Goal: Task Accomplishment & Management: Complete application form

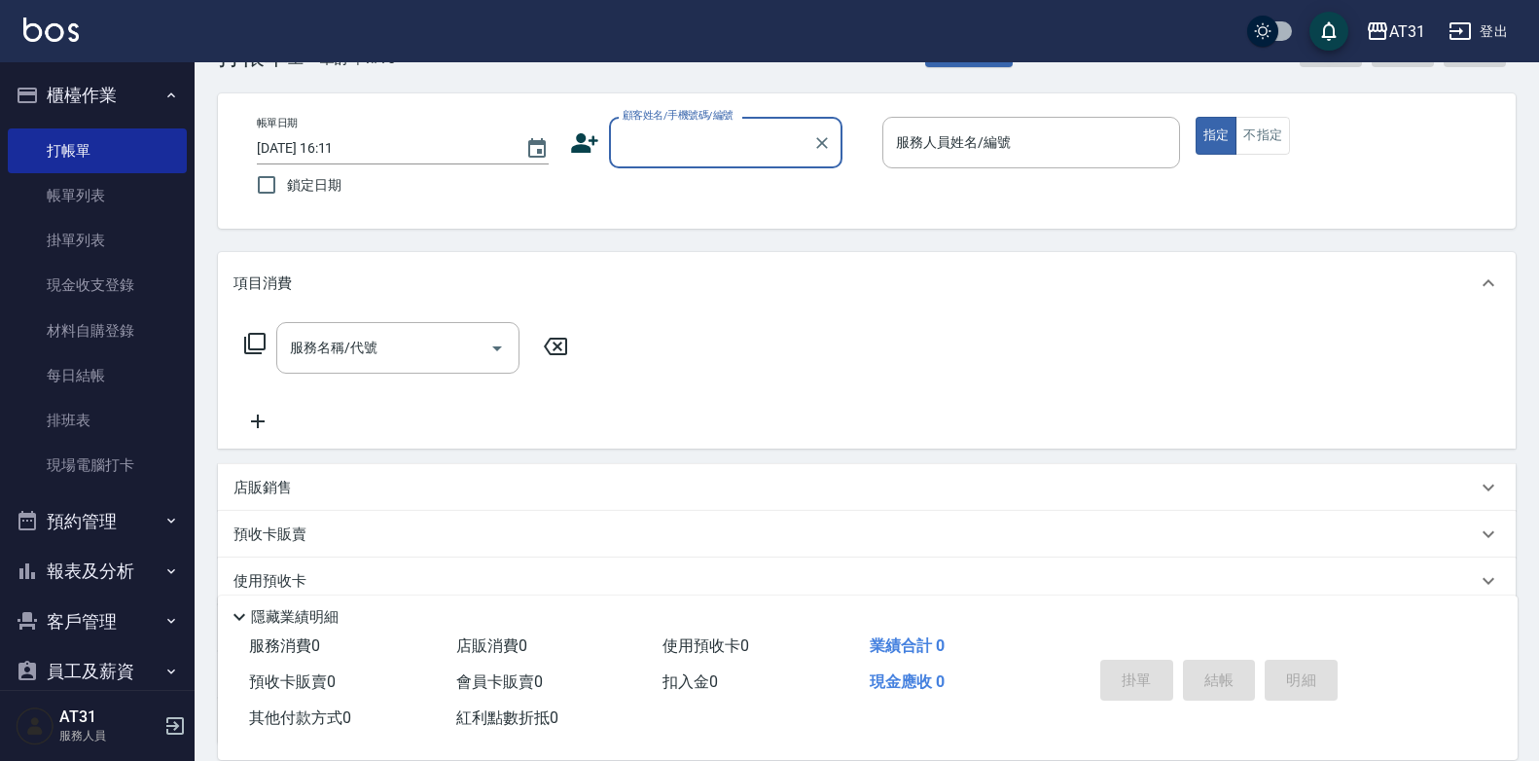
scroll to position [97, 0]
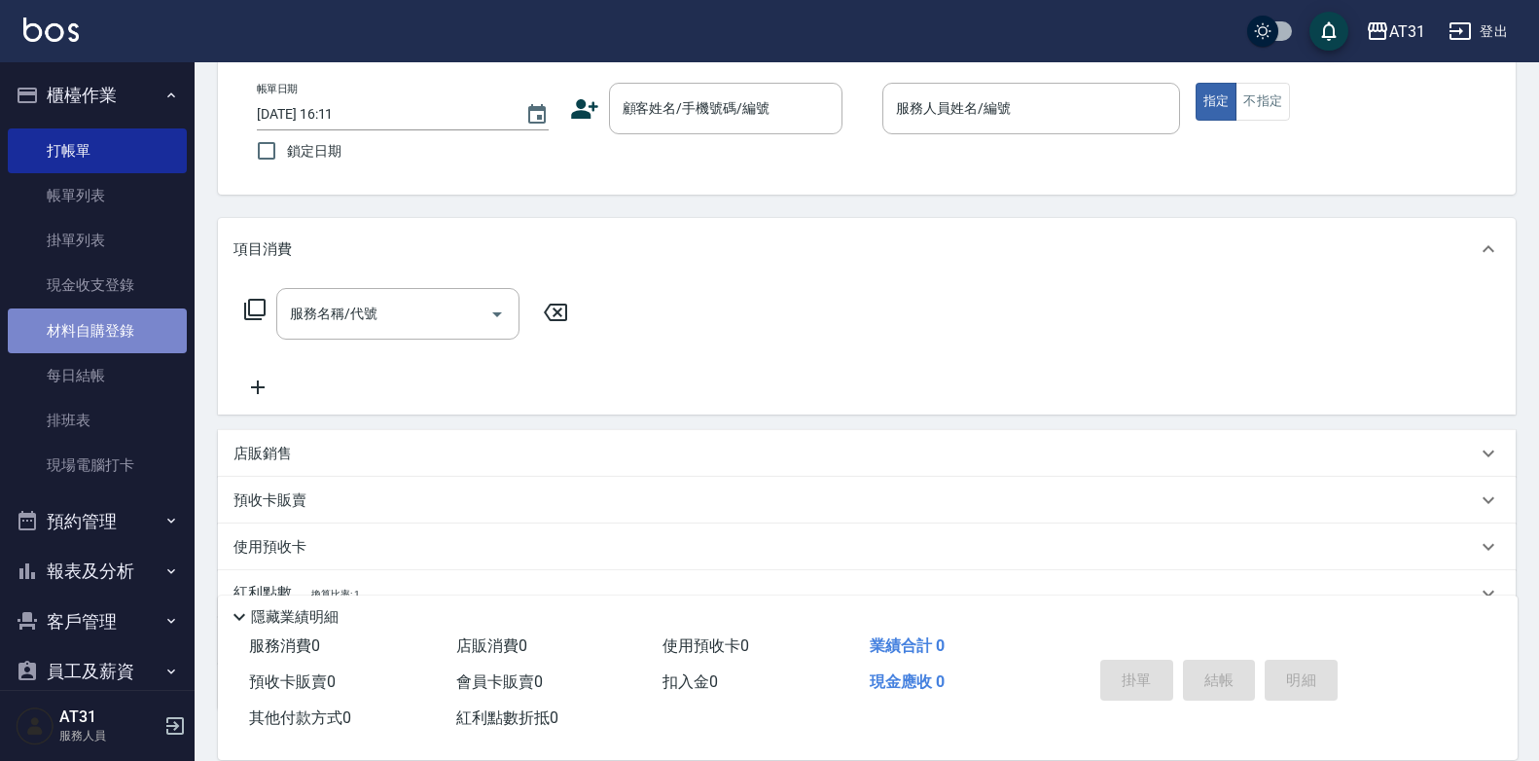
click at [113, 322] on link "材料自購登錄" at bounding box center [97, 330] width 179 height 45
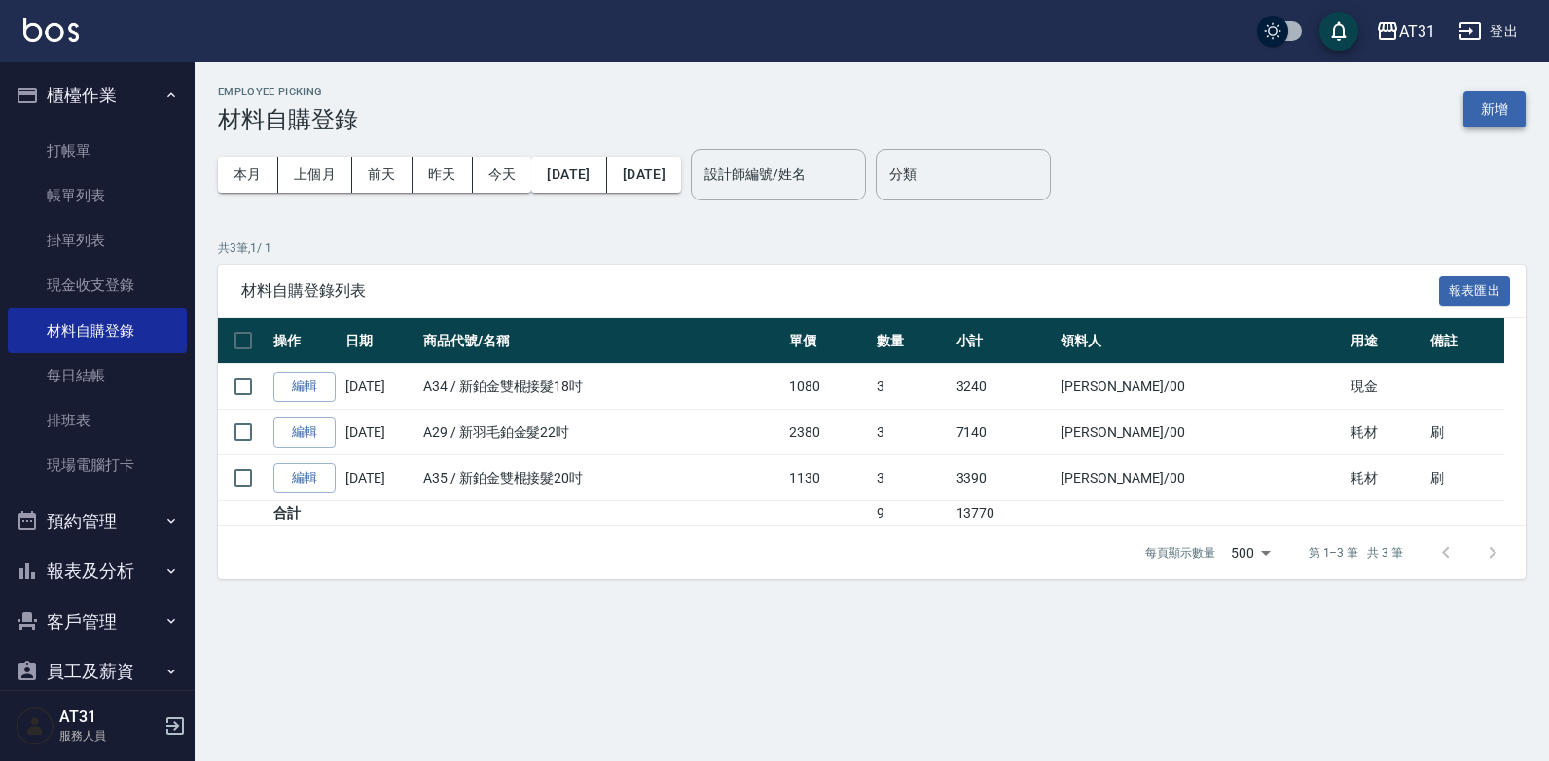
click at [1522, 106] on button "新增" at bounding box center [1494, 109] width 62 height 36
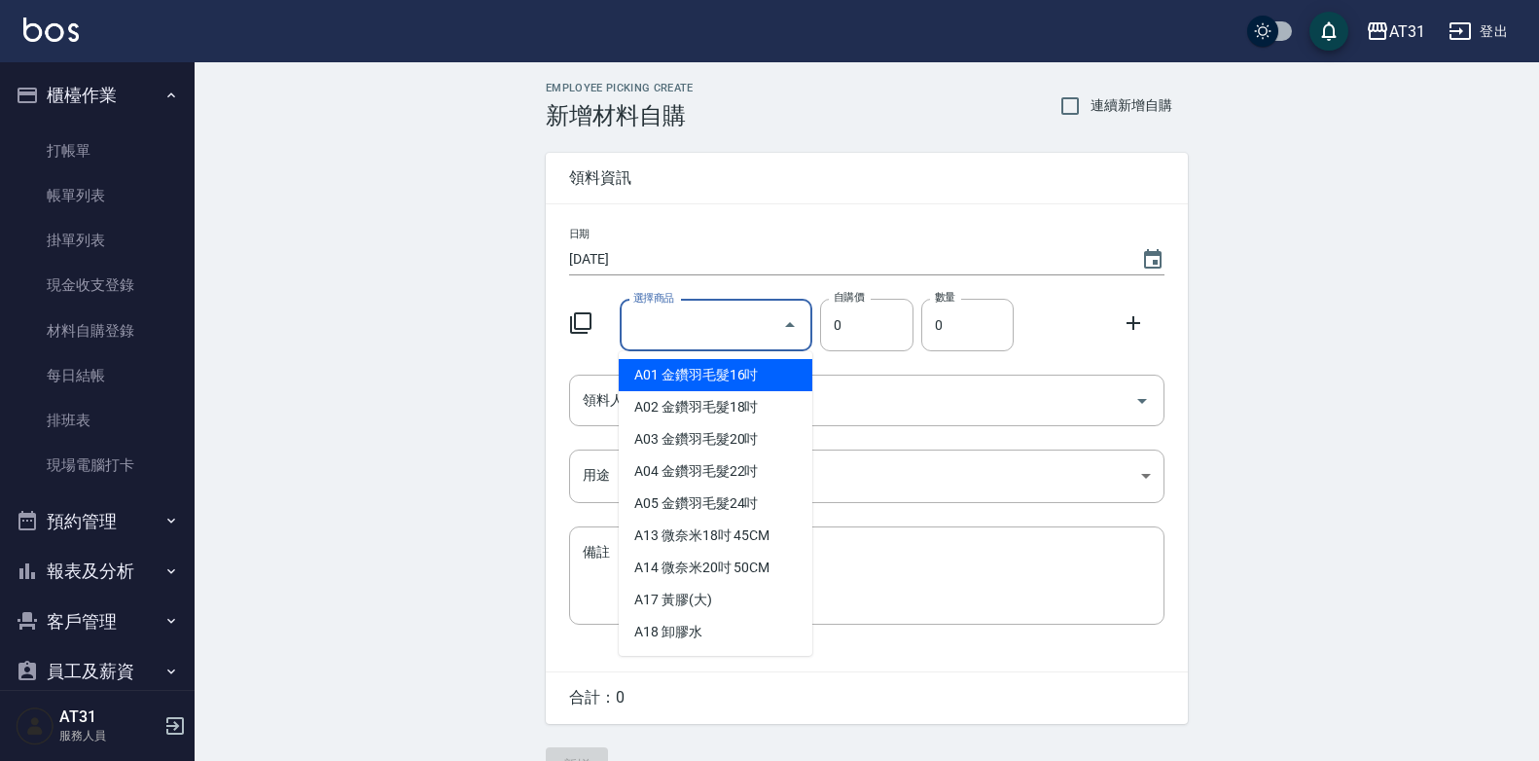
click at [754, 327] on input "選擇商品" at bounding box center [702, 325] width 147 height 34
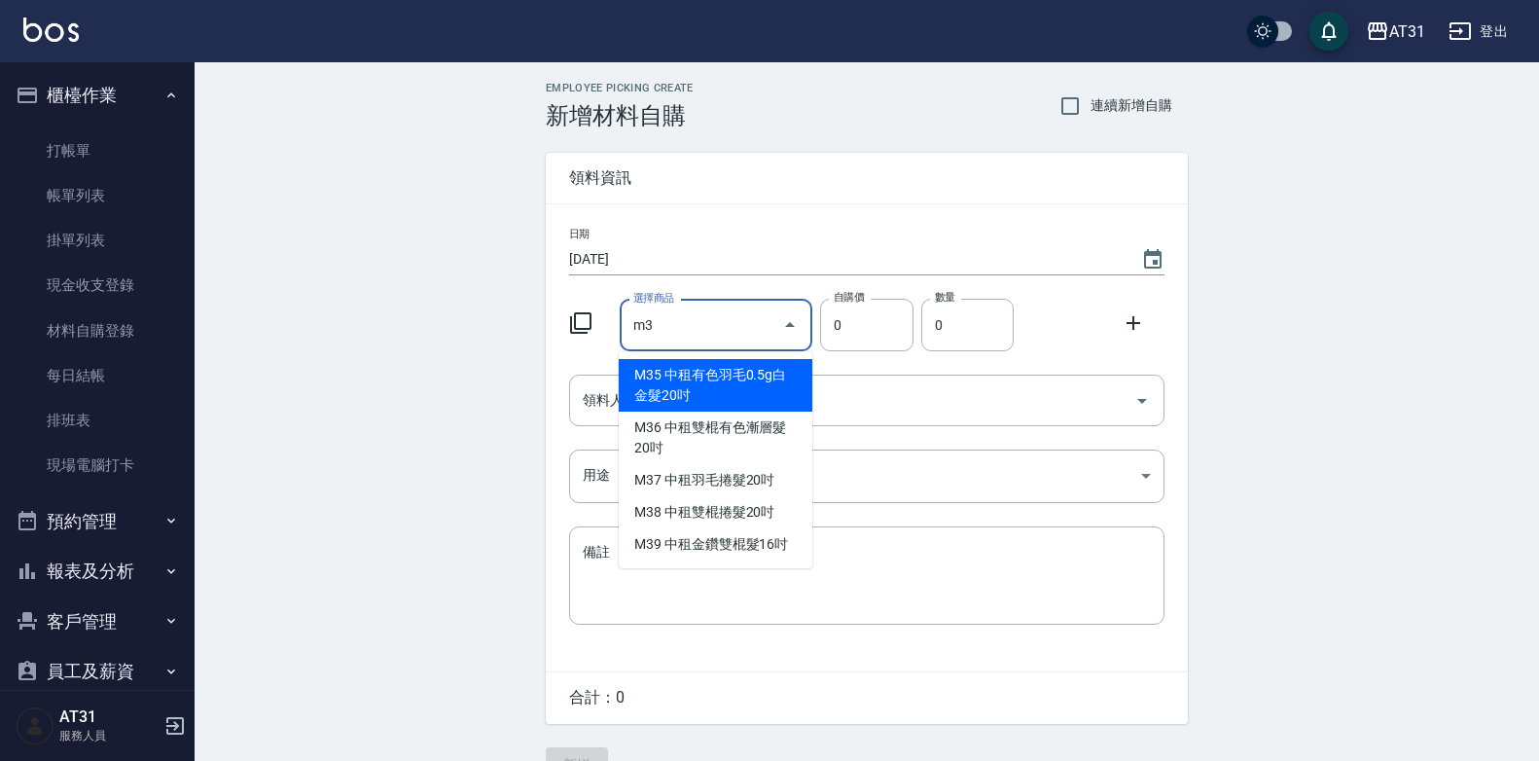
type input "m"
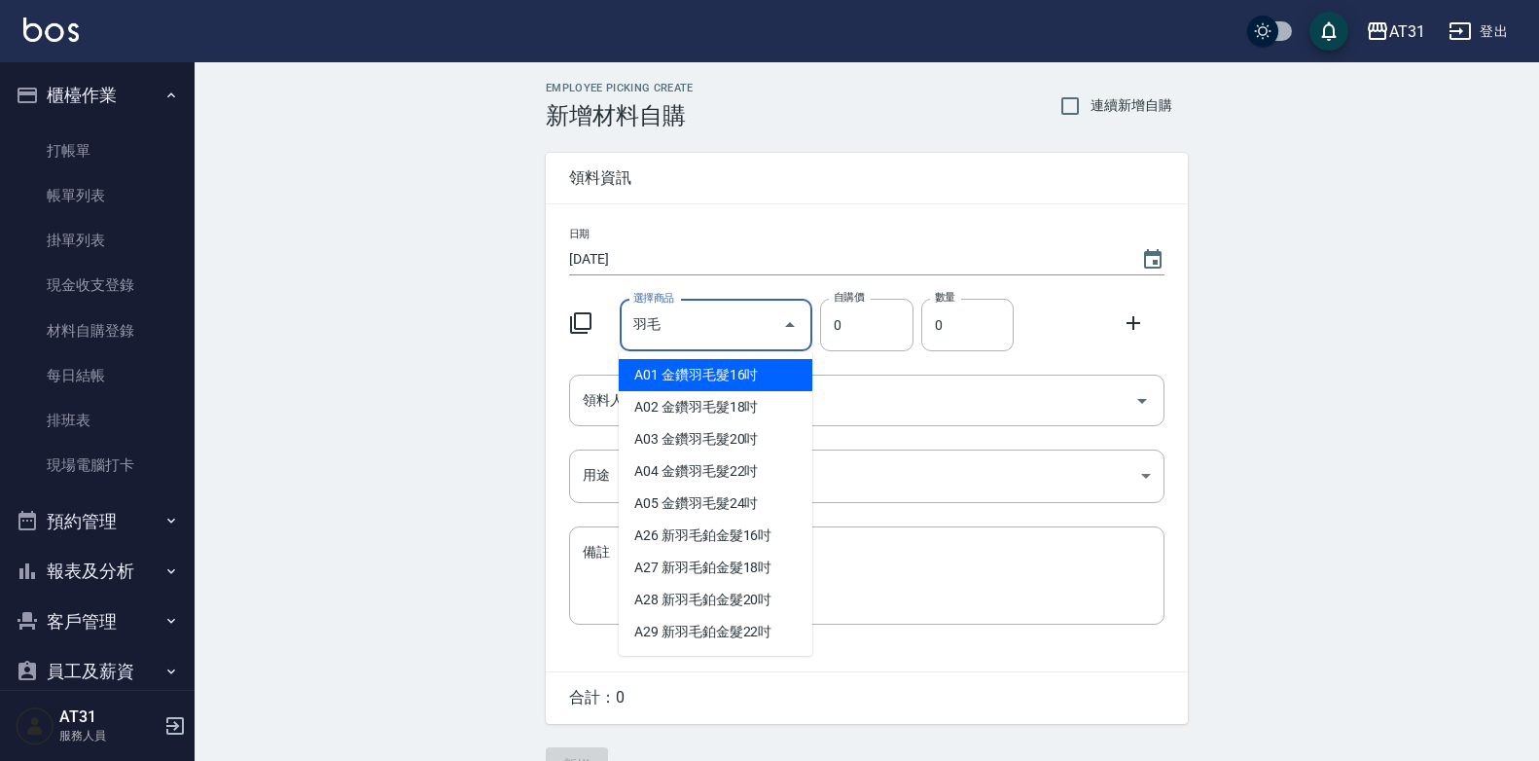
click at [740, 448] on li "A03 金鑽羽毛髮20吋" at bounding box center [716, 439] width 194 height 32
type input "金鑽羽毛髮20吋"
type input "1680"
type input "1"
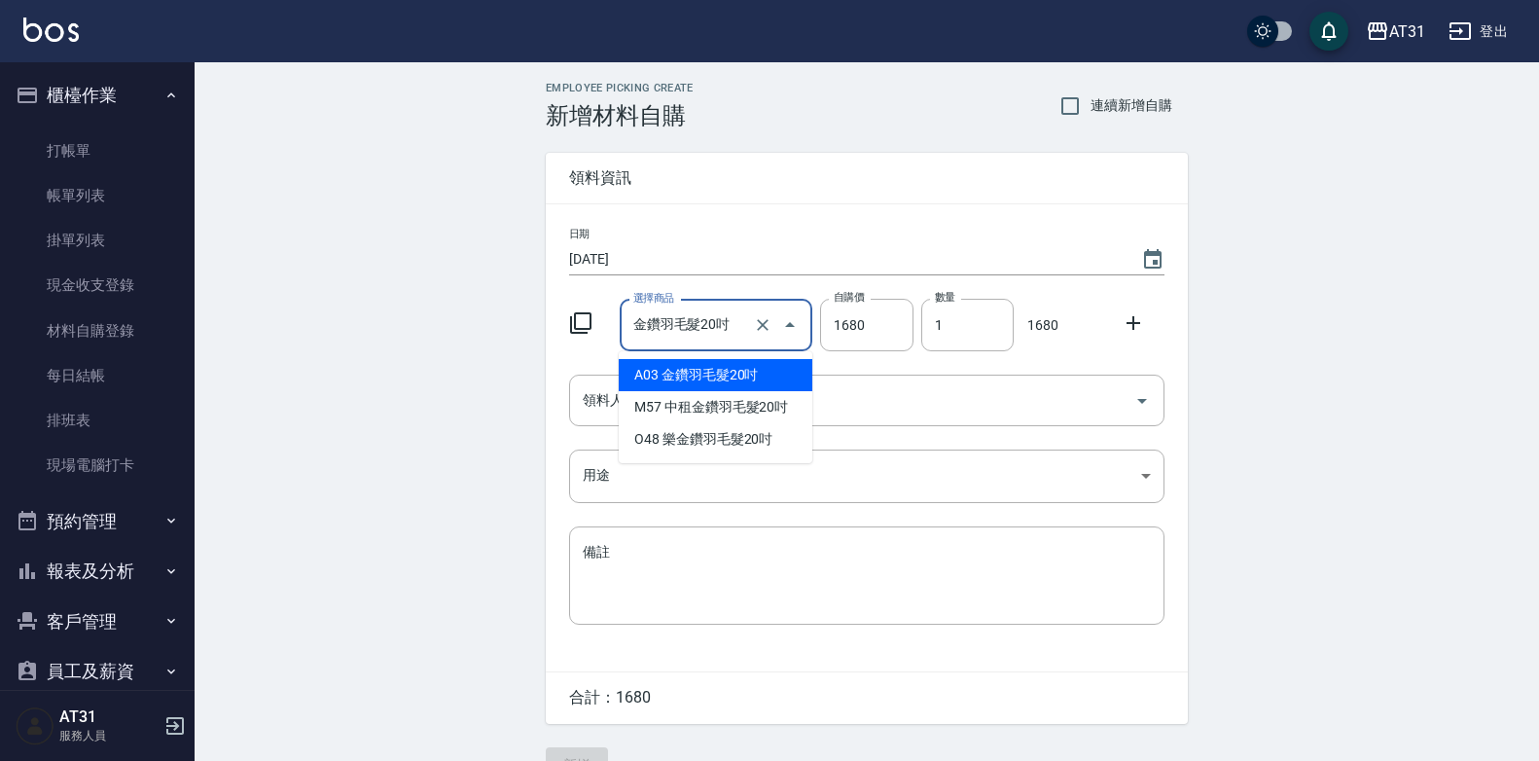
click at [743, 335] on input "金鑽羽毛髮20吋" at bounding box center [690, 325] width 122 height 34
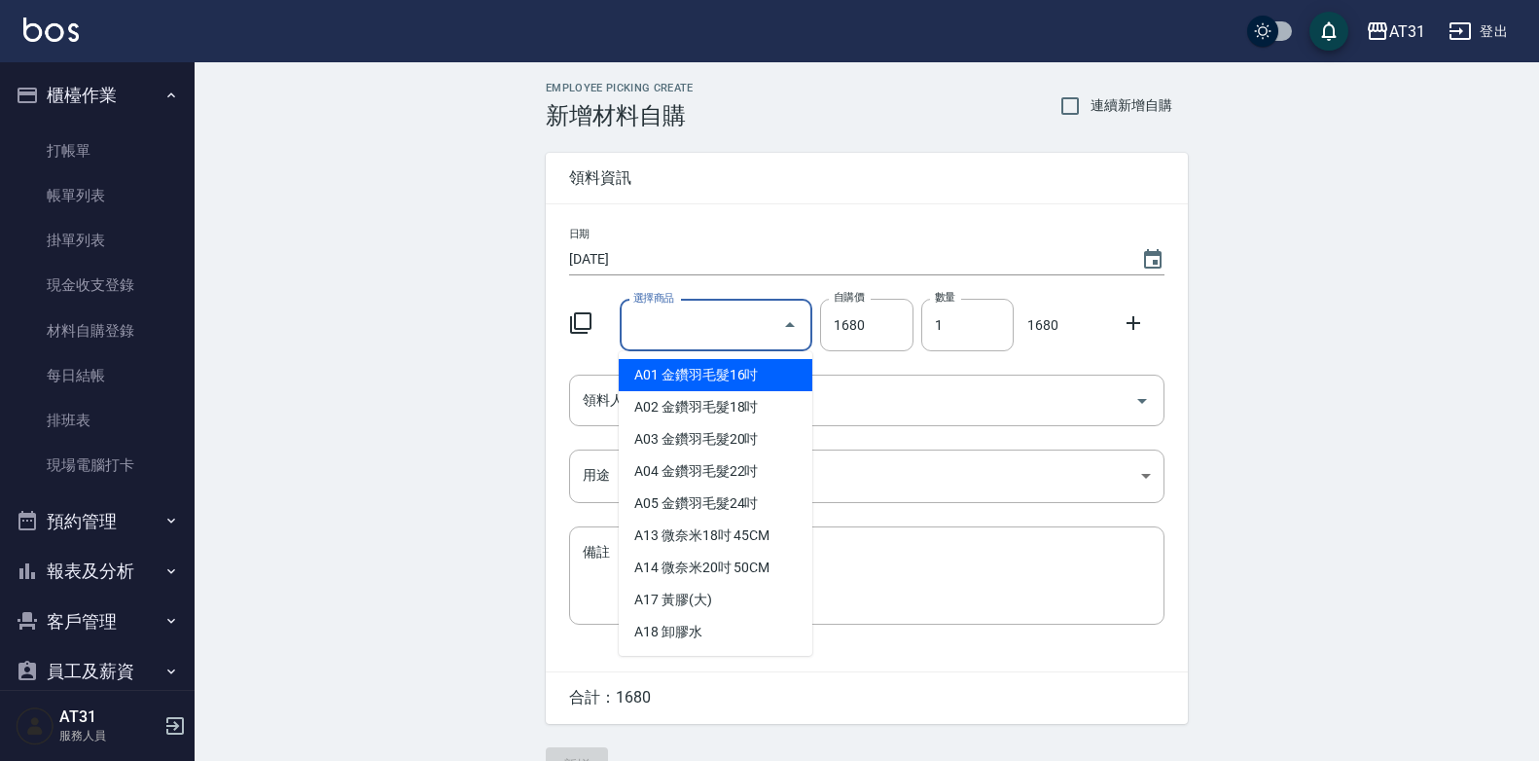
click at [736, 327] on input "選擇商品" at bounding box center [702, 325] width 147 height 34
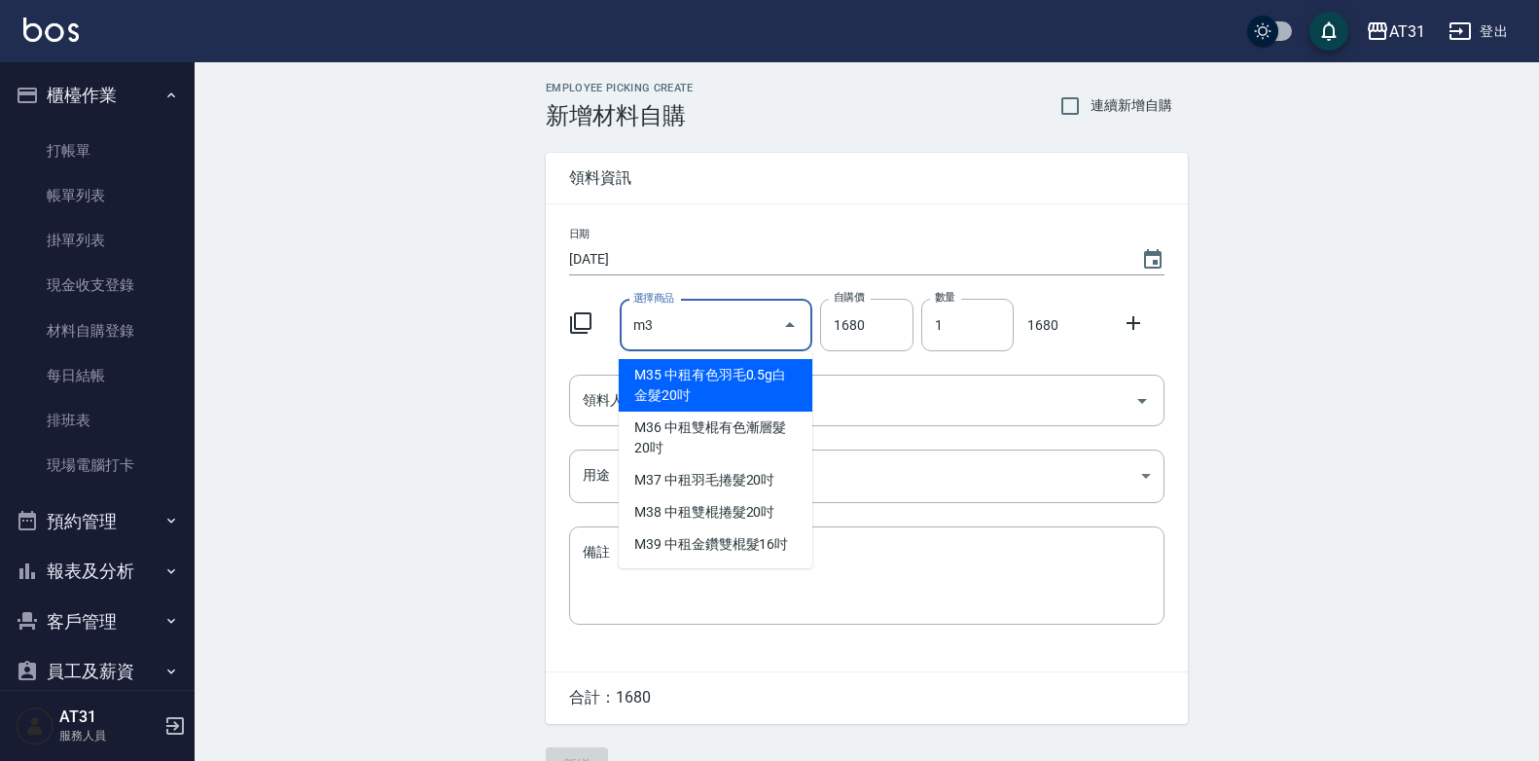
type input "m"
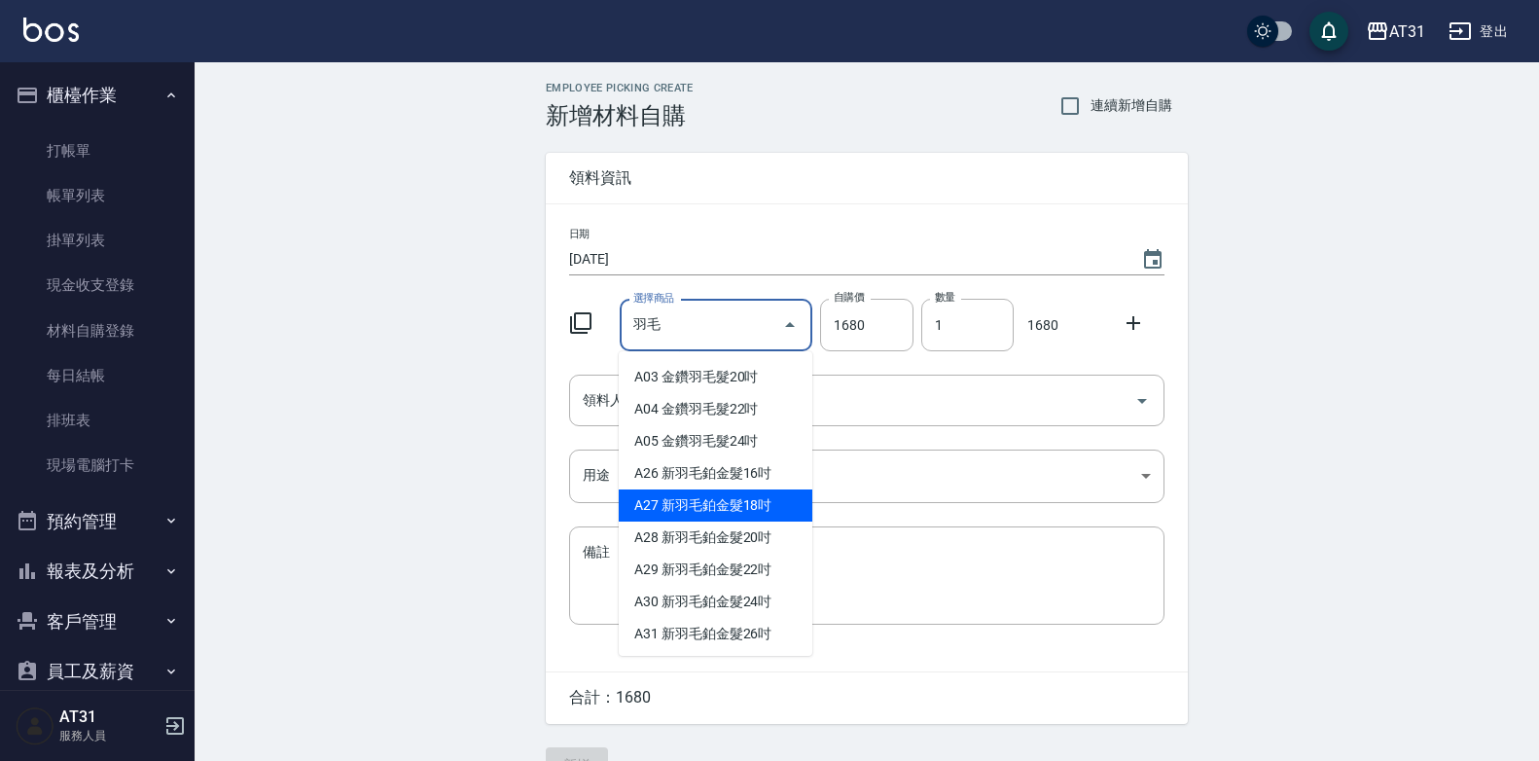
scroll to position [97, 0]
click at [748, 422] on li "A05 金鑽羽毛髮24吋" at bounding box center [716, 406] width 194 height 32
type input "金鑽羽毛髮24吋"
type input "1980"
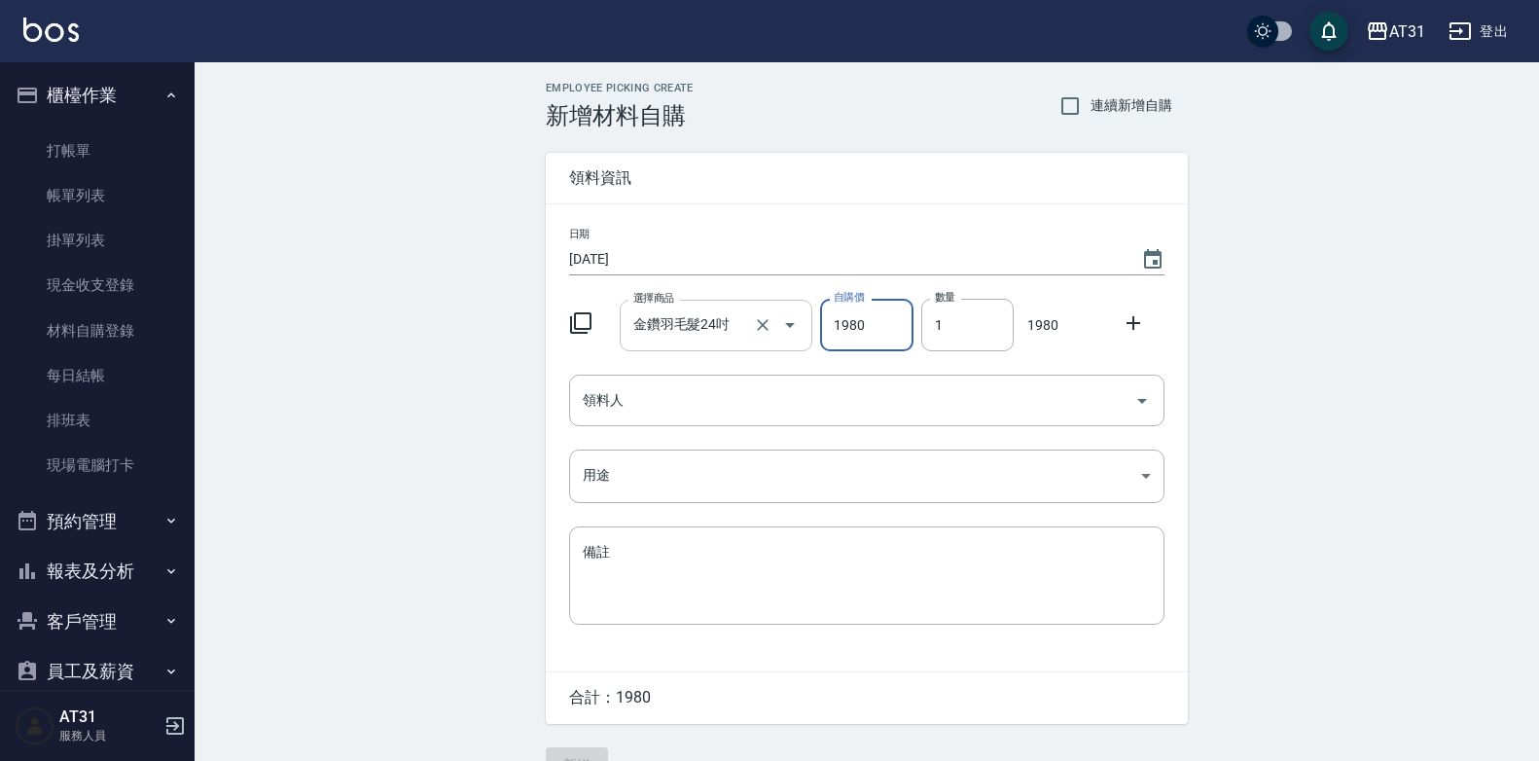
click at [734, 319] on input "金鑽羽毛髮24吋" at bounding box center [690, 325] width 122 height 34
type input "1983"
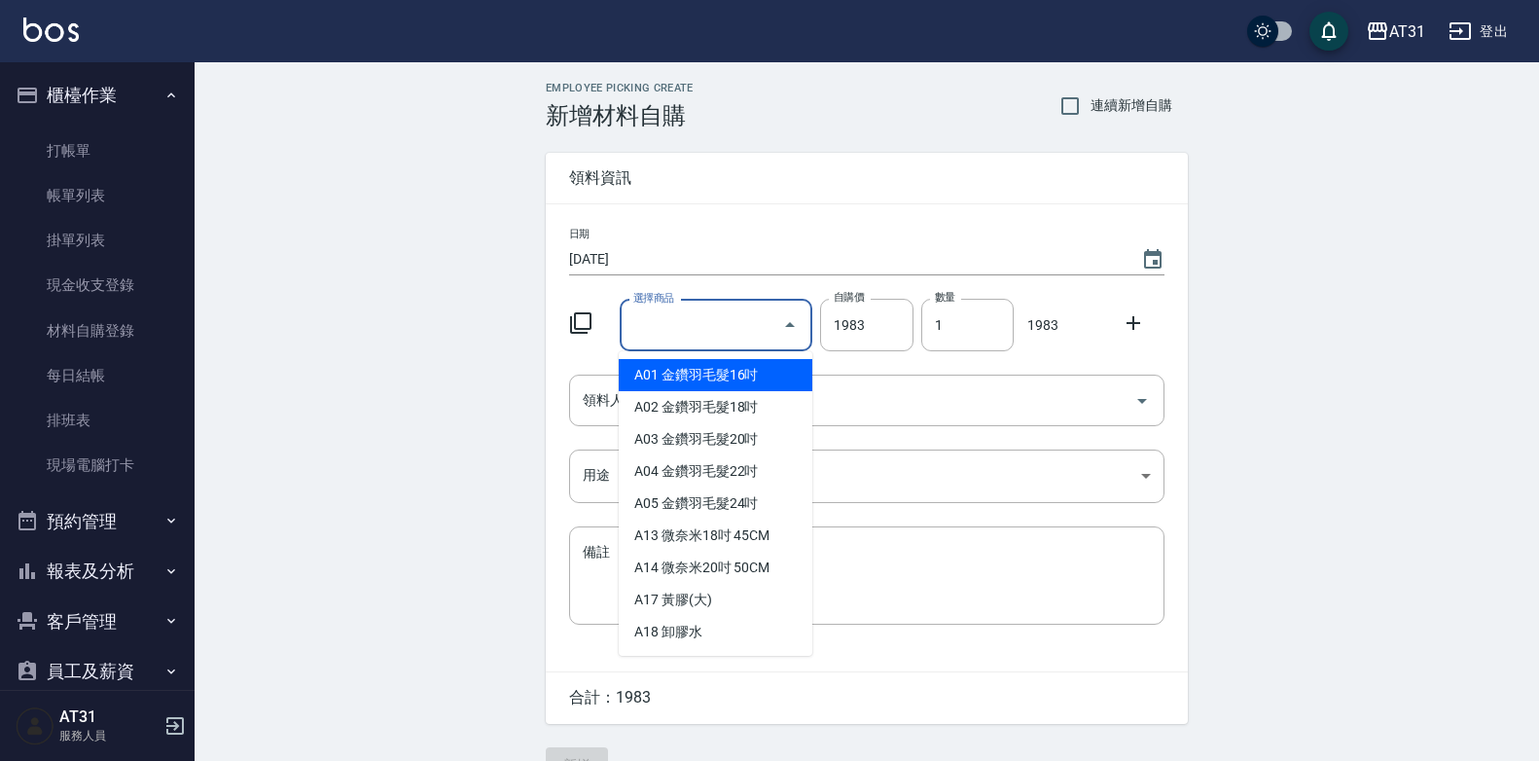
click at [725, 322] on input "選擇商品" at bounding box center [702, 325] width 147 height 34
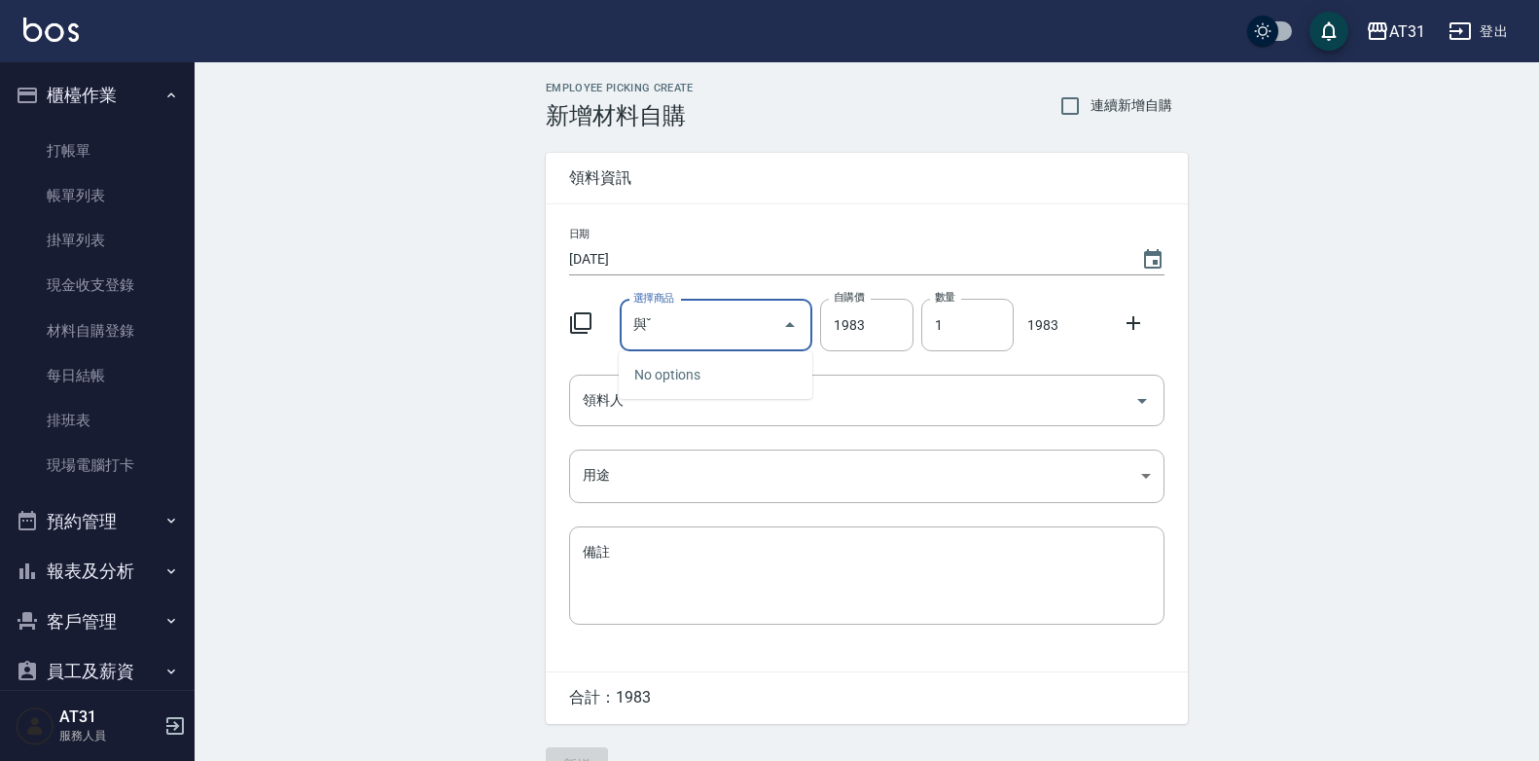
type input "與"
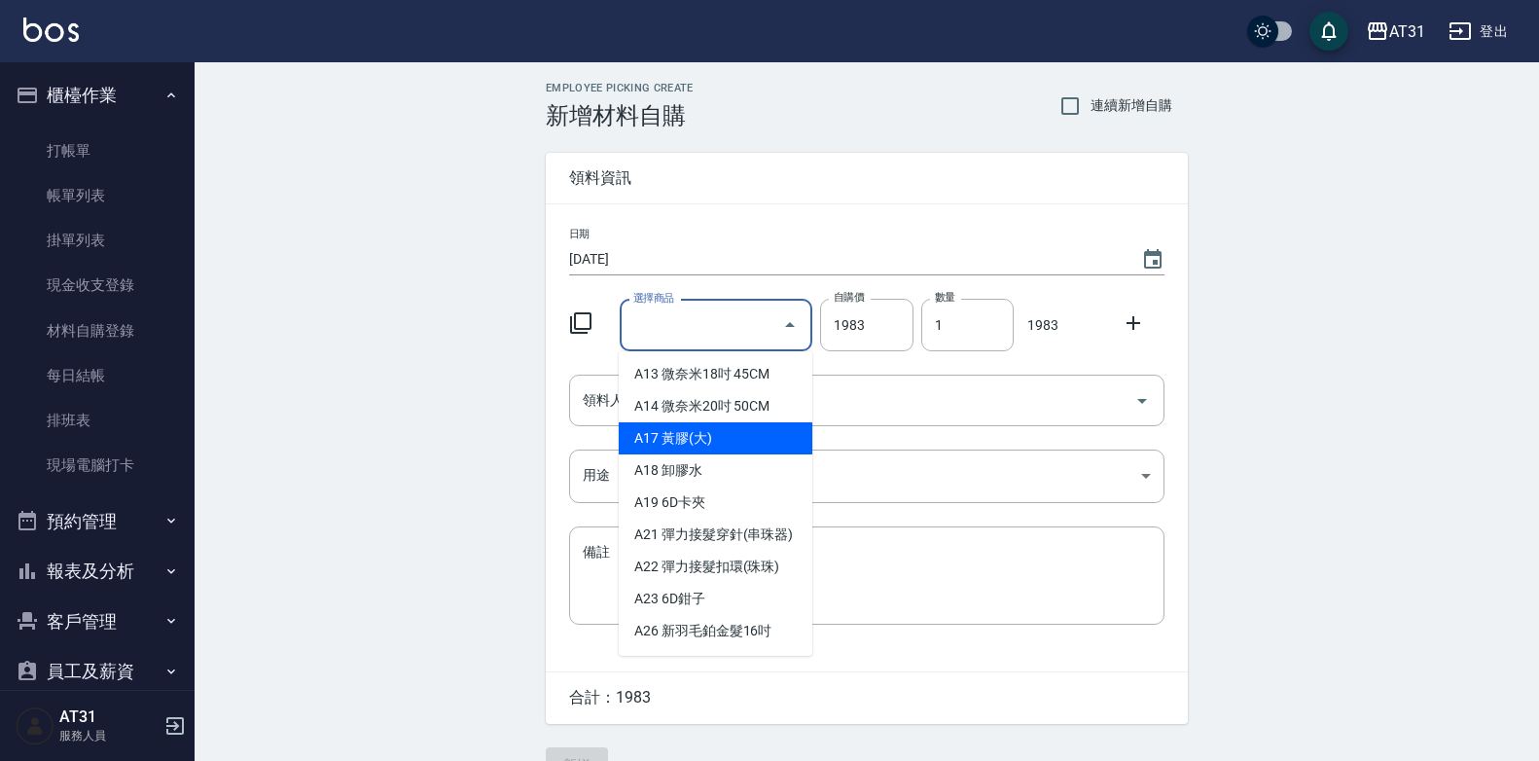
scroll to position [195, 0]
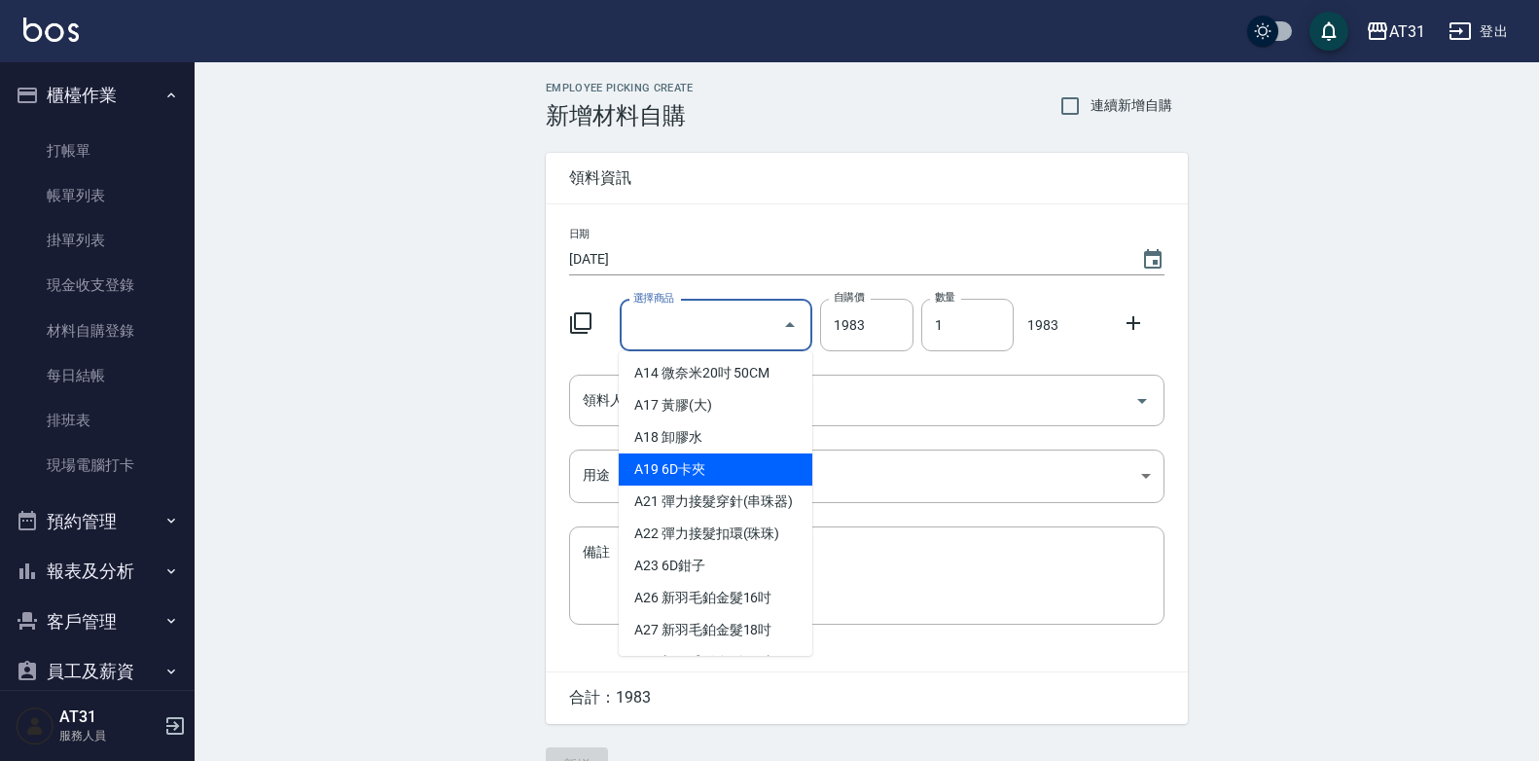
type input "ㄩ"
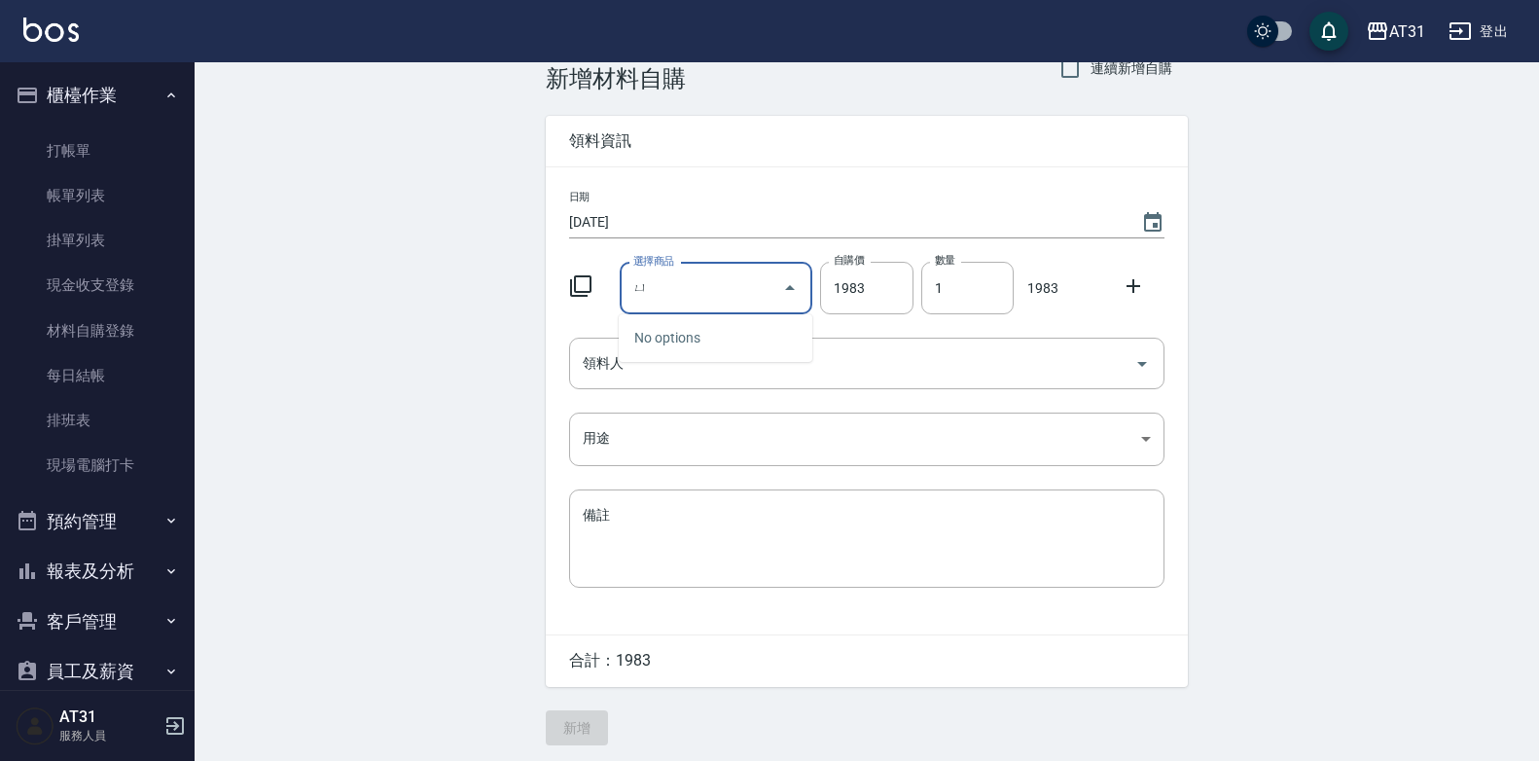
scroll to position [44, 0]
click at [689, 292] on input "選擇商品" at bounding box center [702, 285] width 147 height 34
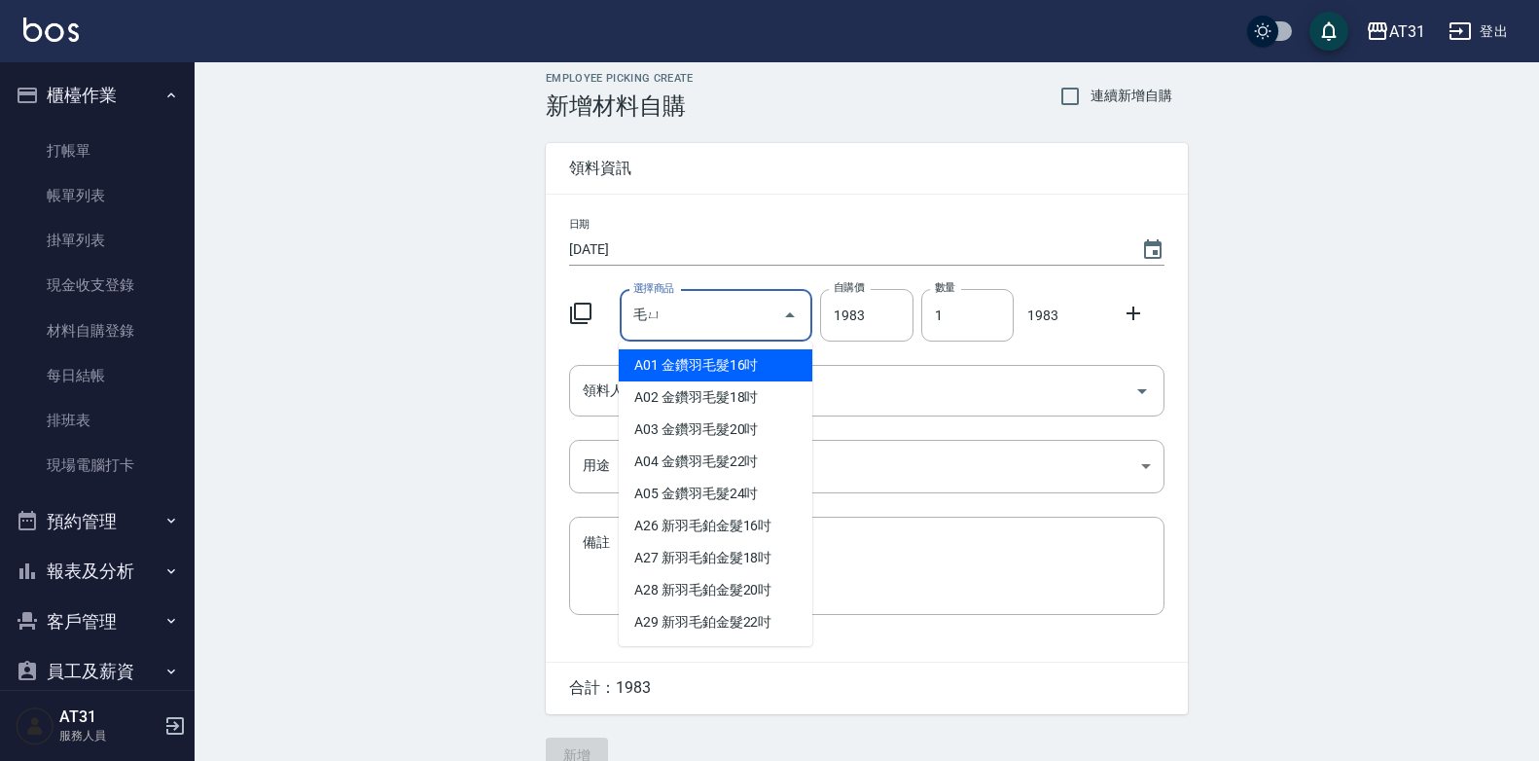
scroll to position [0, 0]
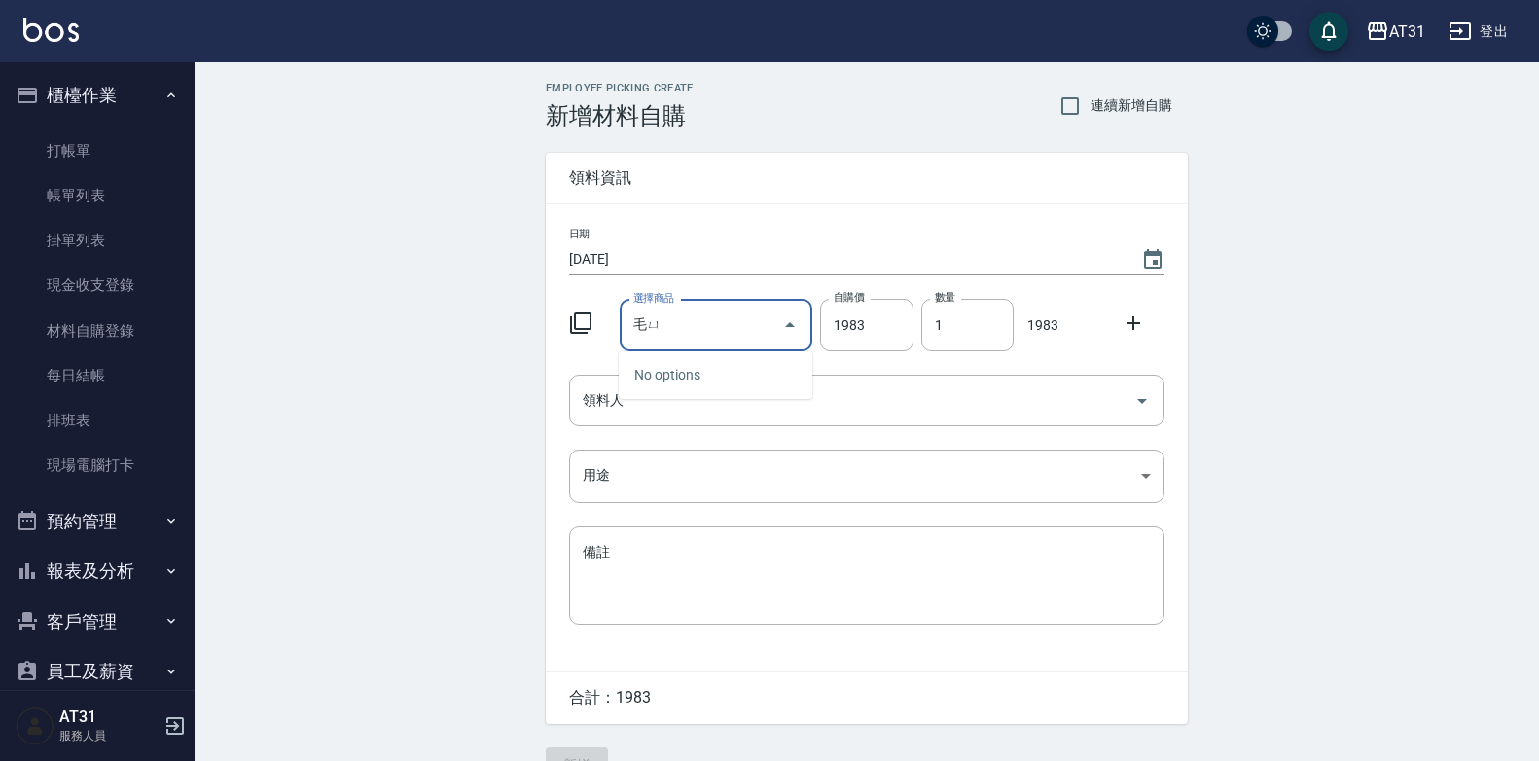
type input "毛"
type input "ˇ"
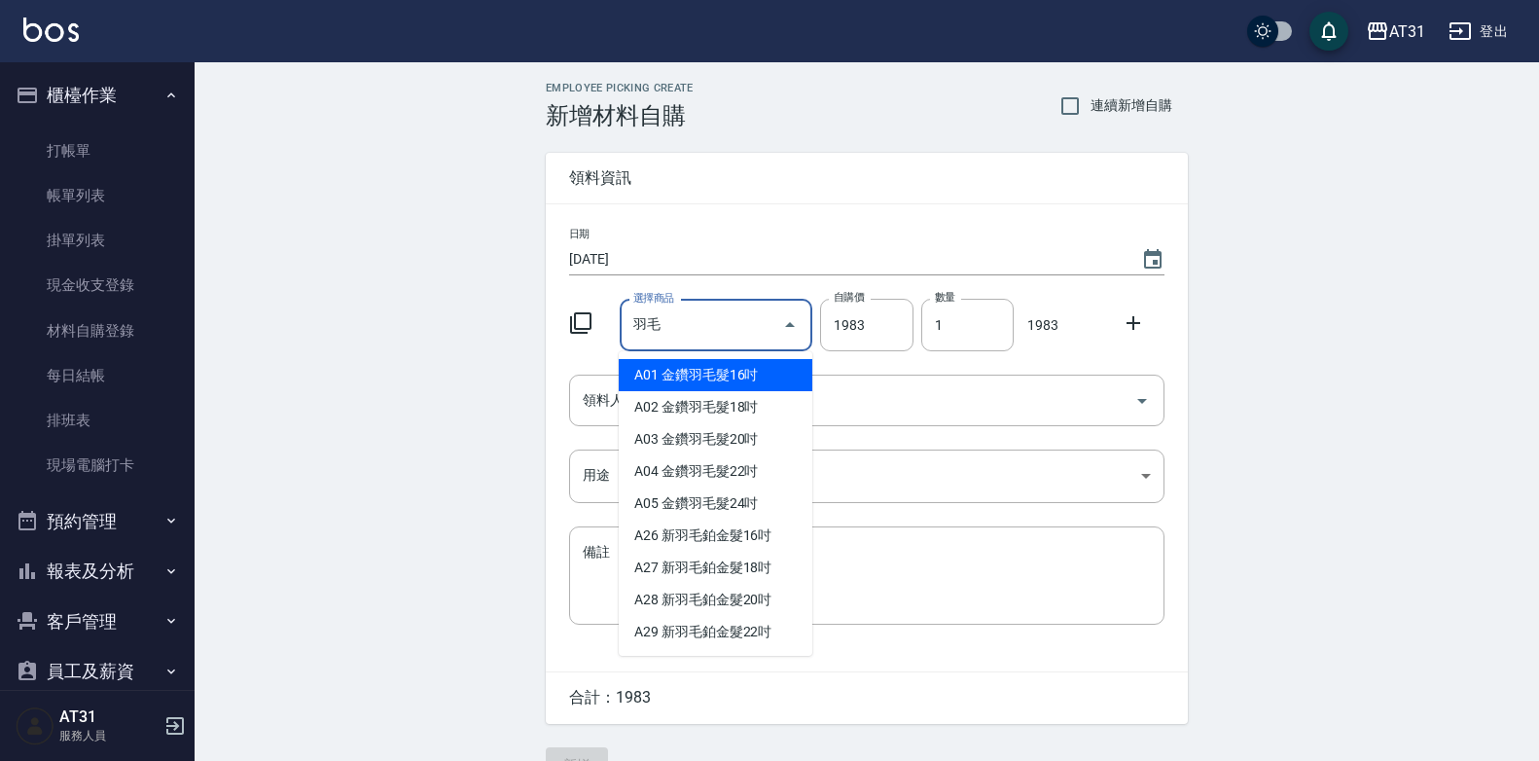
type input "與"
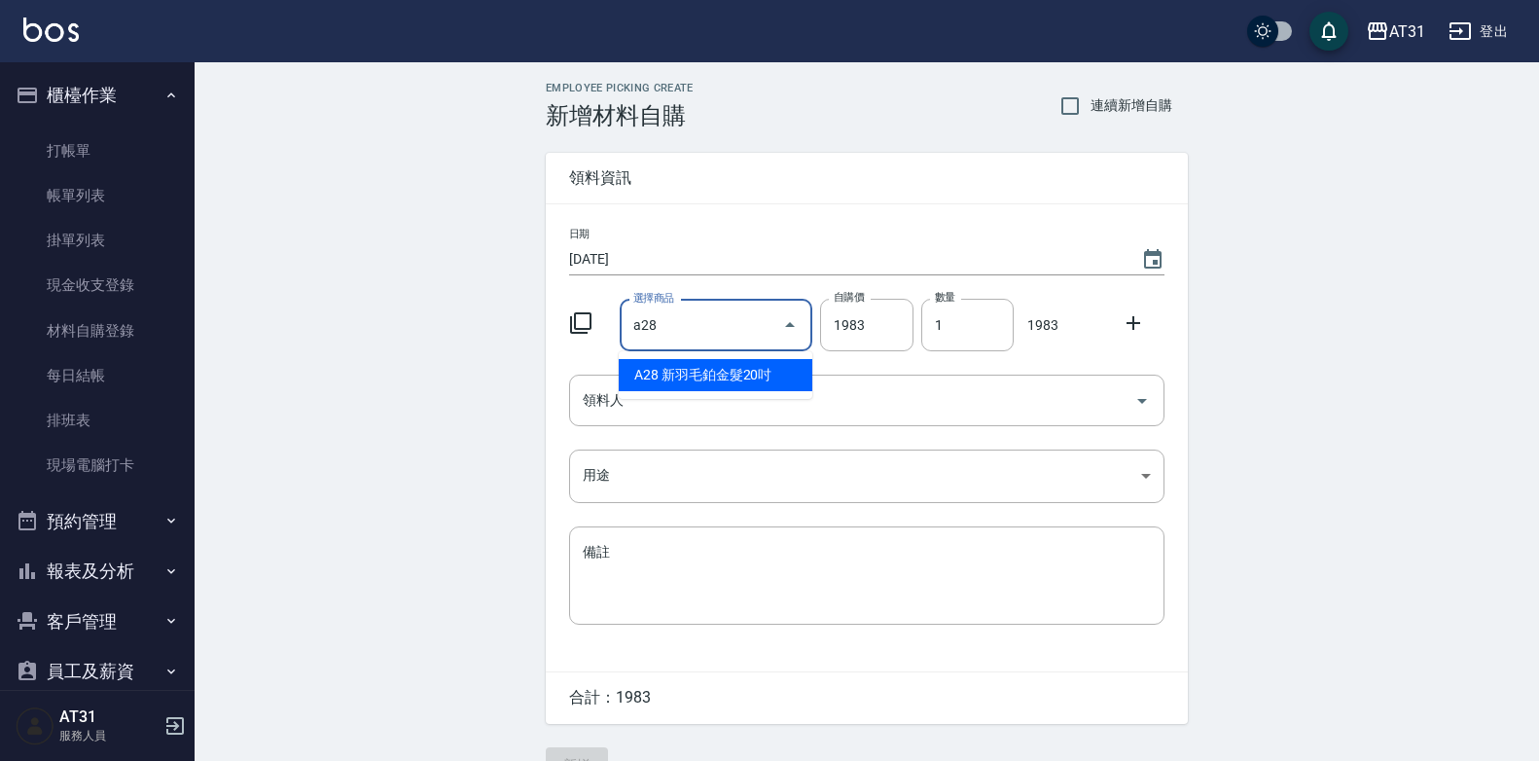
type input "新羽毛鉑金髮20吋"
type input "2180"
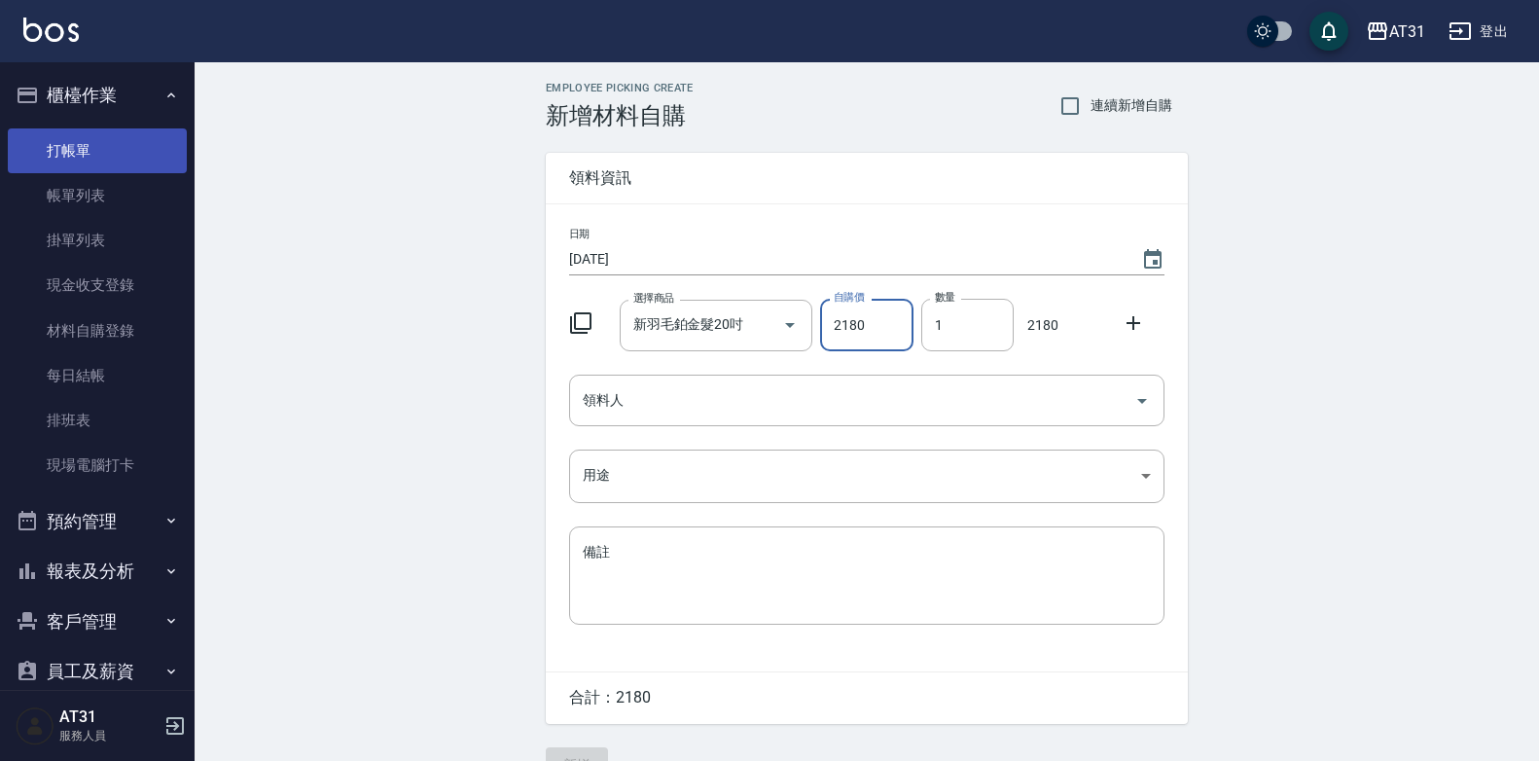
click at [23, 154] on link "打帳單" at bounding box center [97, 150] width 179 height 45
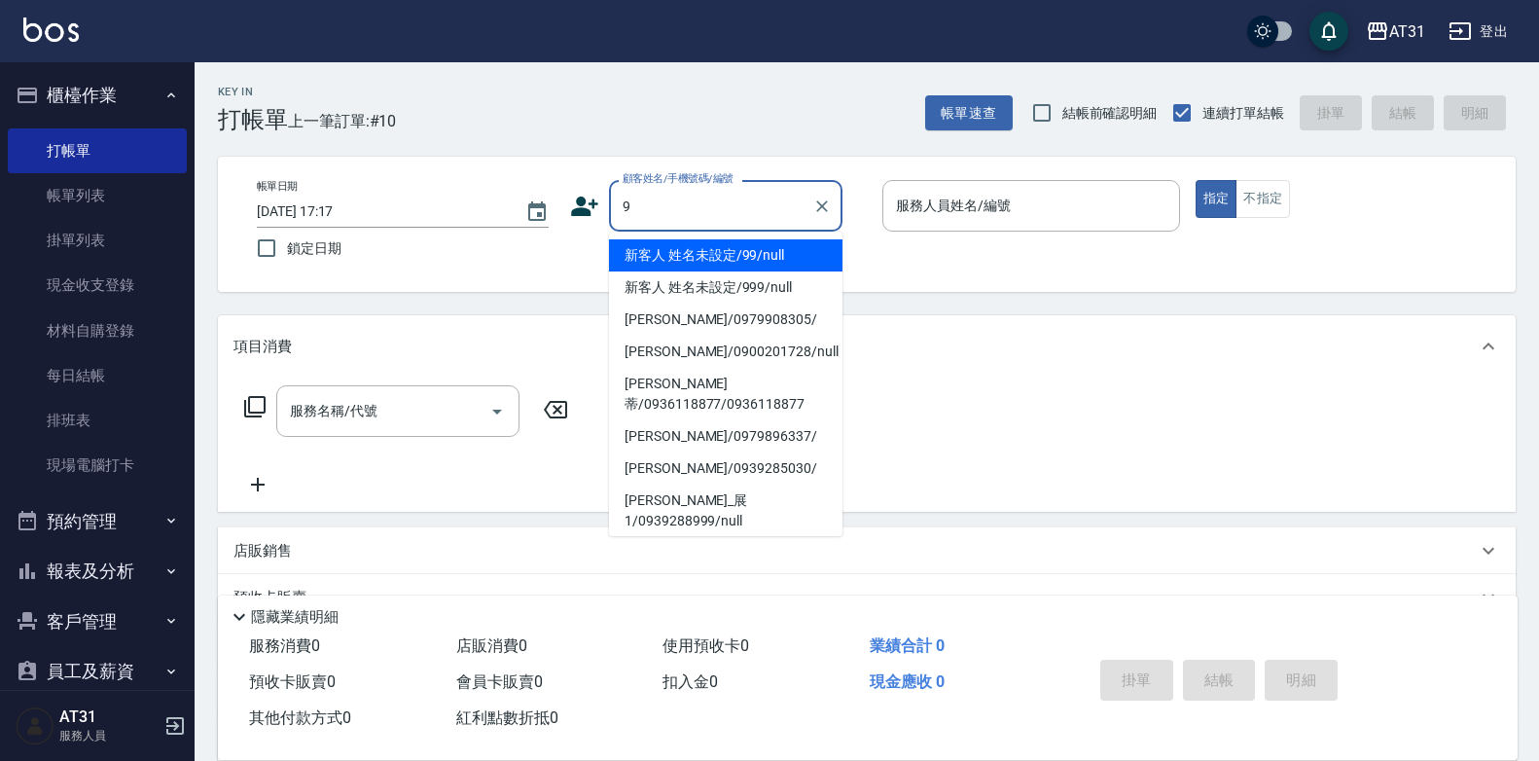
type input "9"
type input "11"
type input "新客人 姓名未設定/99/null"
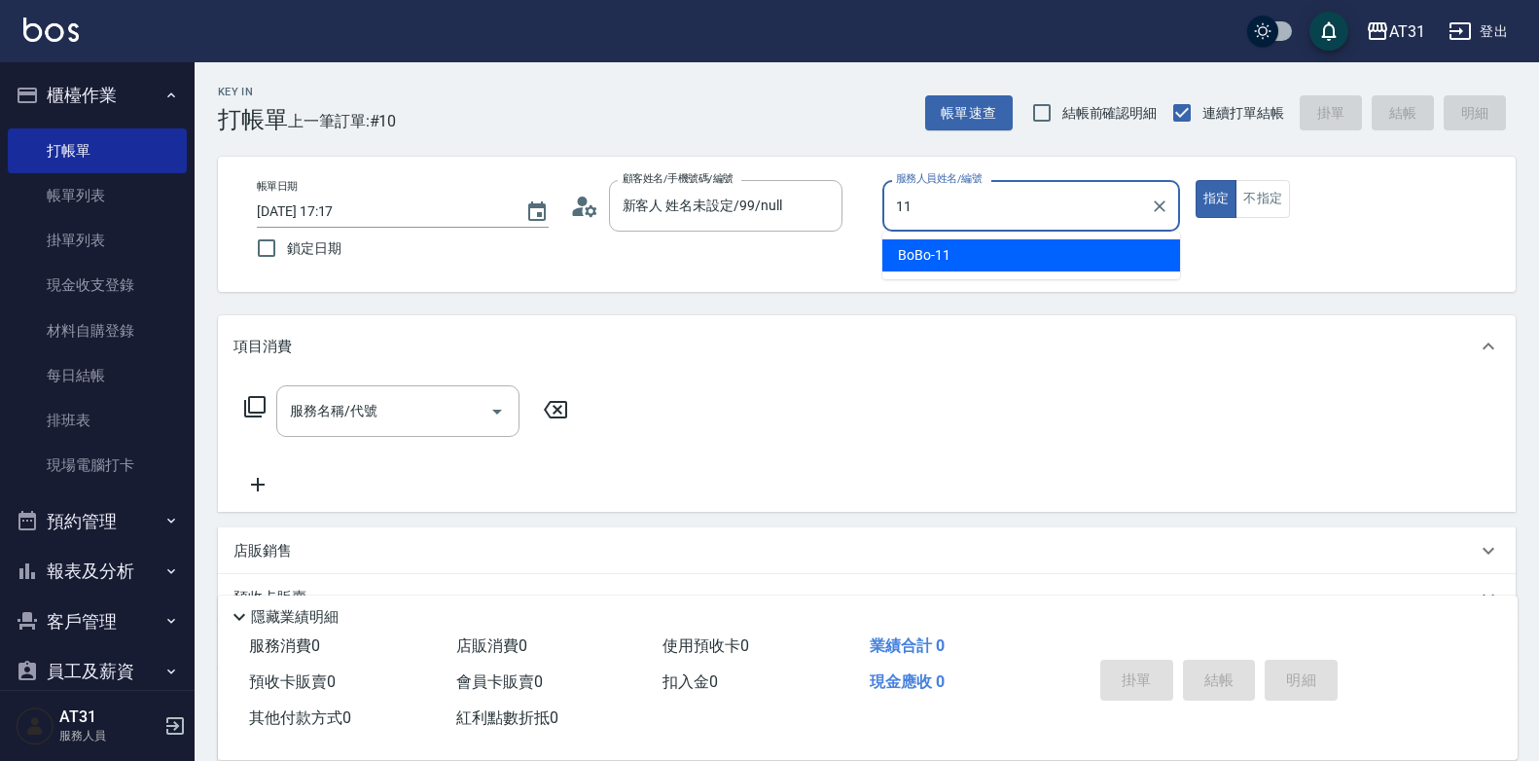
type input "BoBo-11"
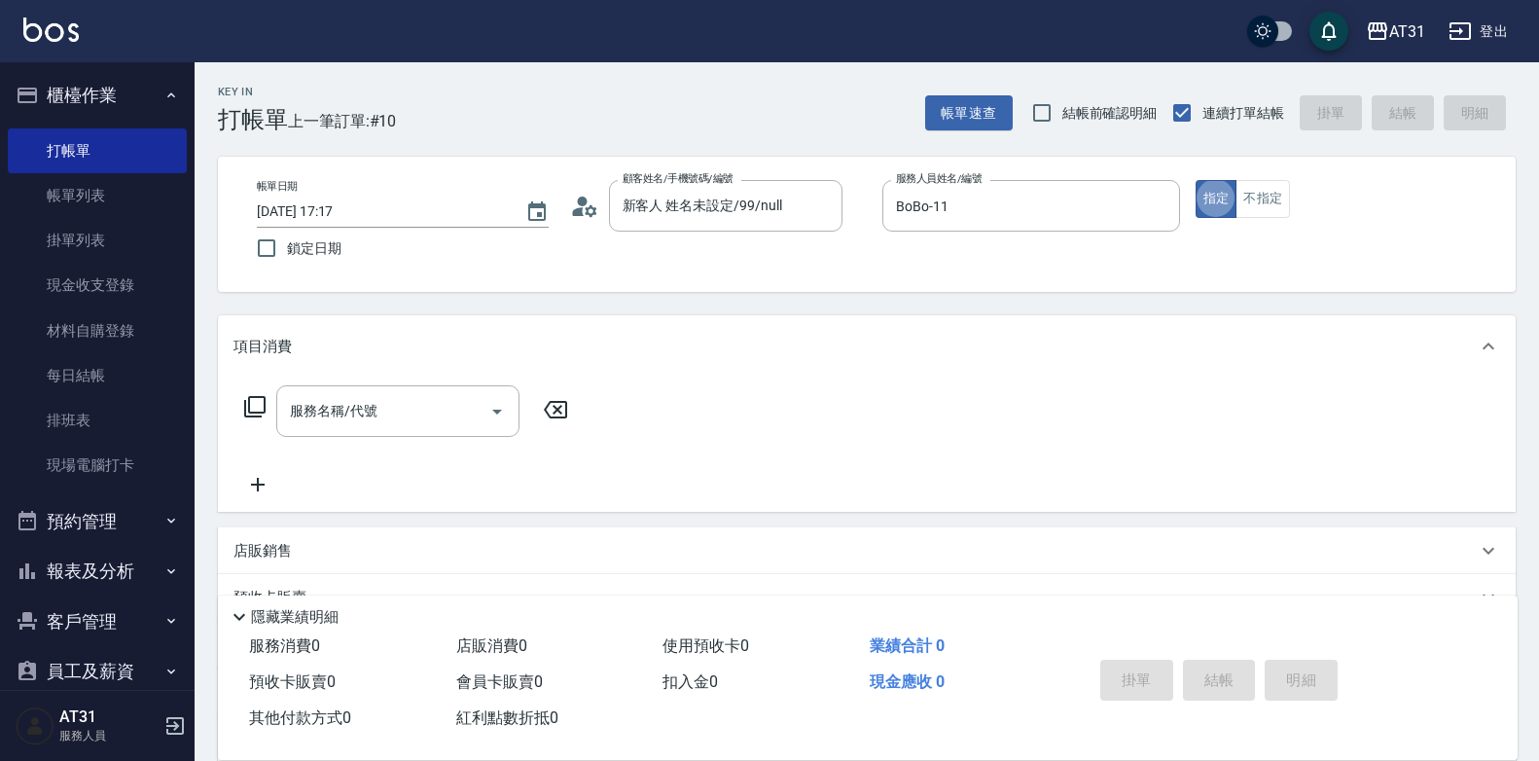
type button "true"
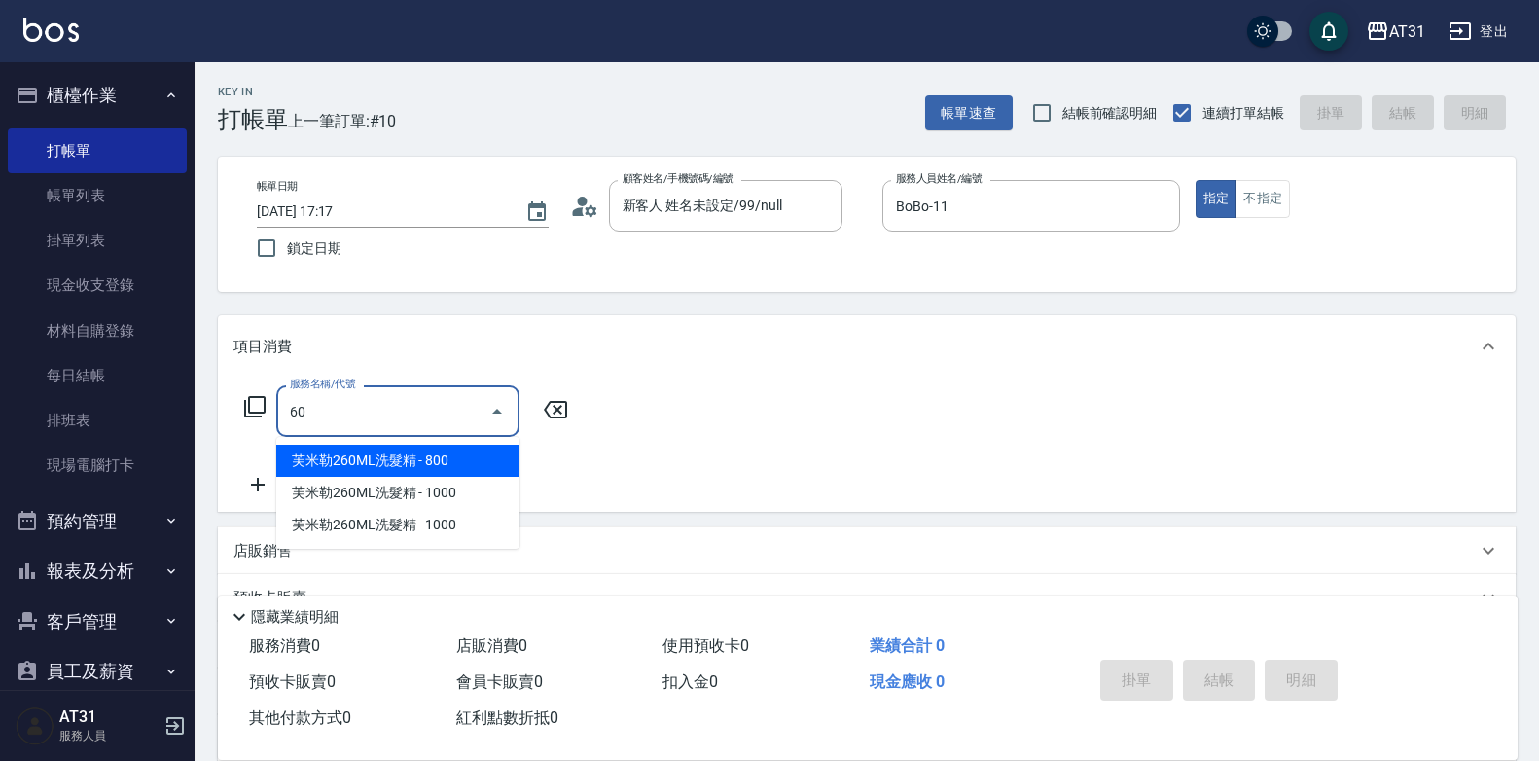
type input "608"
type input "90"
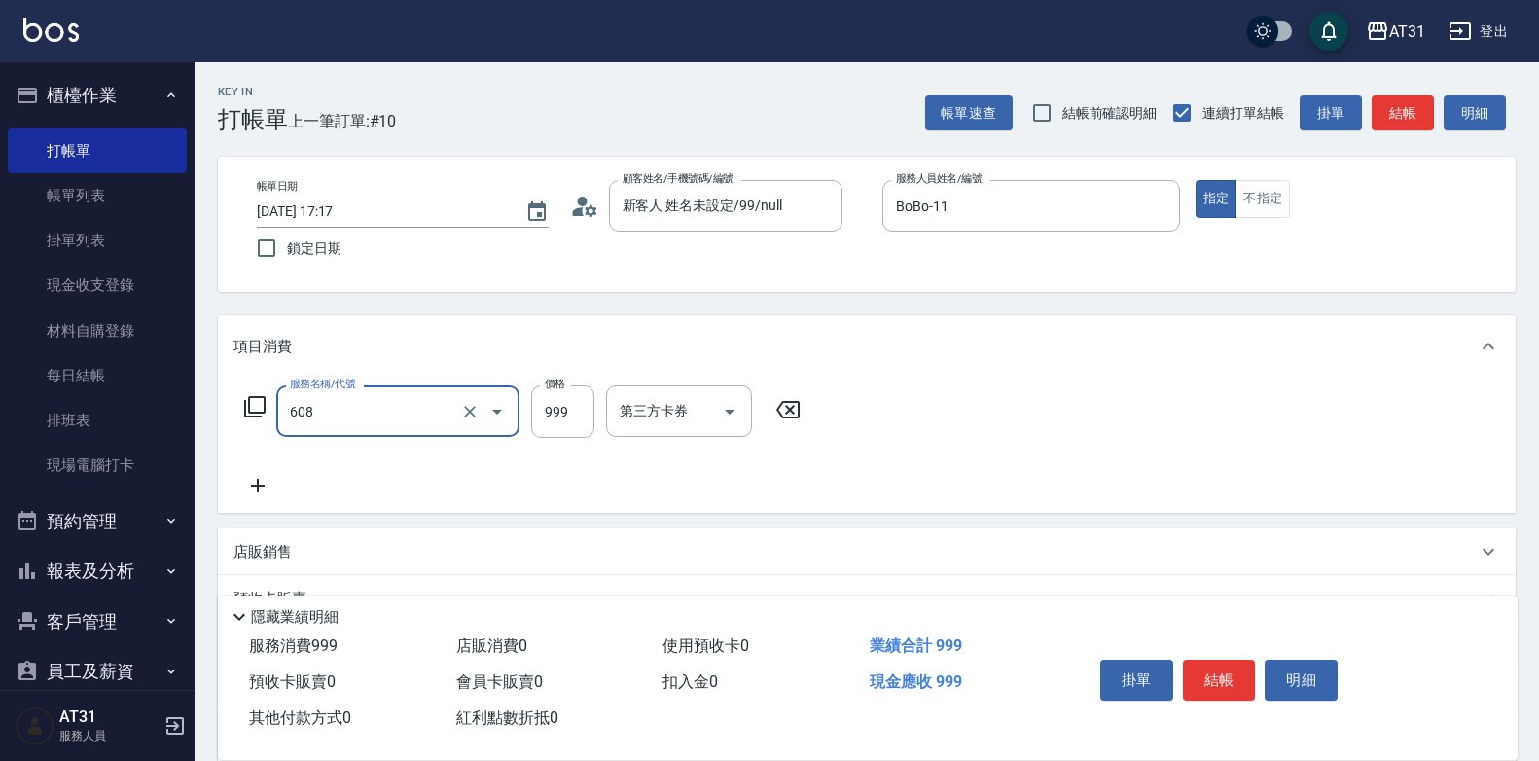
type input "自購二段(608)"
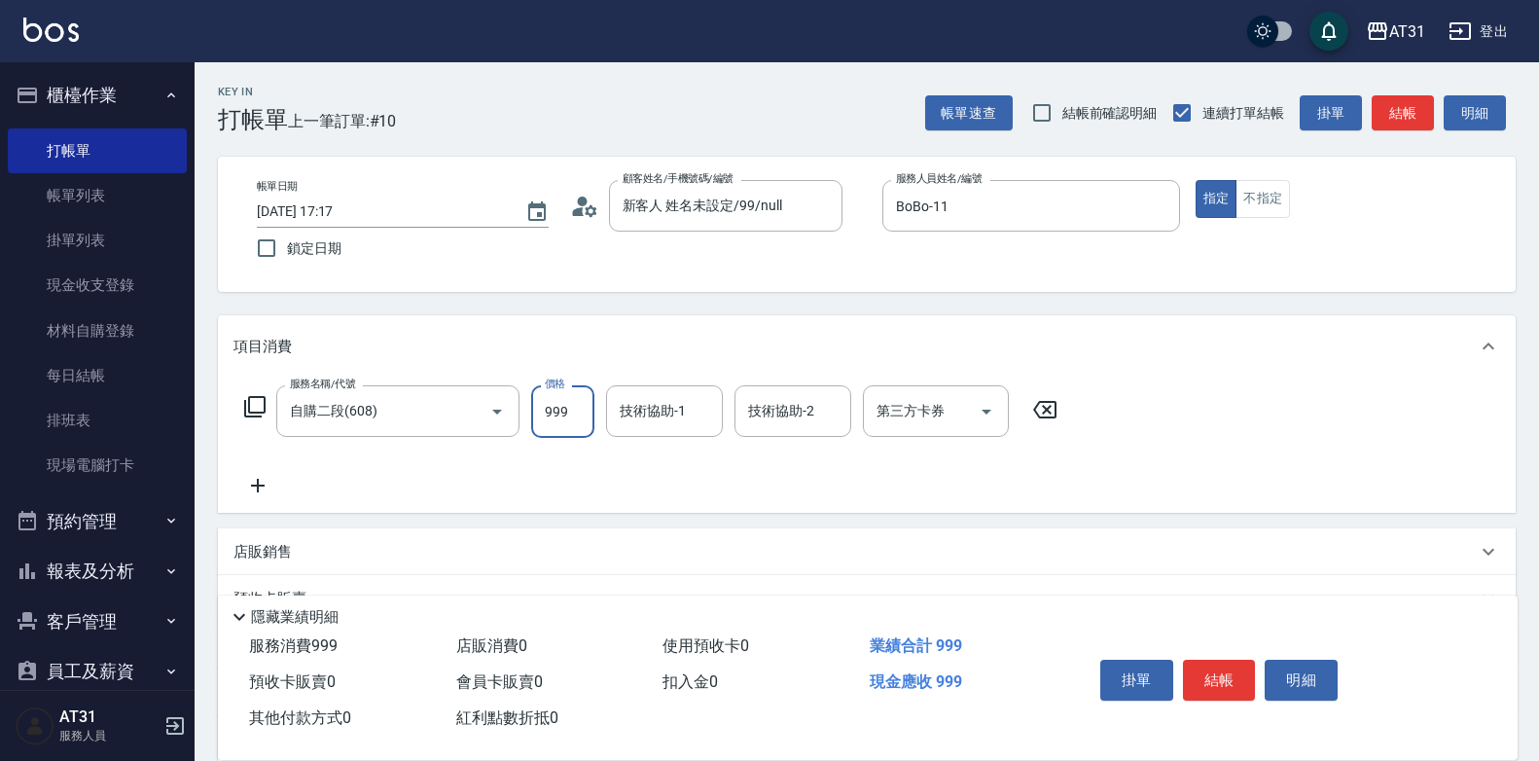
type input "0"
type input "Eva-49"
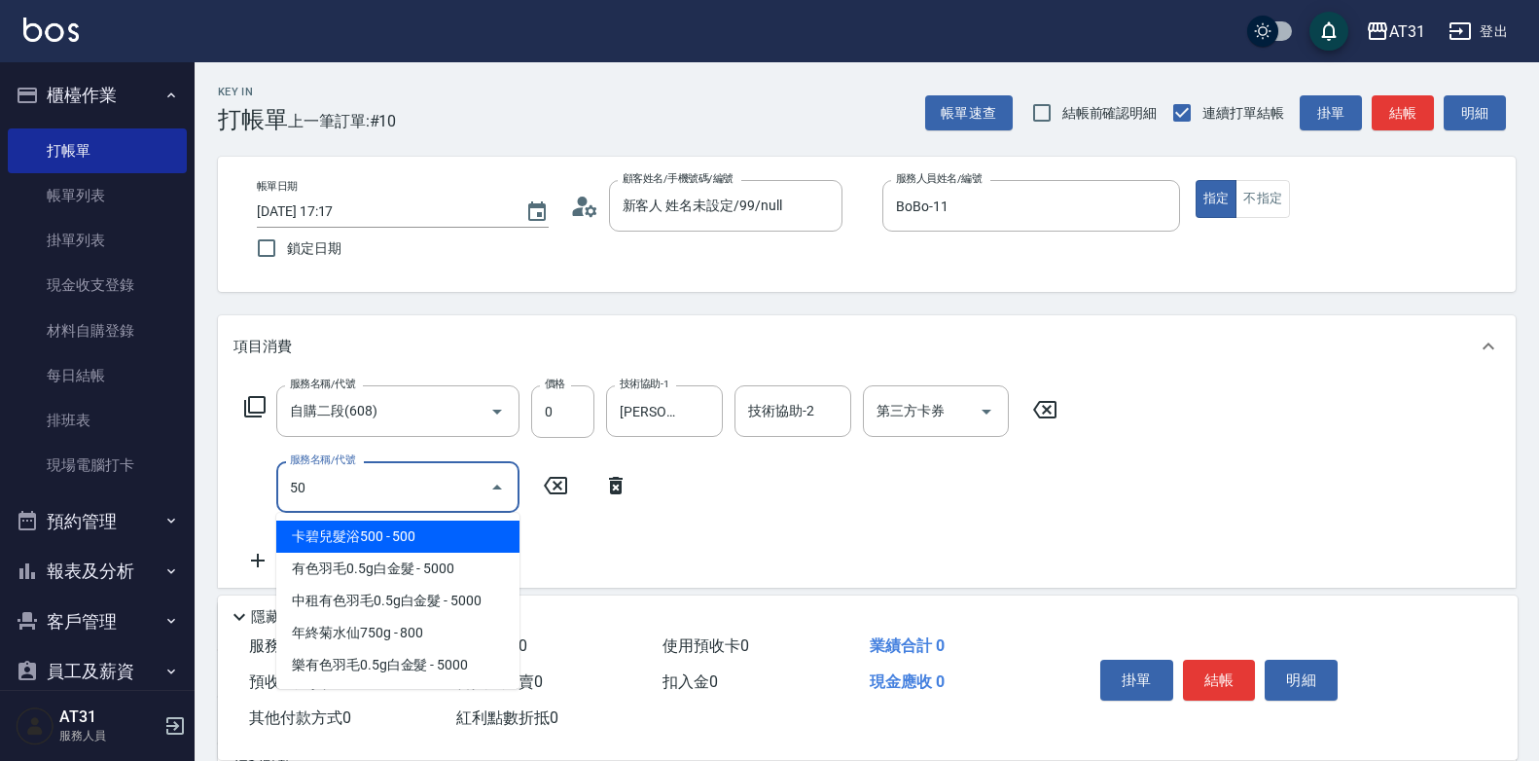
type input "501"
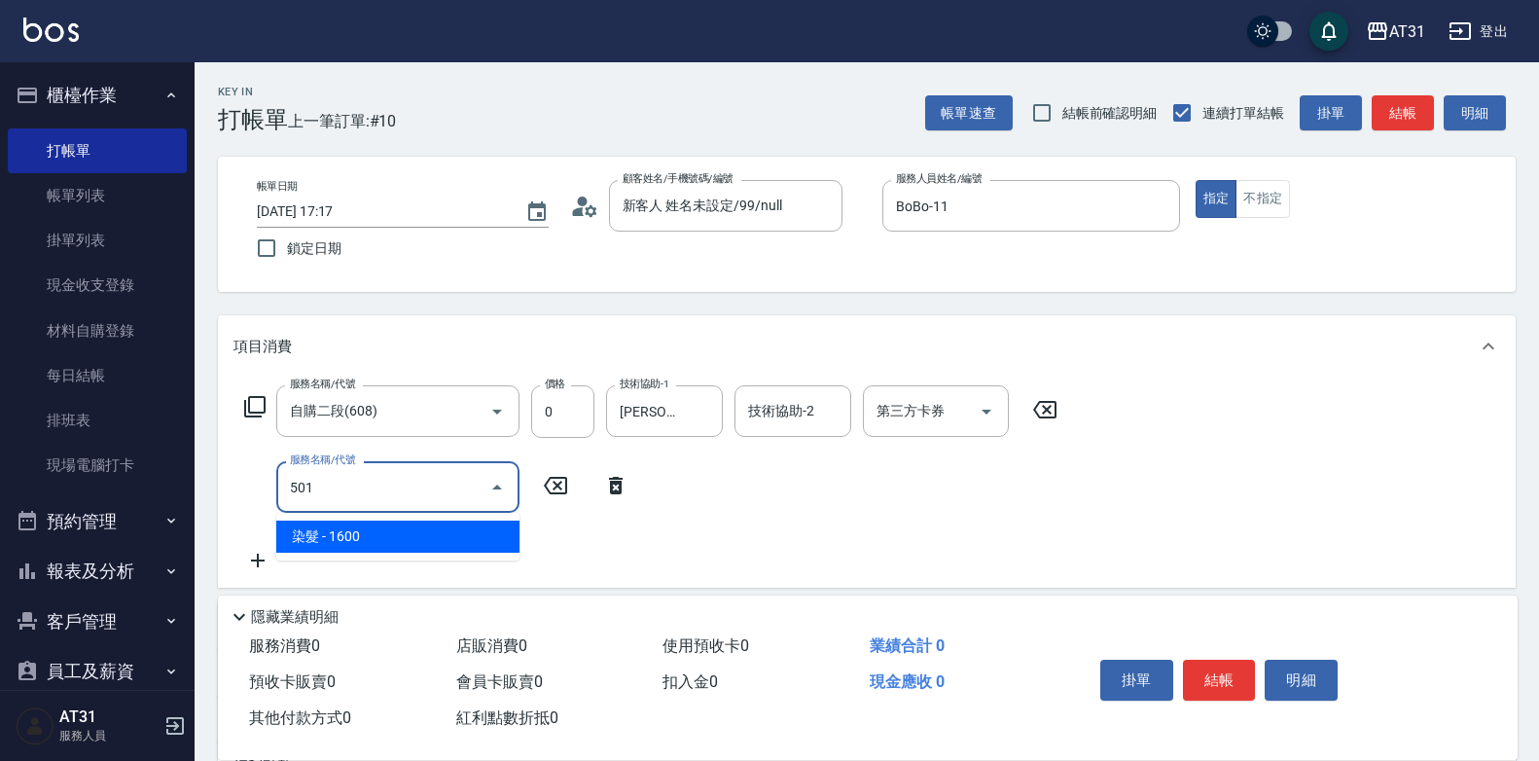
type input "160"
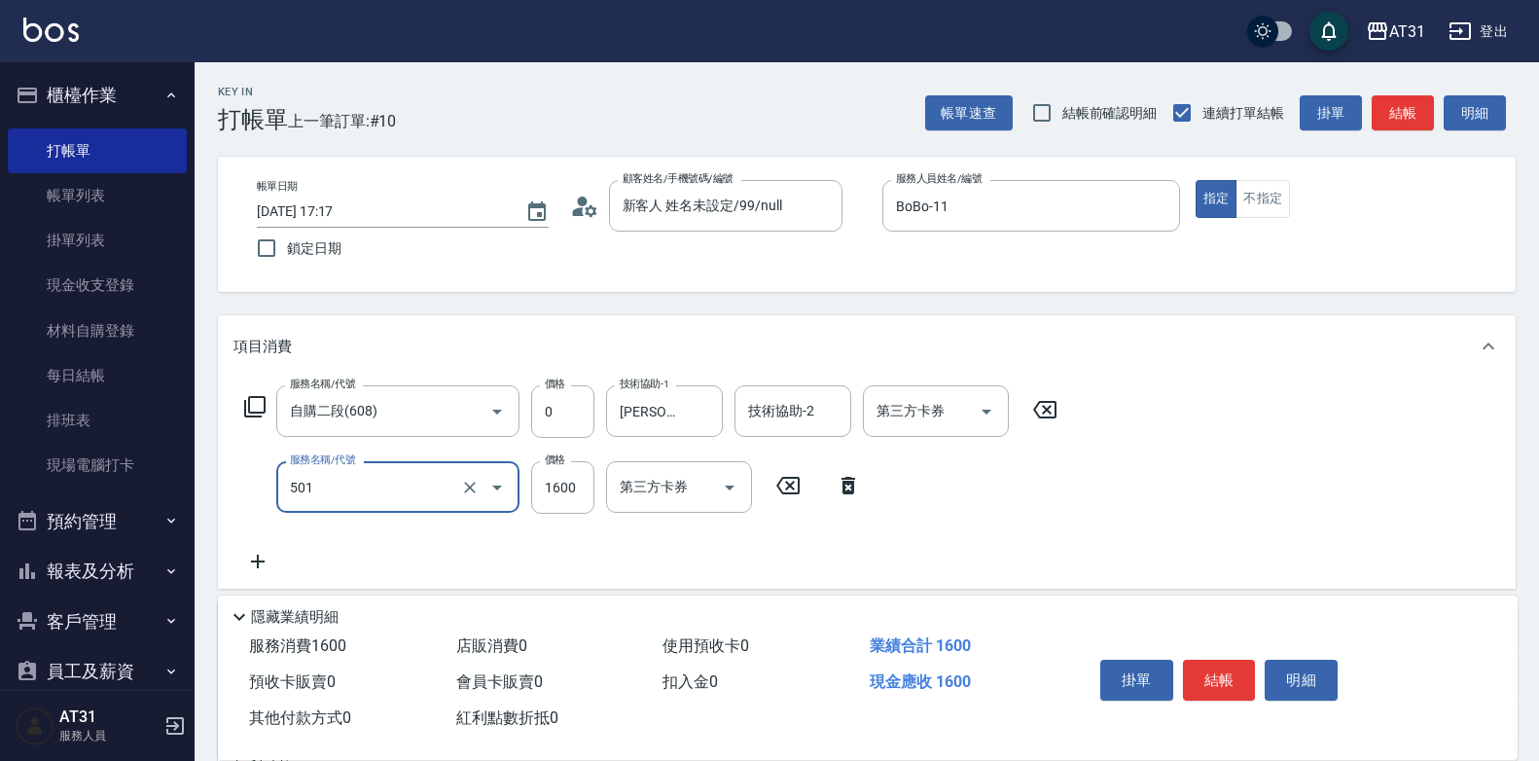
type input "染髮(501)"
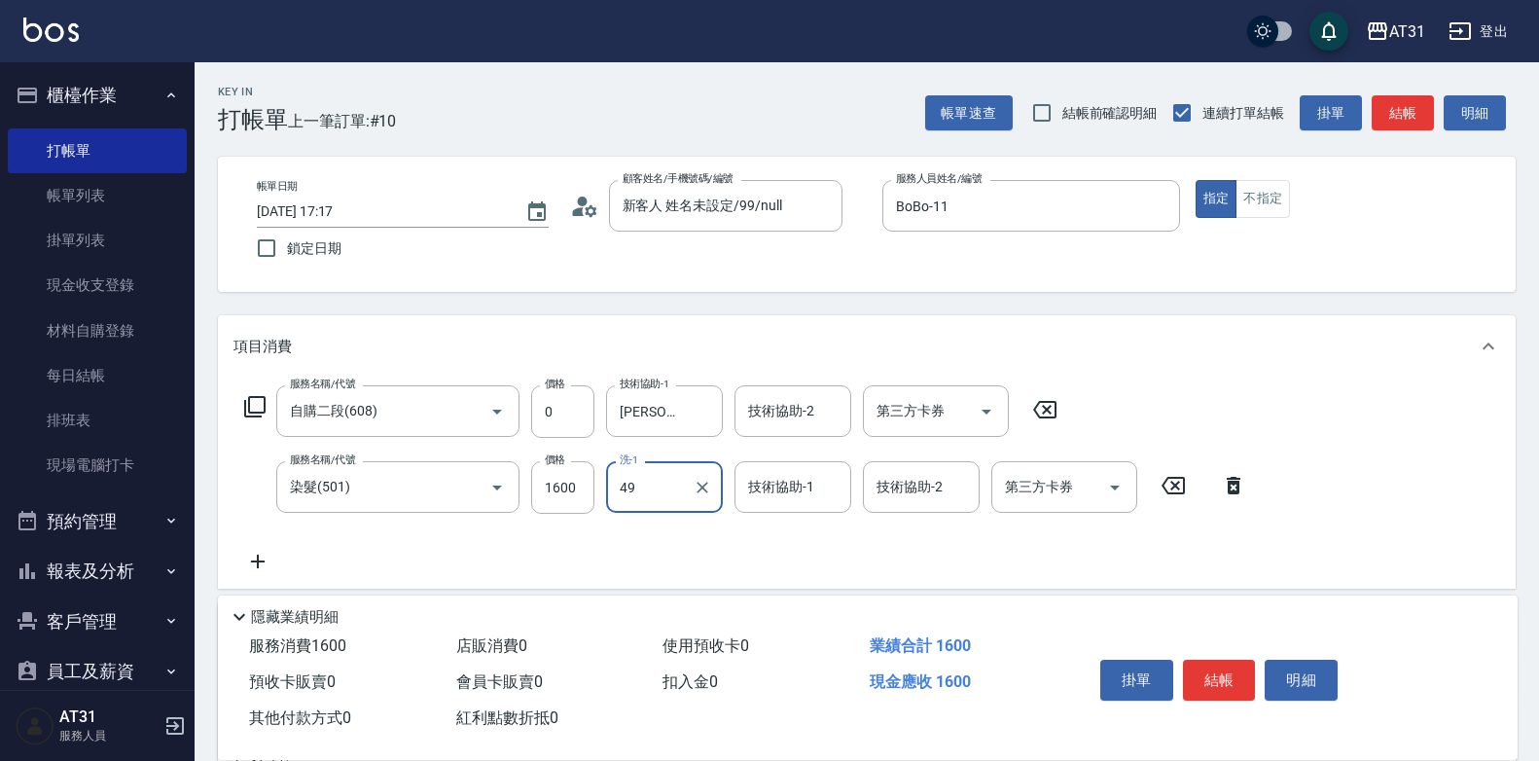
type input "Eva-49"
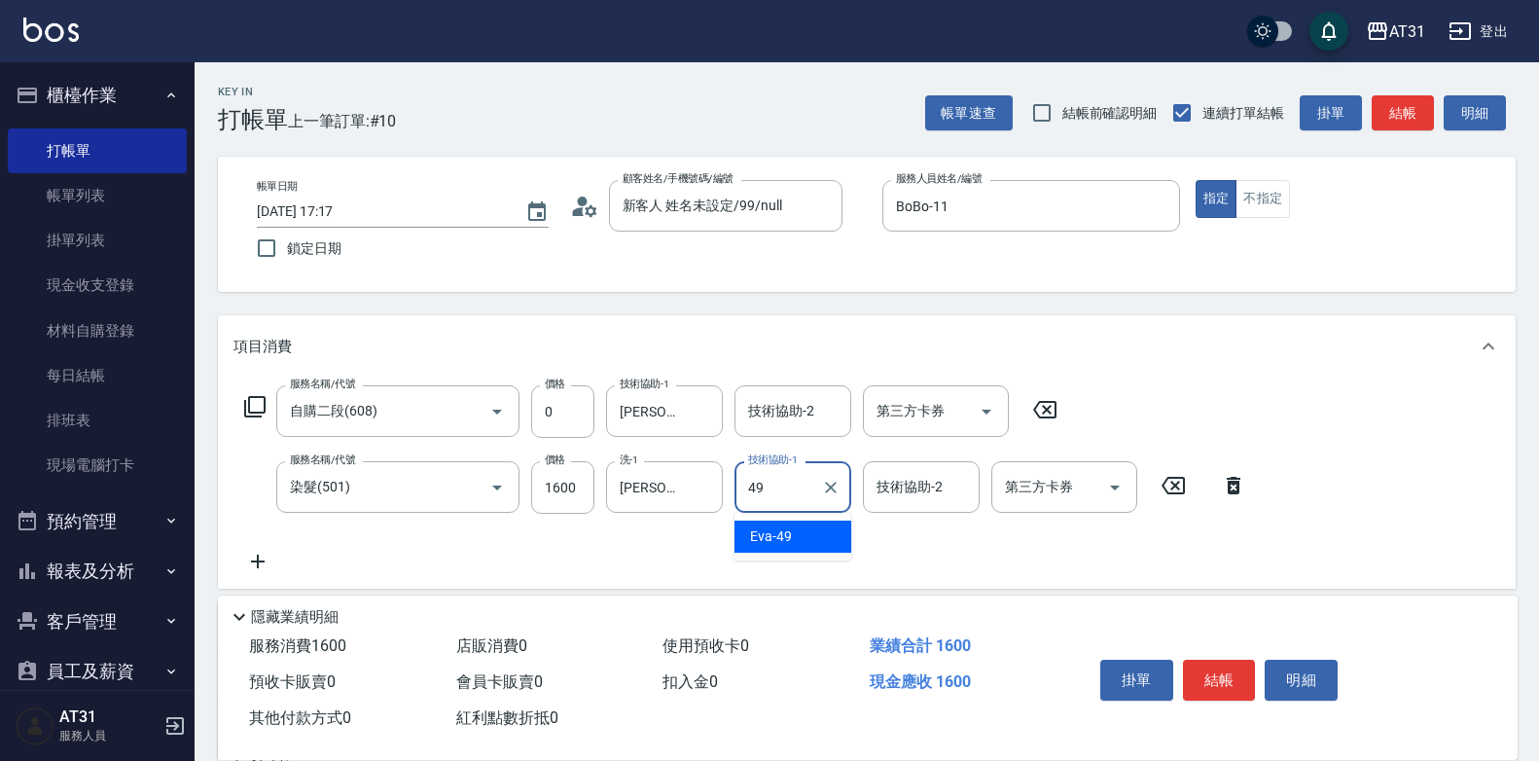
type input "Eva-49"
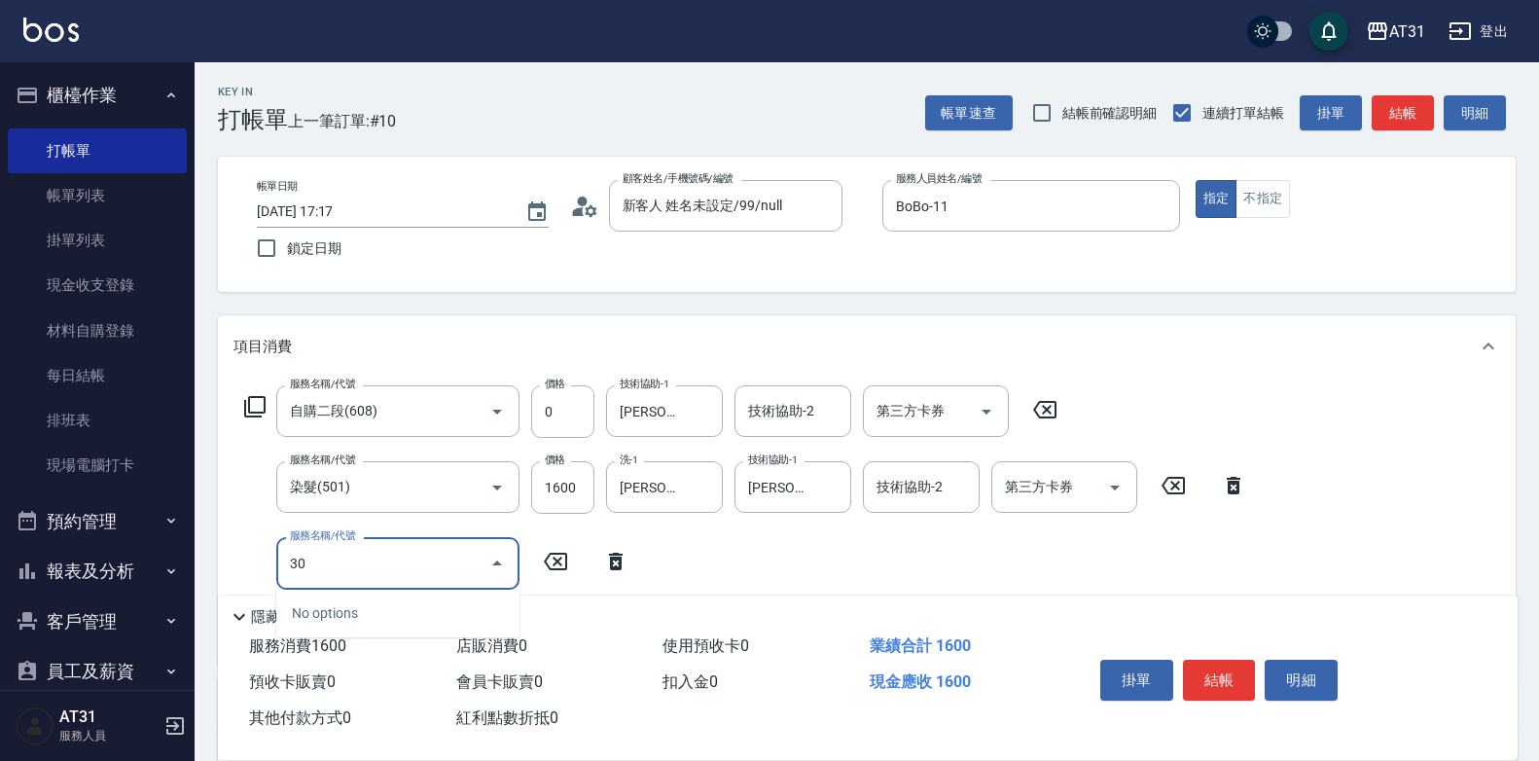
type input "301"
type input "320"
type input "燙髮(301)"
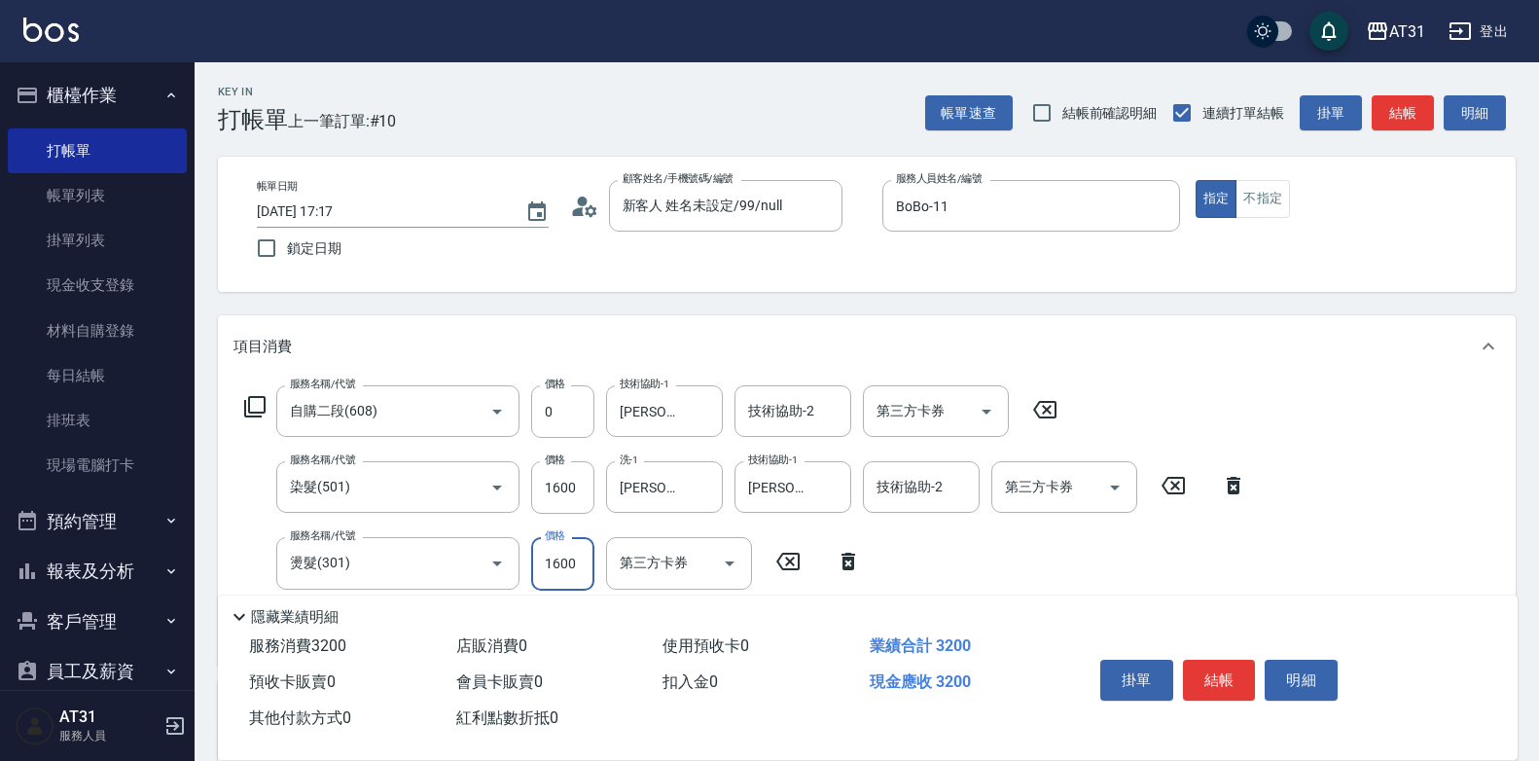
type input "160"
type input "350"
type input "510"
type input "3500"
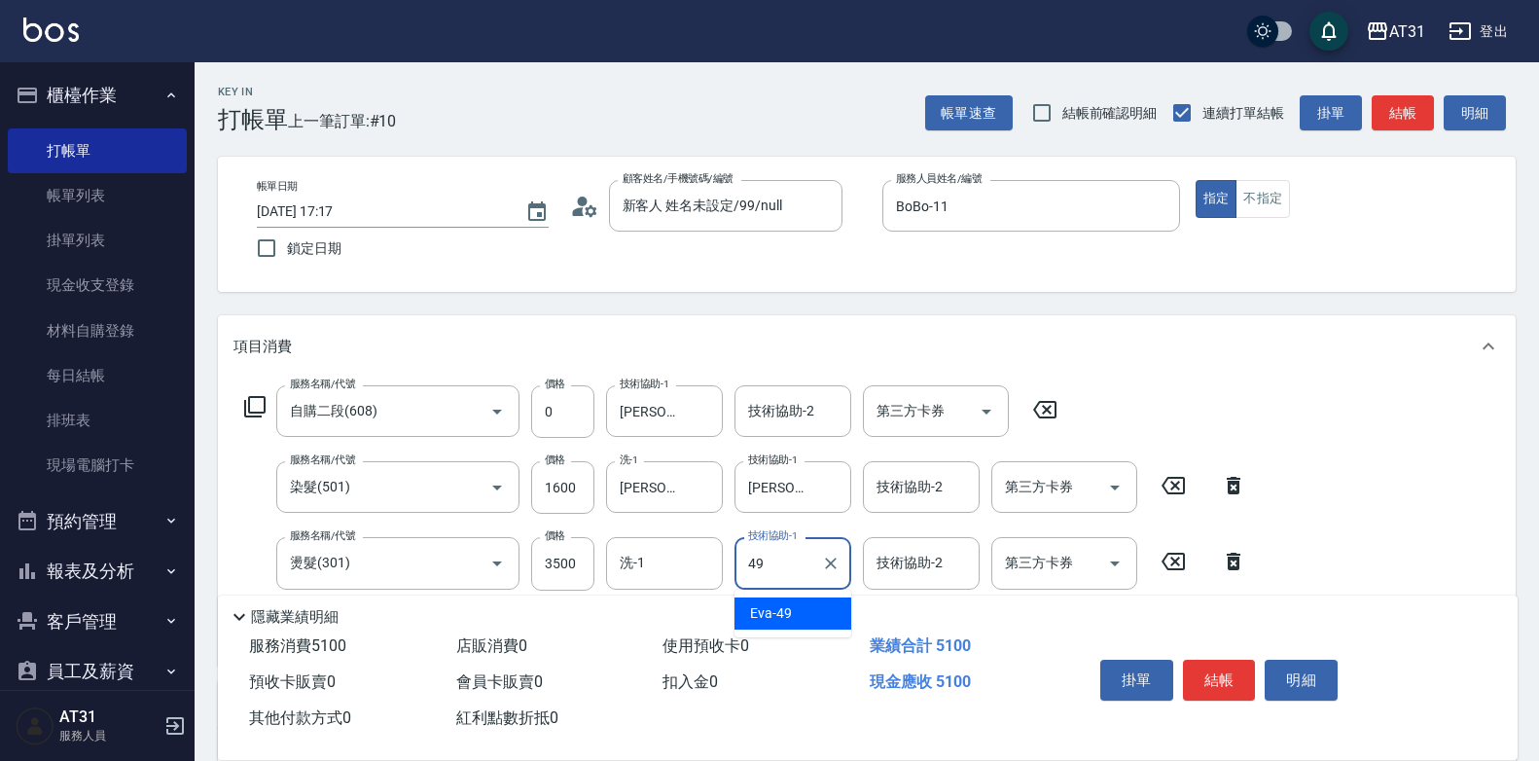
type input "Eva-49"
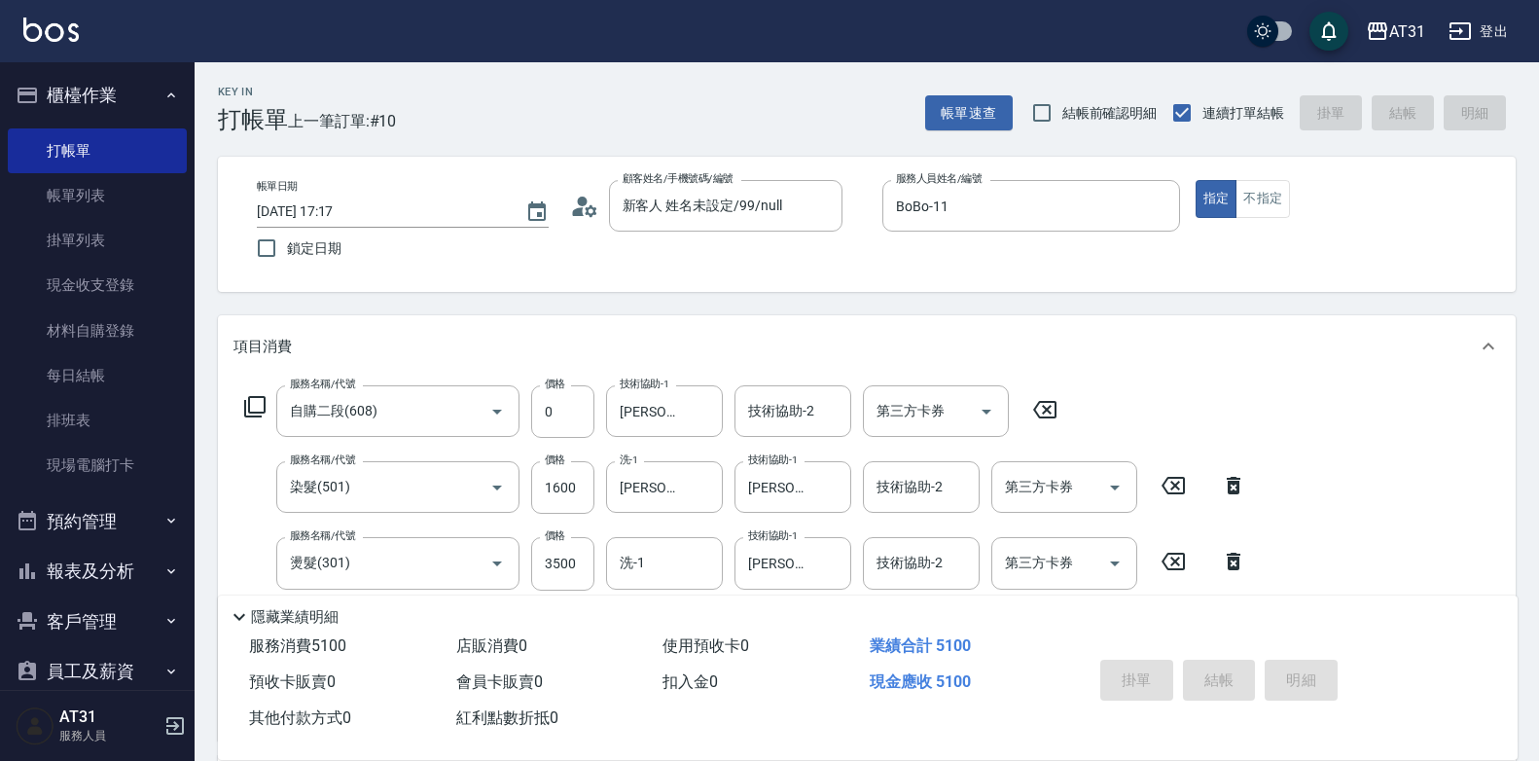
type input "2025/10/12 18:26"
type input "0"
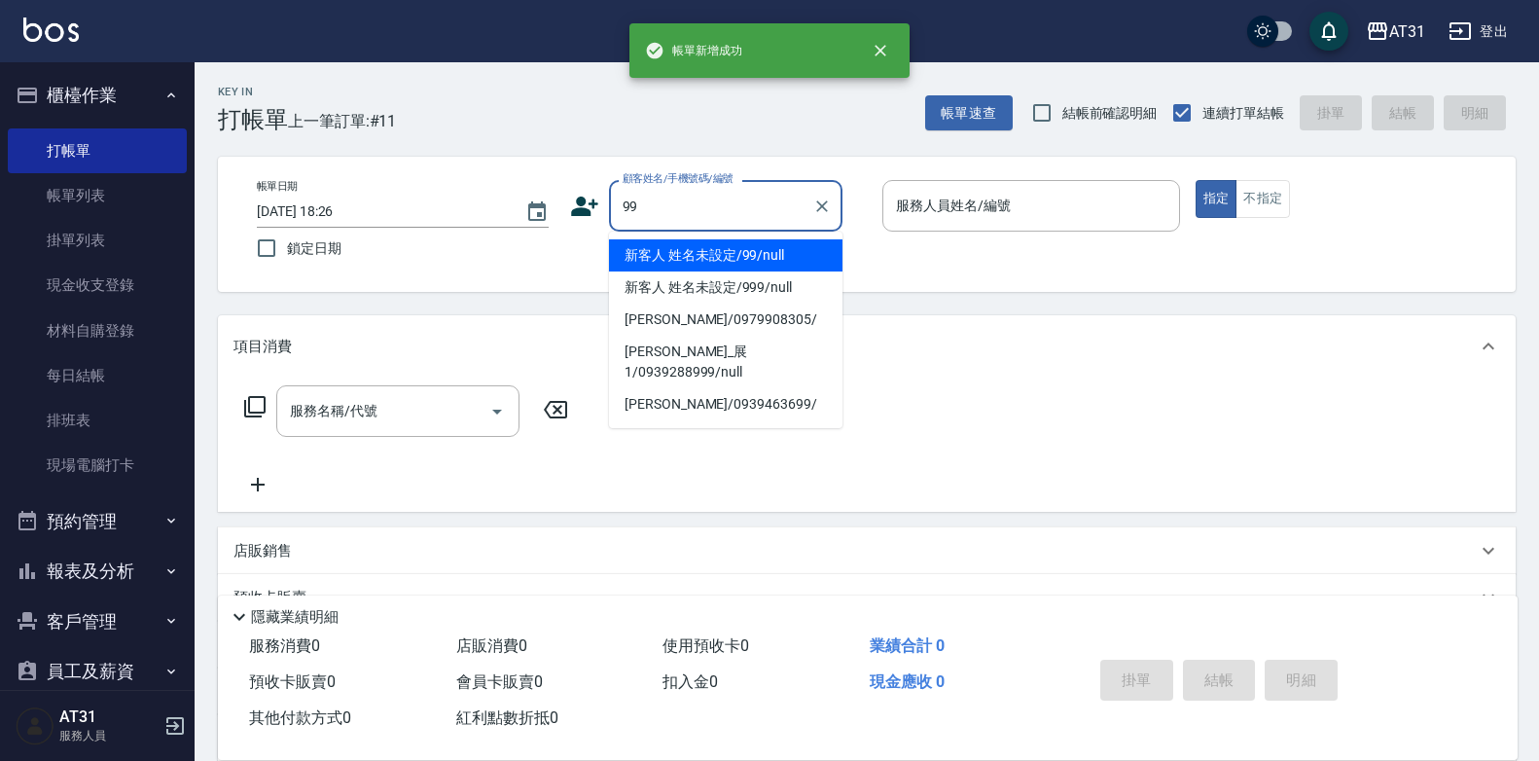
type input "新客人 姓名未設定/99/null"
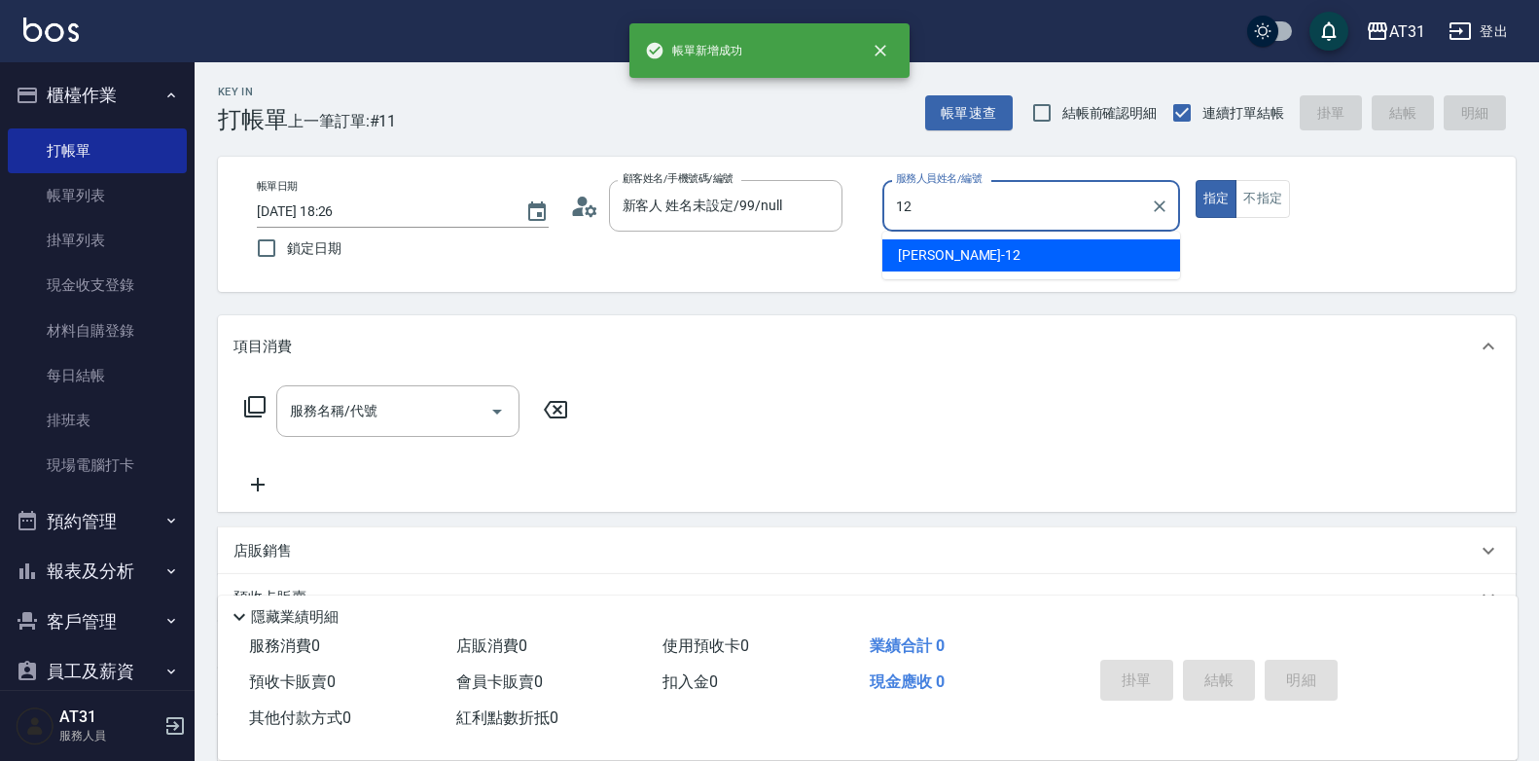
type input "Kathy-12"
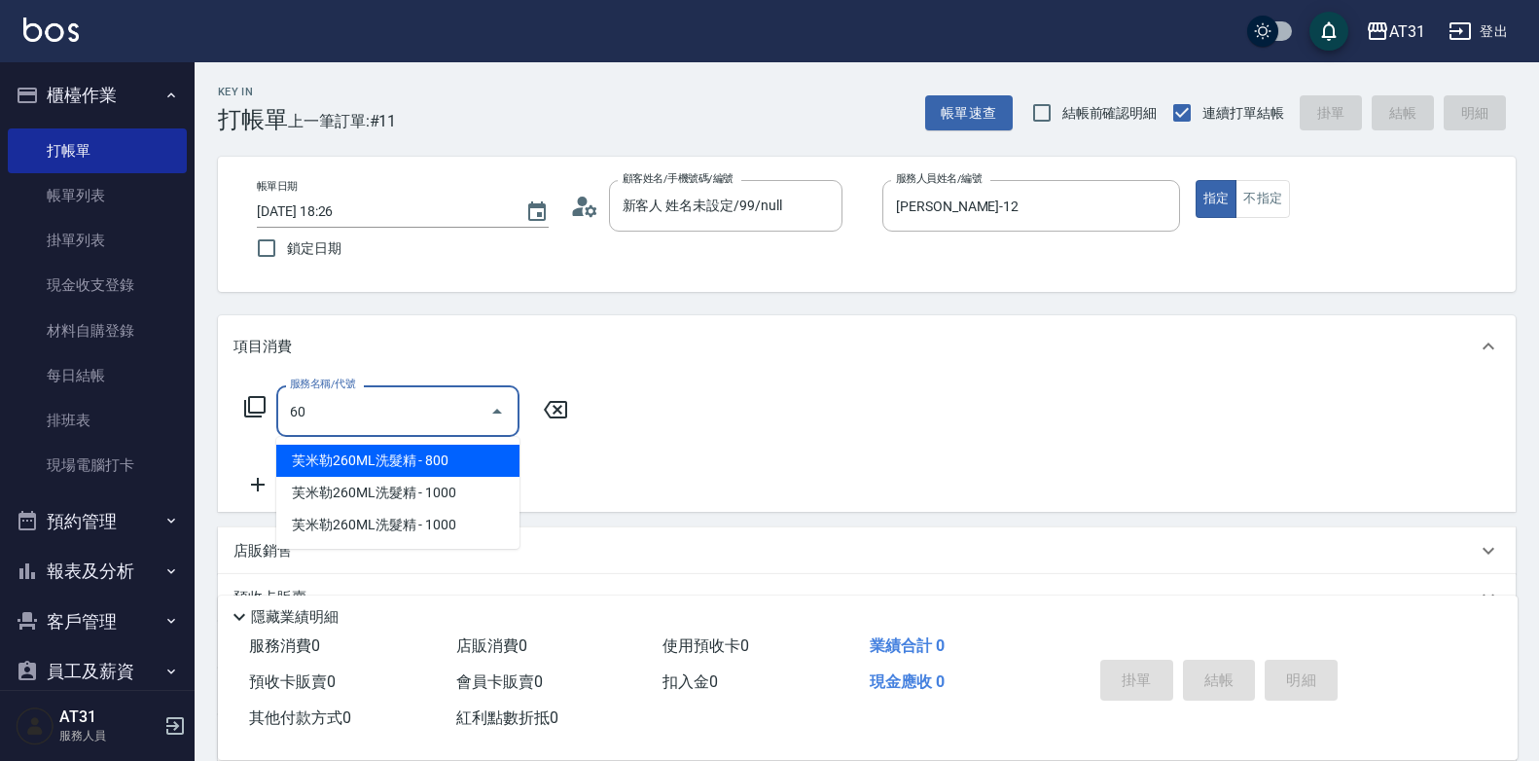
type input "601"
type input "30"
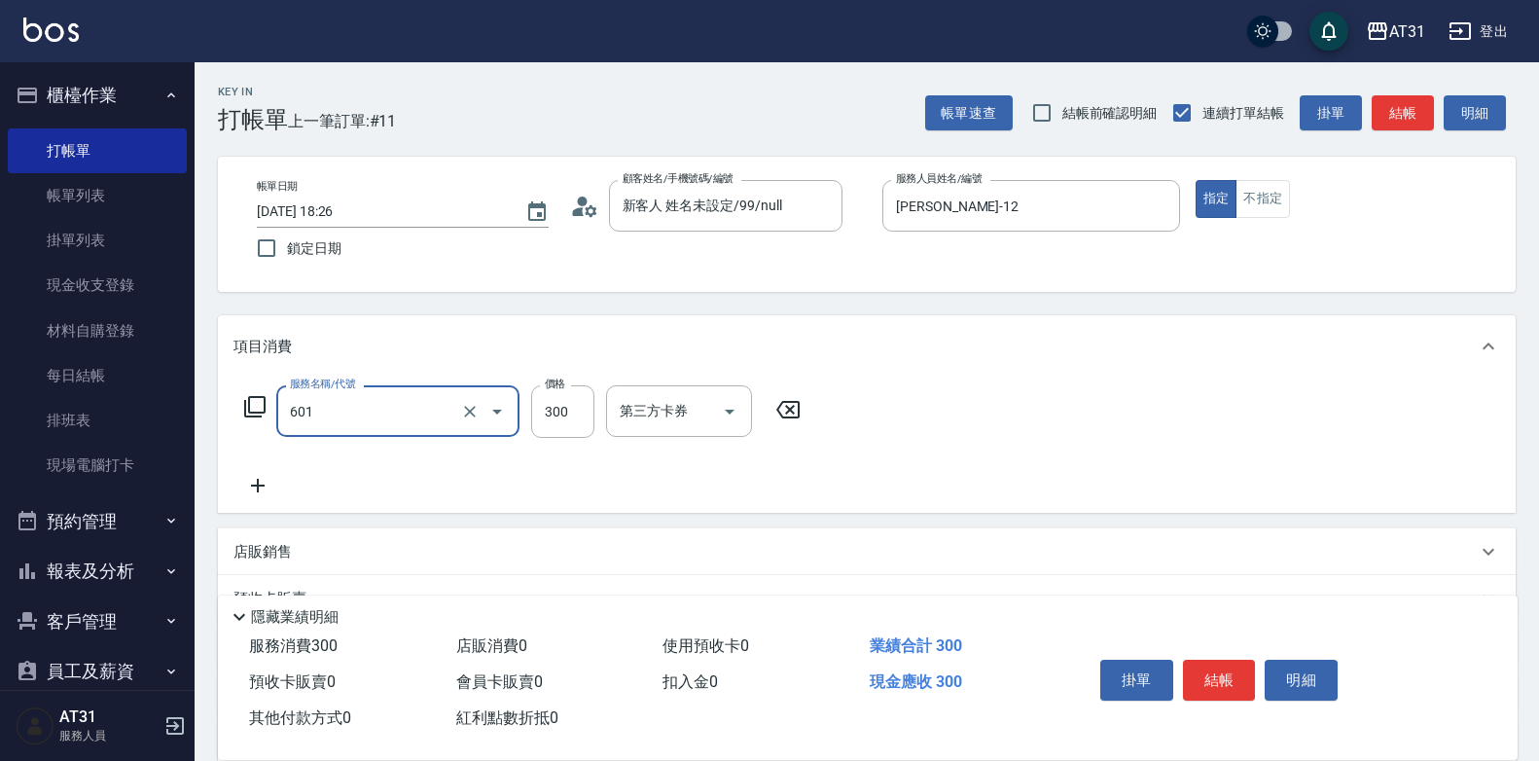
type input "自備護髮(601)"
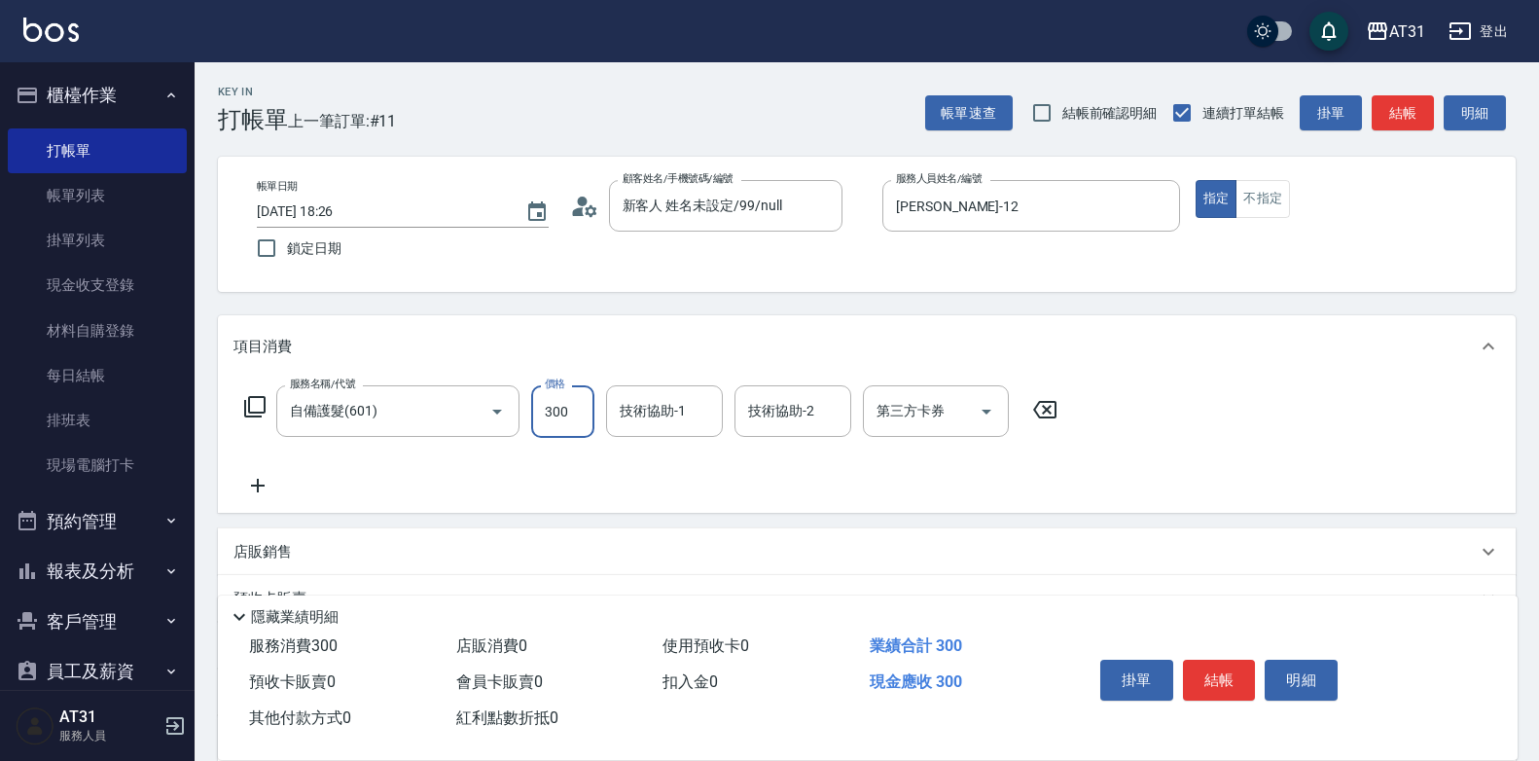
type input "0"
type input "10"
type input "100"
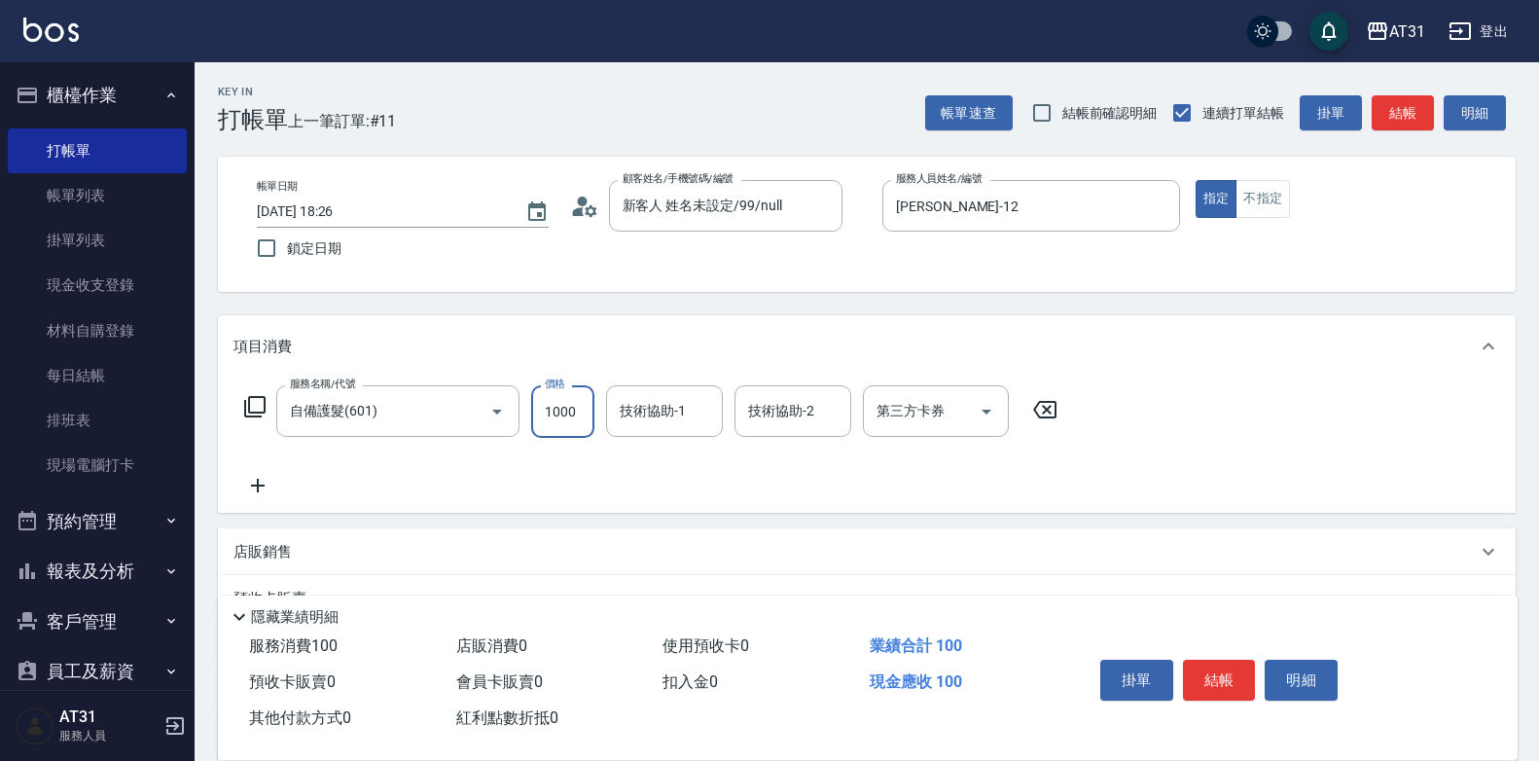
type input "1000"
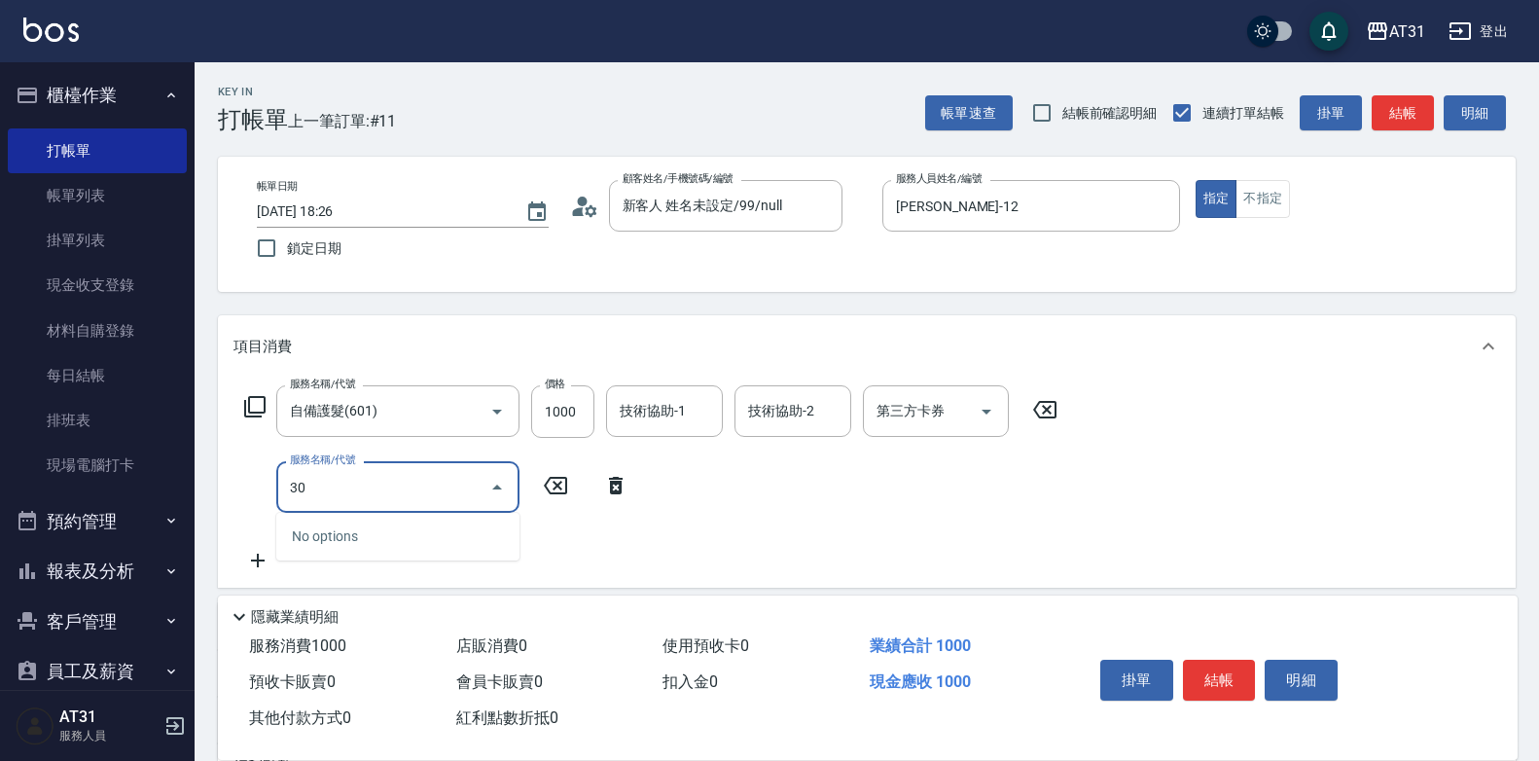
type input "301"
type input "260"
type input "燙髮(301)"
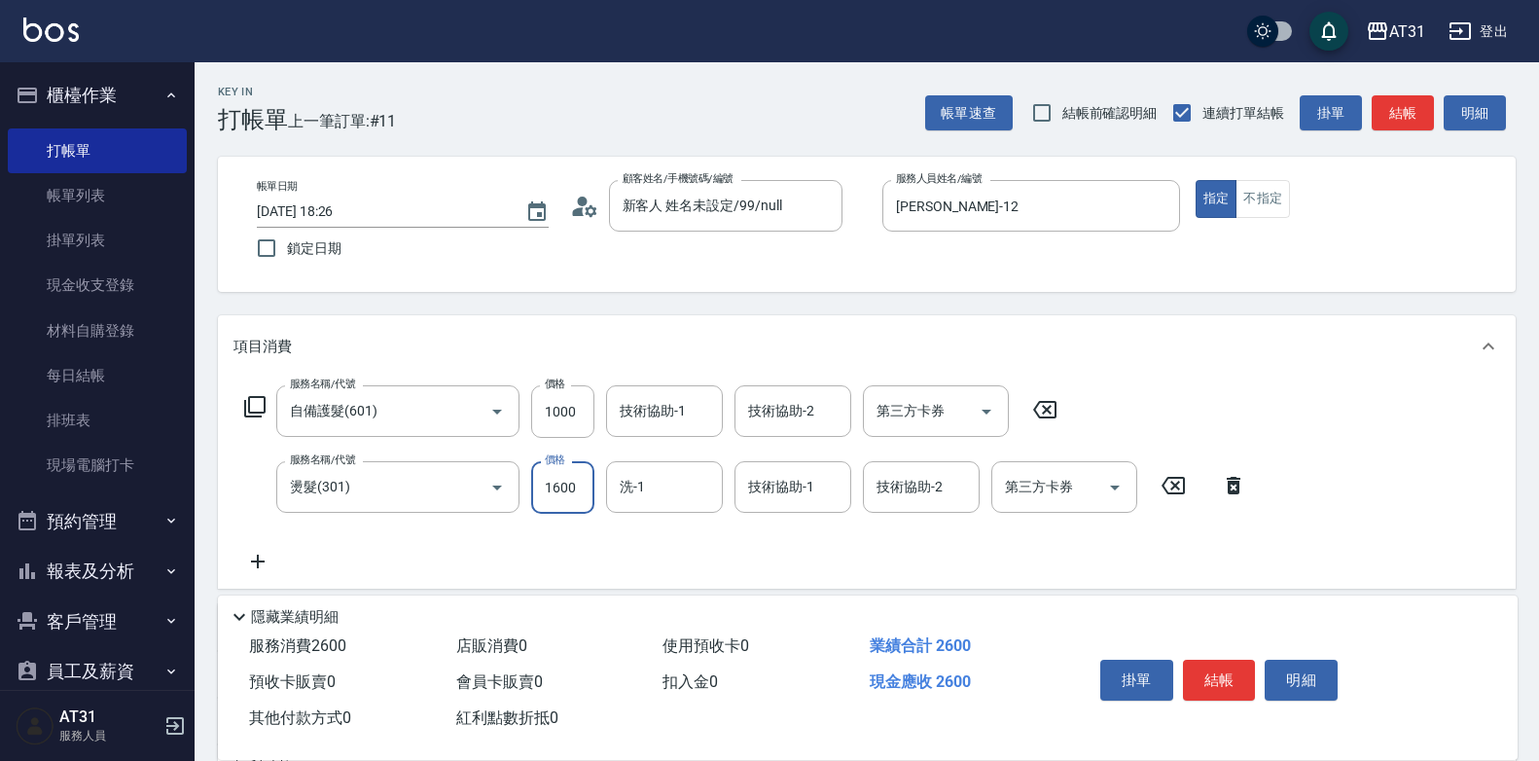
type input "2"
type input "100"
type input "20"
type input "120"
type input "200"
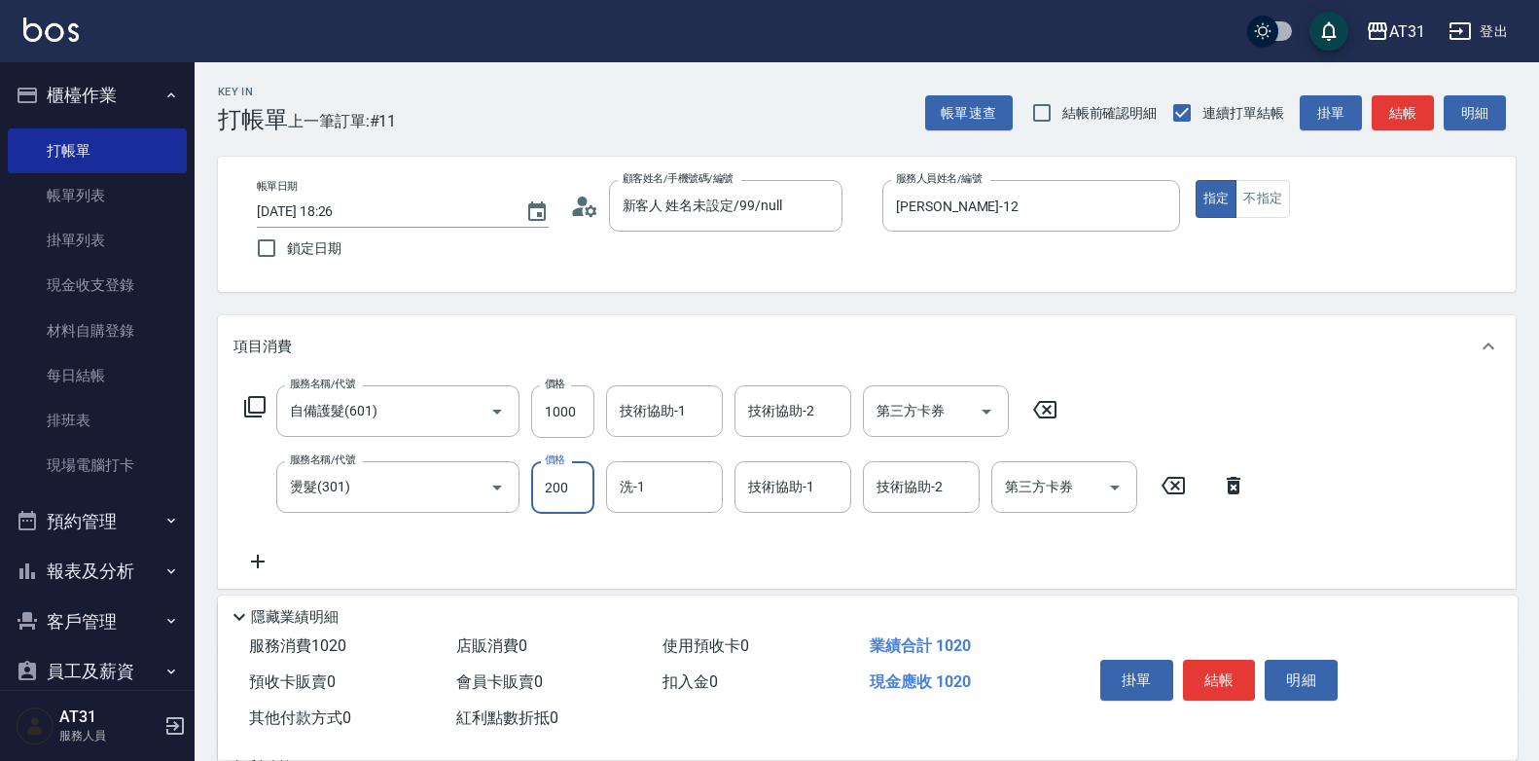
type input "300"
type input "2000"
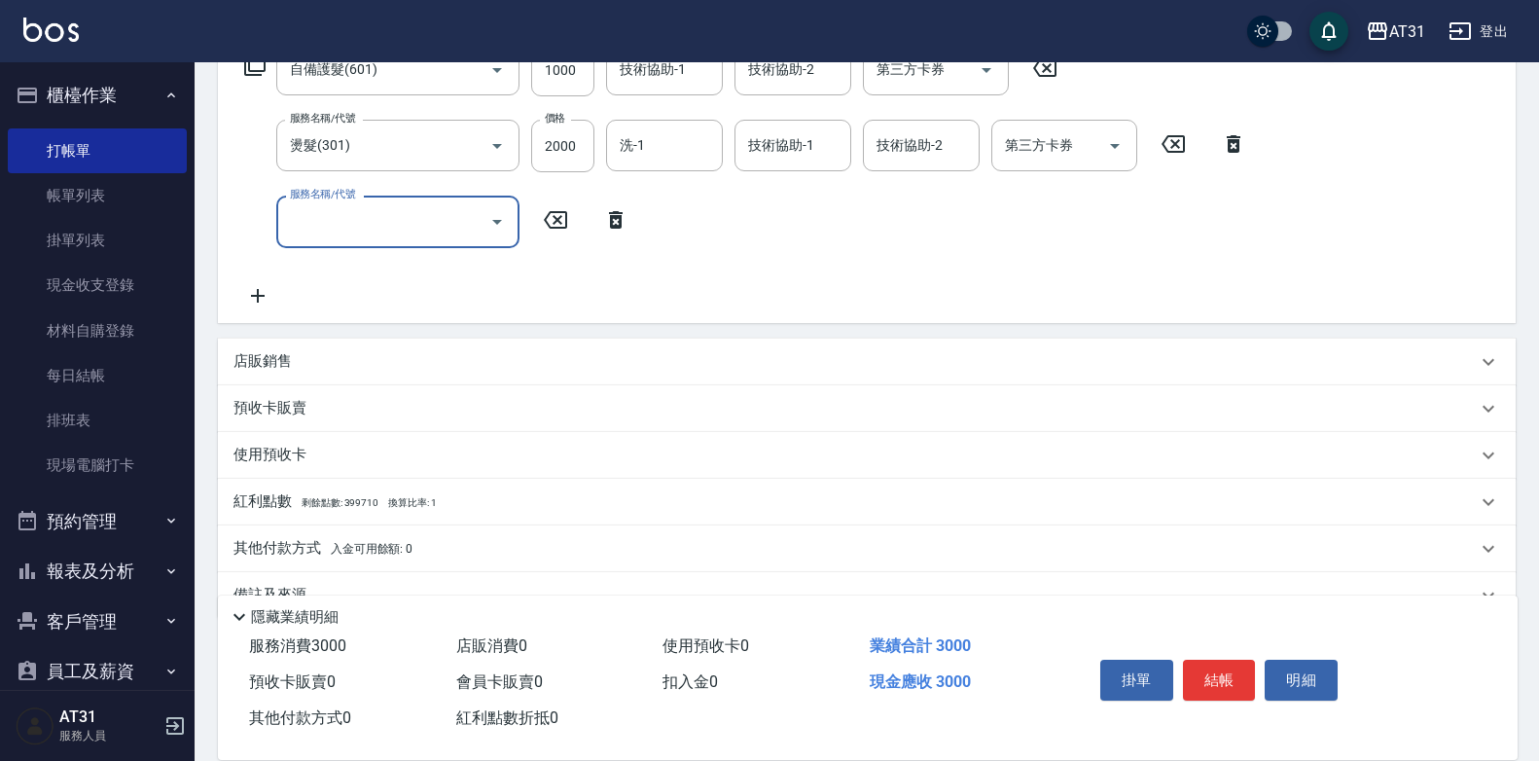
scroll to position [386, 0]
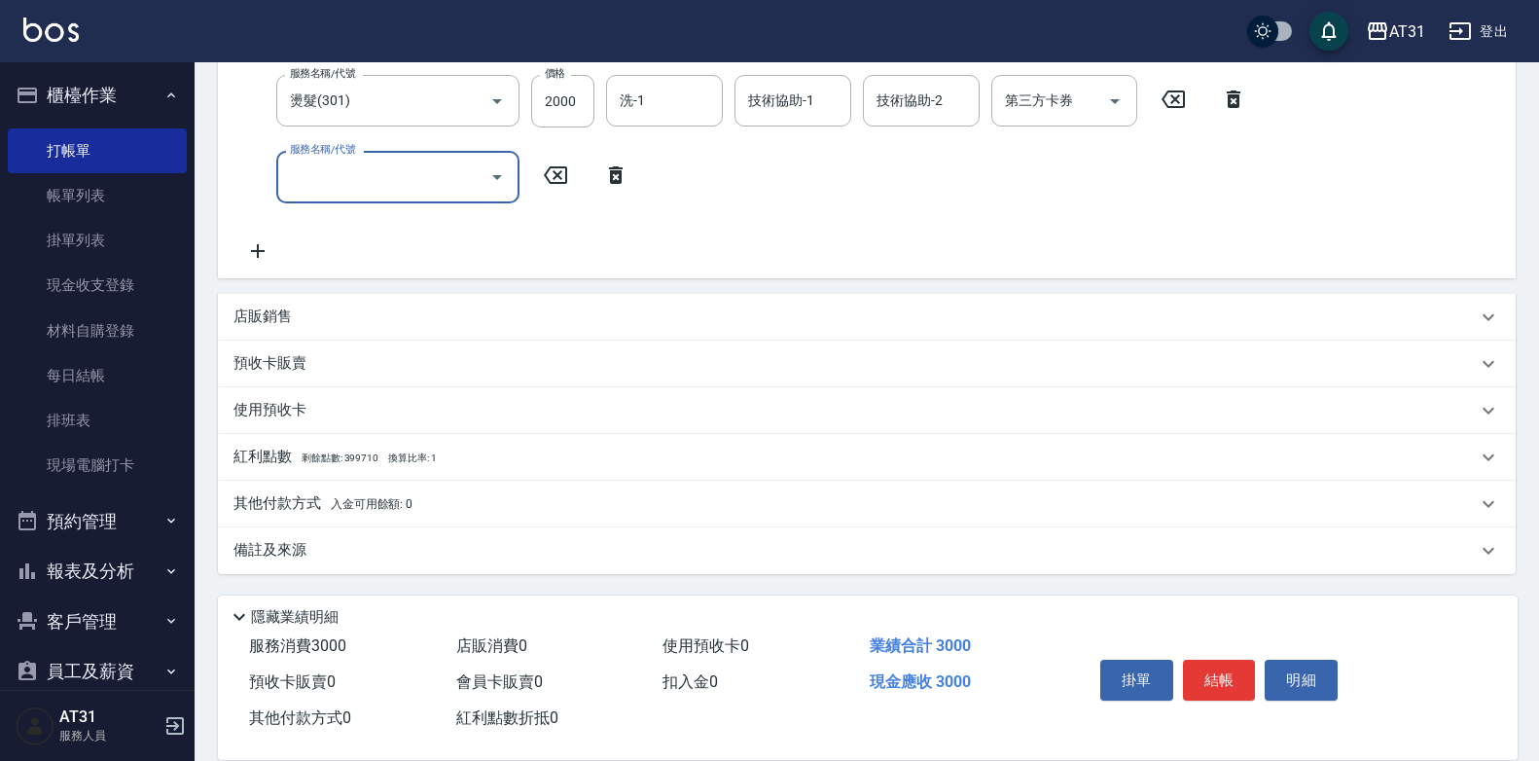
click at [410, 298] on div "店販銷售" at bounding box center [867, 317] width 1298 height 47
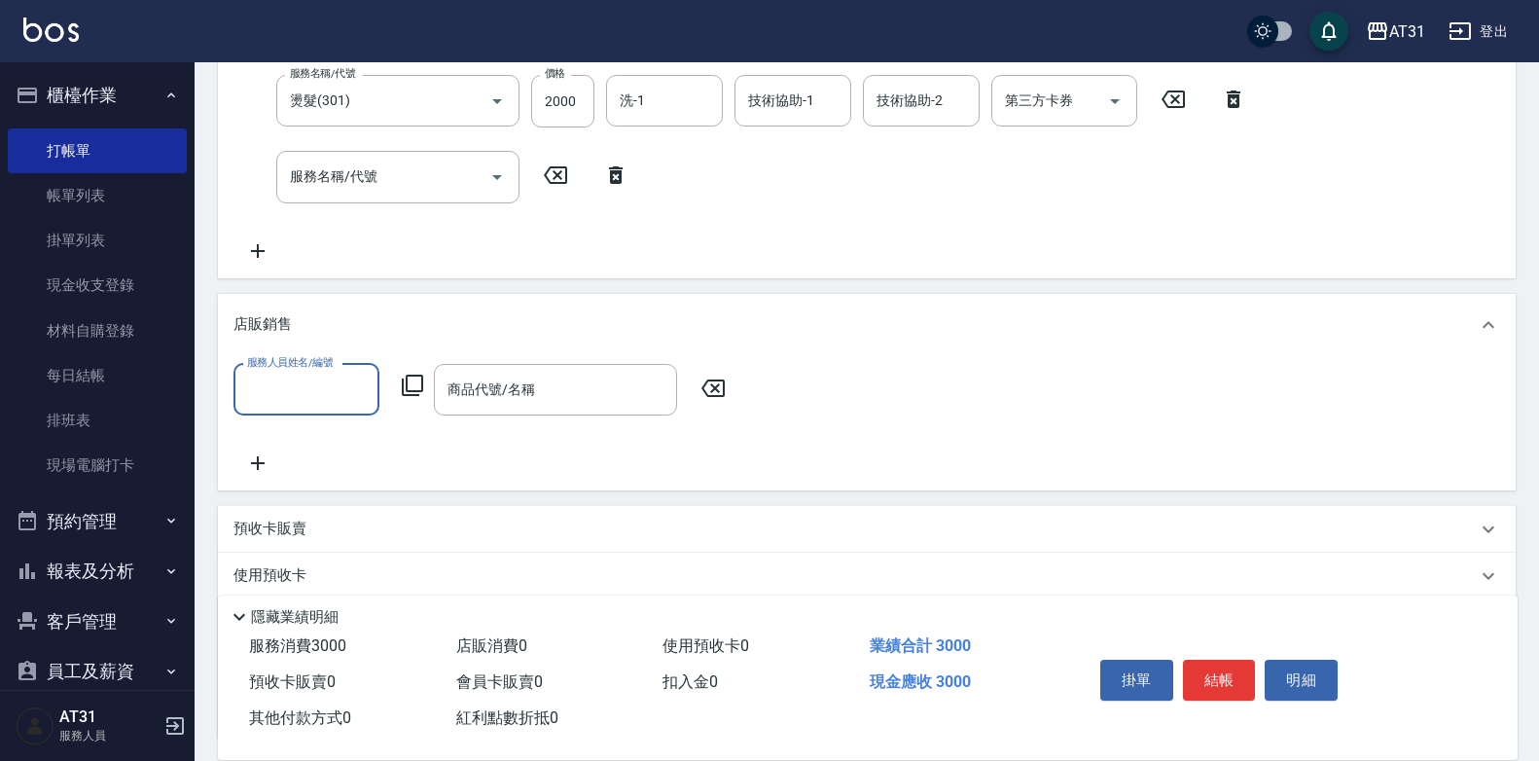
scroll to position [0, 0]
click at [328, 369] on label "服務人員姓名/編號" at bounding box center [290, 362] width 86 height 15
click at [328, 373] on input "服務人員姓名/編號" at bounding box center [306, 390] width 128 height 34
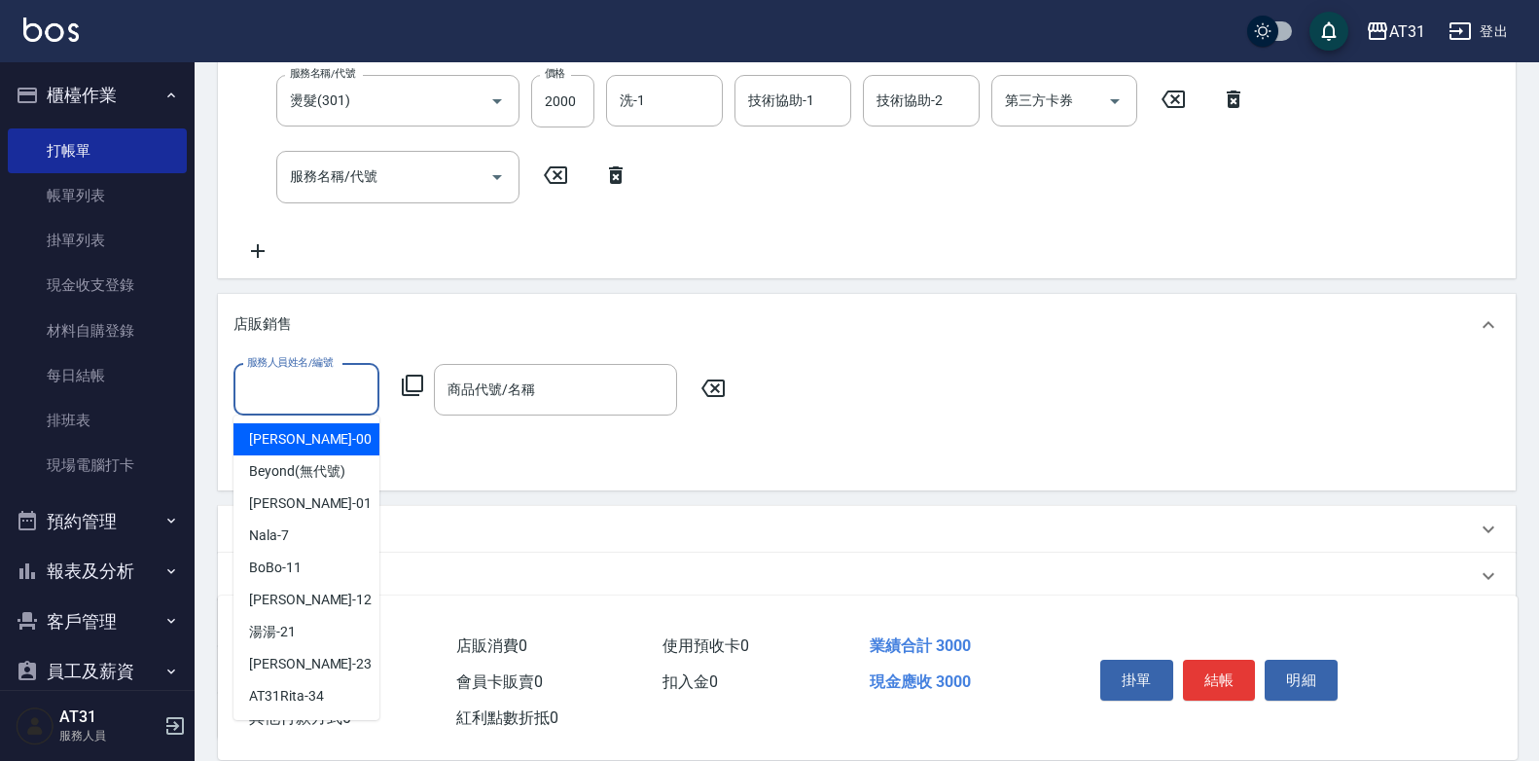
click at [315, 396] on input "服務人員姓名/編號" at bounding box center [306, 390] width 128 height 34
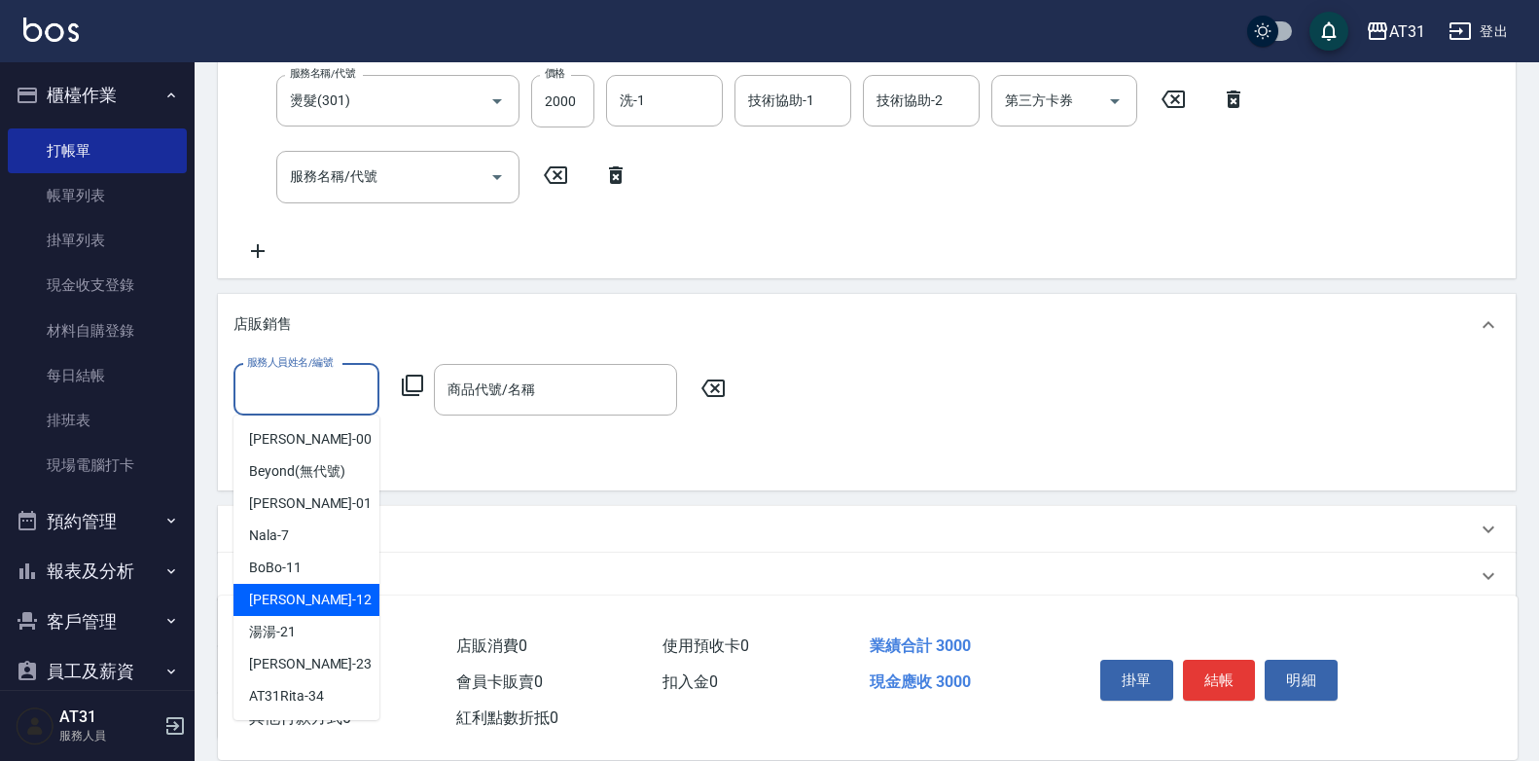
click at [314, 595] on div "Kathy -12" at bounding box center [307, 600] width 146 height 32
type input "Kathy-12"
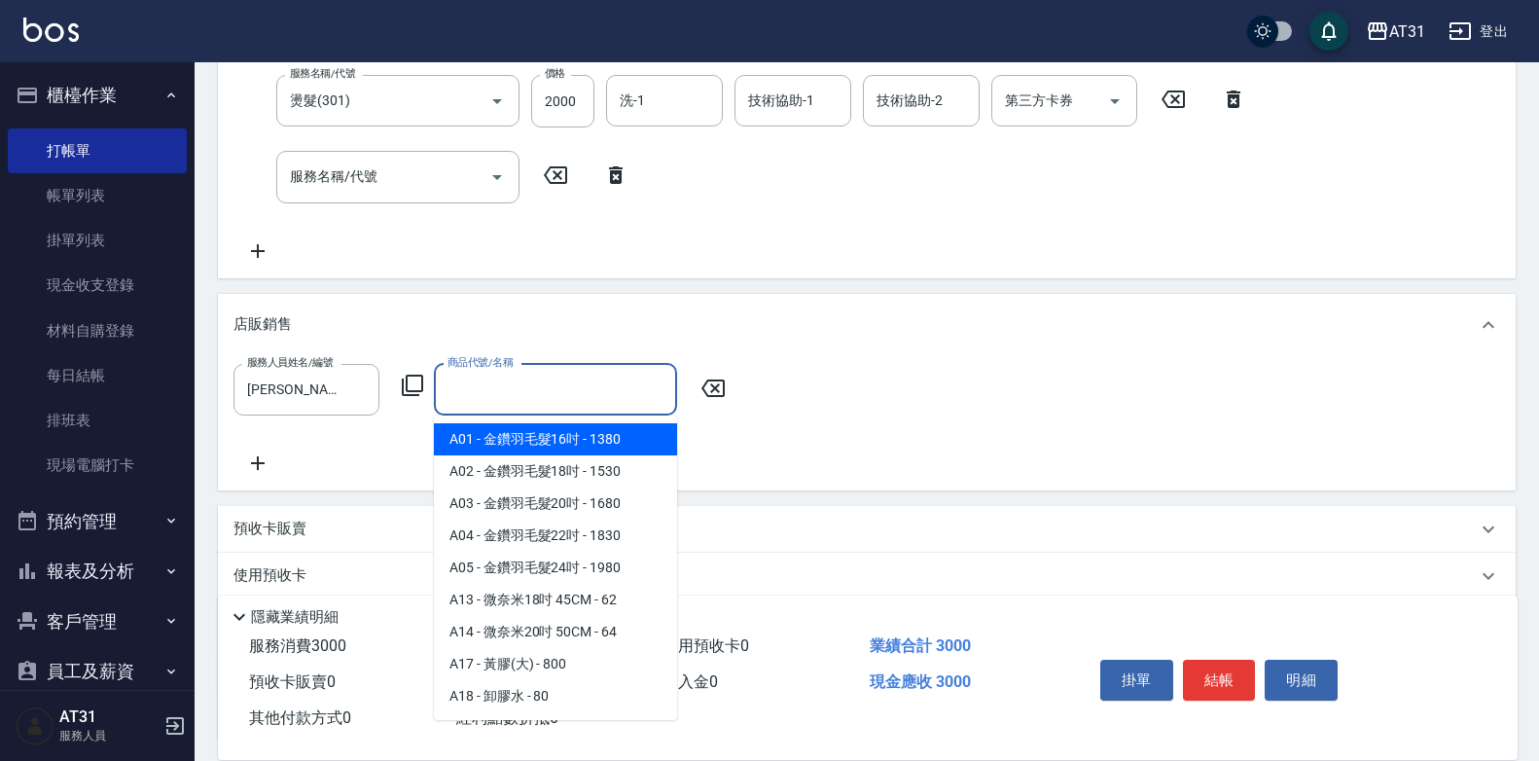
click at [491, 401] on input "商品代號/名稱" at bounding box center [556, 390] width 226 height 34
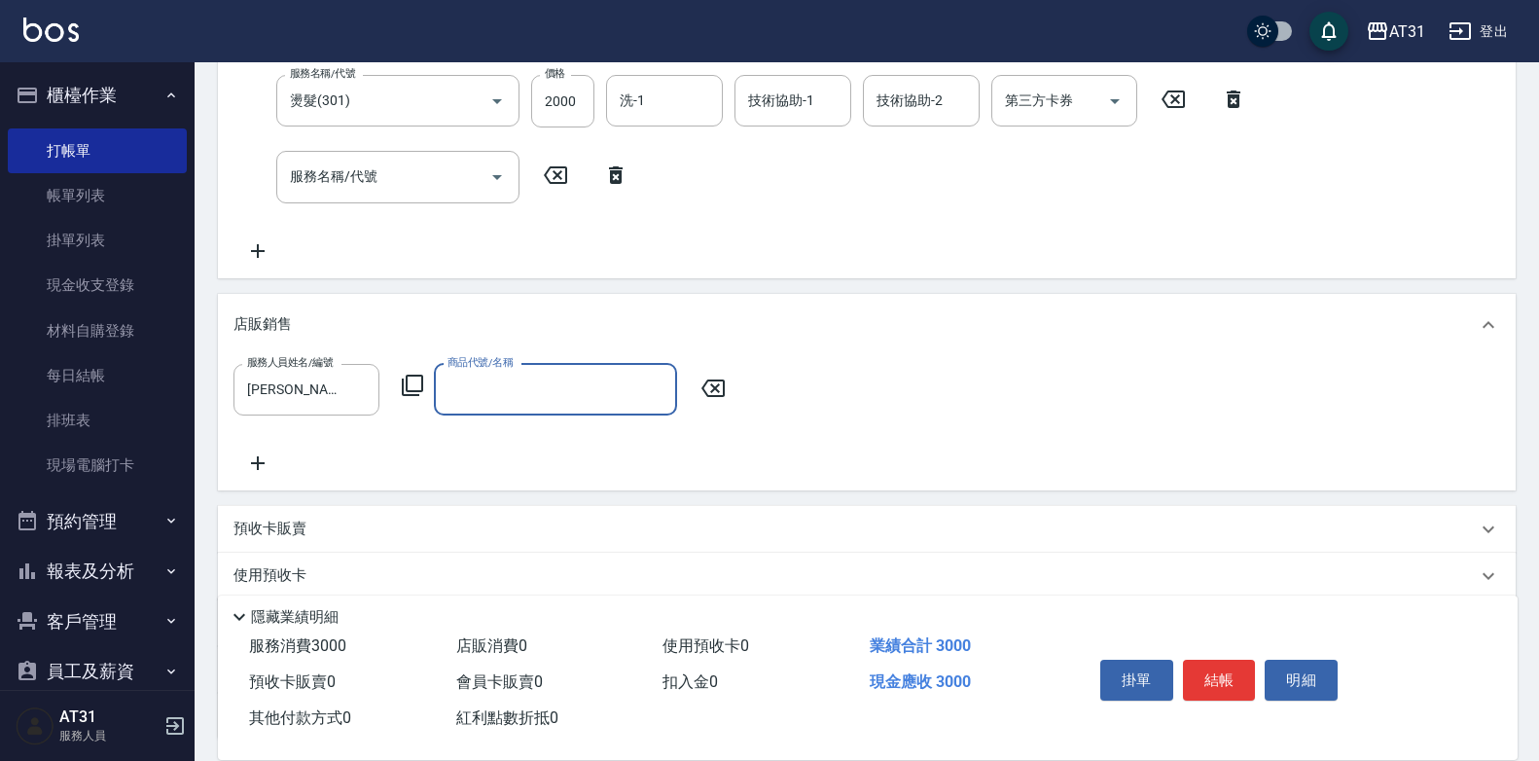
click at [491, 400] on input "商品代號/名稱" at bounding box center [556, 390] width 226 height 34
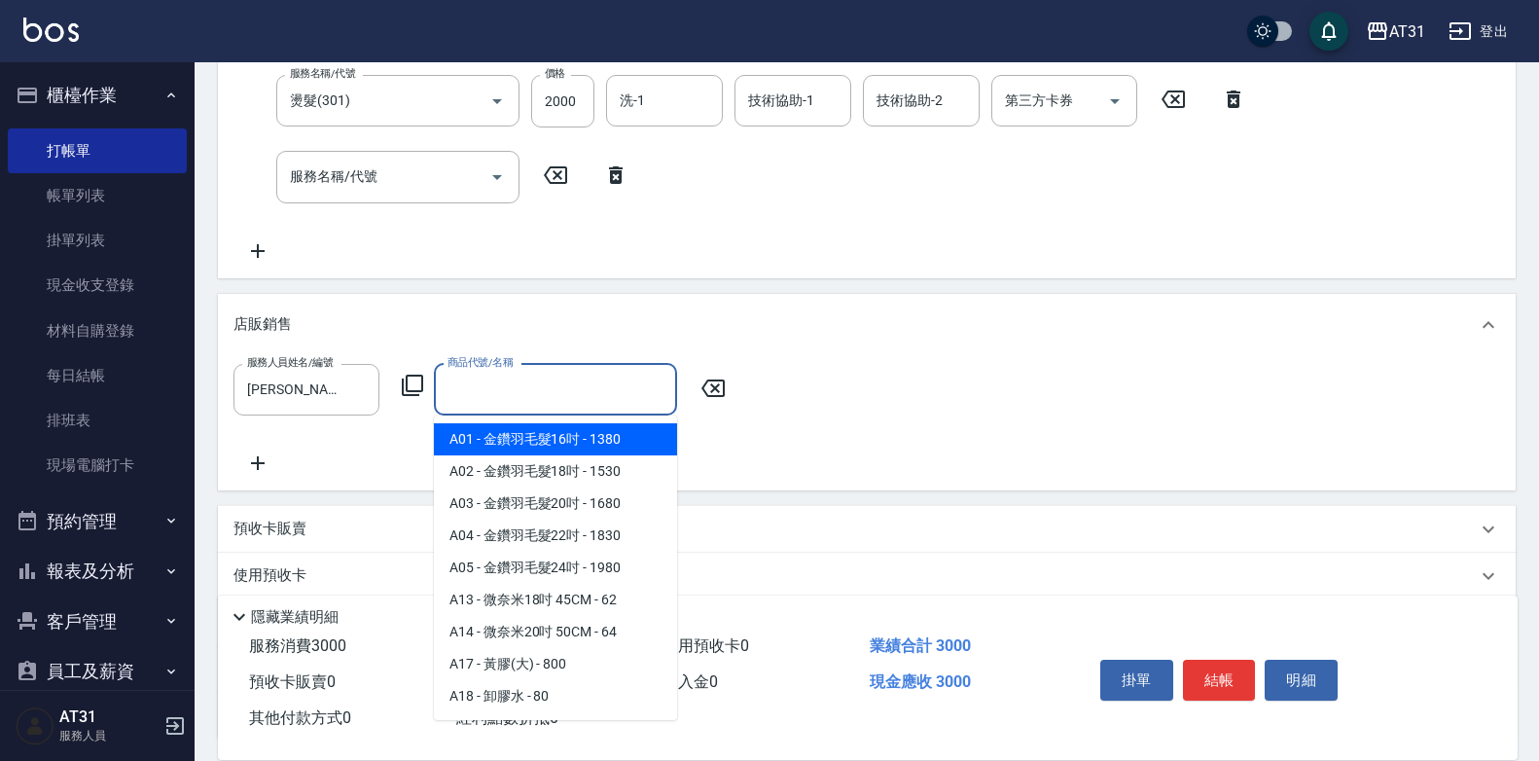
click at [491, 399] on input "商品代號/名稱" at bounding box center [556, 390] width 226 height 34
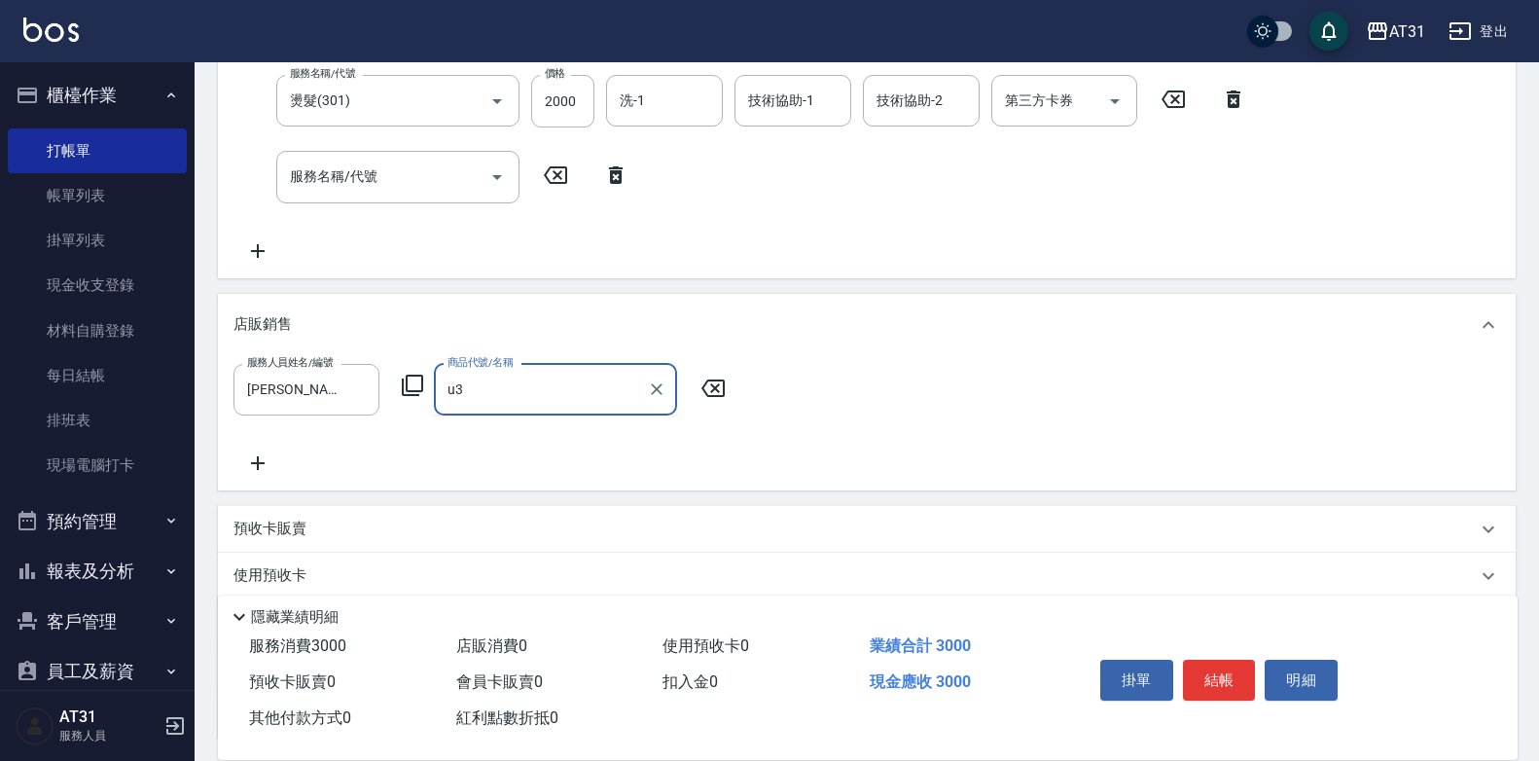
type input "u"
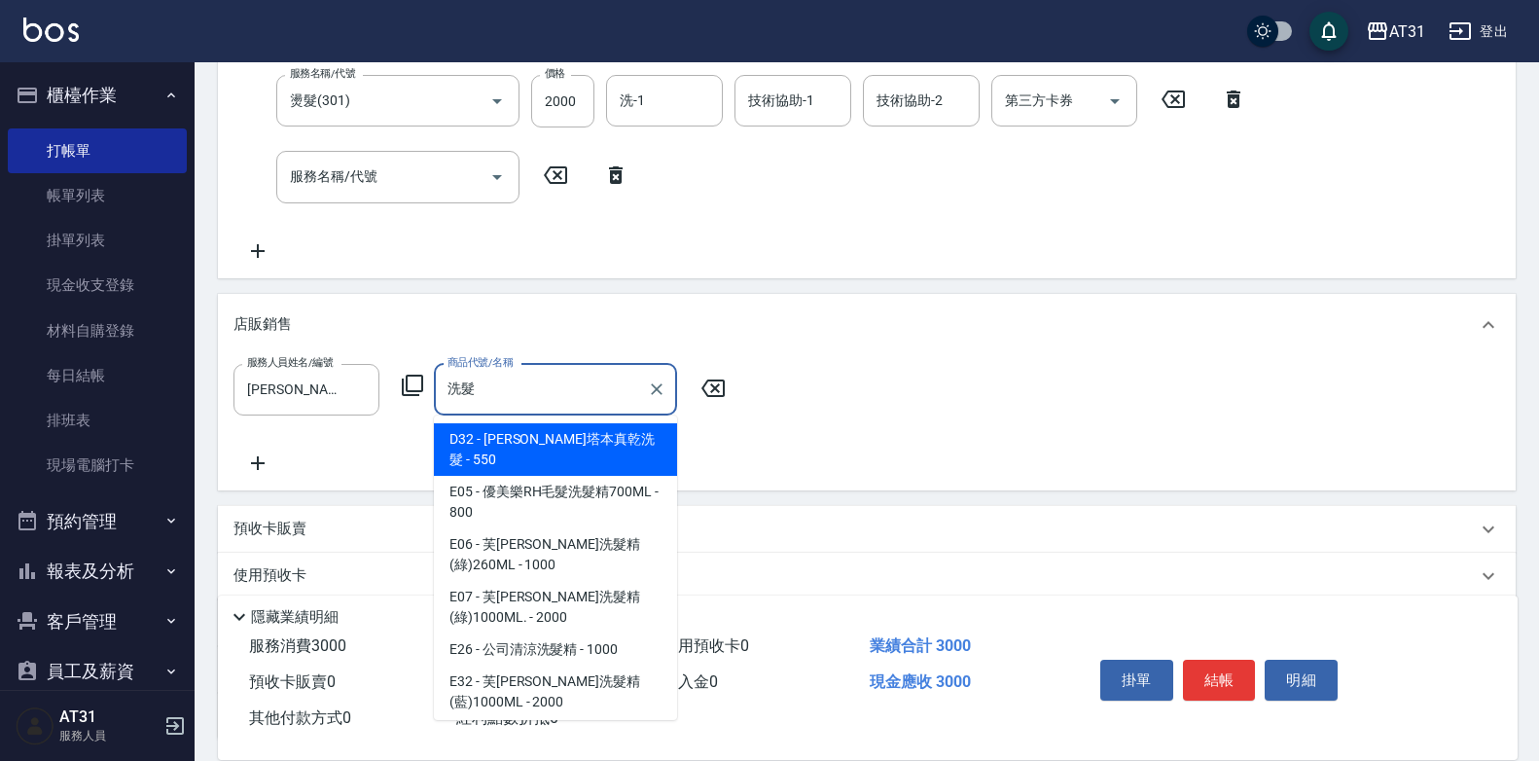
click at [526, 397] on input "洗髮" at bounding box center [541, 390] width 197 height 34
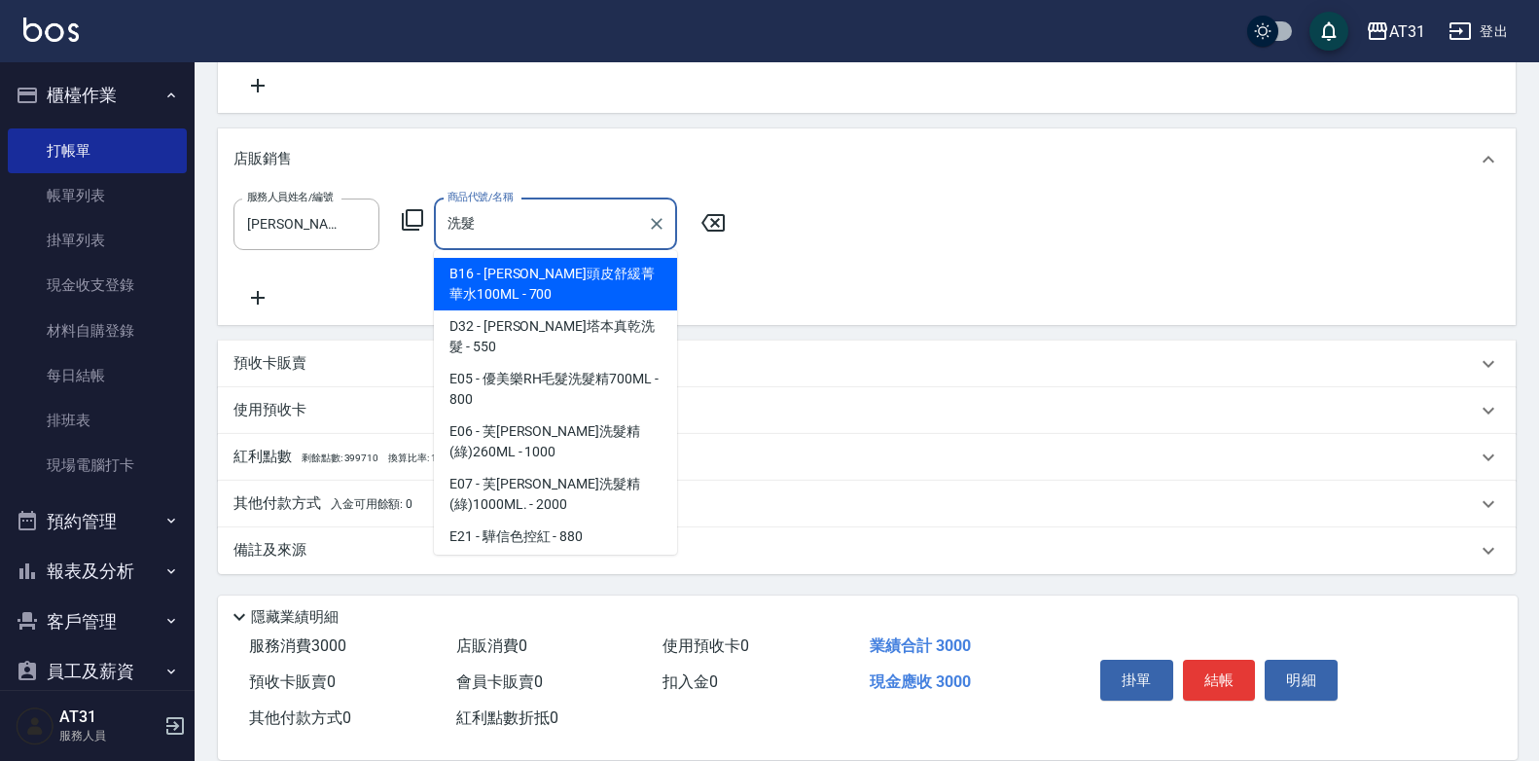
click at [536, 212] on input "洗髮" at bounding box center [541, 224] width 197 height 34
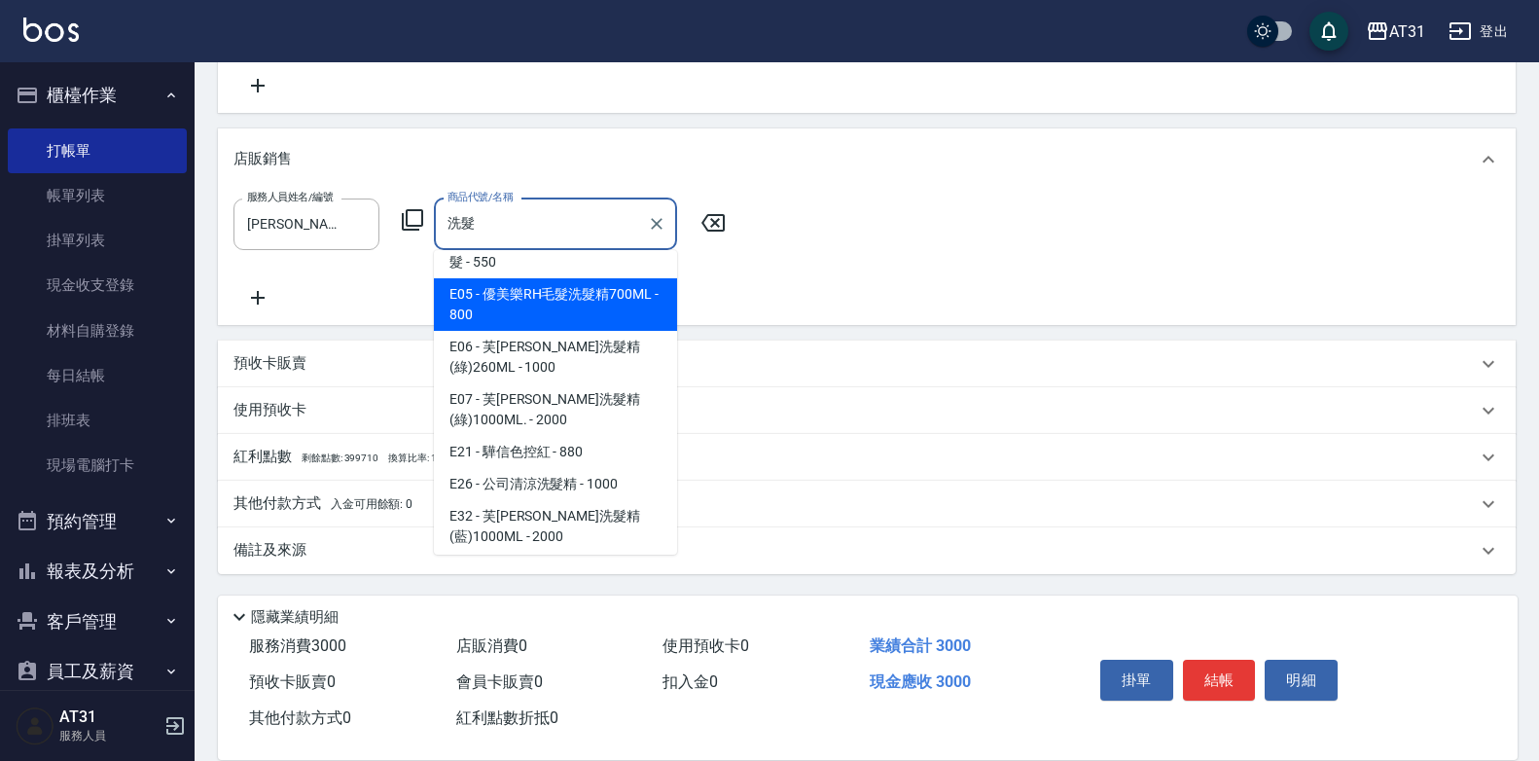
scroll to position [84, 0]
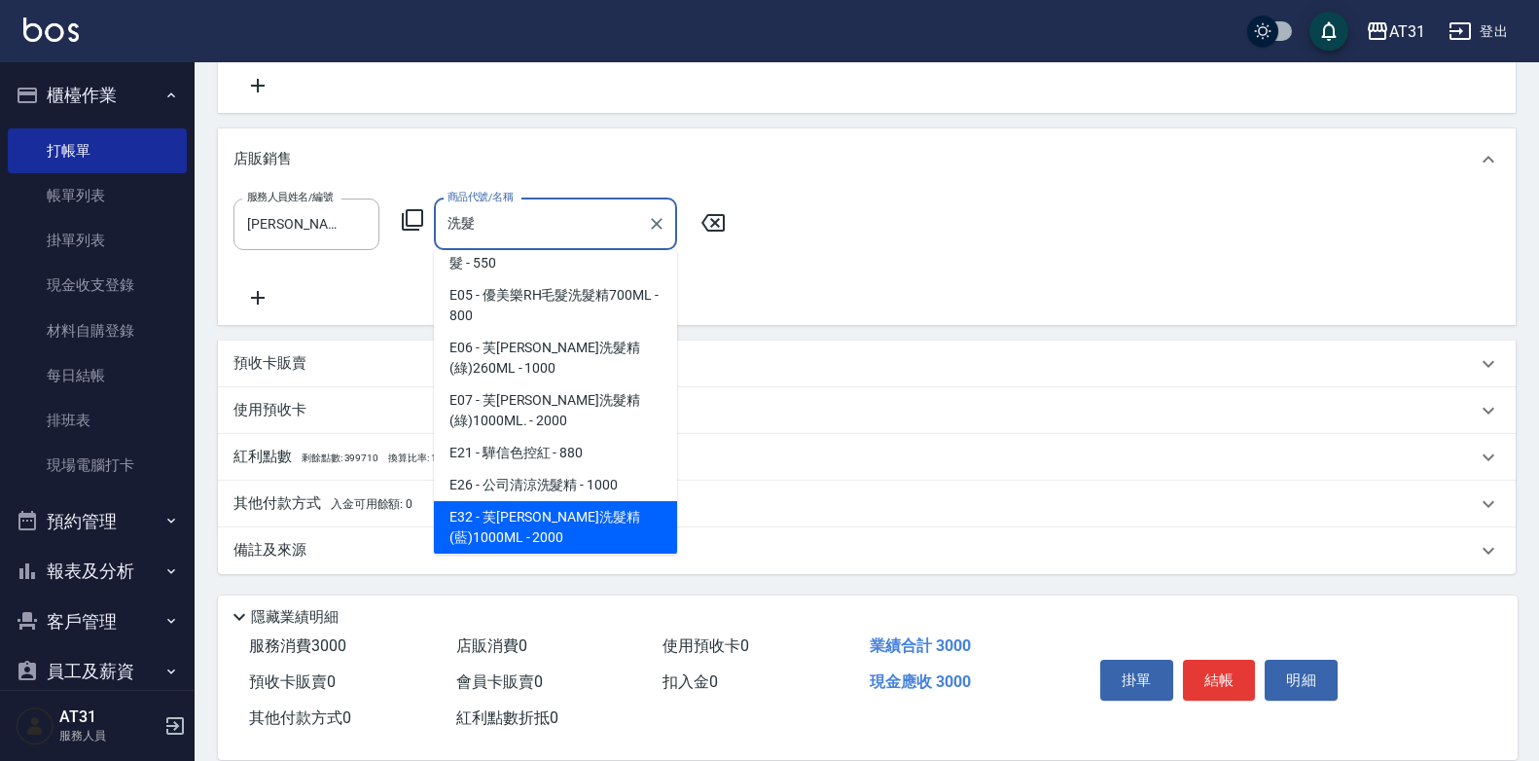
click at [643, 507] on span "E32 - 芙米勒洗髮精(藍)1000ML - 2000" at bounding box center [555, 527] width 243 height 53
type input "芙米勒洗髮精(藍)1000ML"
type input "500"
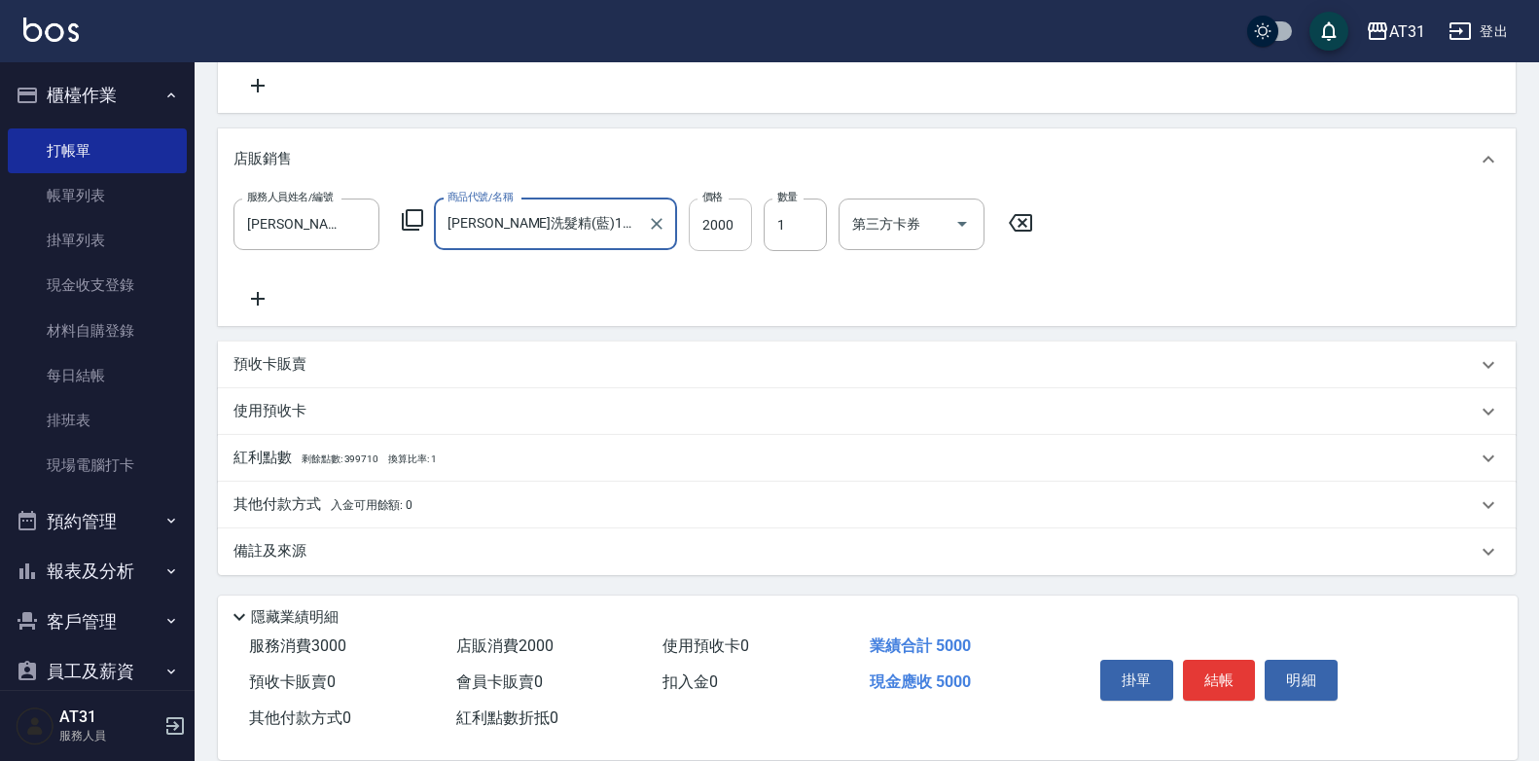
type input "芙米勒洗髮精(藍)1000ML"
click at [715, 238] on input "2000" at bounding box center [720, 224] width 63 height 53
type input "300"
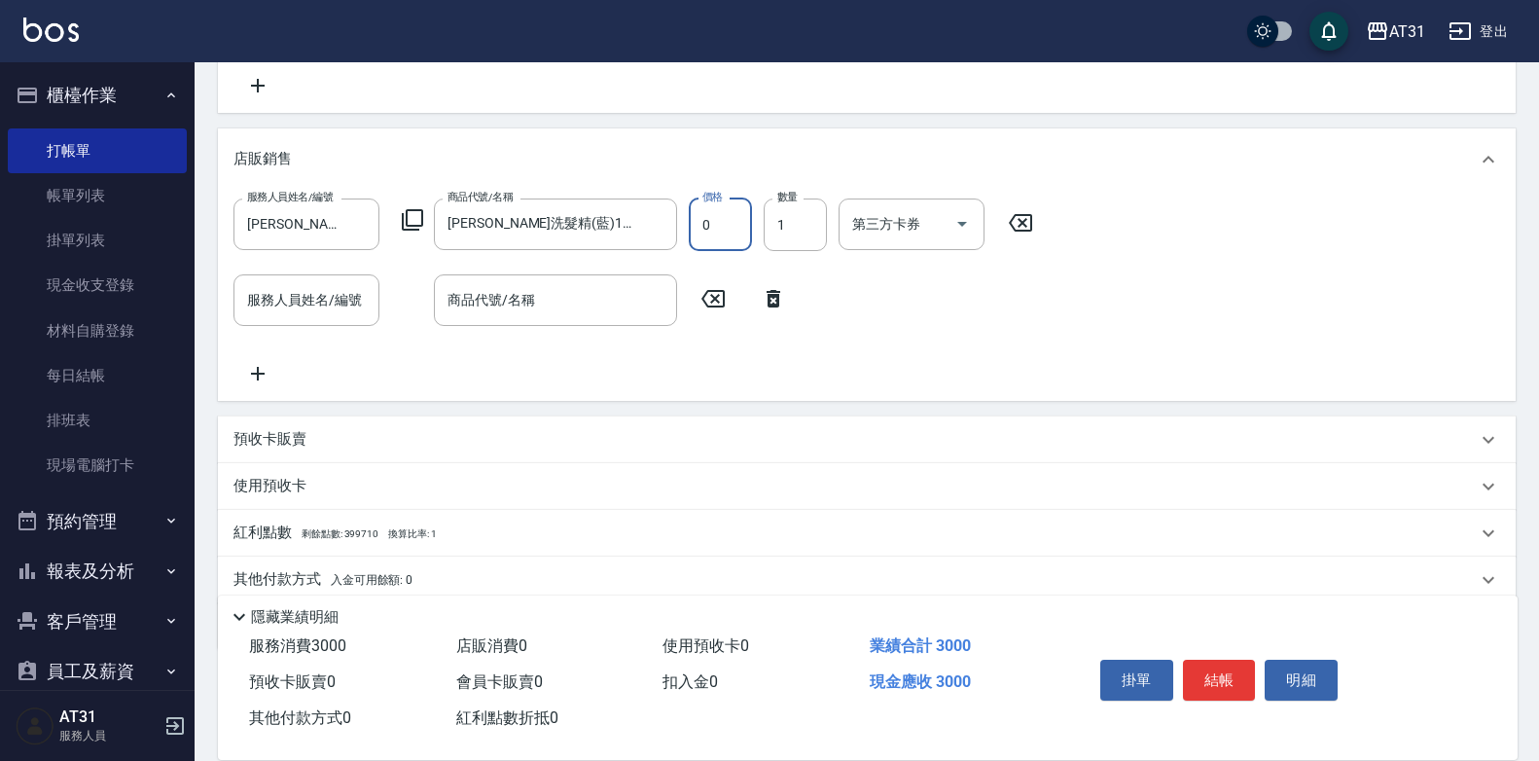
click at [723, 204] on input "0" at bounding box center [720, 224] width 63 height 53
type input "90"
type input "390"
type input "900"
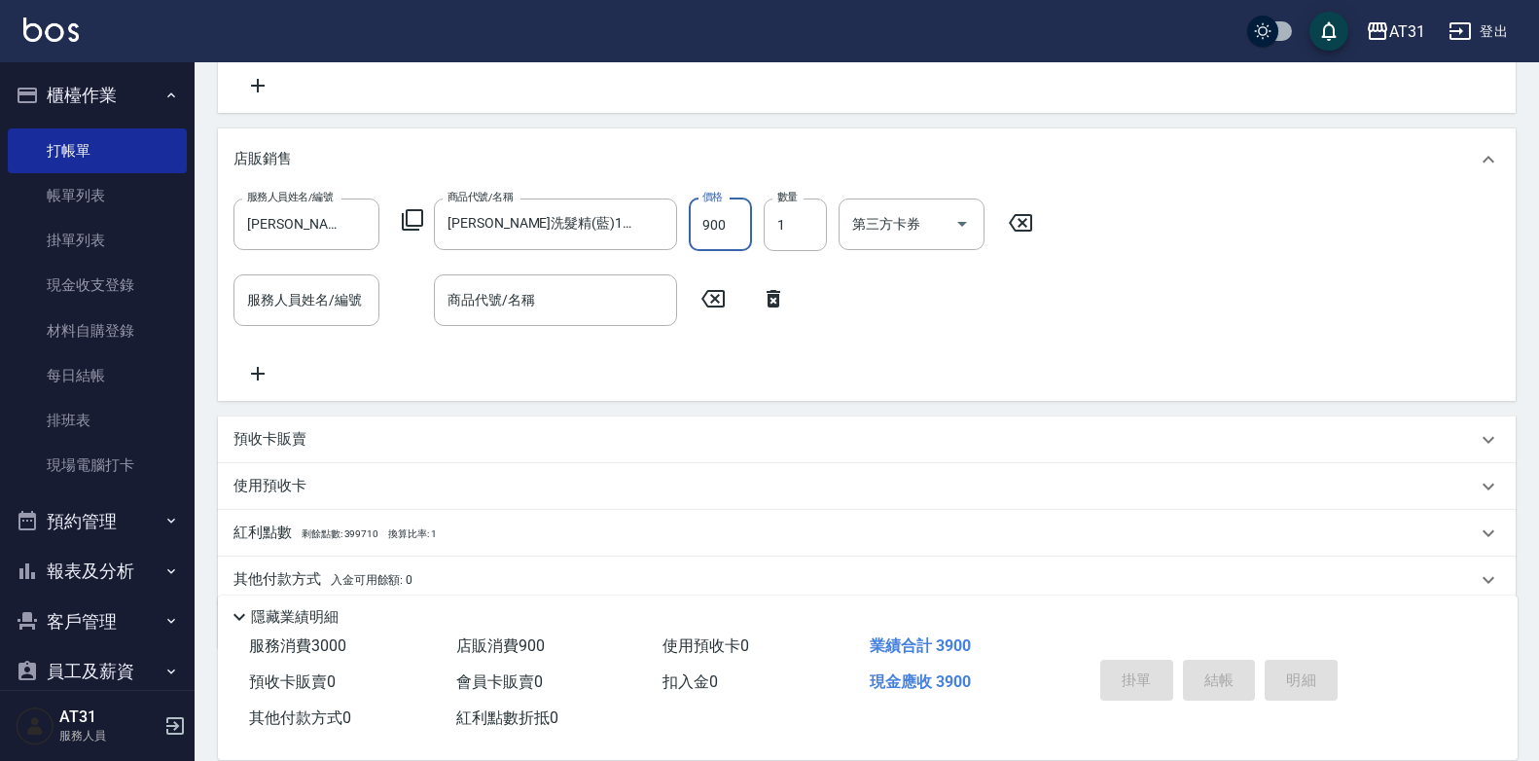
type input "2025/10/12 18:29"
type input "0"
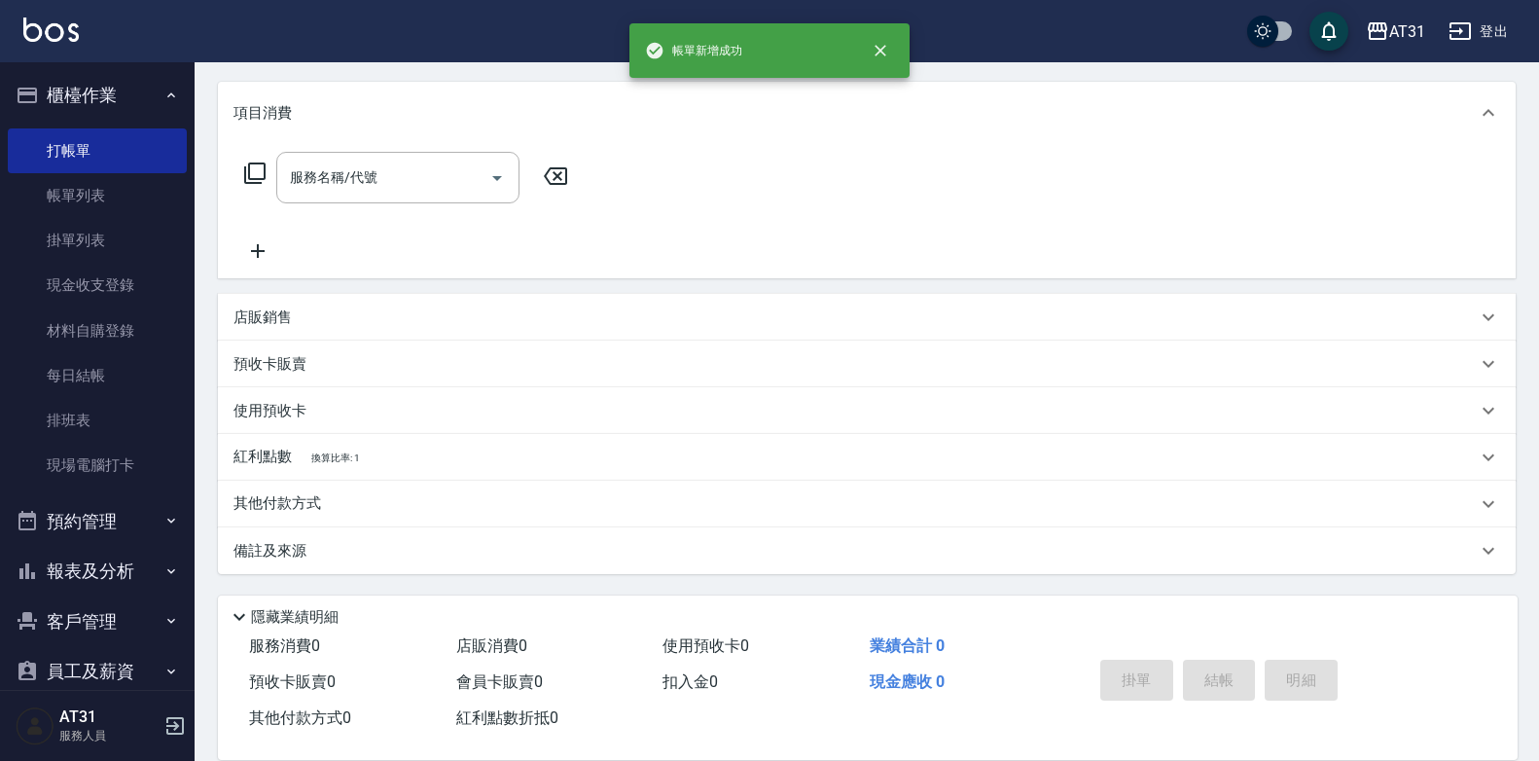
scroll to position [0, 0]
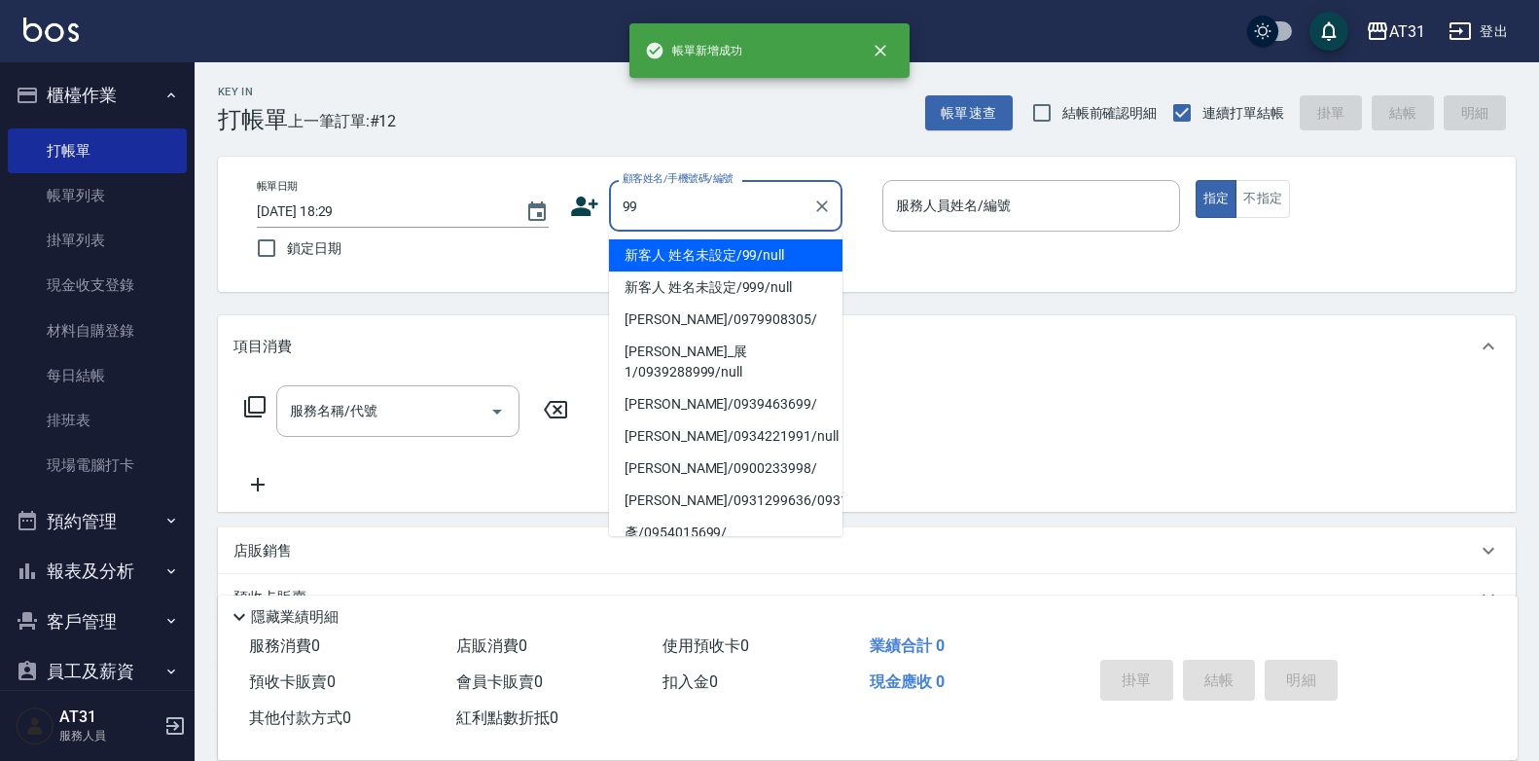
type input "新客人 姓名未設定/99/null"
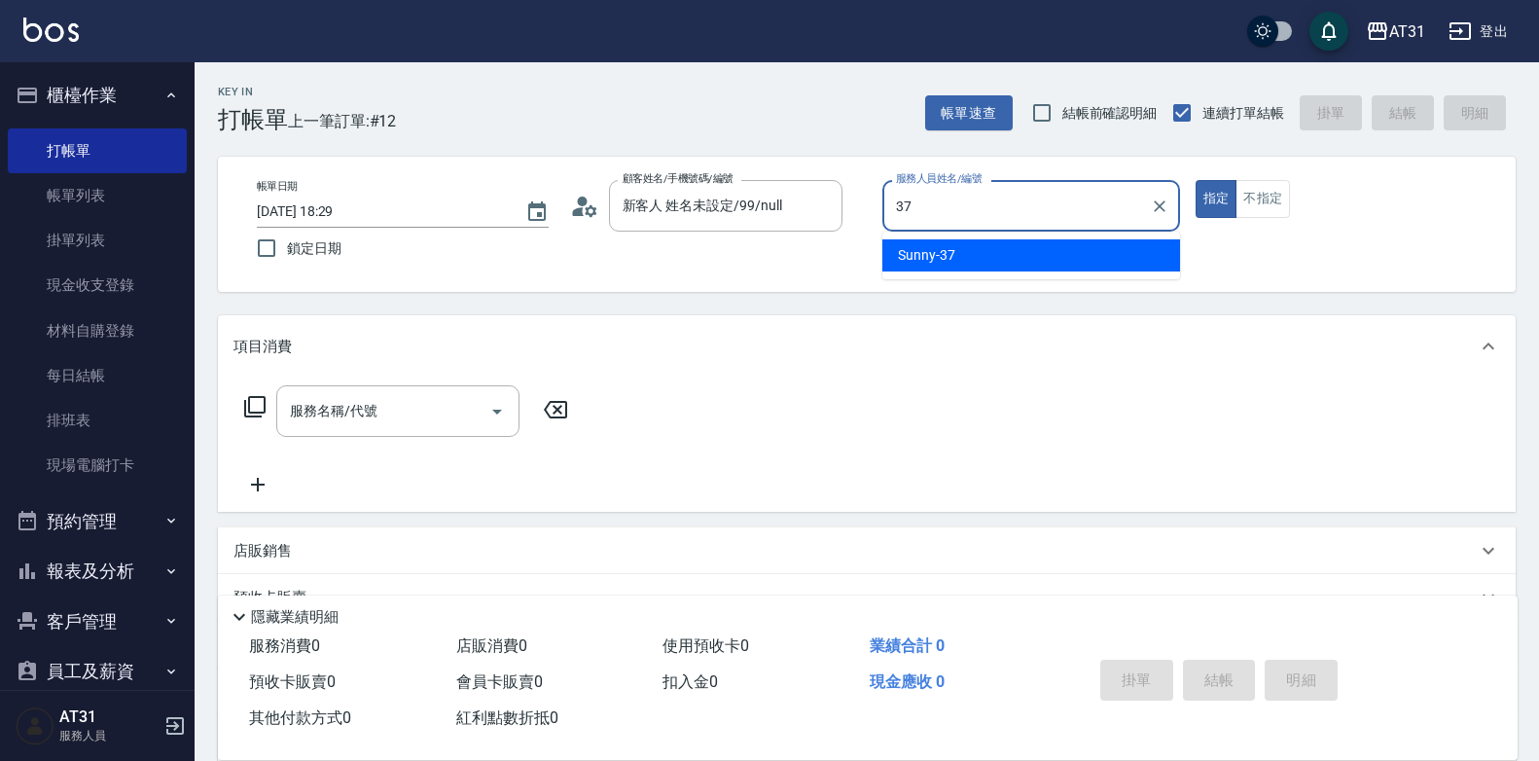
type input "Sunny-37"
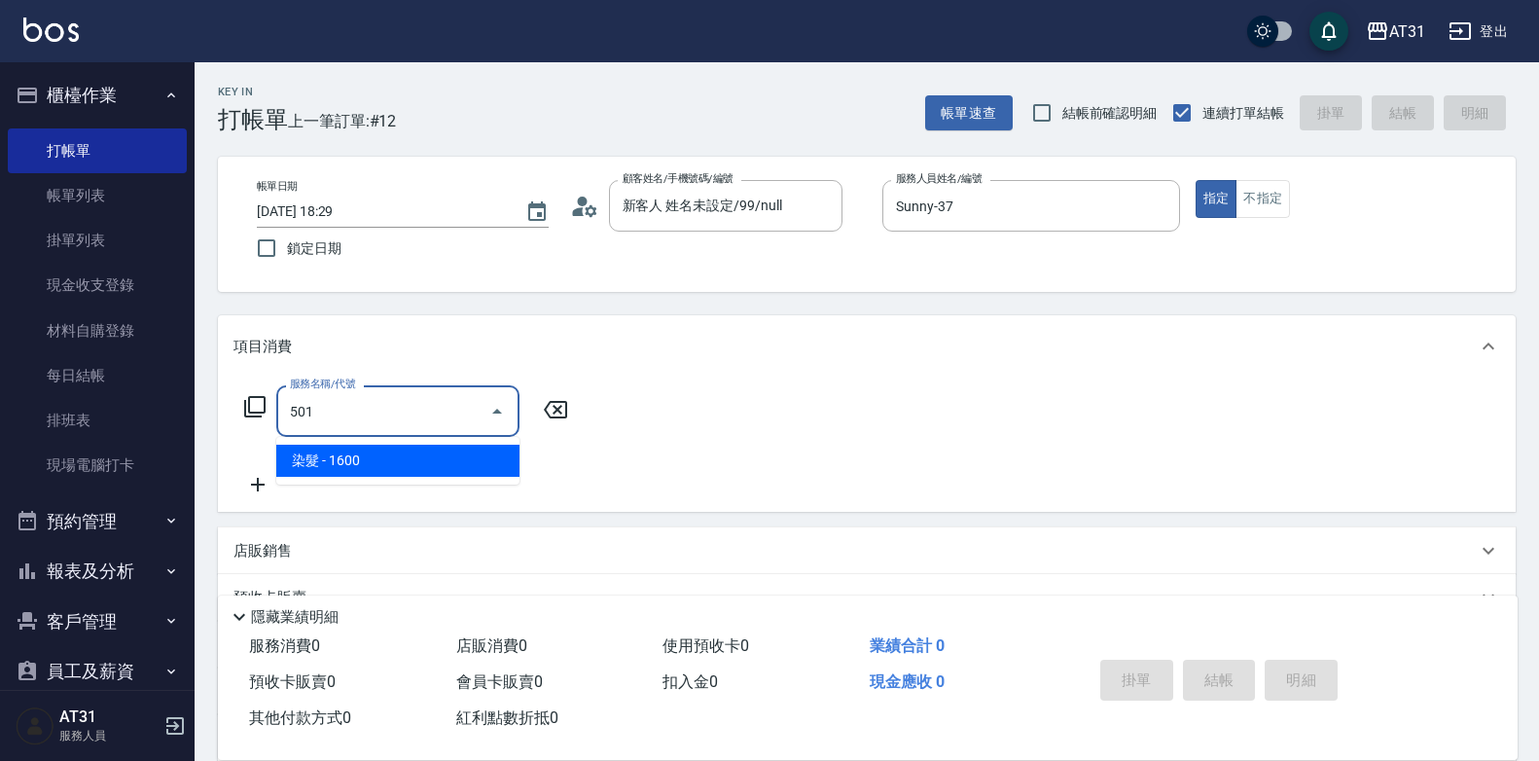
type input "染髮(501)"
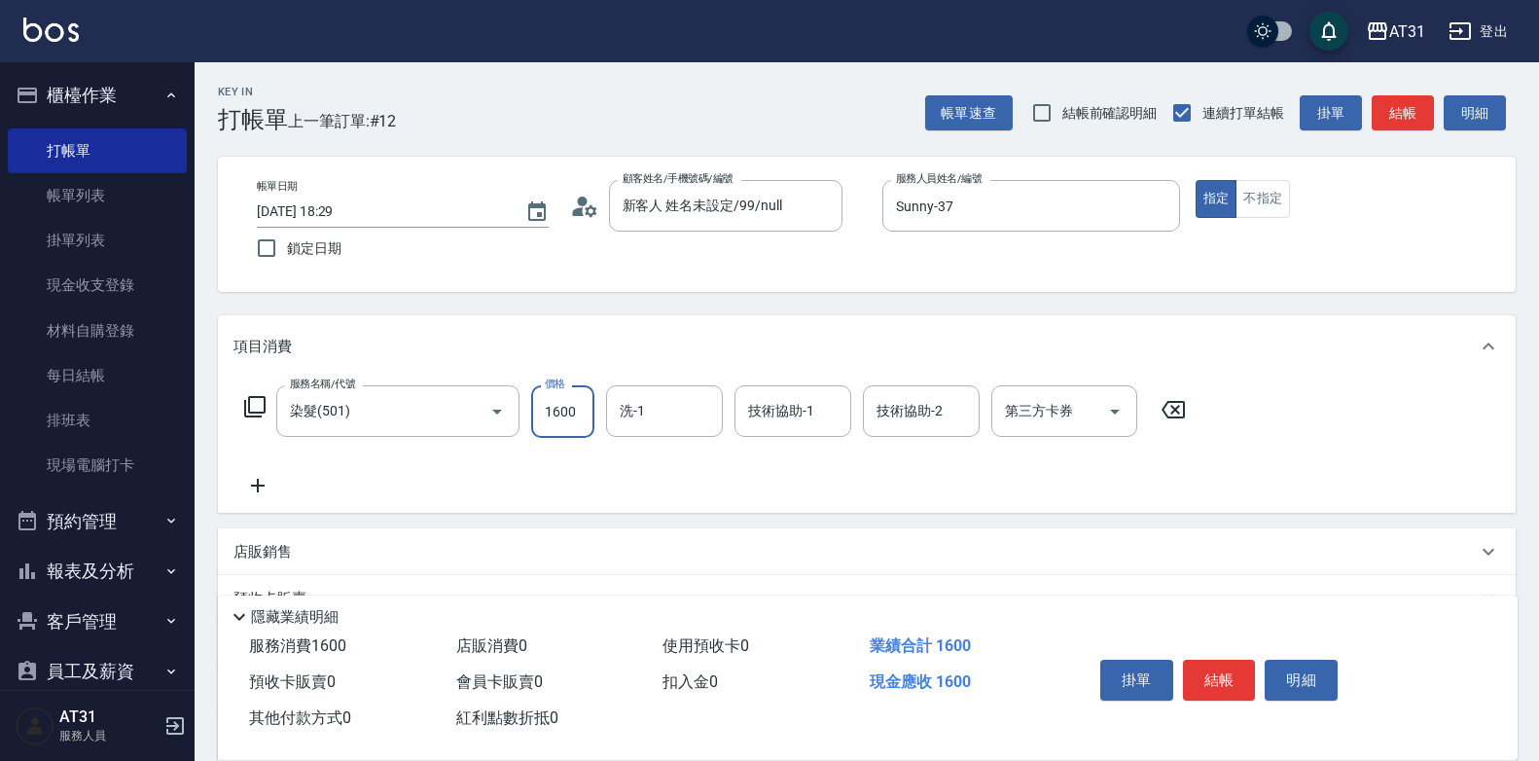
type input "0"
type input "159"
type input "150"
type input "1599"
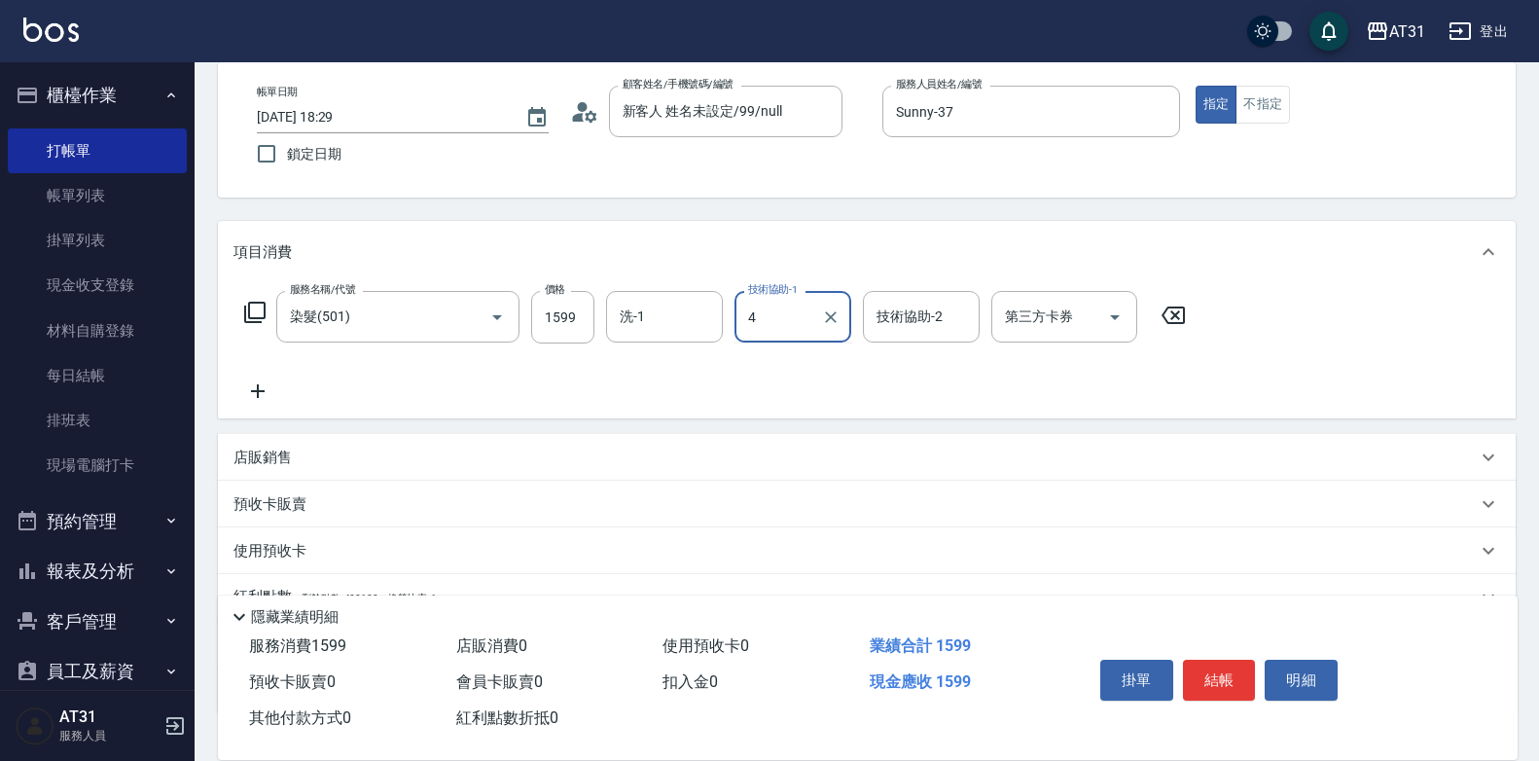
scroll to position [195, 0]
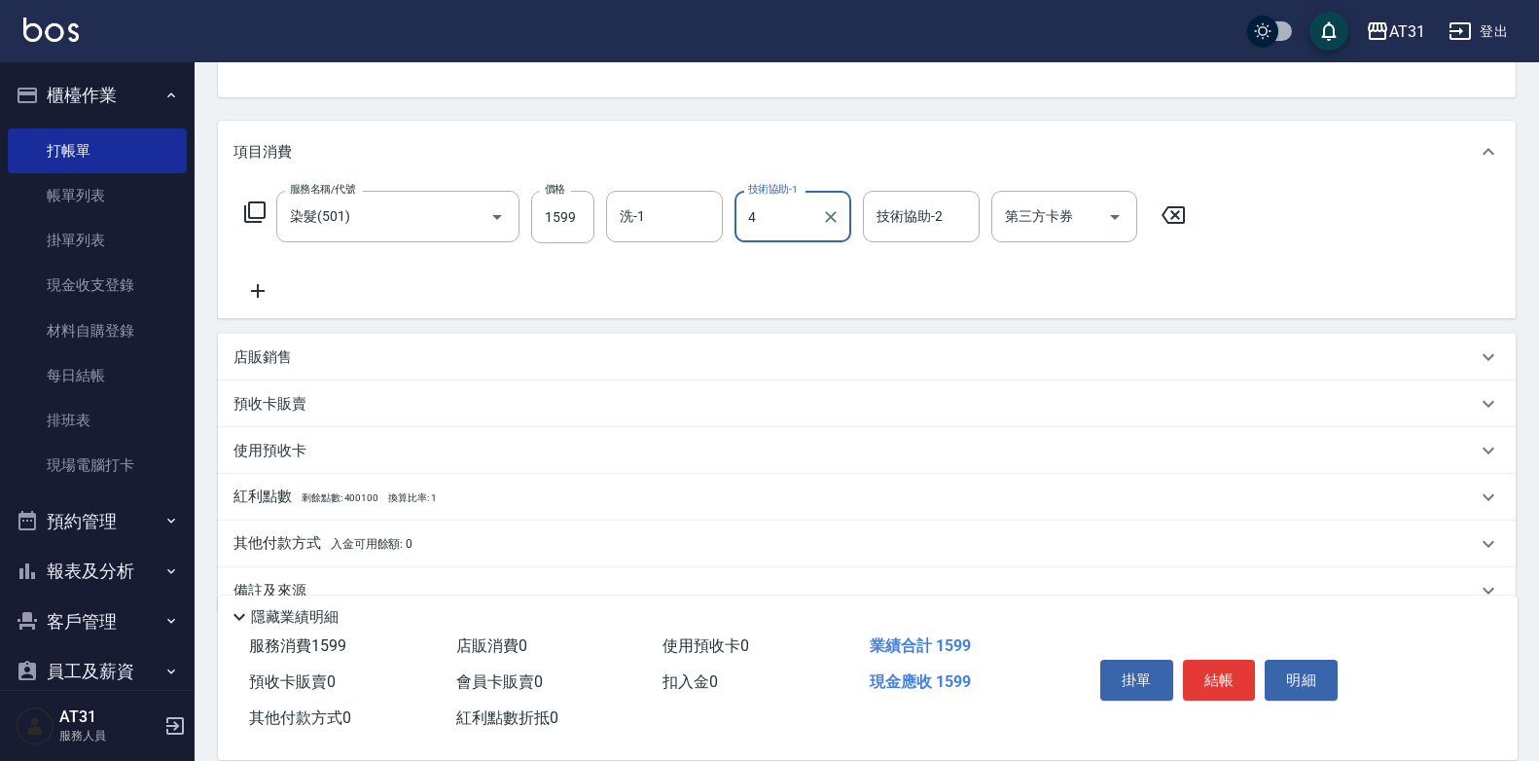
type input "4"
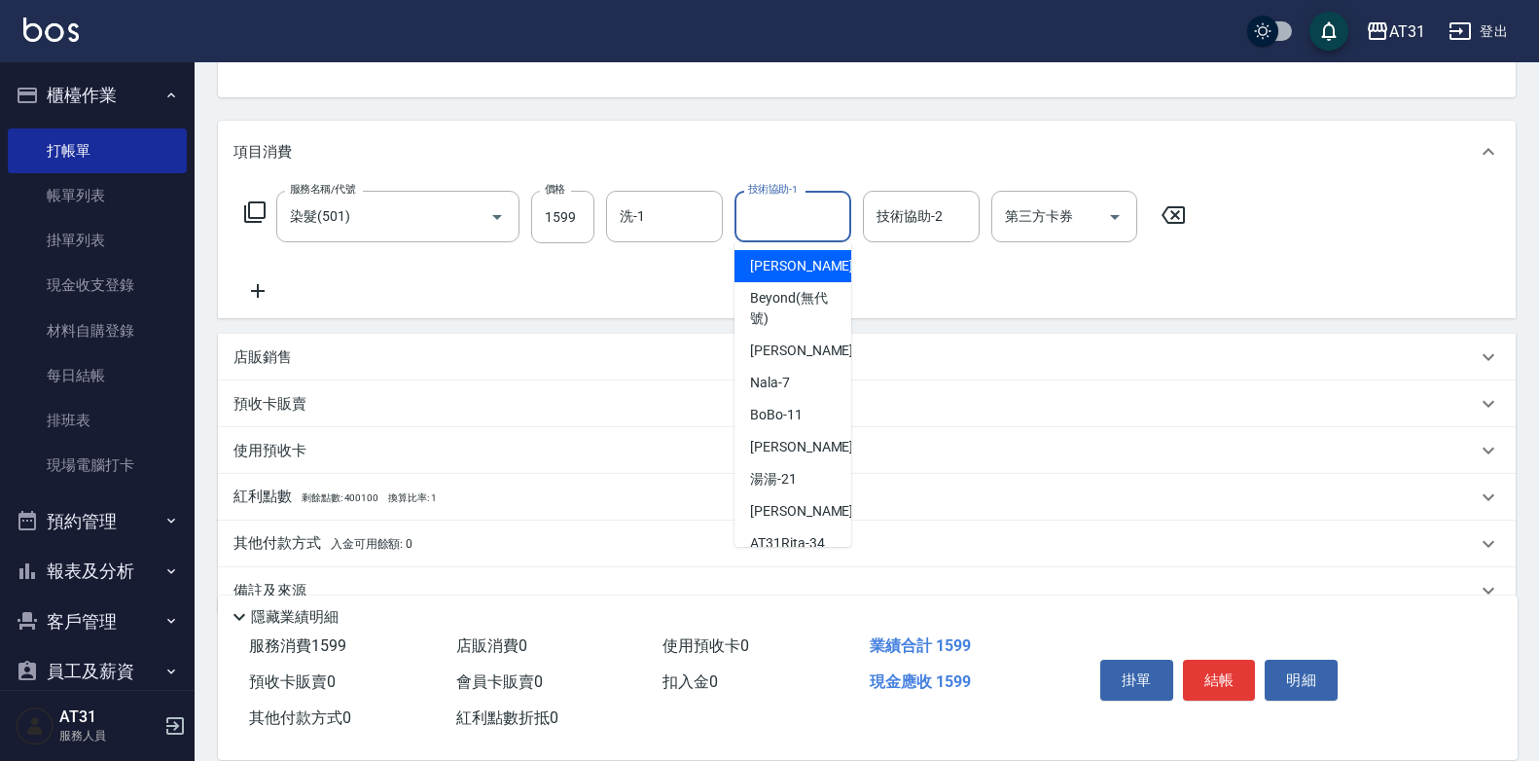
click at [830, 216] on input "技術協助-1" at bounding box center [792, 216] width 99 height 34
type input "5"
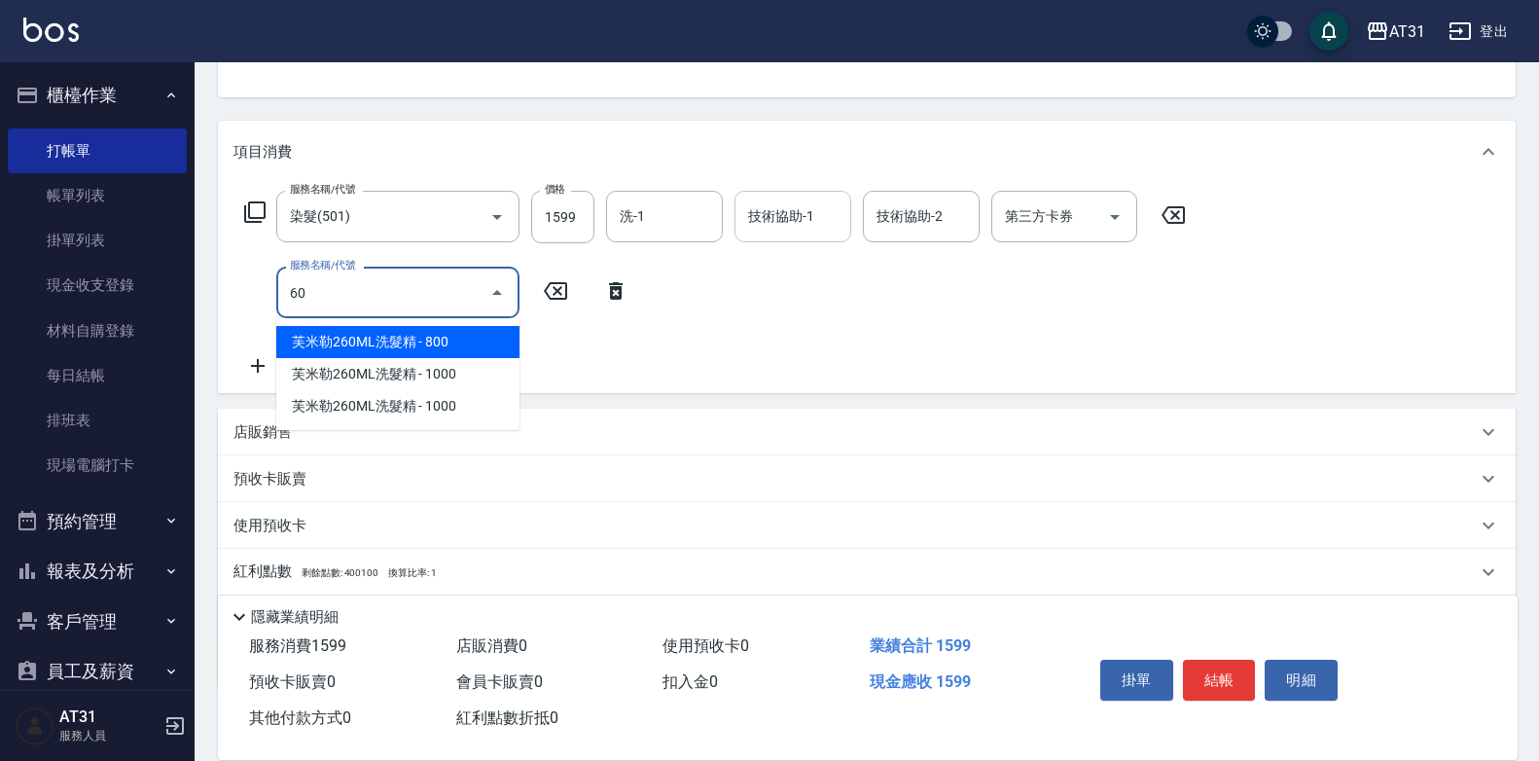
type input "609"
type input "270"
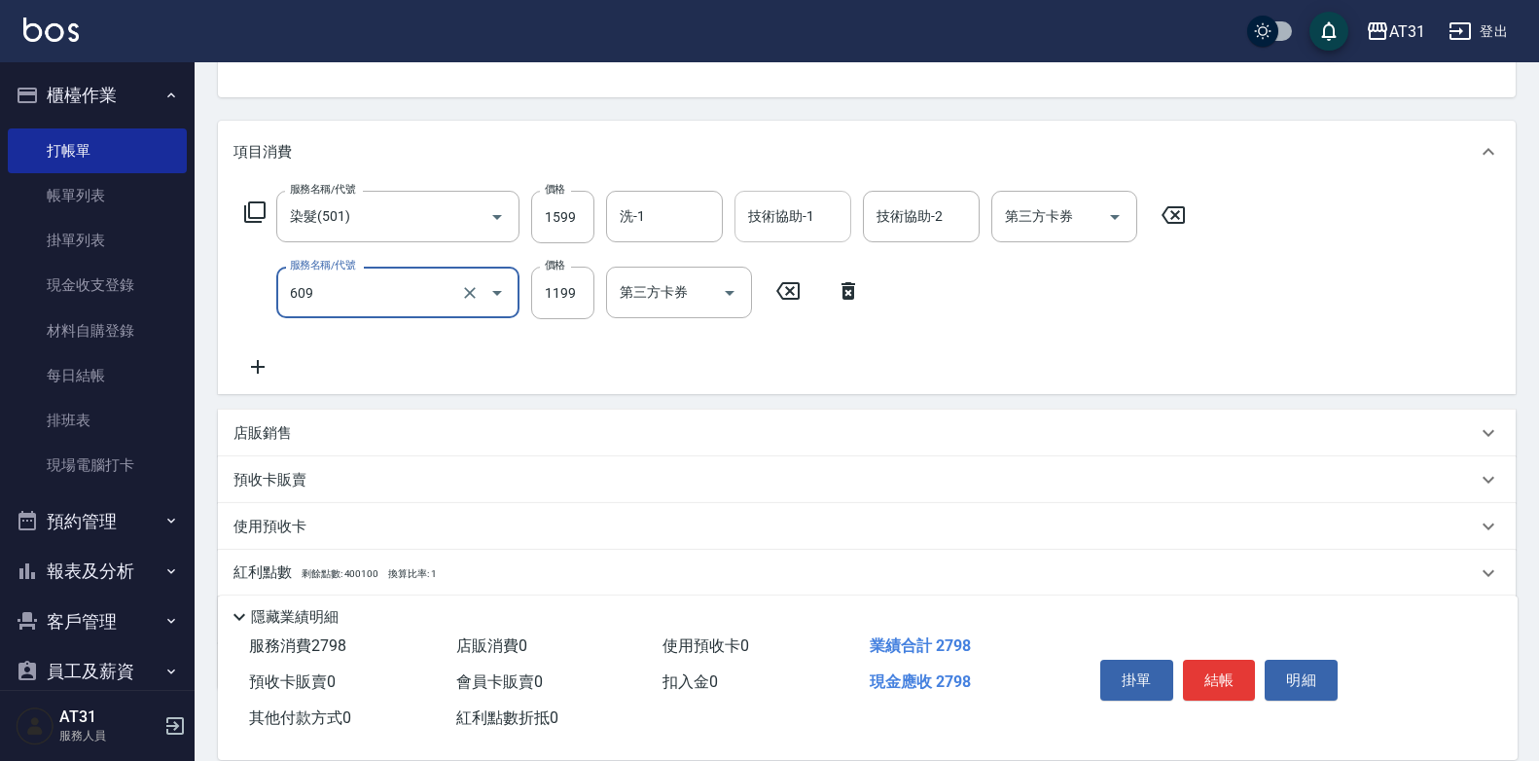
type input "自購三段(609)"
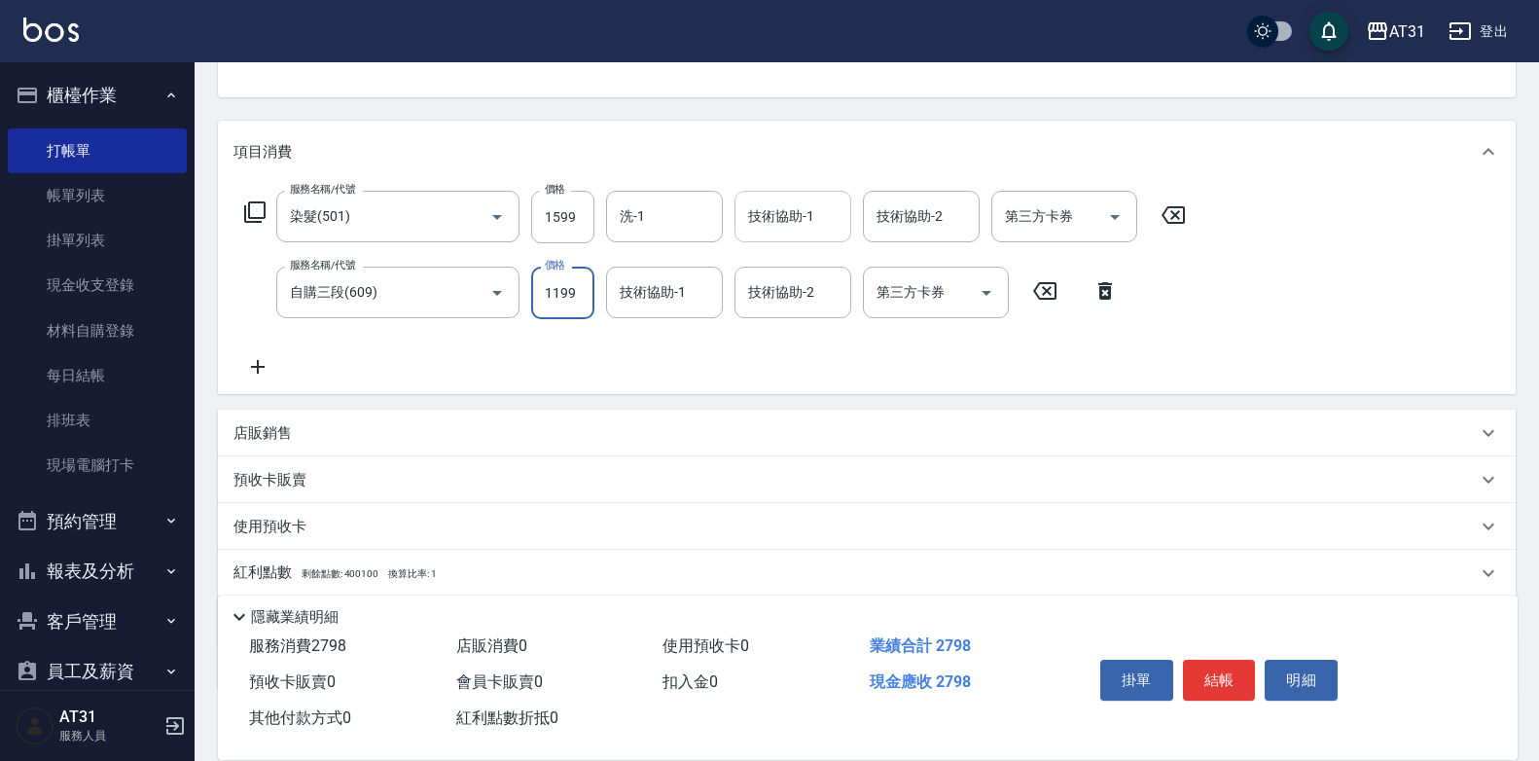
type input "160"
type input "2700"
type input "420"
type input "Lyan-45"
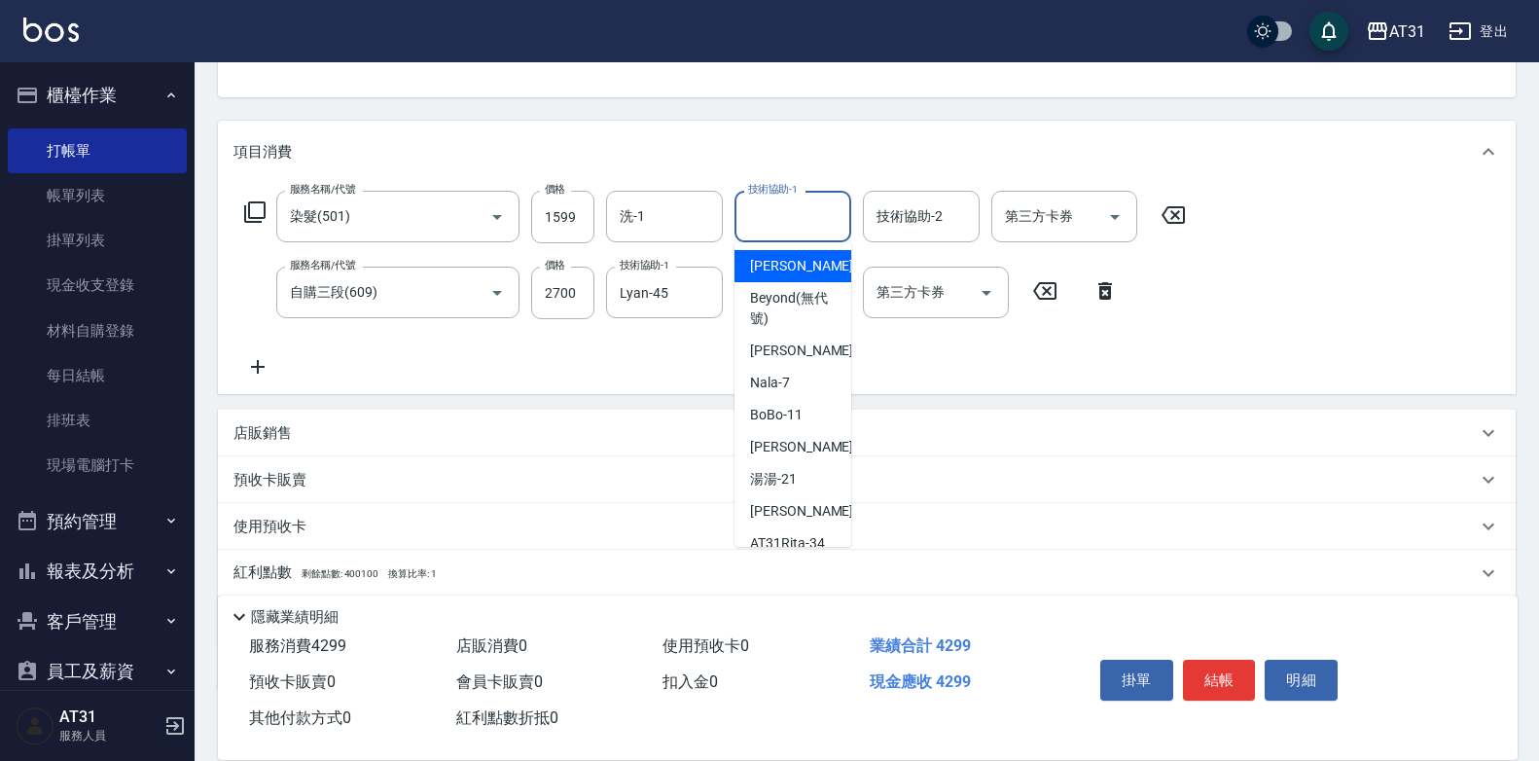
click at [830, 216] on input "技術協助-1" at bounding box center [792, 216] width 99 height 34
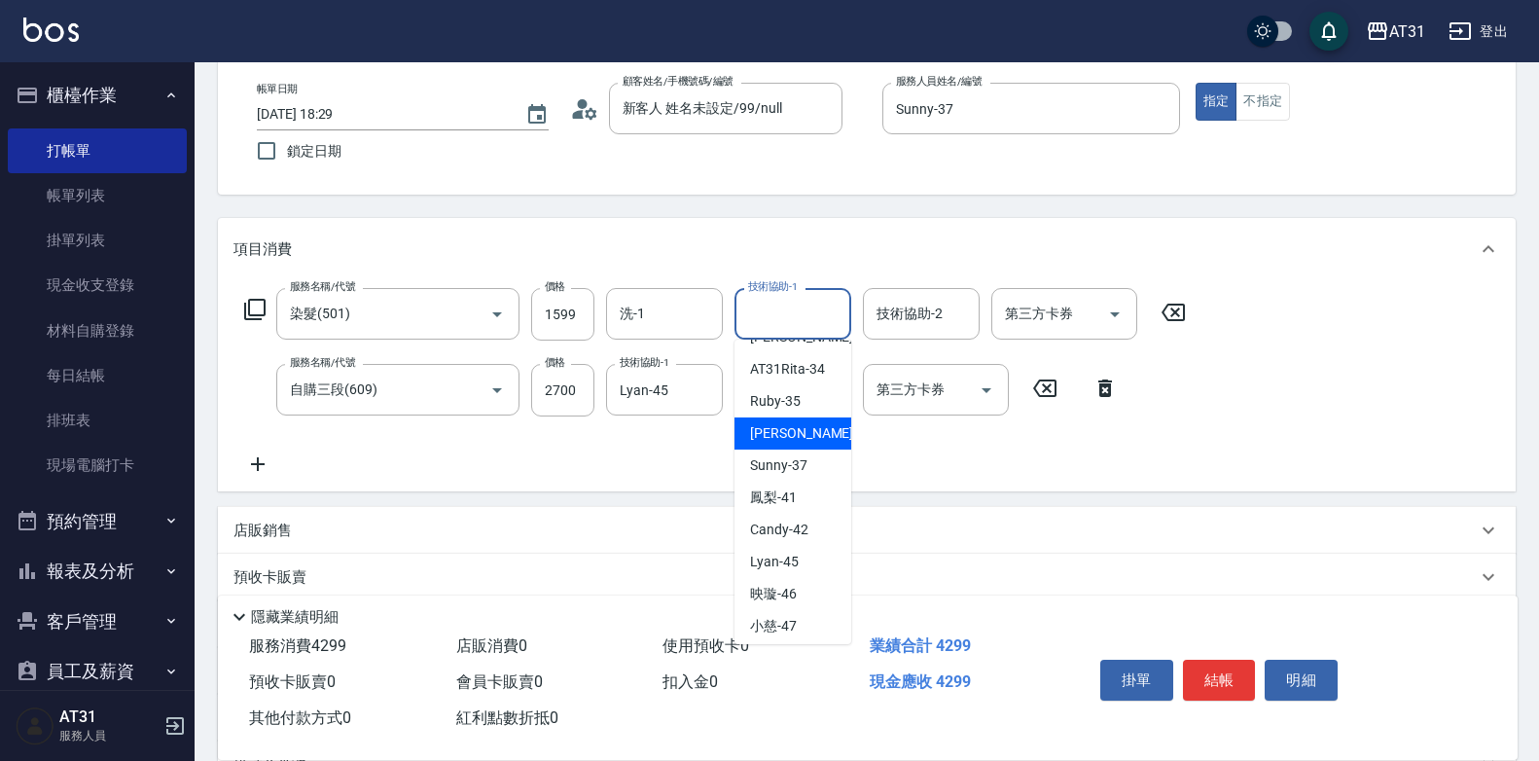
scroll to position [281, 0]
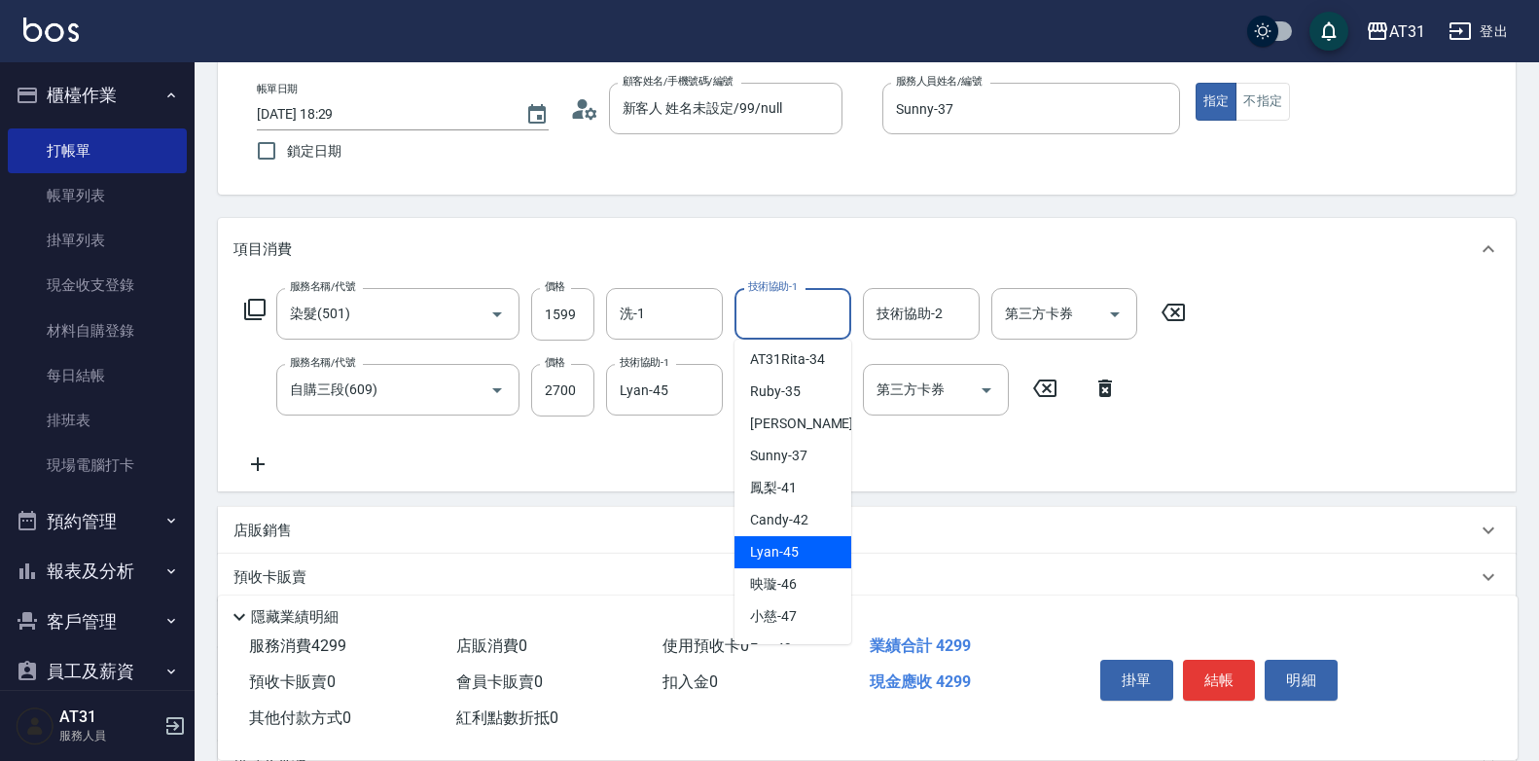
click at [817, 546] on div "Lyan -45" at bounding box center [793, 552] width 117 height 32
type input "Lyan-45"
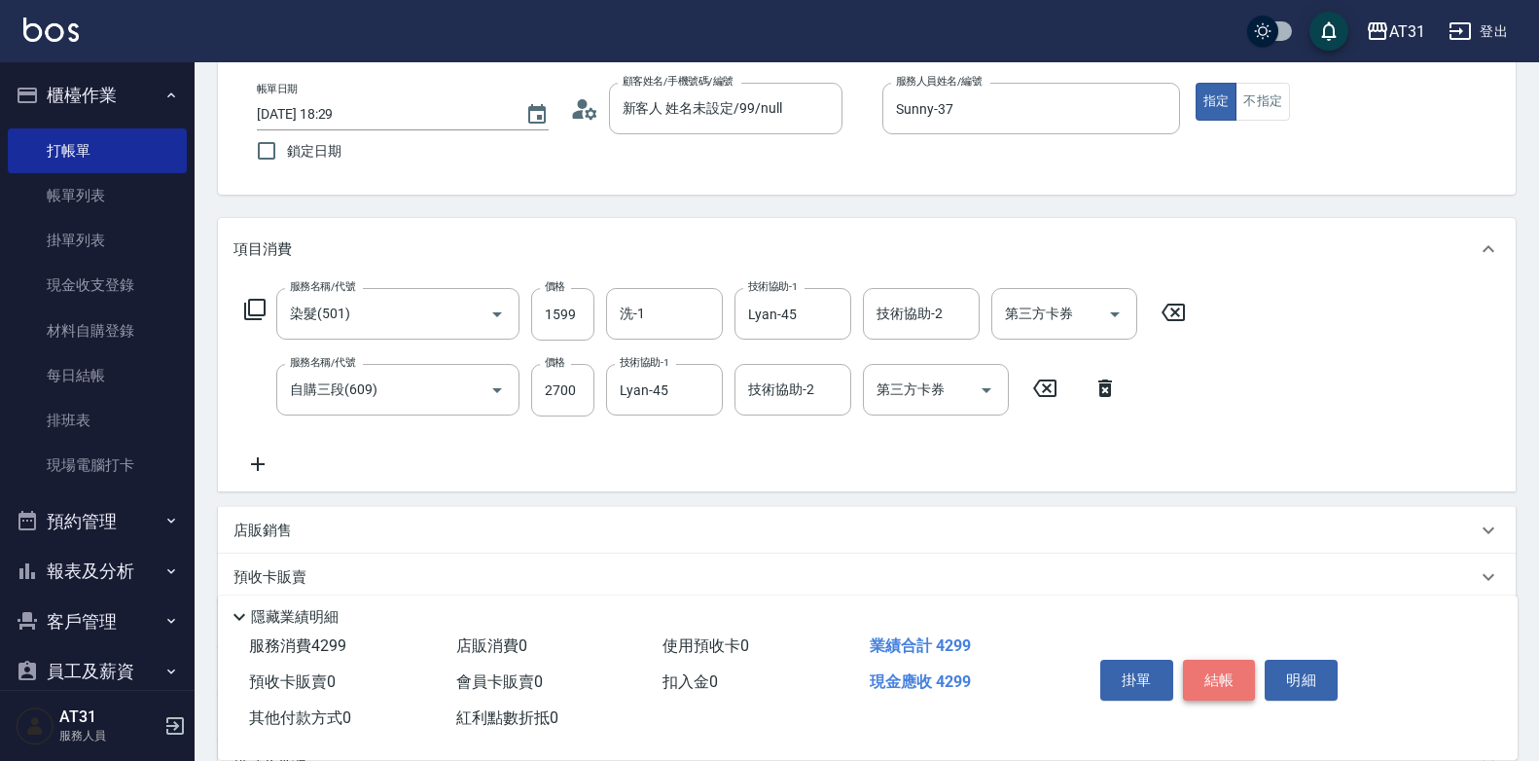
click at [1227, 673] on button "結帳" at bounding box center [1219, 680] width 73 height 41
type input "0"
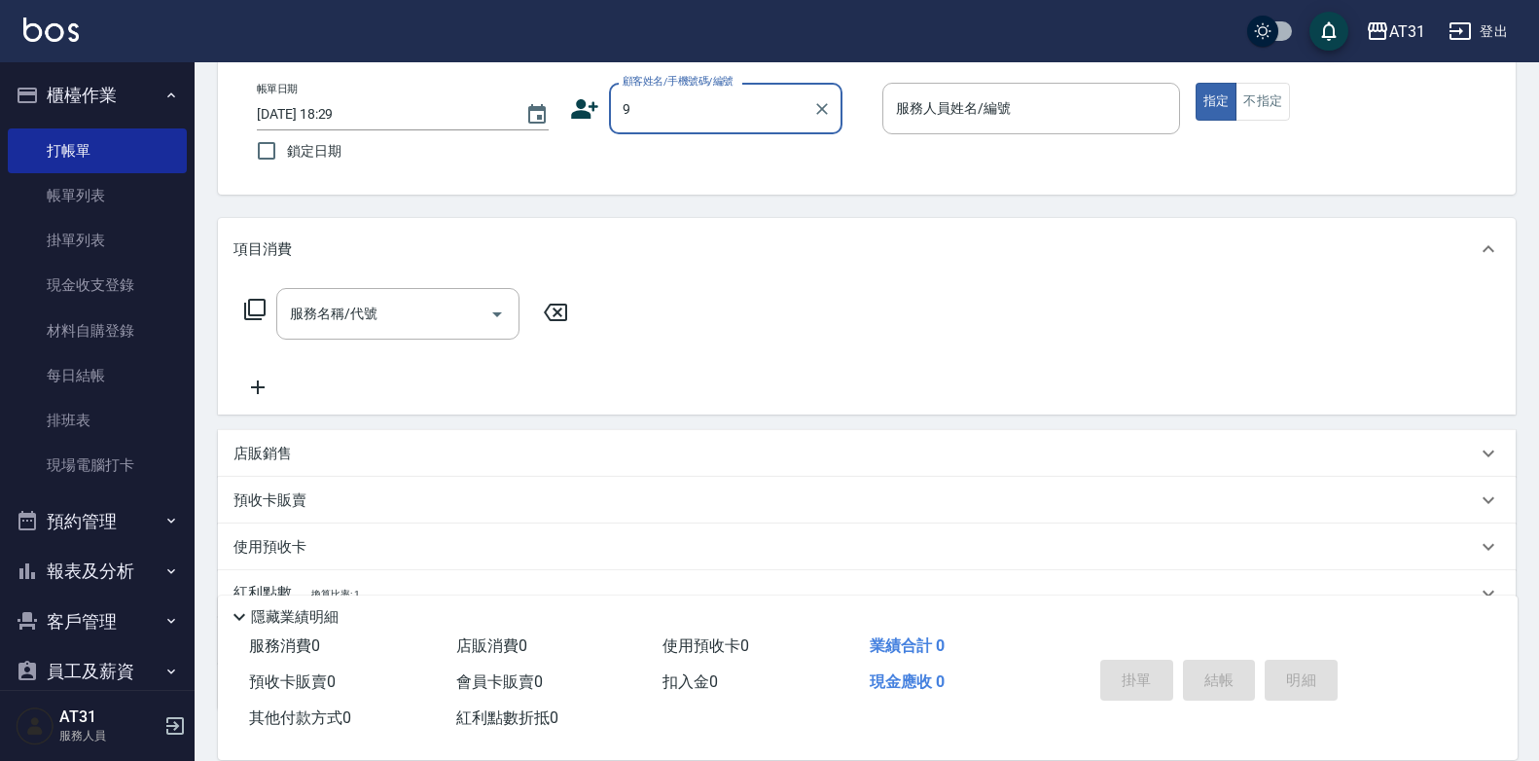
type input "9"
type input "11"
type input "新客人 姓名未設定/99/null"
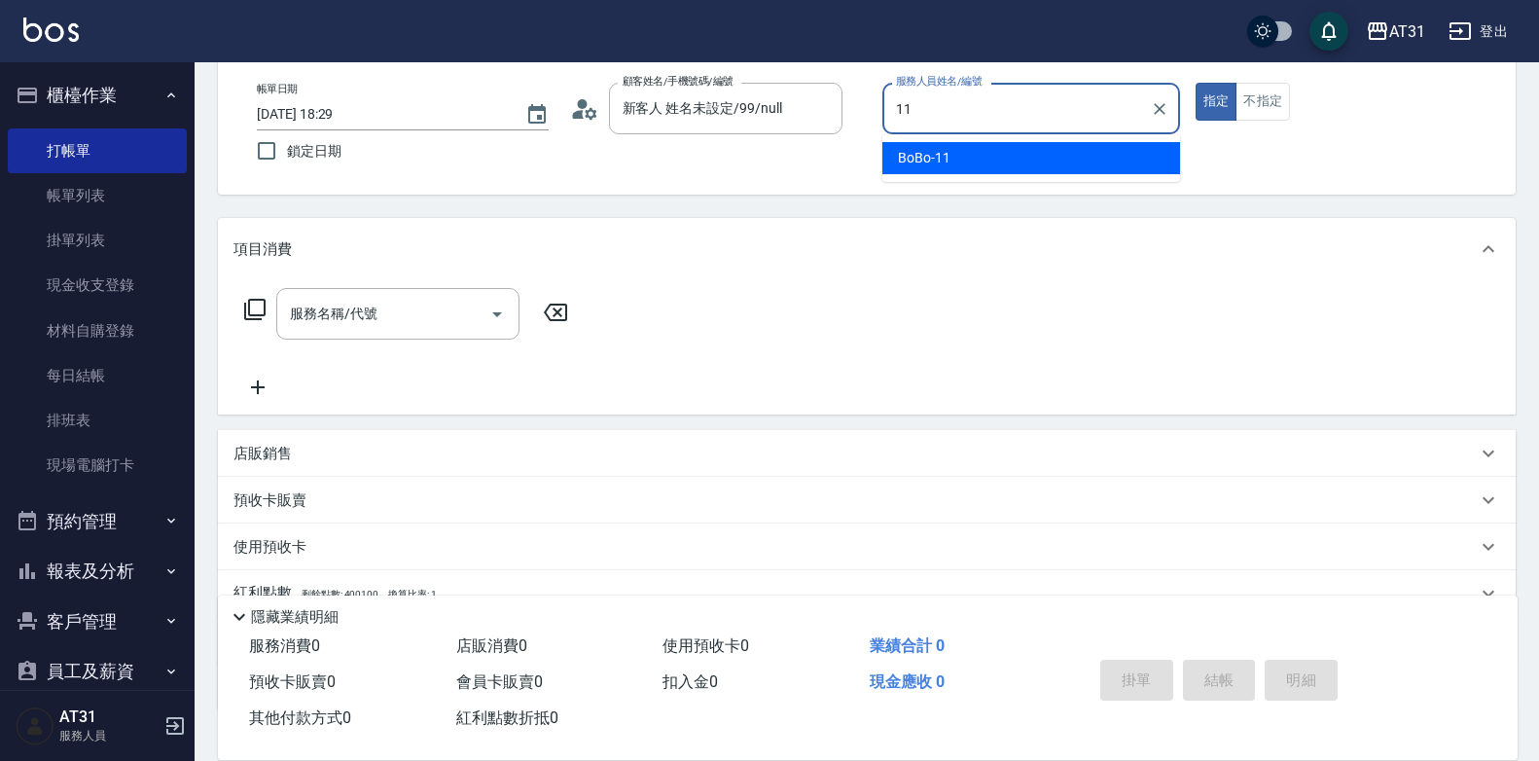
type input "BoBo-11"
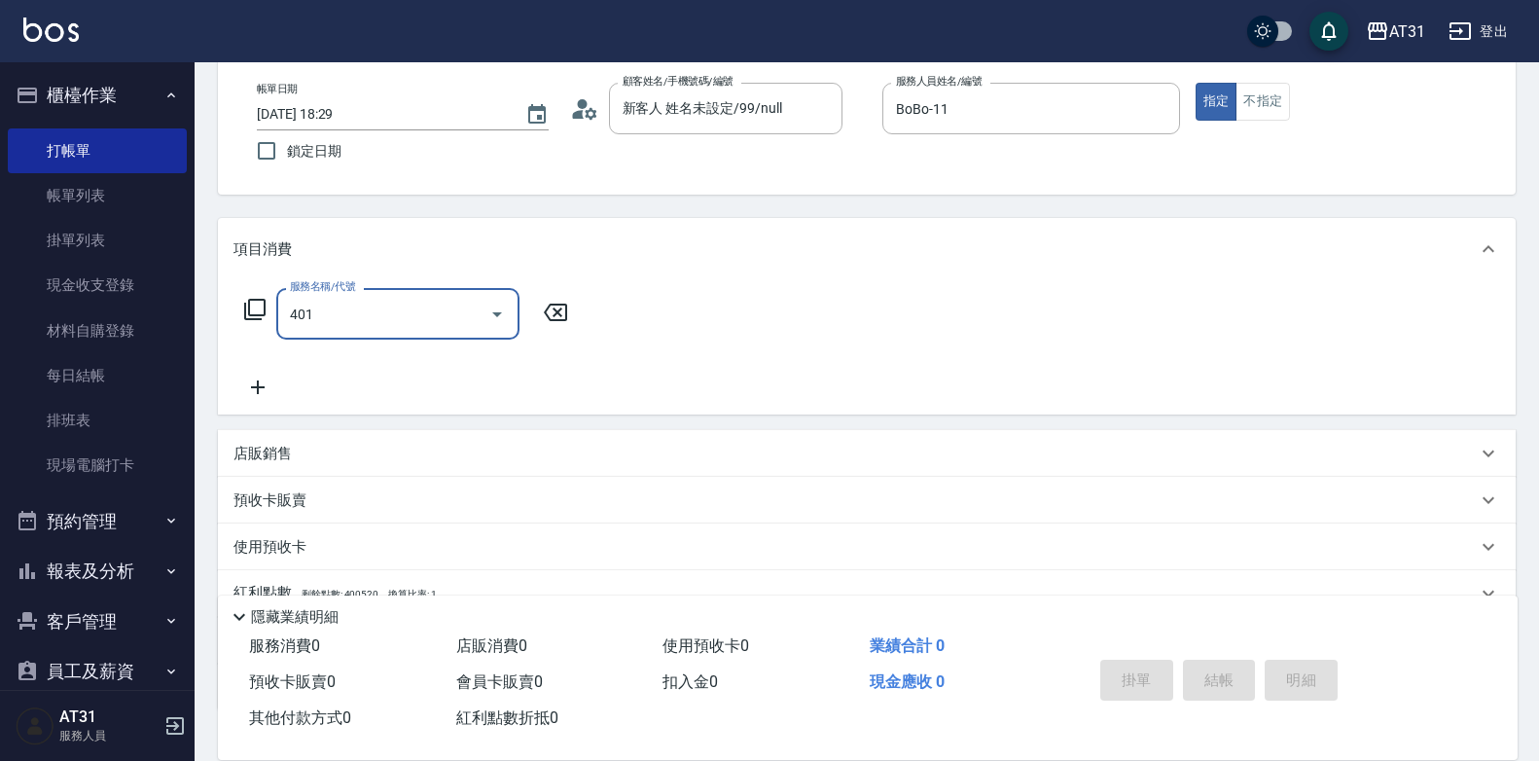
type input "剪髮(401)"
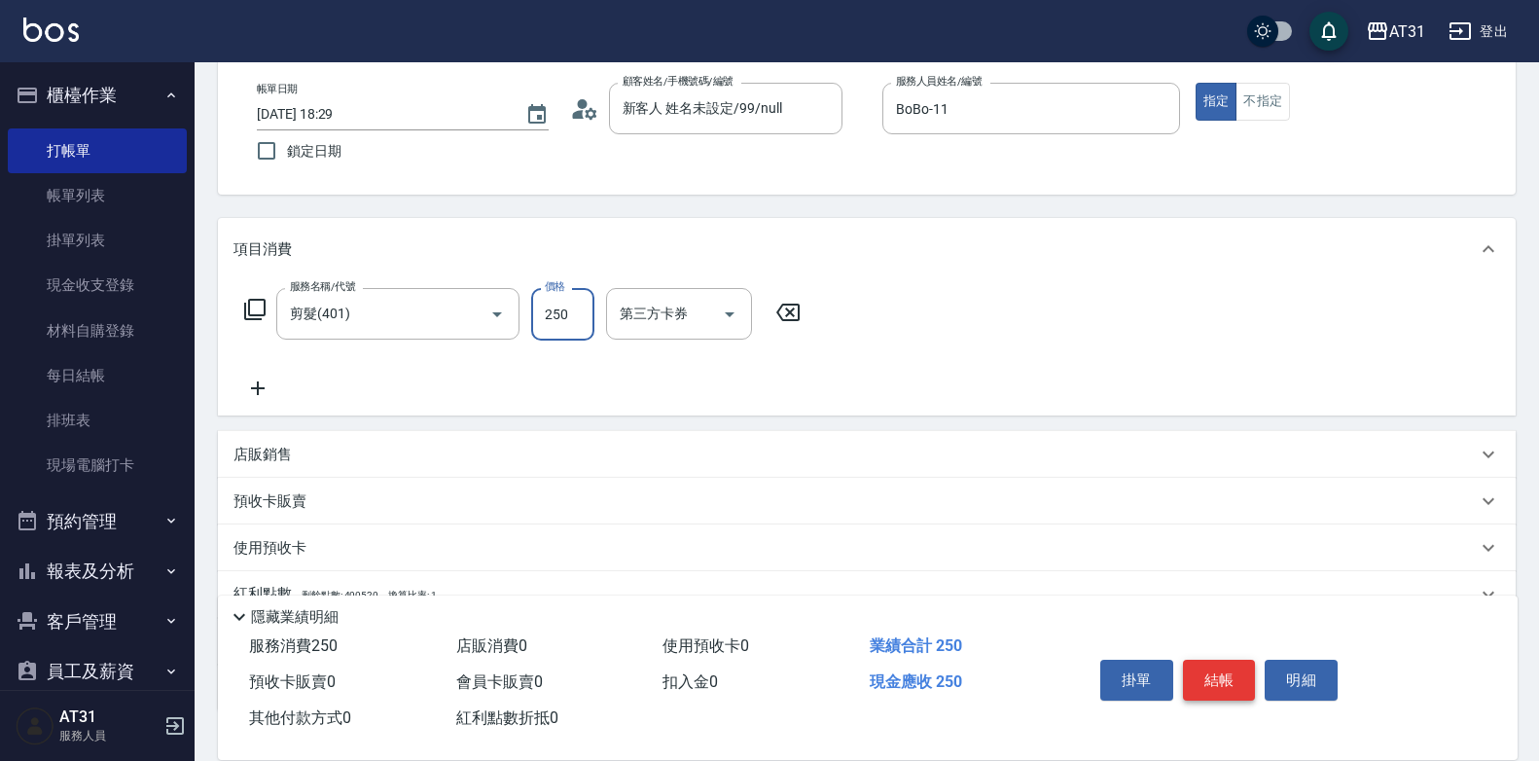
type input "0"
type input "450"
type input "40"
type input "450"
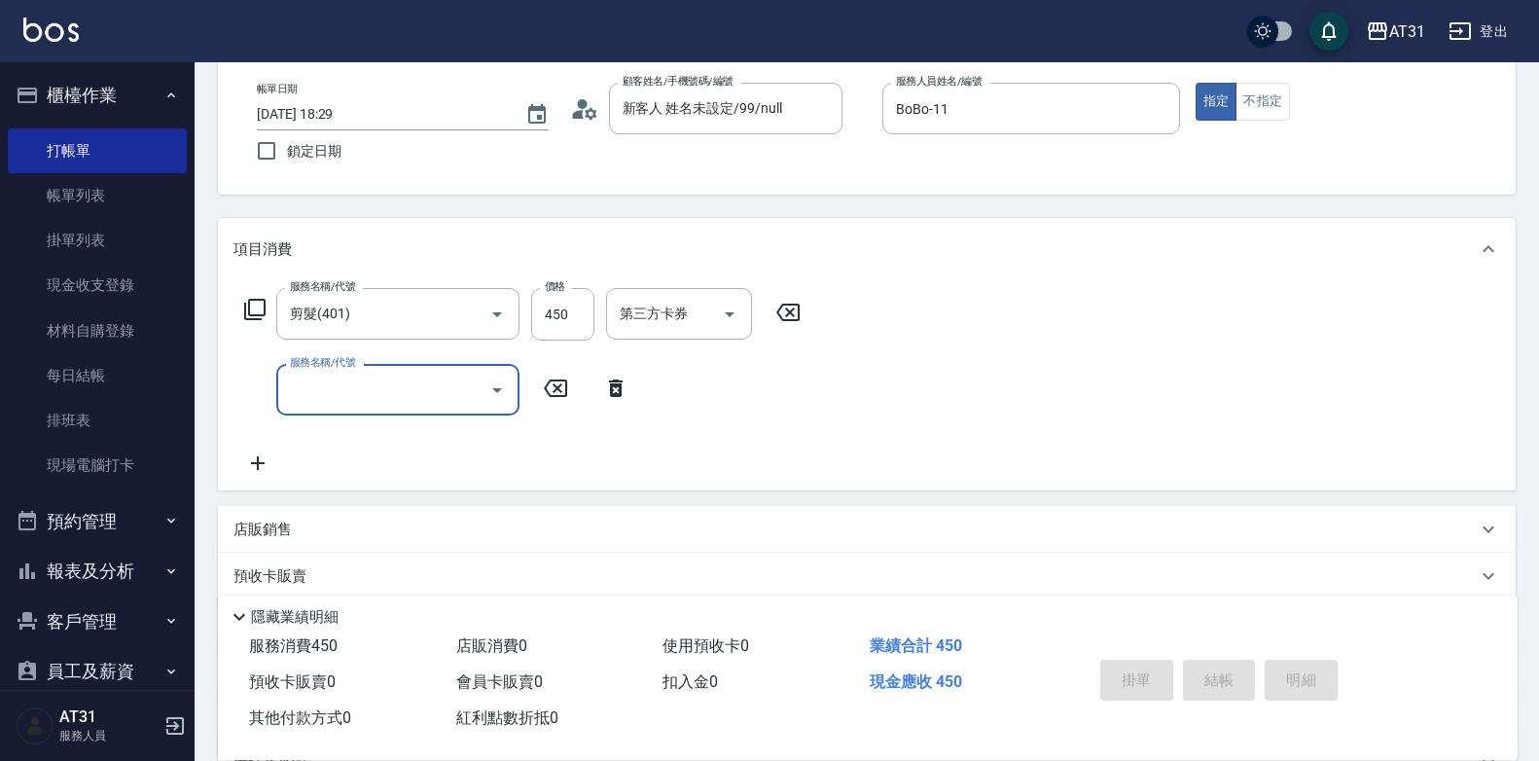
type input "2025/10/12 18:30"
type input "0"
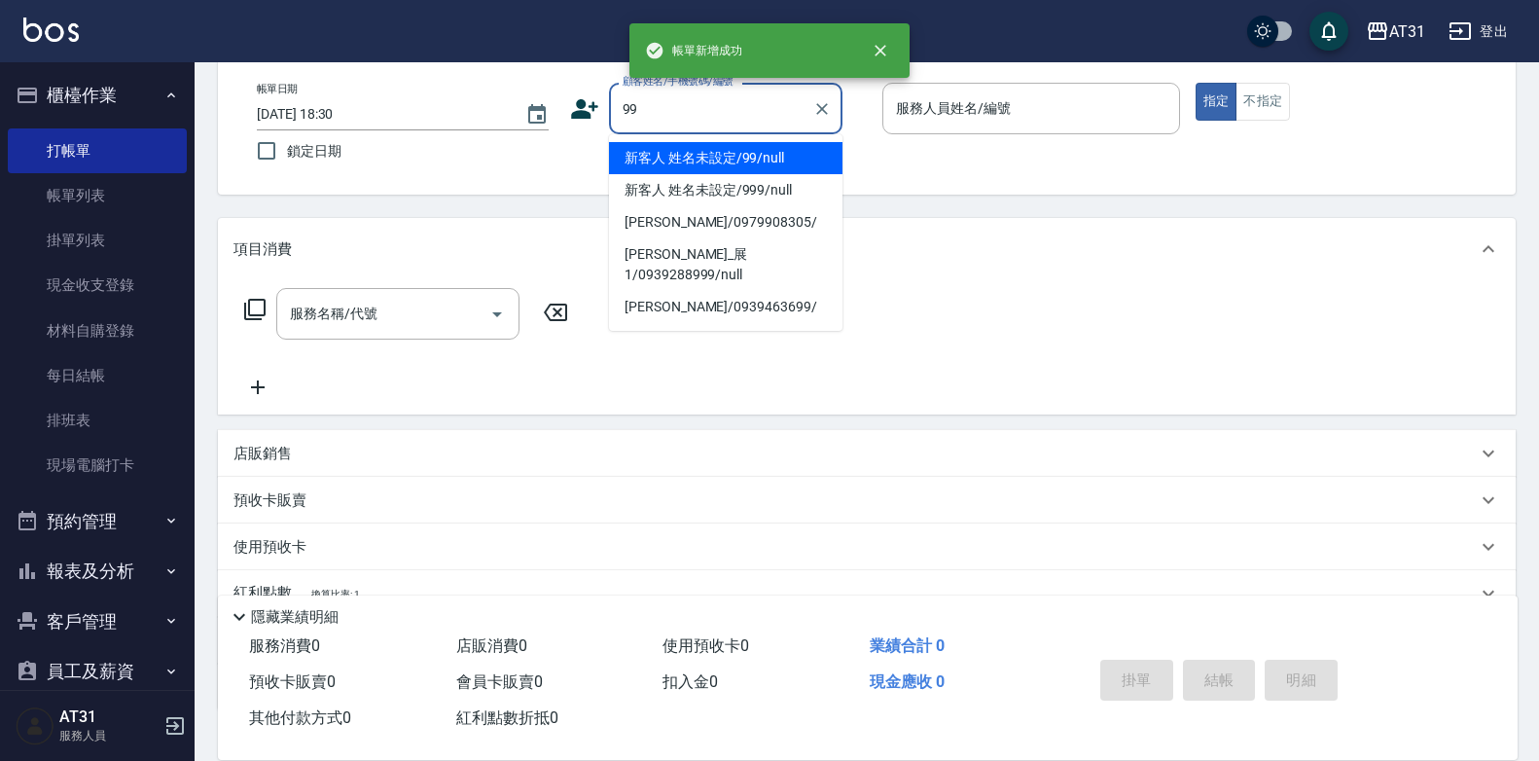
type input "新客人 姓名未設定/99/null"
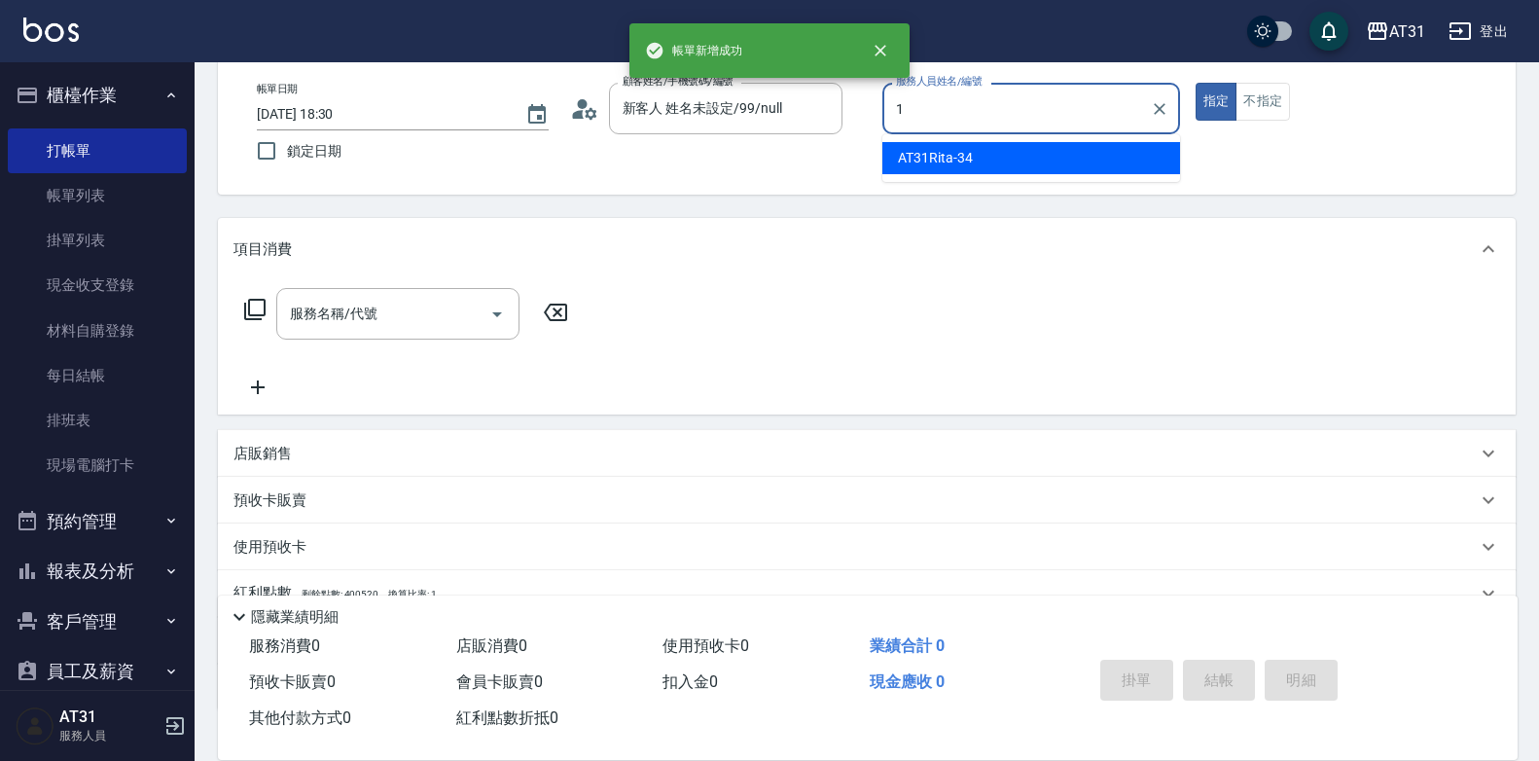
type input "AT31Rita-34"
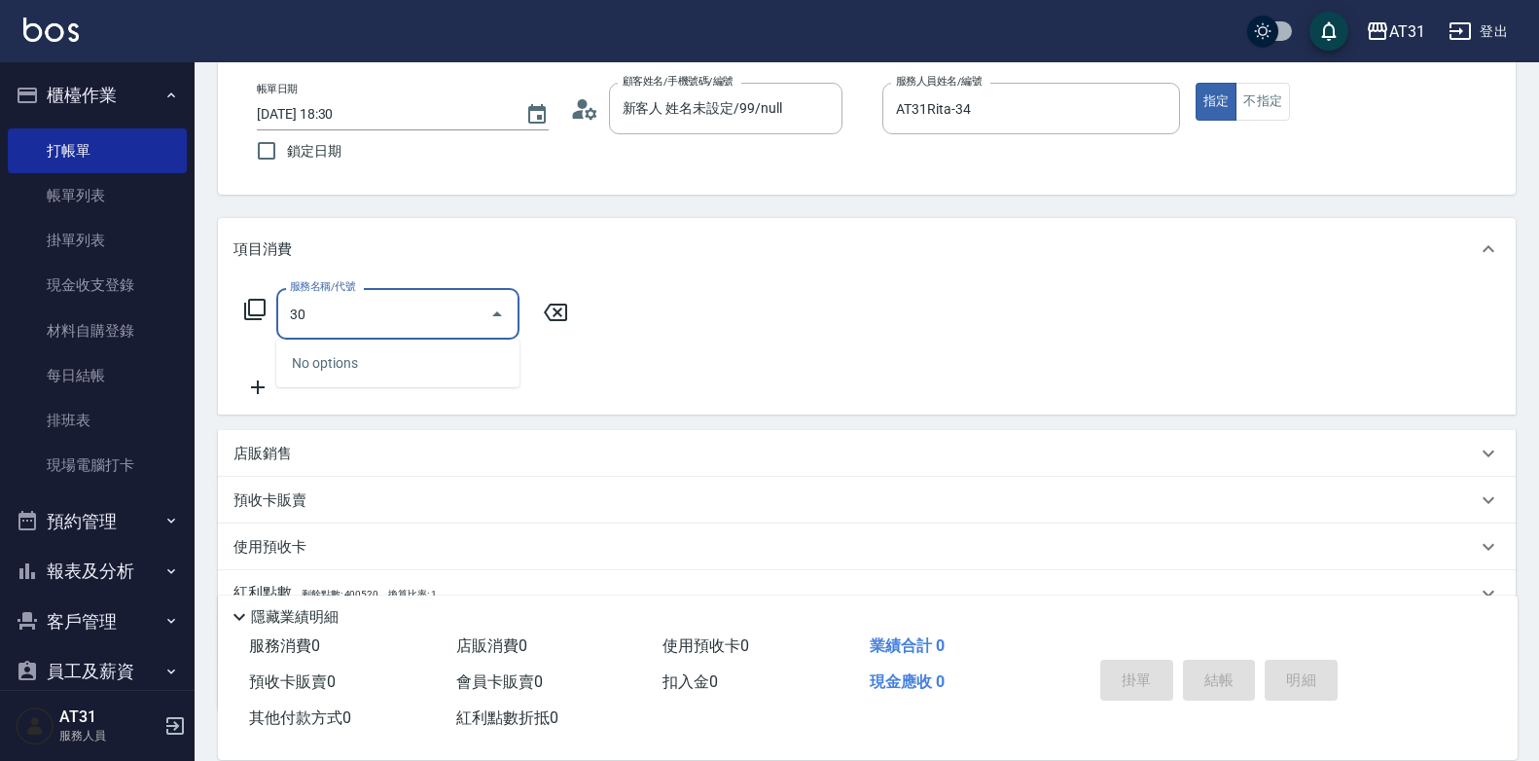
type input "301"
type input "160"
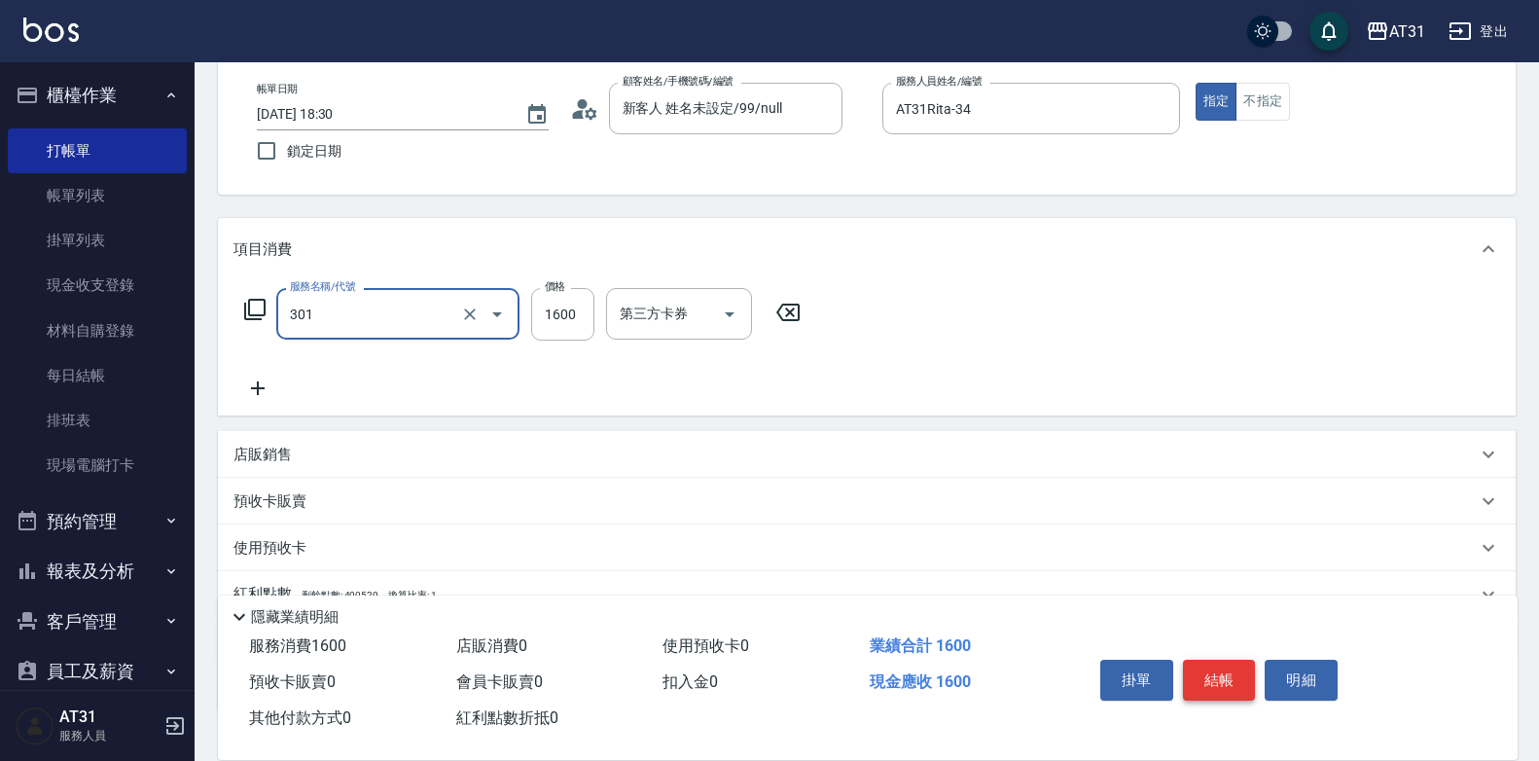
type input "燙髮(301)"
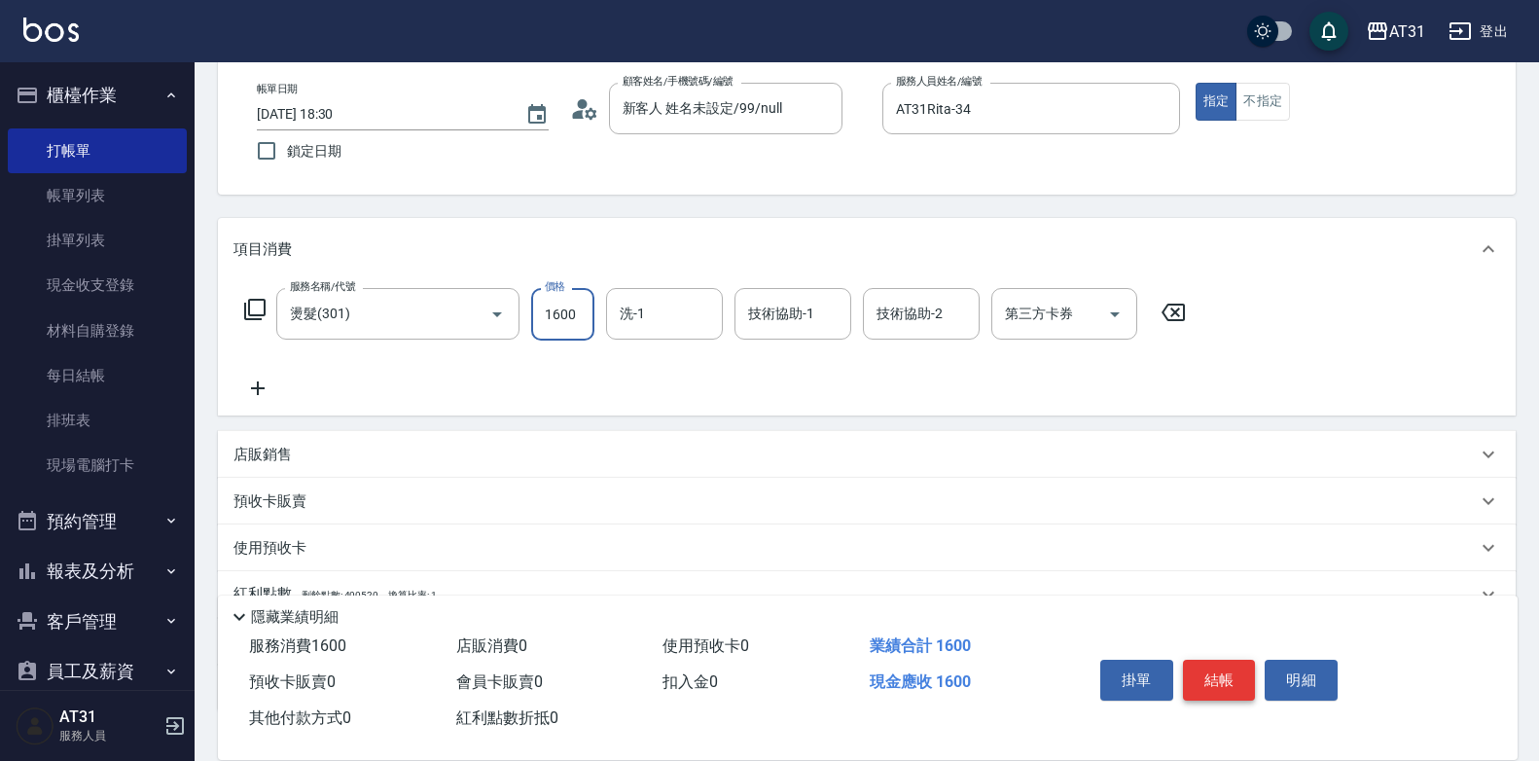
type input "0"
type input "20"
type input "2000"
type input "200"
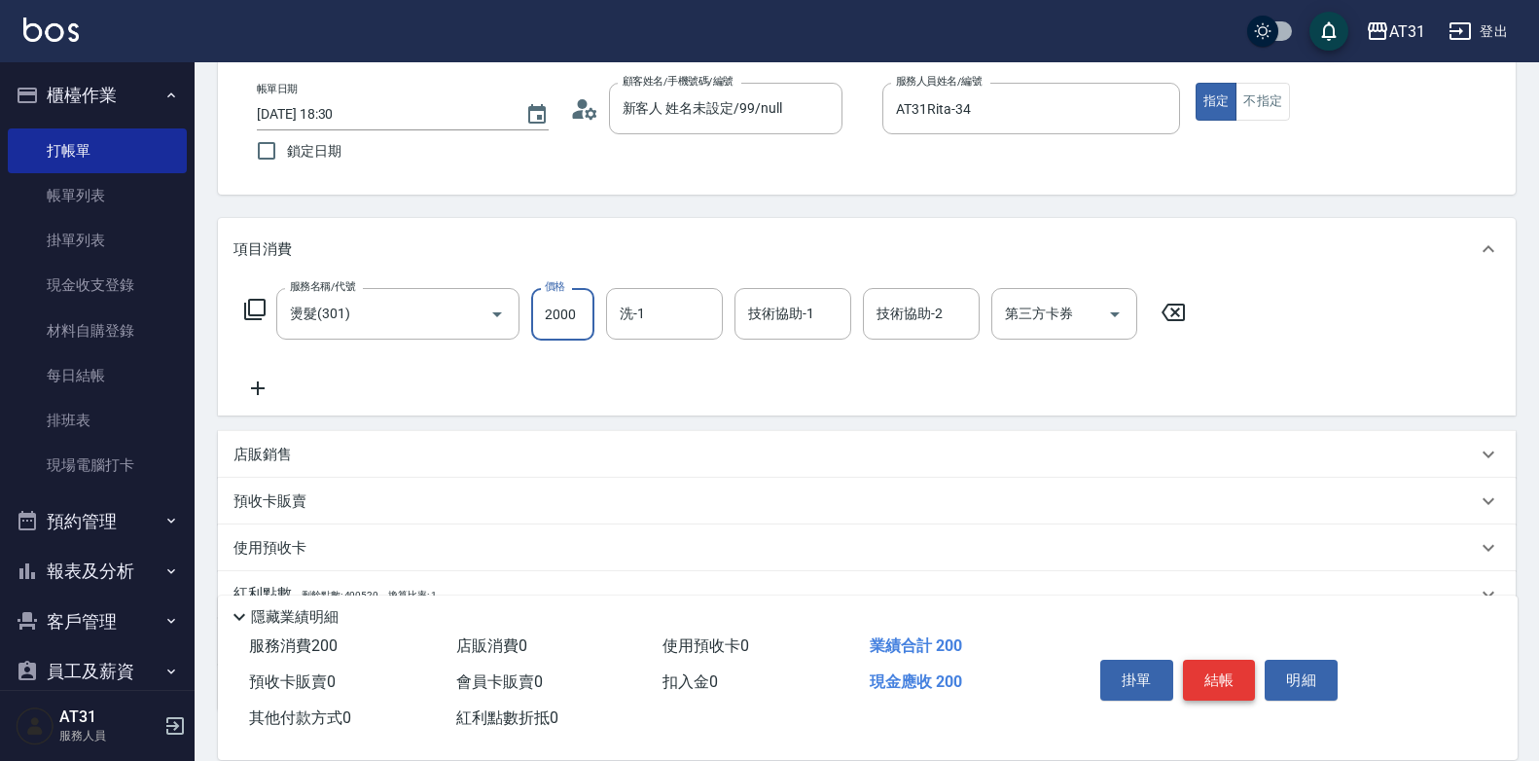
type input "2000"
type input "Eva-49"
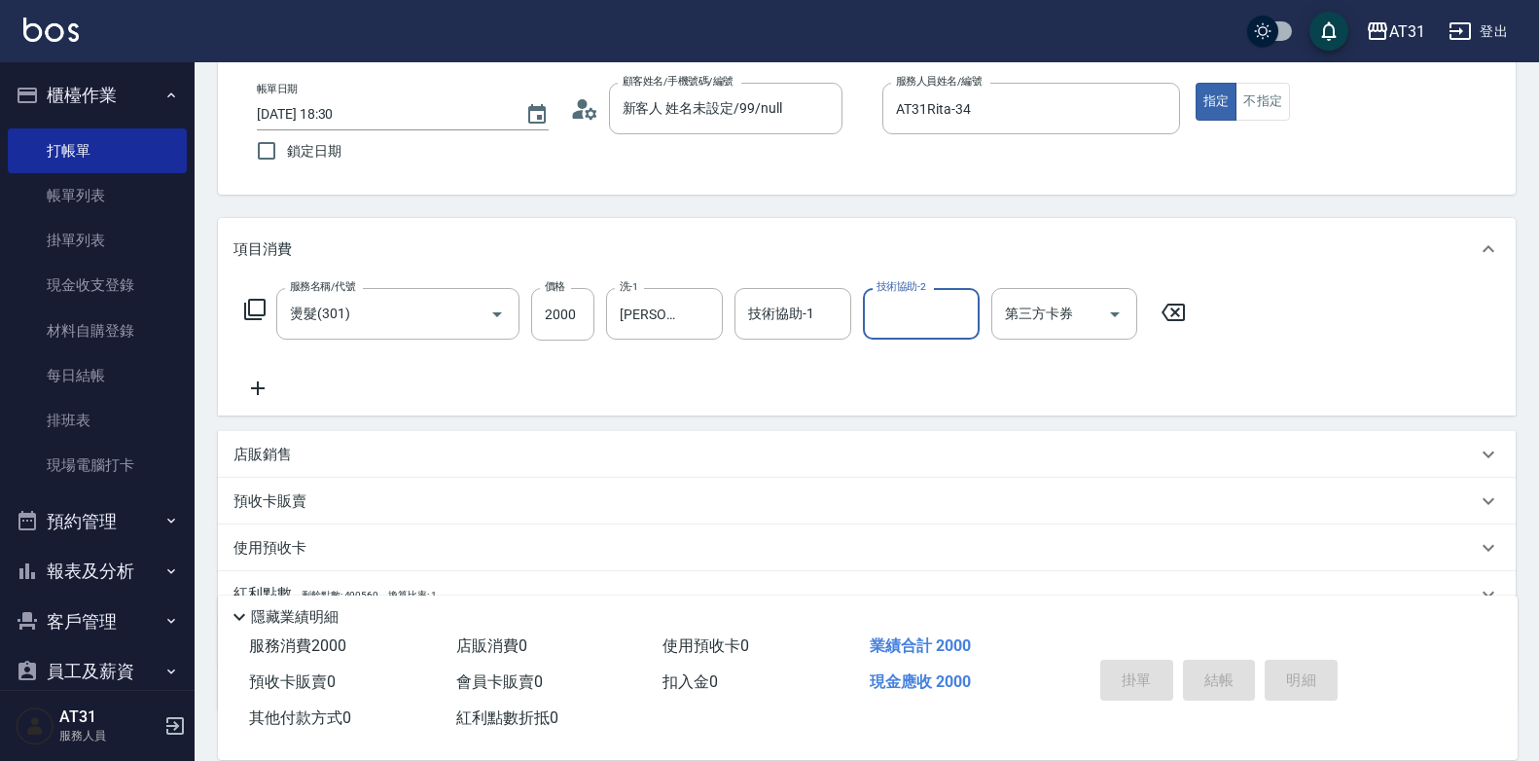
type input "0"
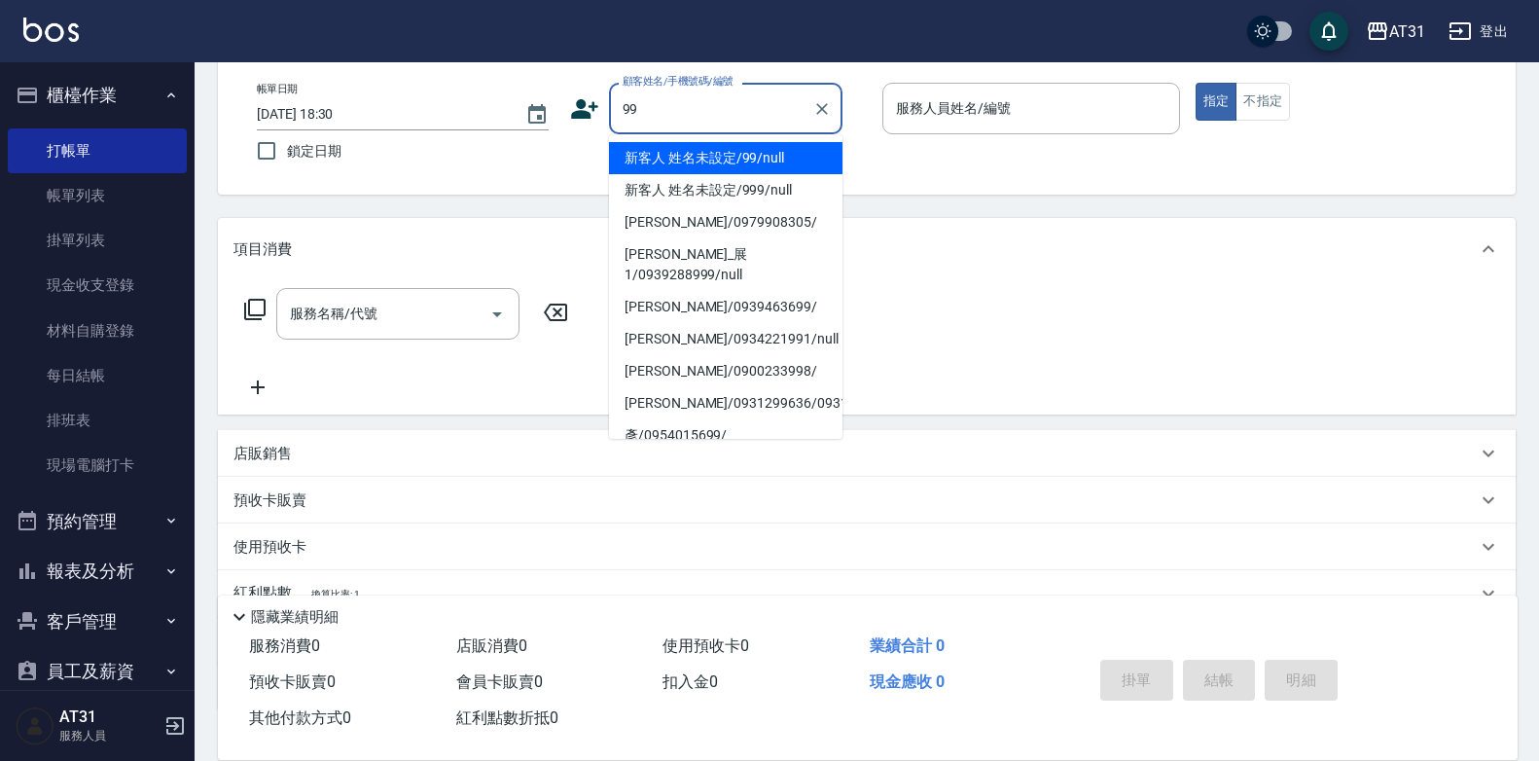
type input "新客人 姓名未設定/99/null"
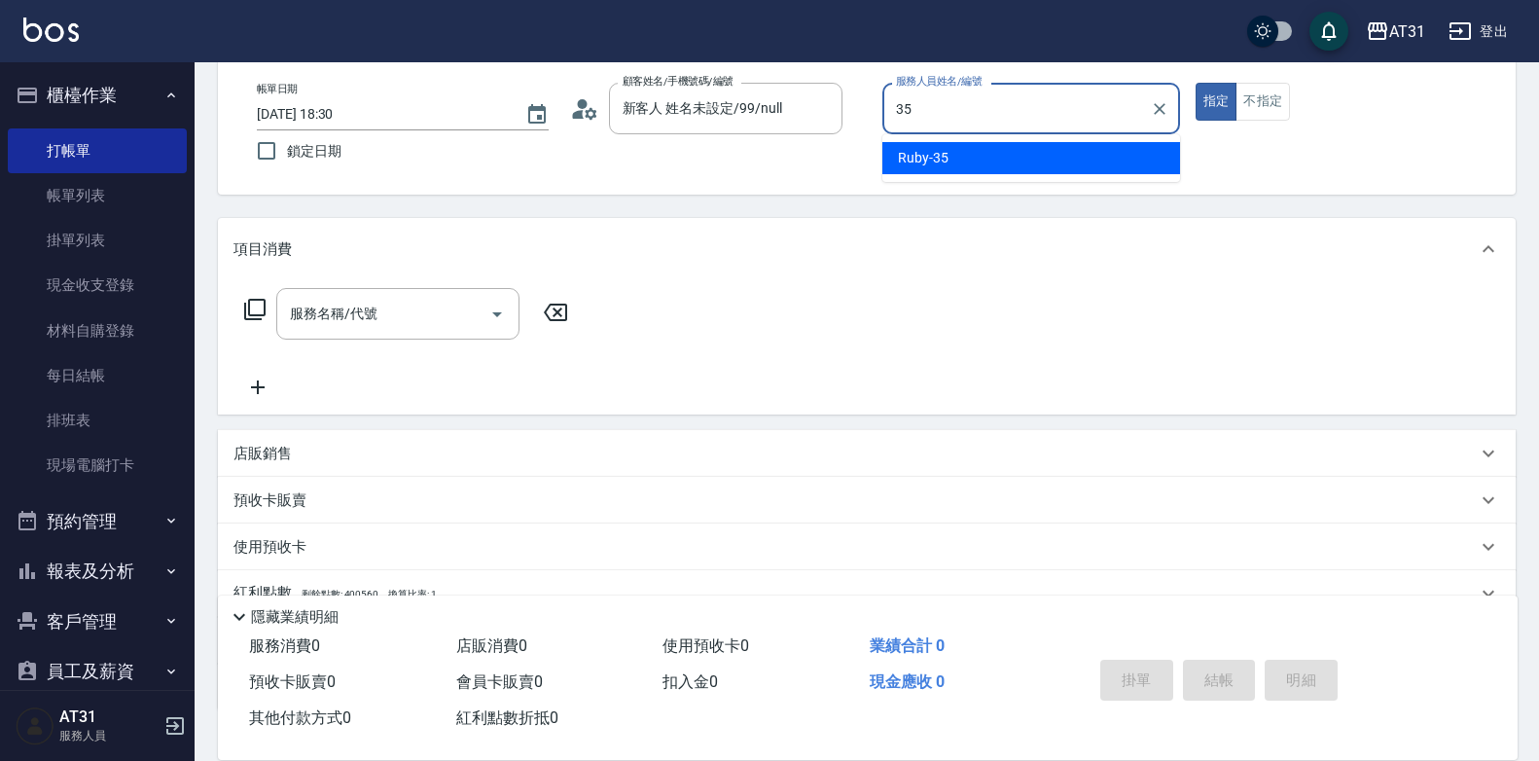
type input "Ruby-35"
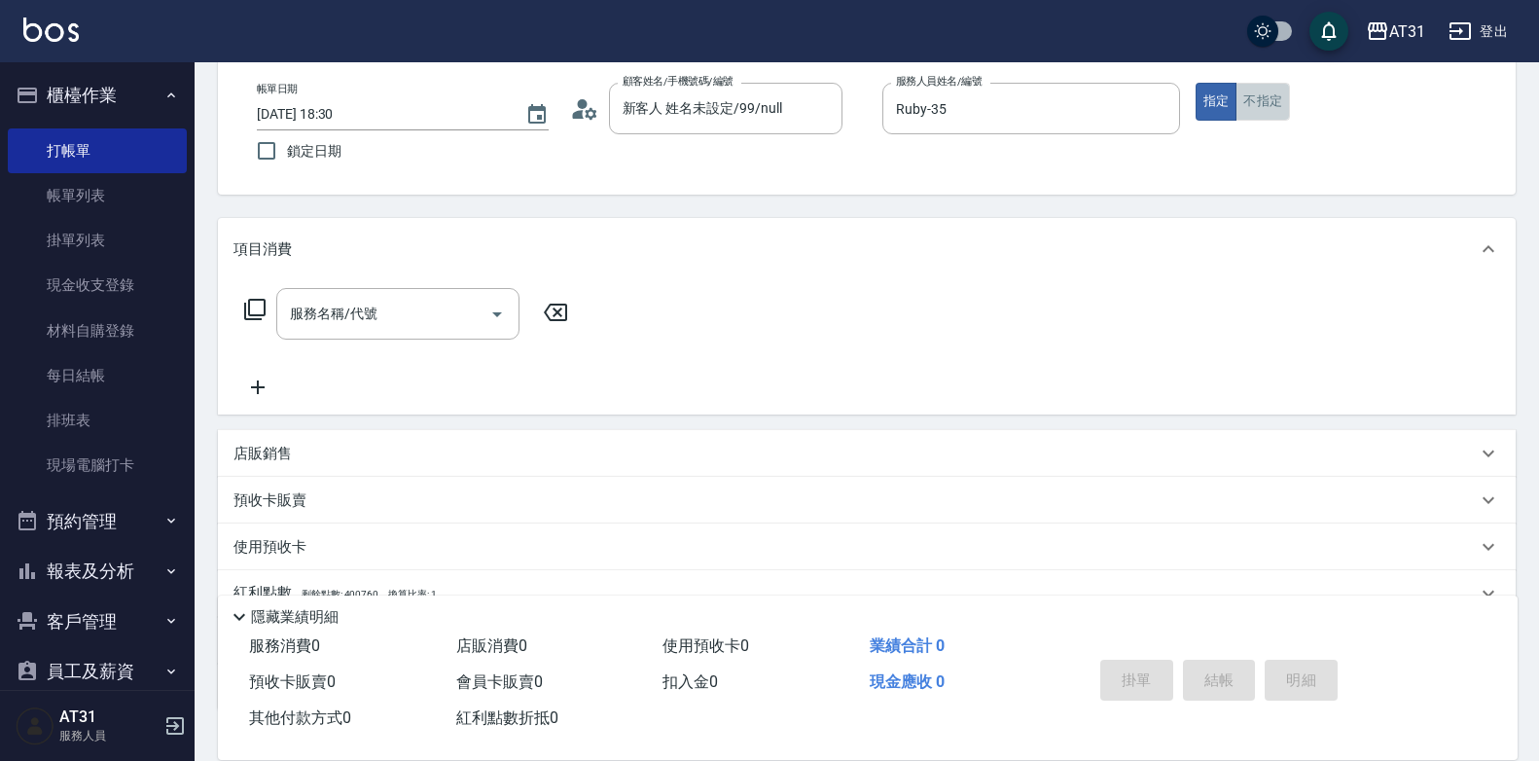
drag, startPoint x: 1274, startPoint y: 88, endPoint x: 943, endPoint y: 211, distance: 353.1
click at [1274, 89] on button "不指定" at bounding box center [1263, 102] width 54 height 38
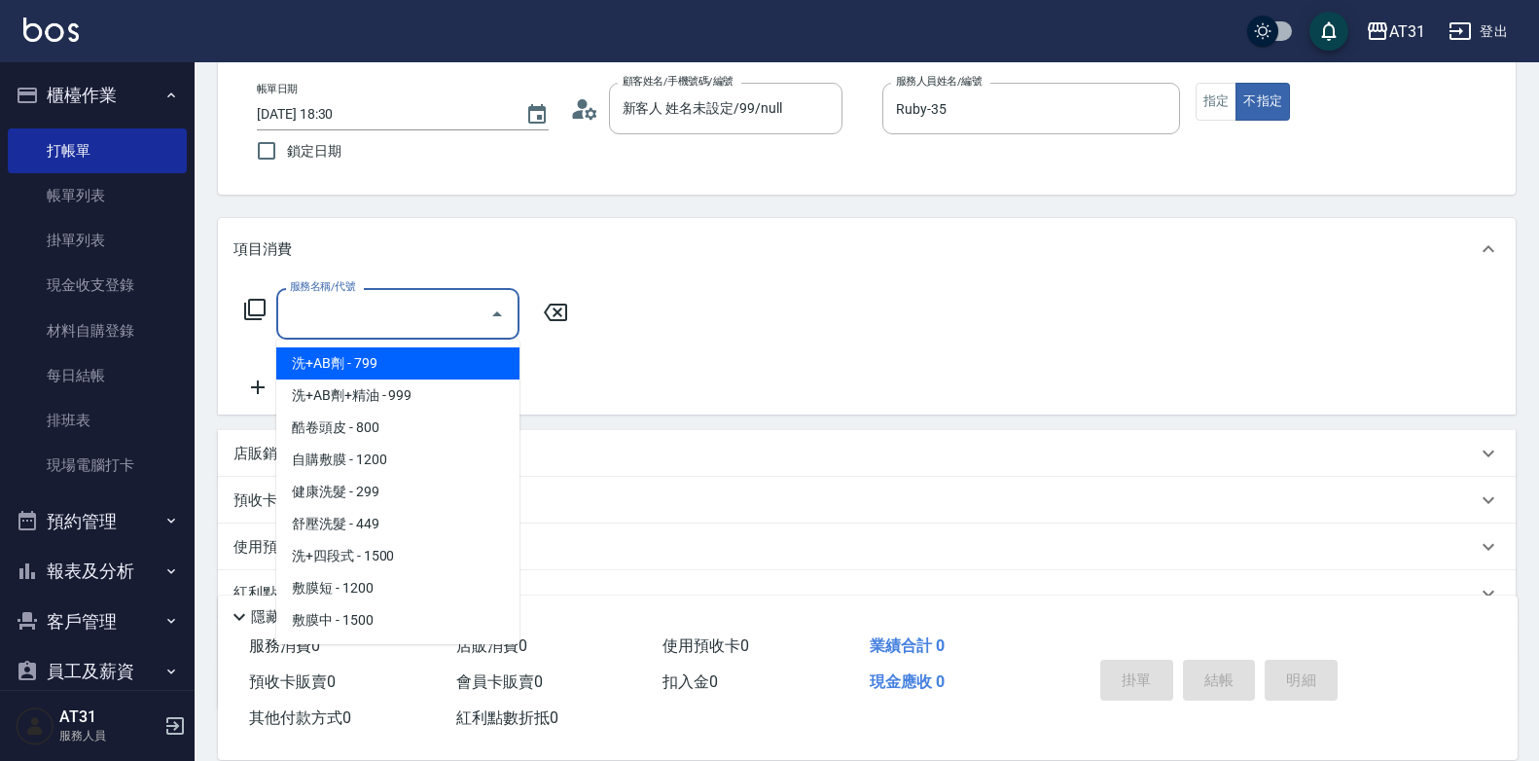
click at [348, 320] on input "服務名稱/代號" at bounding box center [383, 314] width 197 height 34
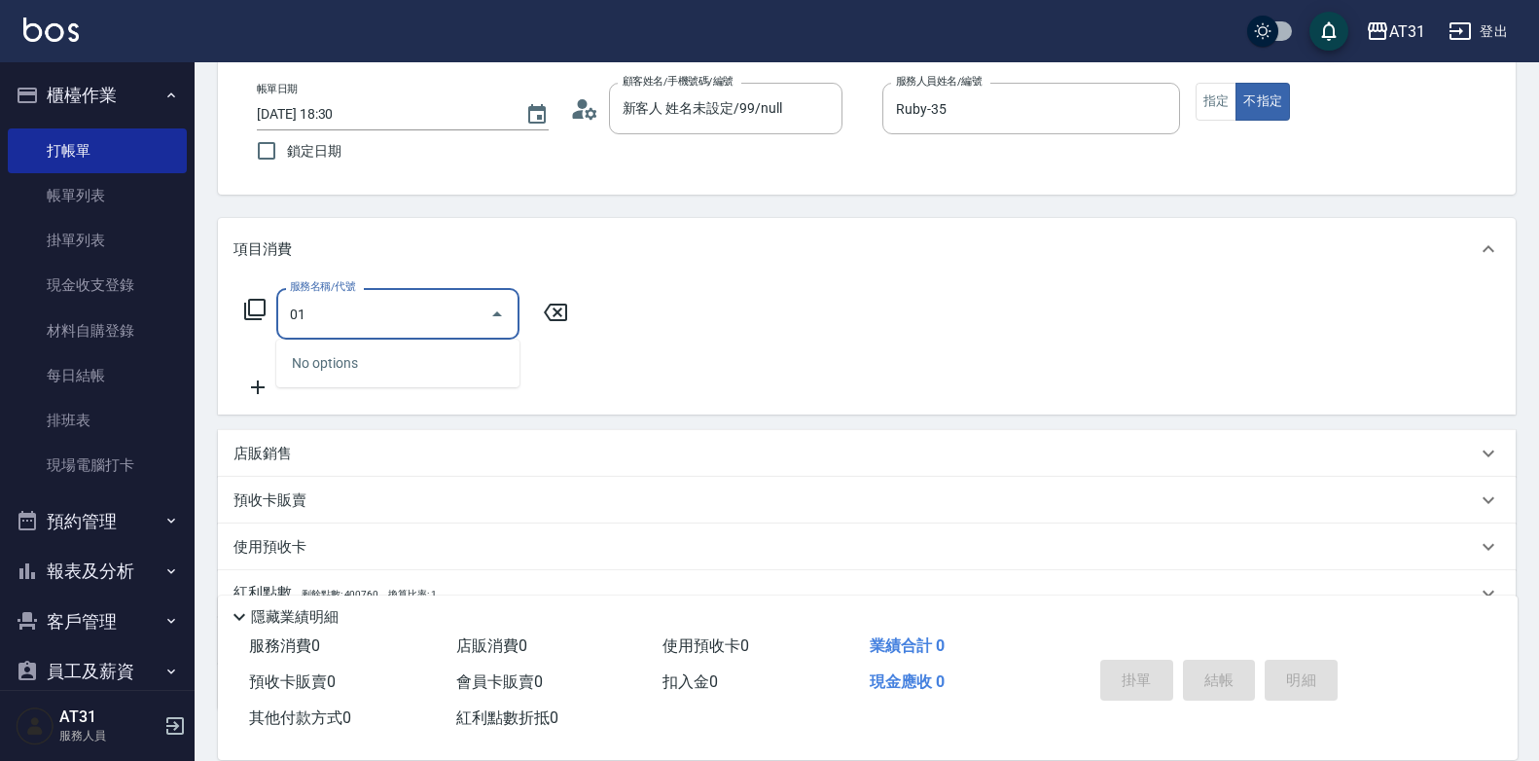
type input "0"
type input "燙髮(301)"
type input "160"
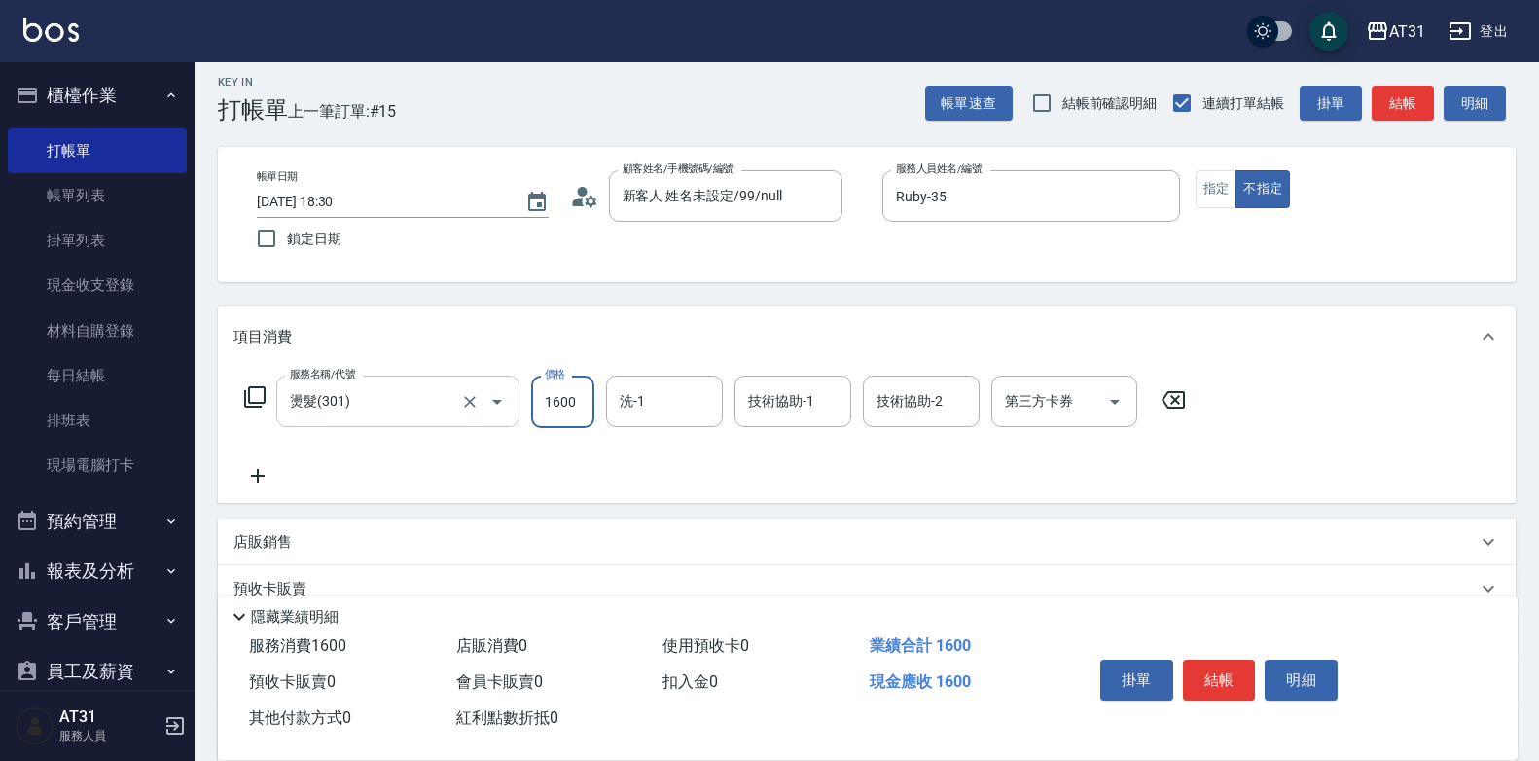
scroll to position [0, 0]
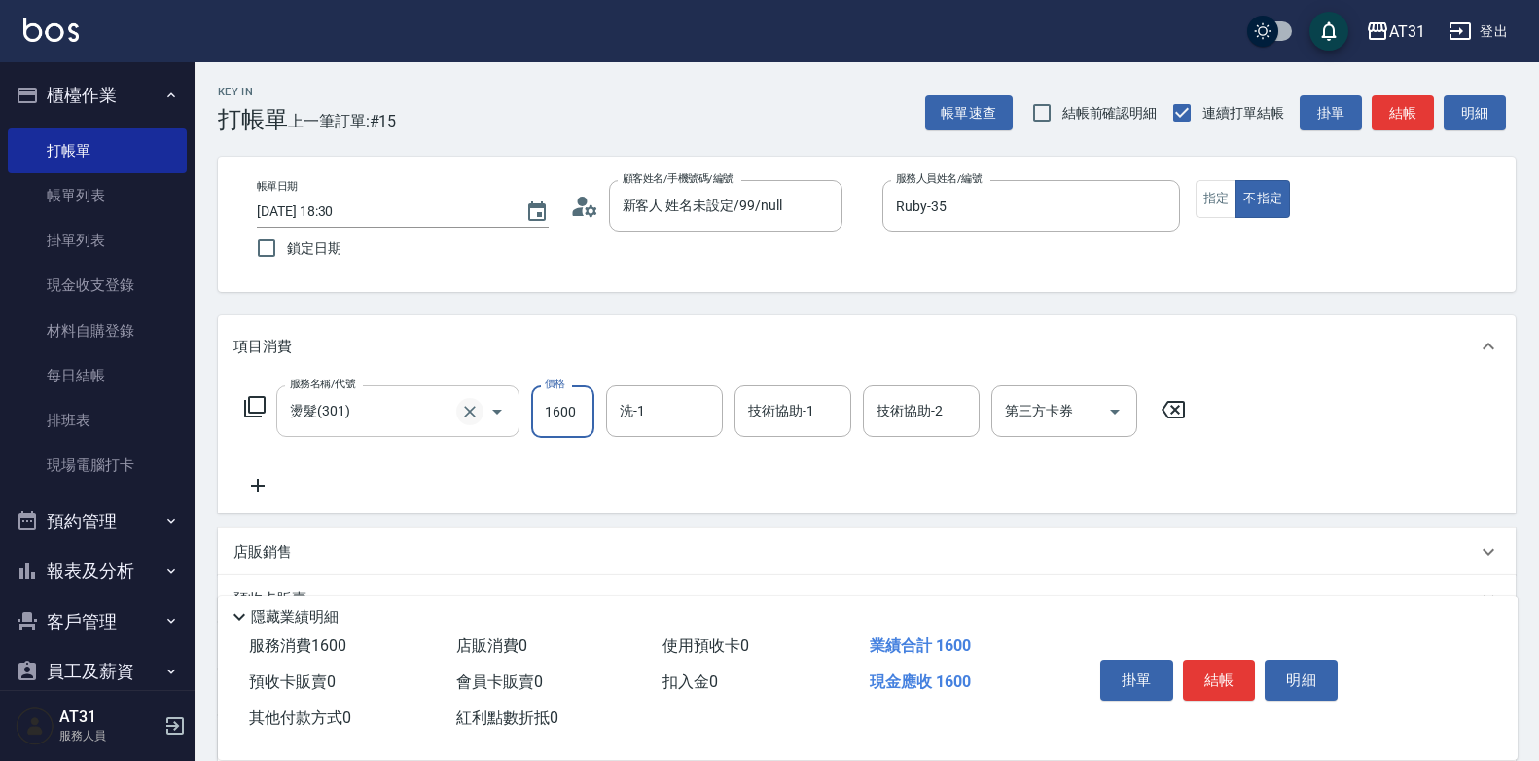
click at [468, 417] on icon "Clear" at bounding box center [469, 411] width 19 height 19
click at [436, 409] on input "服務名稱/代號" at bounding box center [370, 411] width 171 height 34
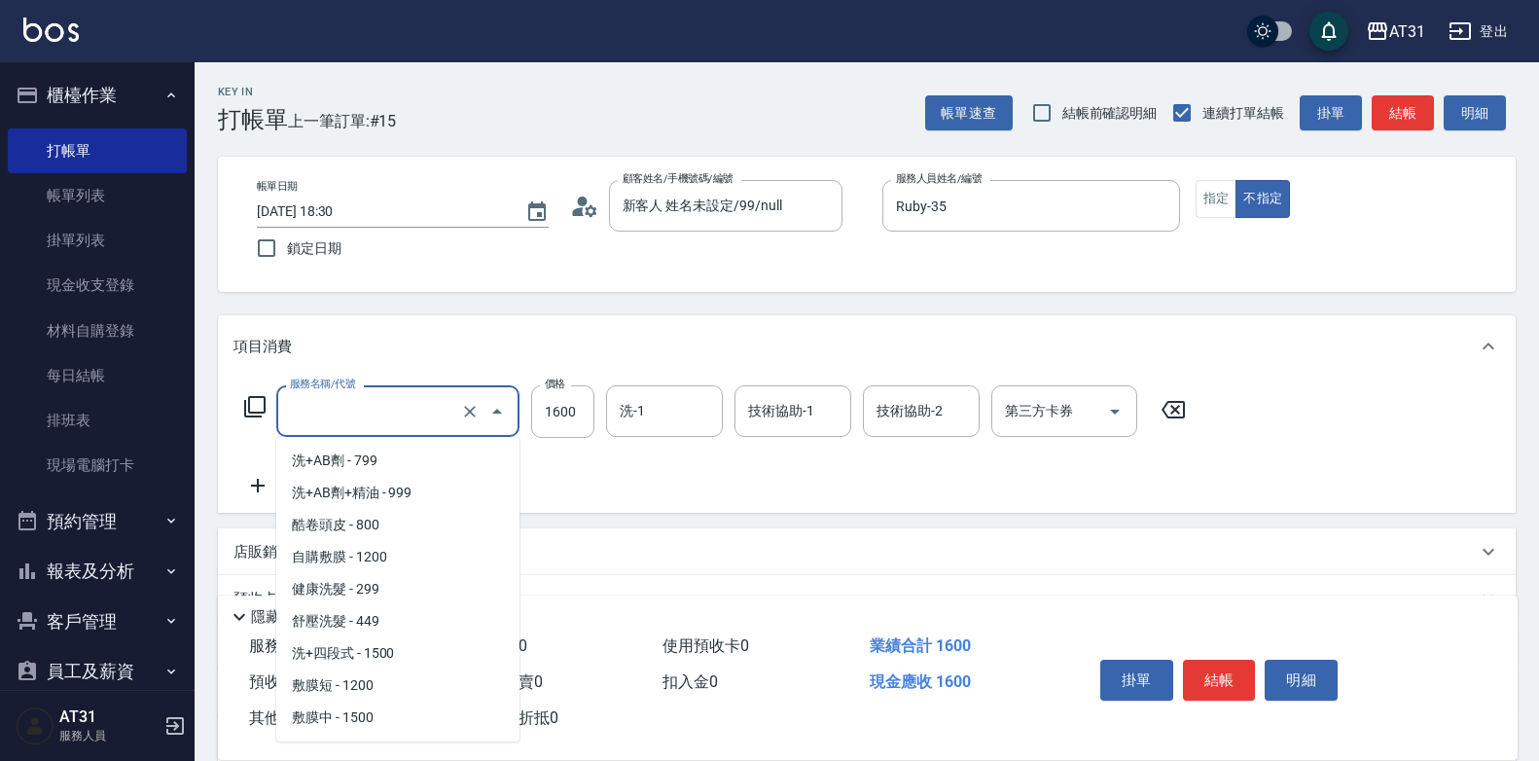
scroll to position [1265, 0]
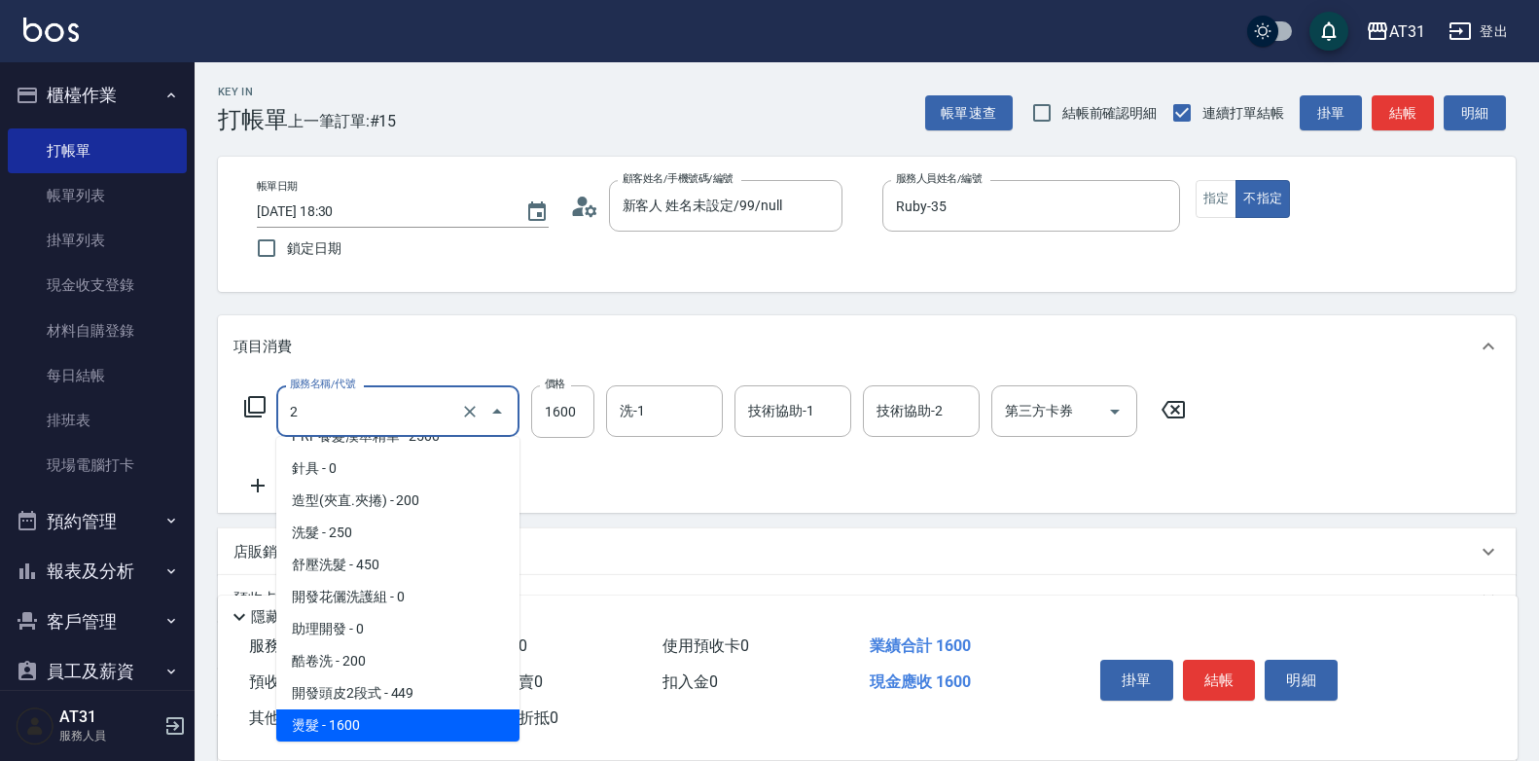
type input "20"
type input "0"
type input "201"
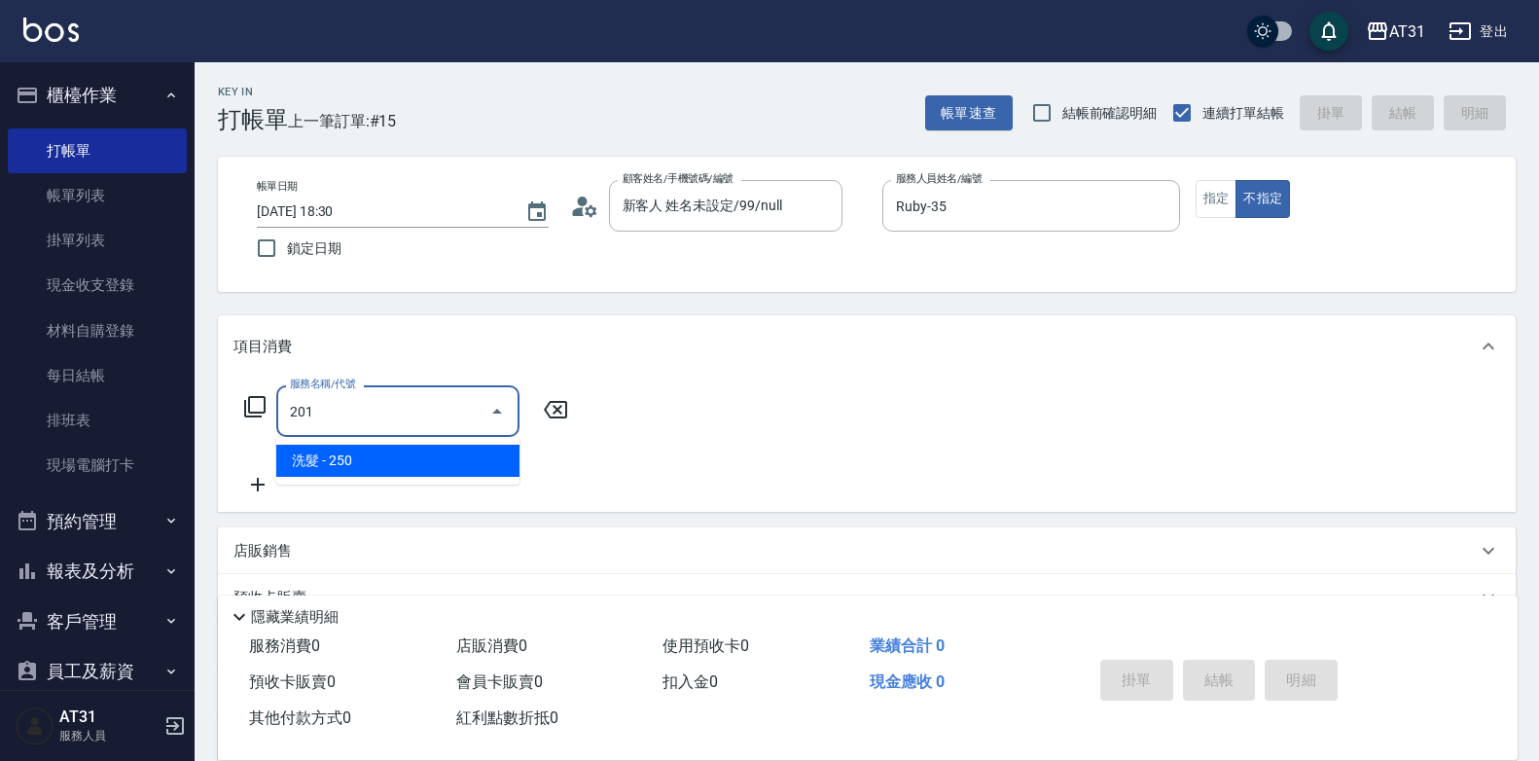
type input "20"
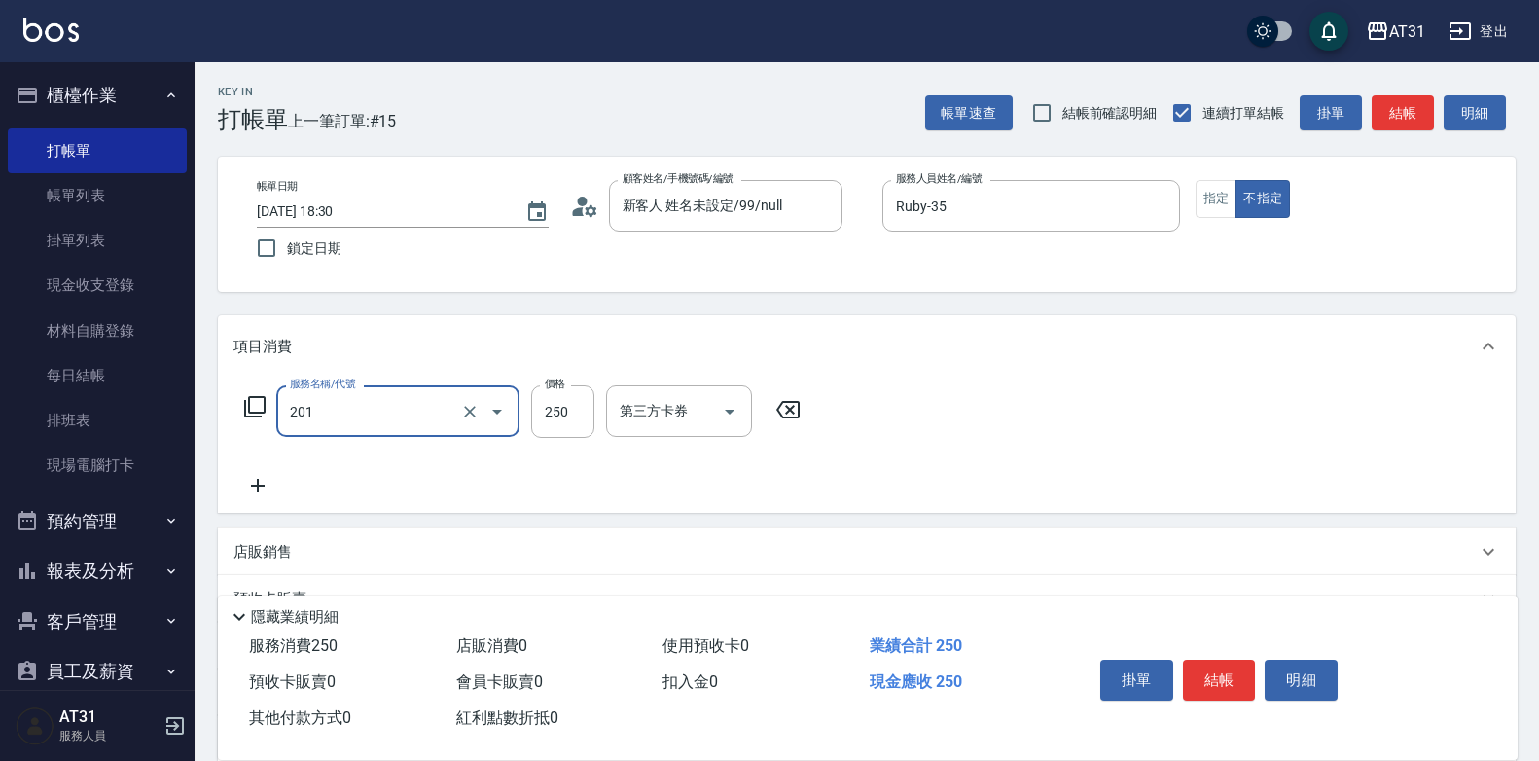
type input "洗髮(201)"
type input "0"
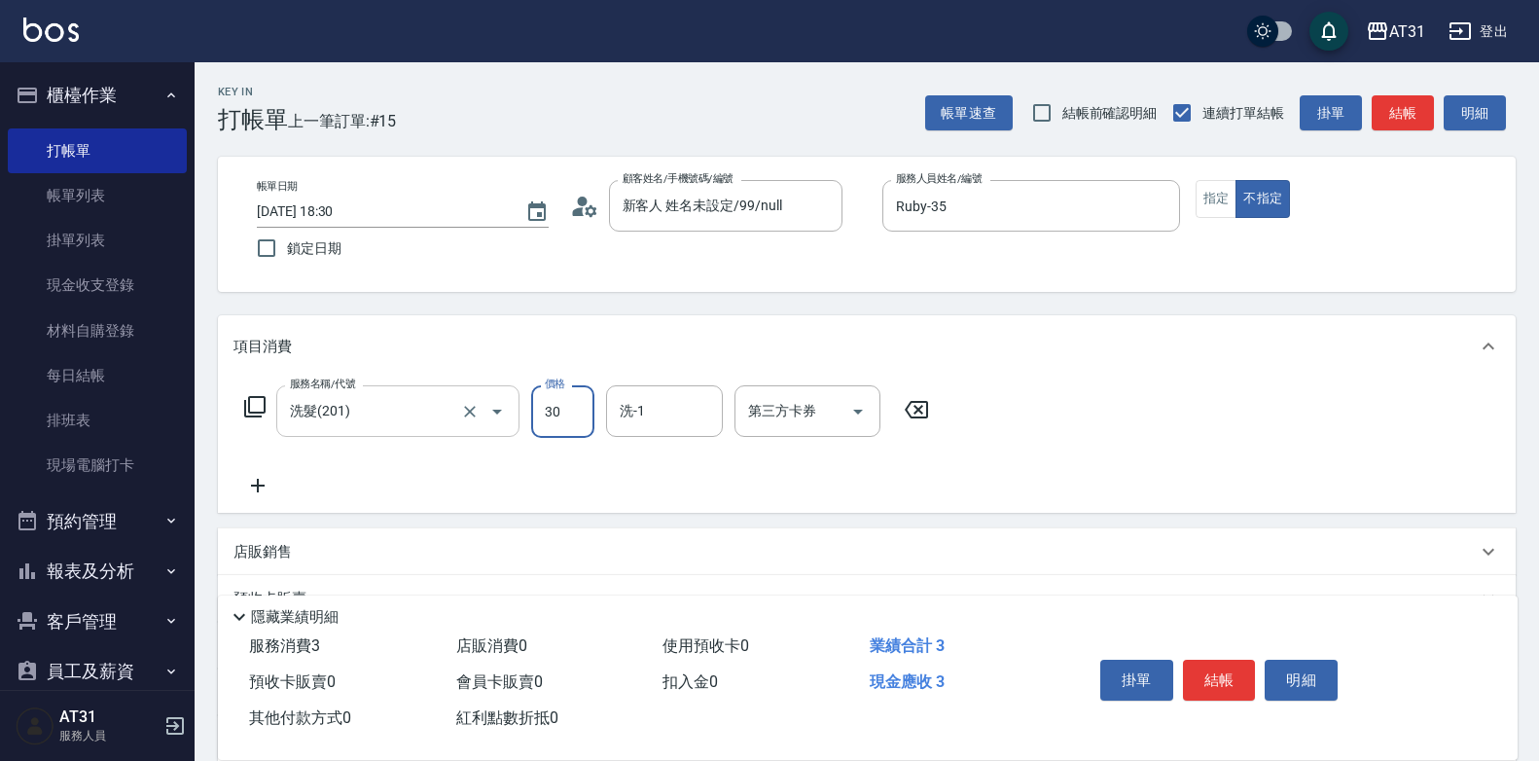
type input "300"
type input "30"
type input "300"
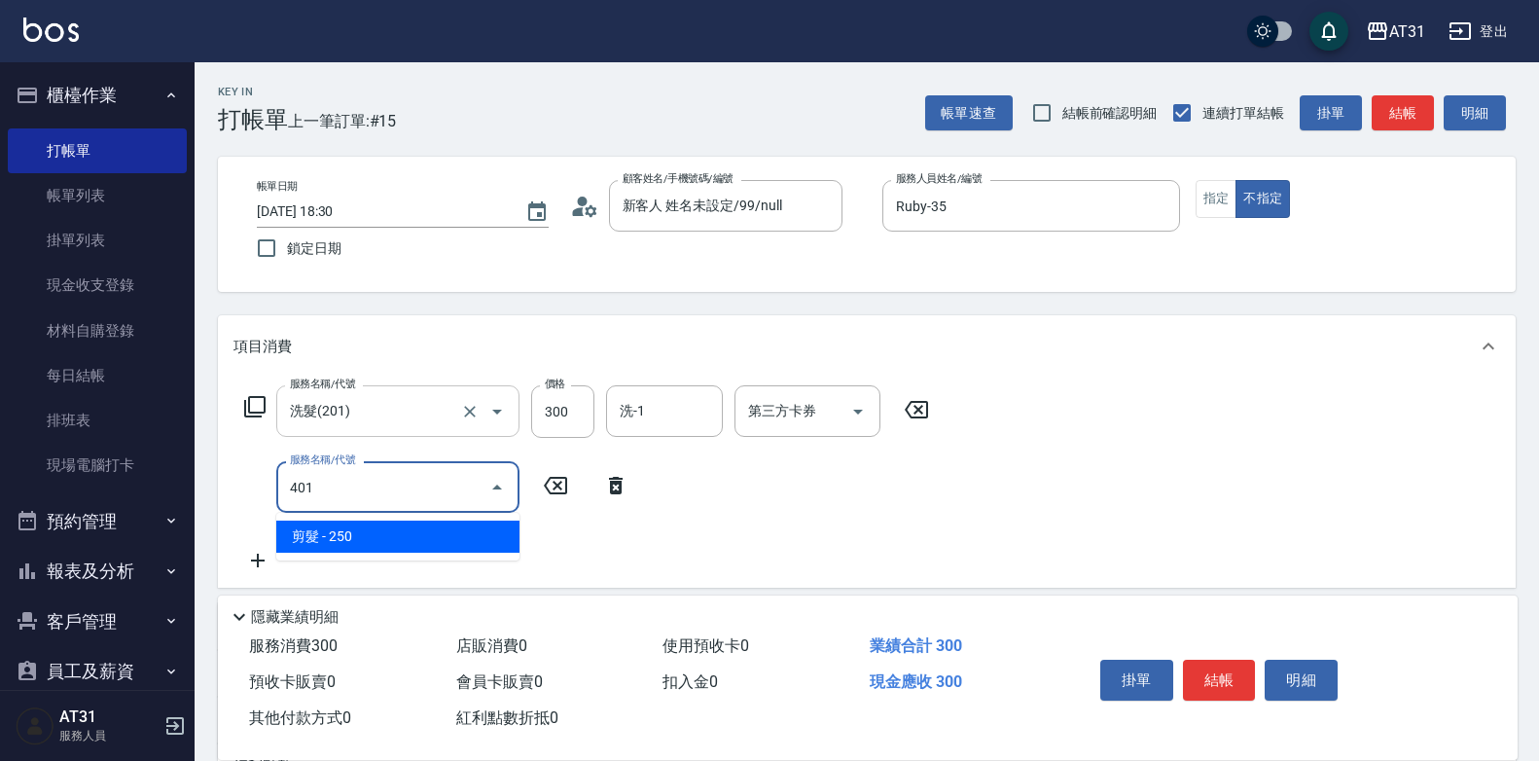
type input "401"
type input "50"
type input "剪髮(401)"
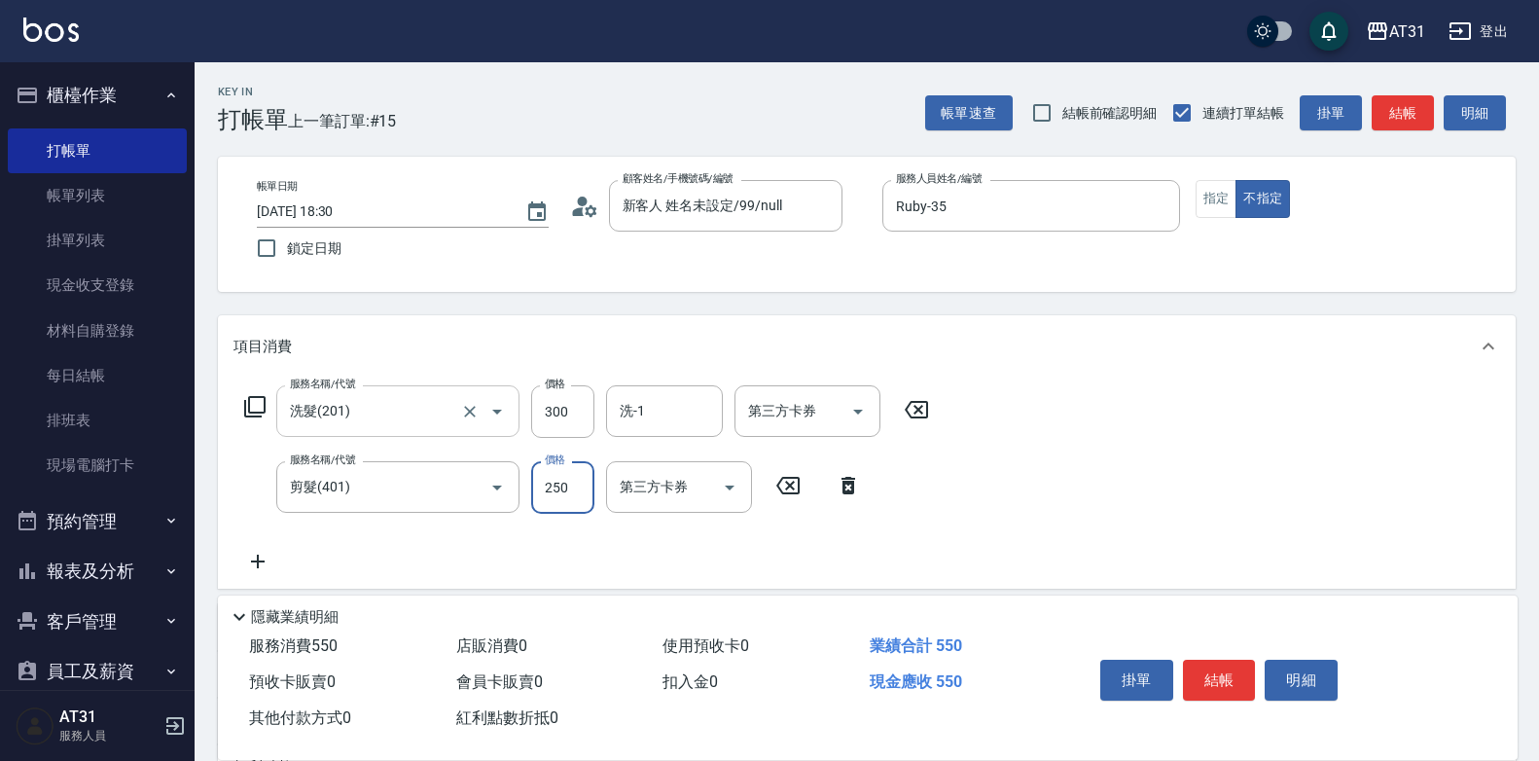
type input "30"
type input "300"
type input "60"
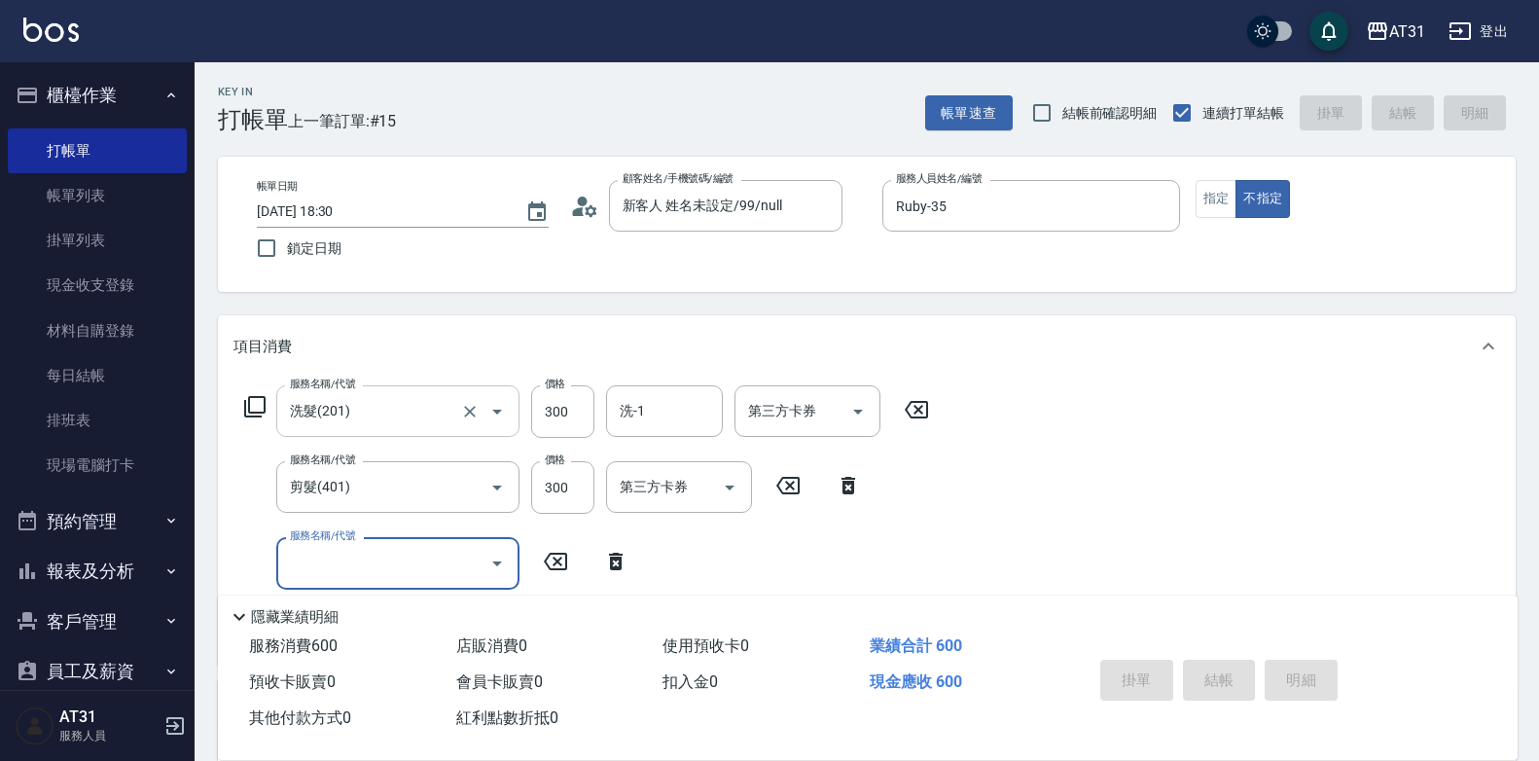
type input "0"
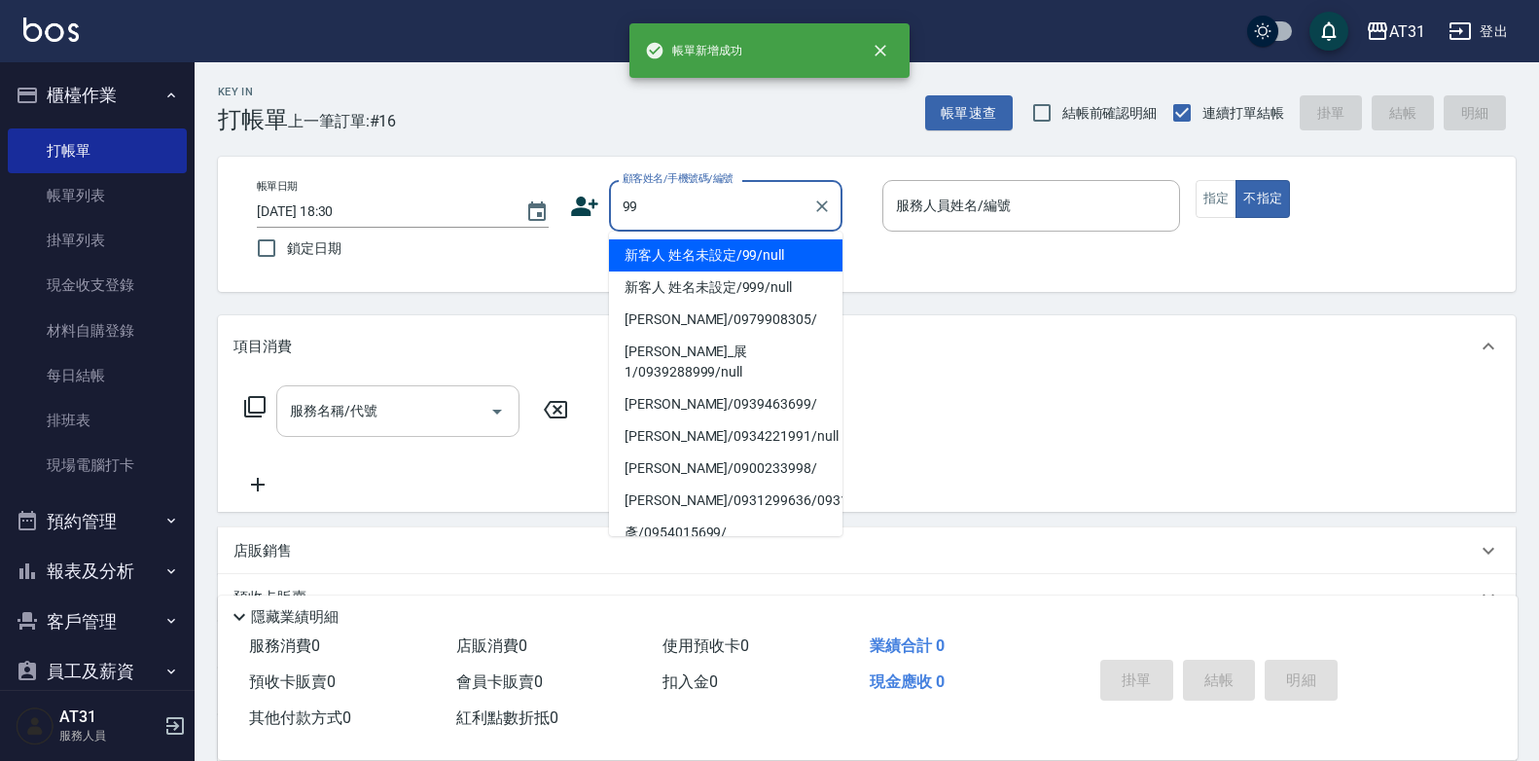
type input "新客人 姓名未設定/99/null"
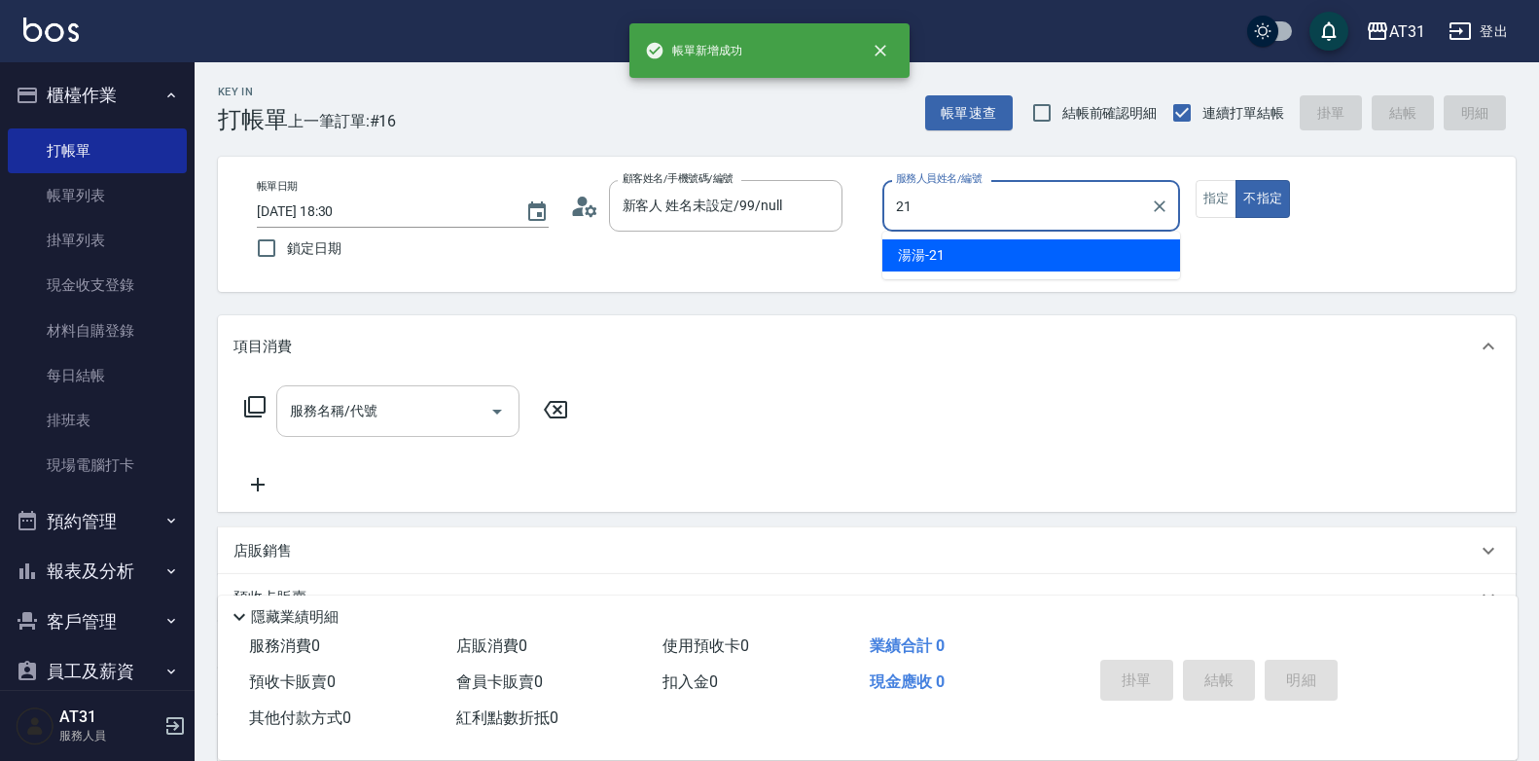
type input "湯湯-21"
type button "false"
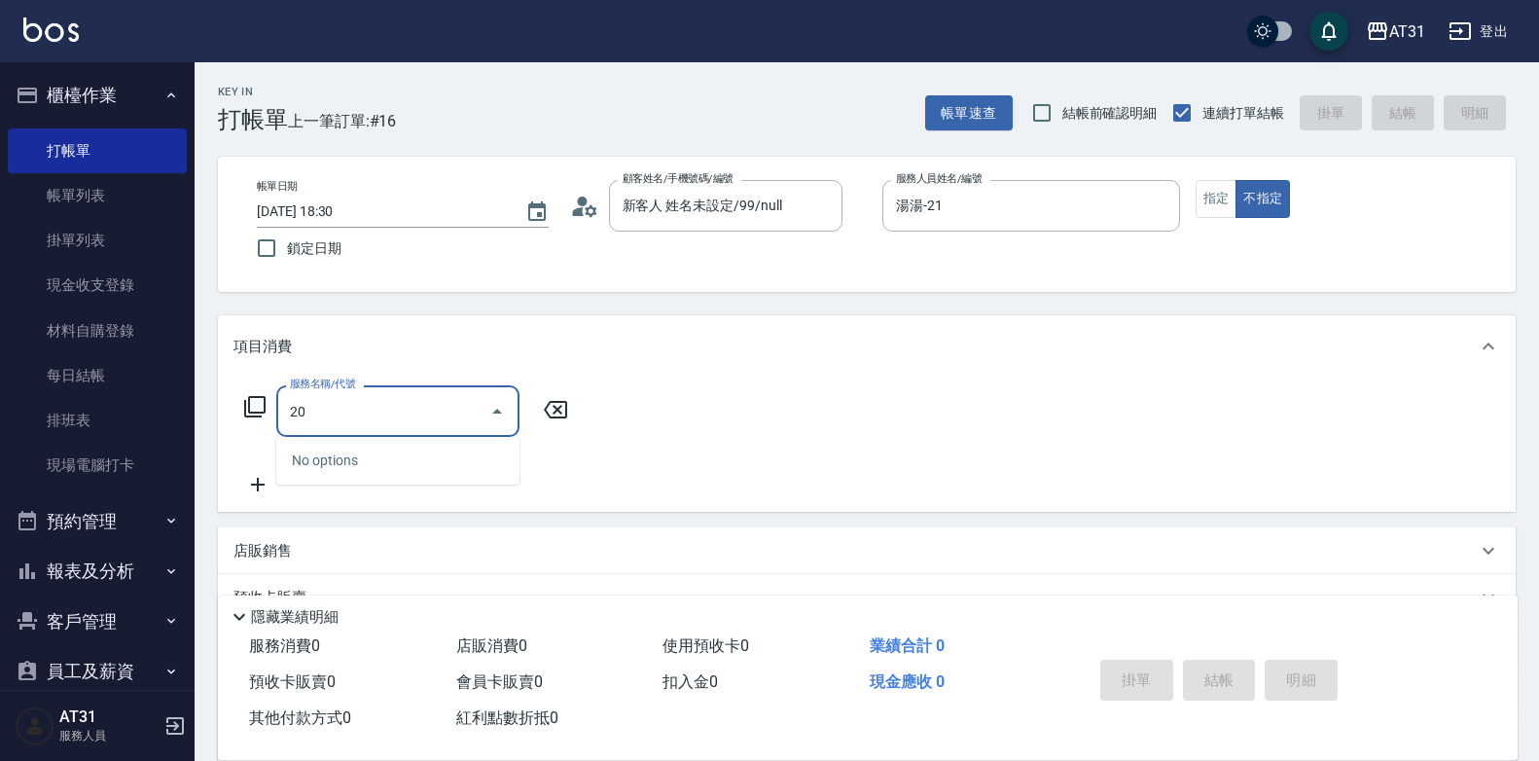
type input "201"
type input "20"
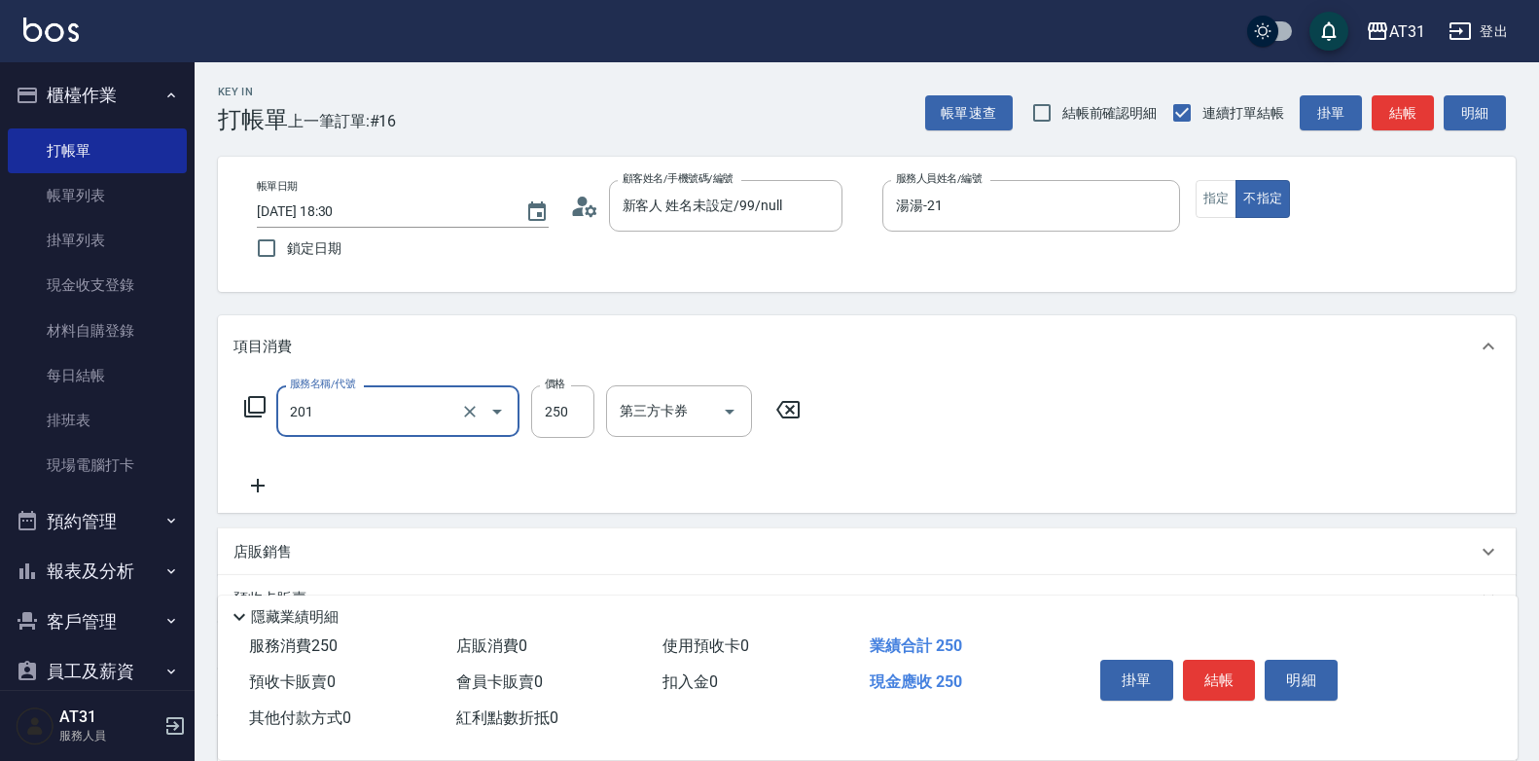
type input "洗髮(201)"
type input "0"
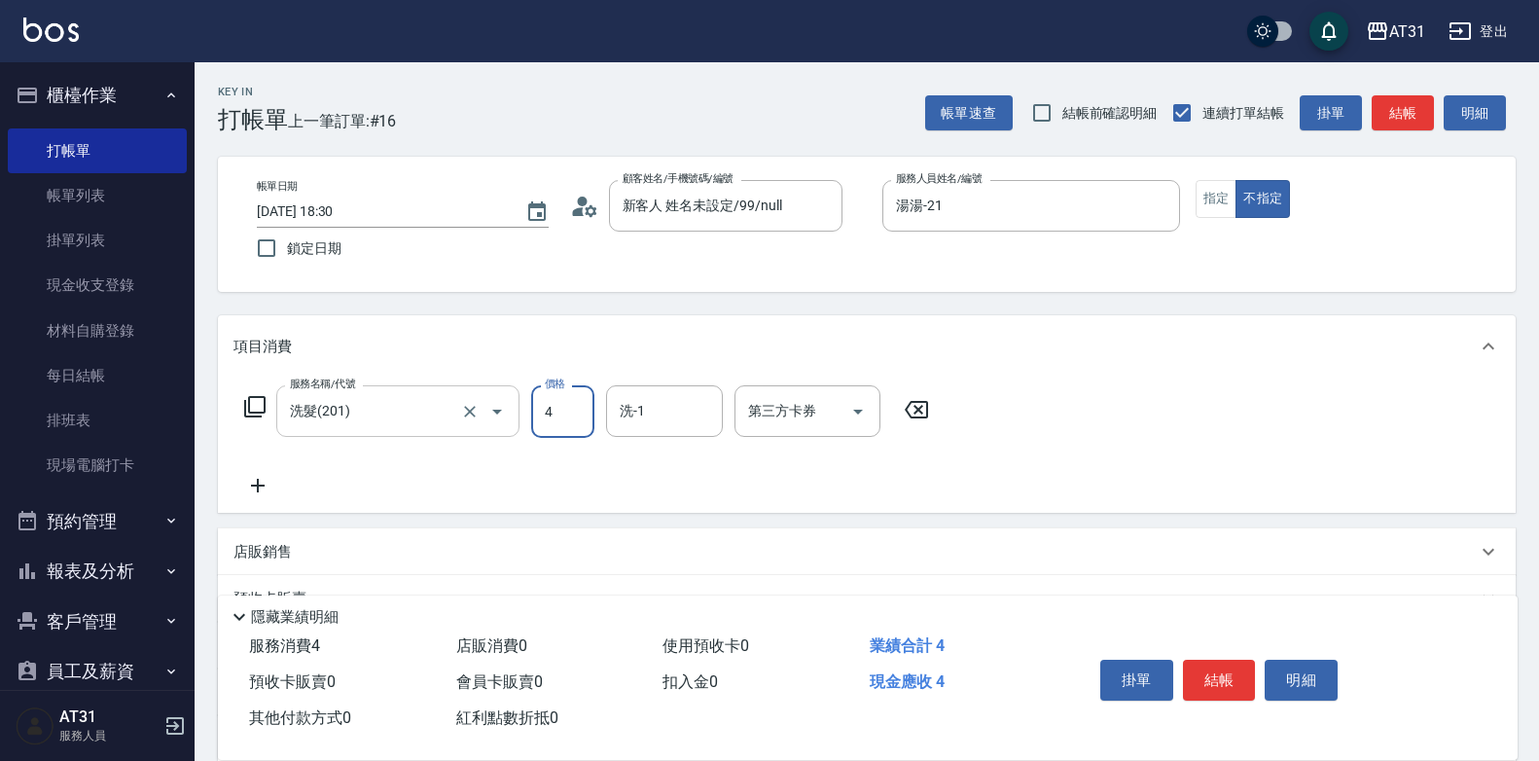
type input "40"
type input "400"
type input "映璇-46"
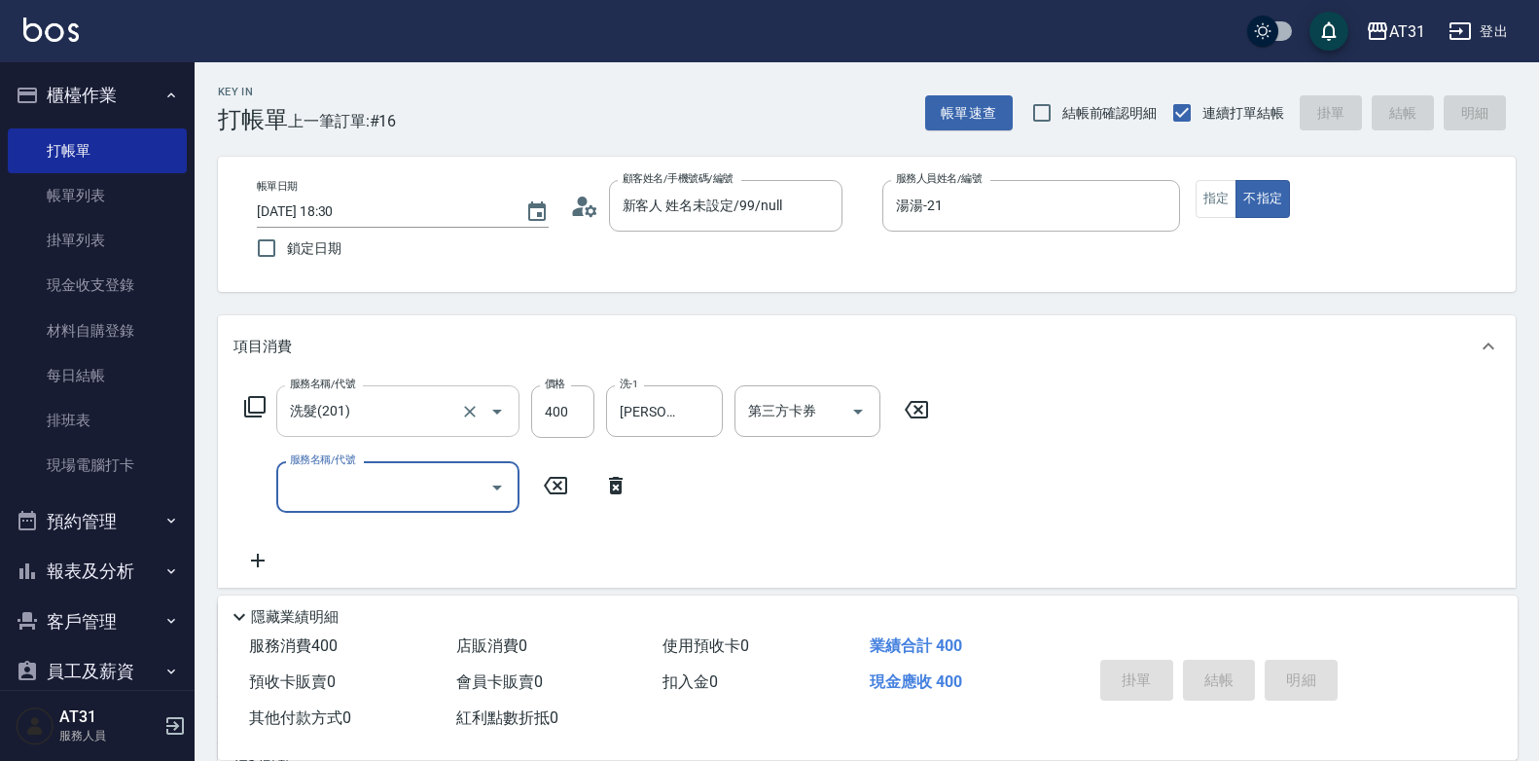
type input "0"
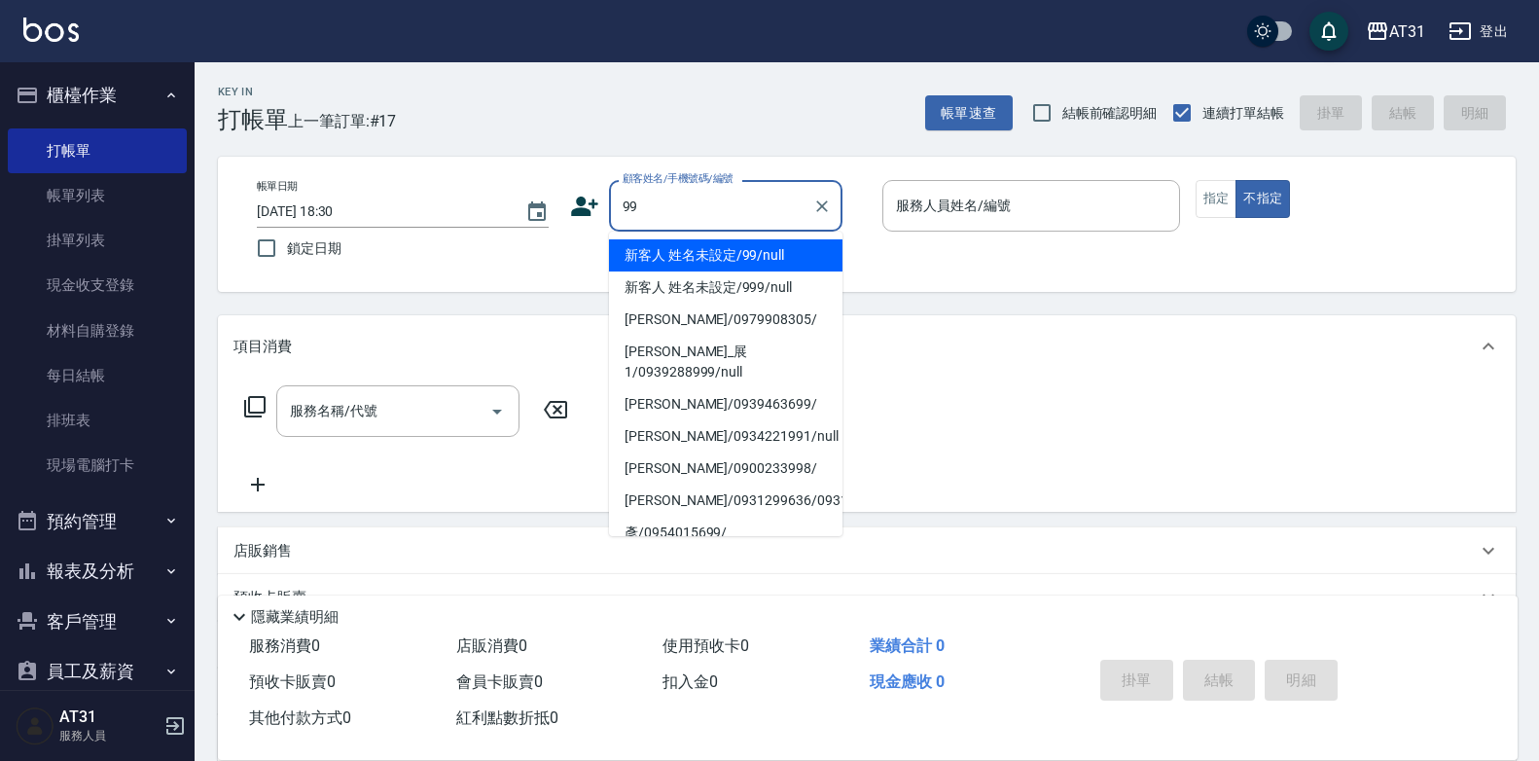
type input "新客人 姓名未設定/99/null"
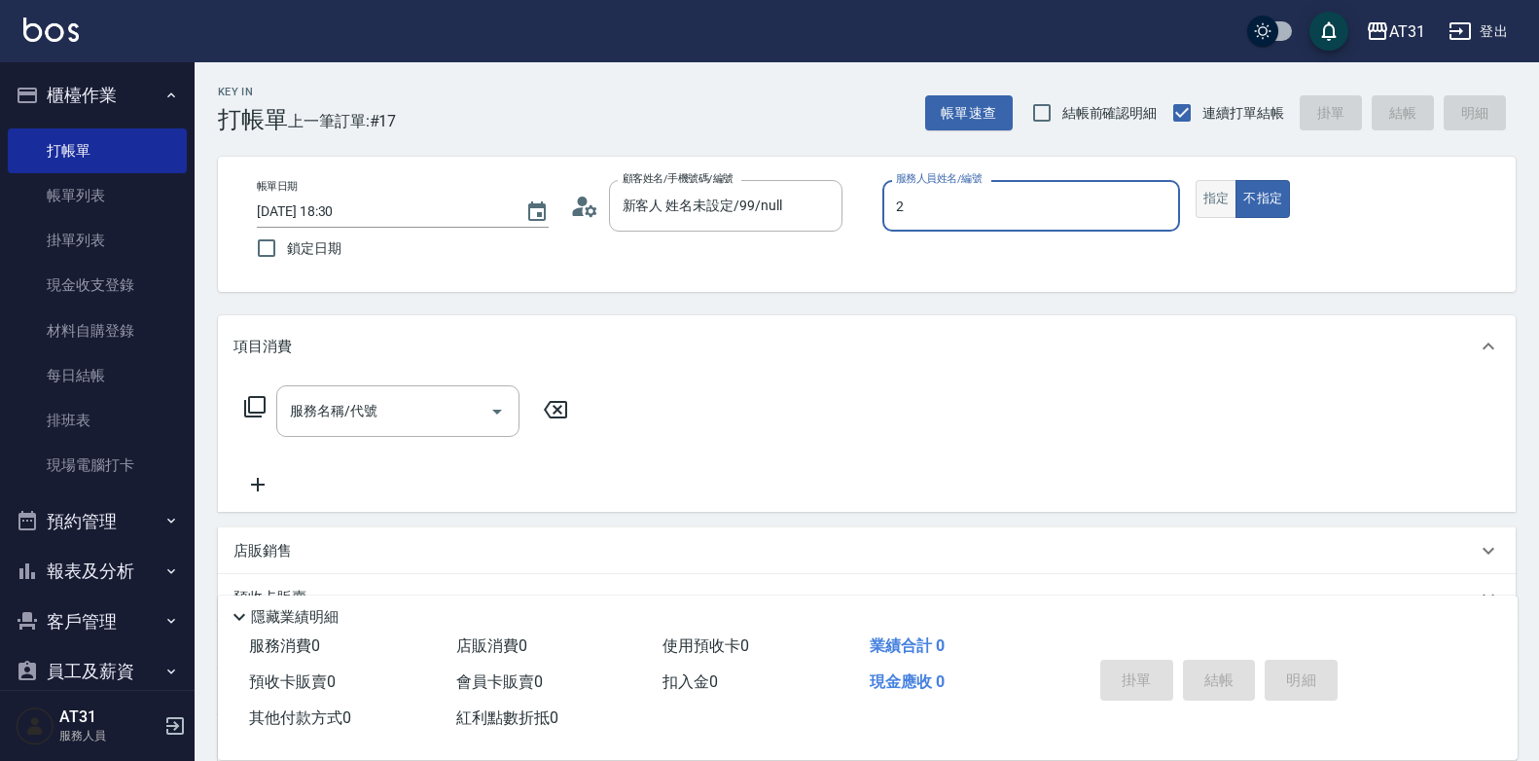
type input "2"
click at [1236, 180] on button "不指定" at bounding box center [1263, 199] width 54 height 38
click at [1202, 206] on button "指定" at bounding box center [1217, 199] width 42 height 38
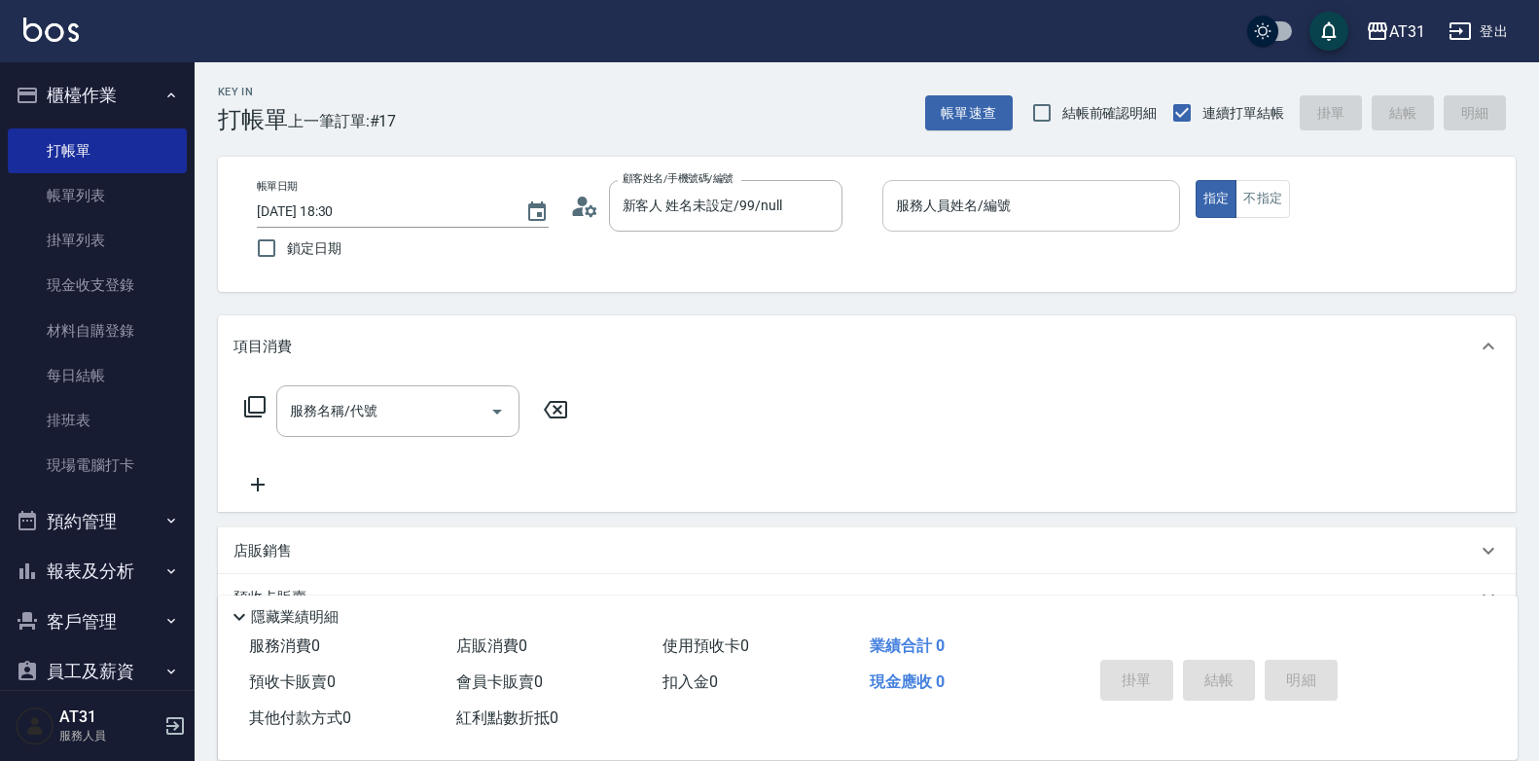
click at [1117, 202] on input "服務人員姓名/編號" at bounding box center [1031, 206] width 280 height 34
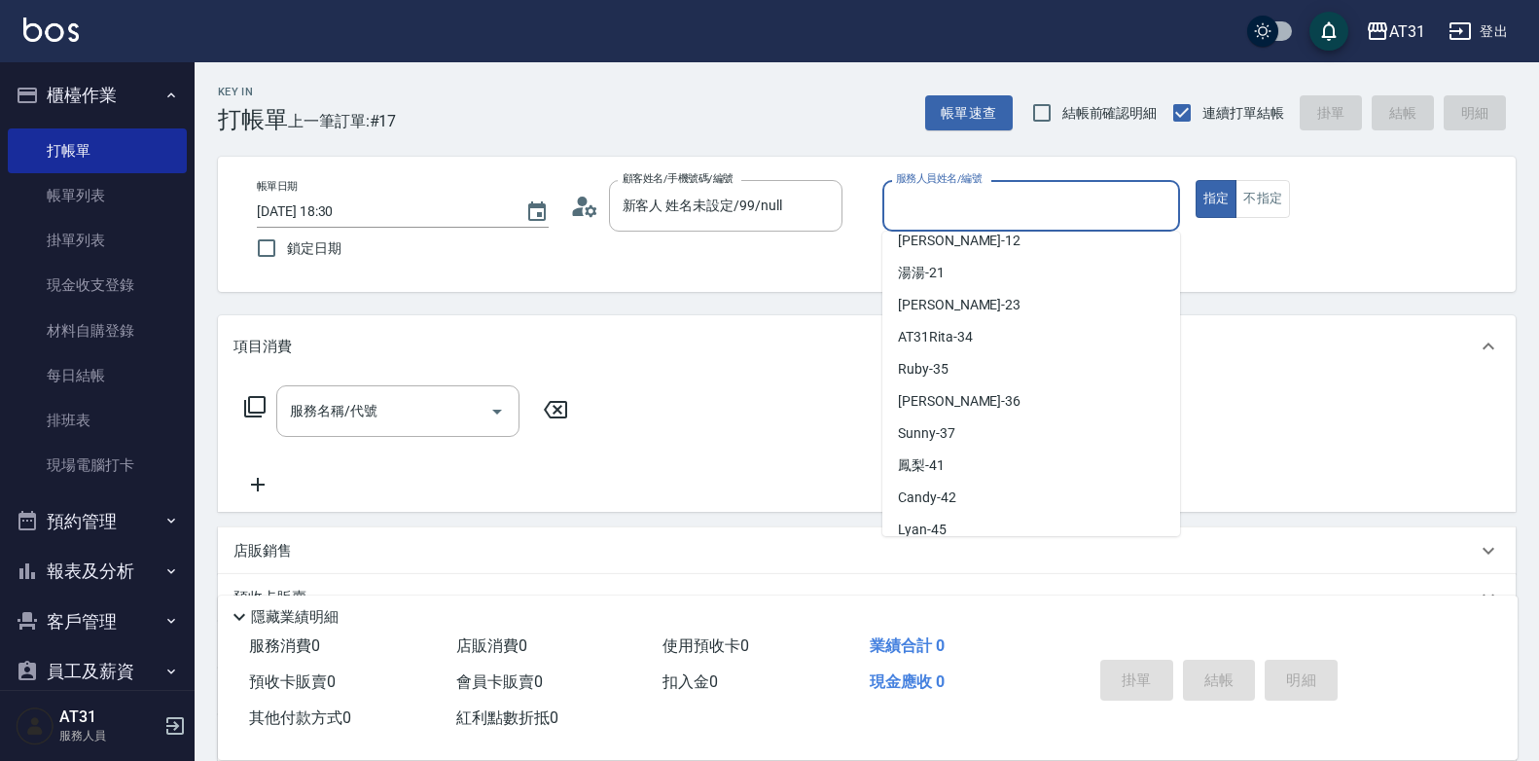
scroll to position [176, 0]
click at [961, 496] on div "Candy -42" at bounding box center [1032, 497] width 298 height 32
type input "Candy-42"
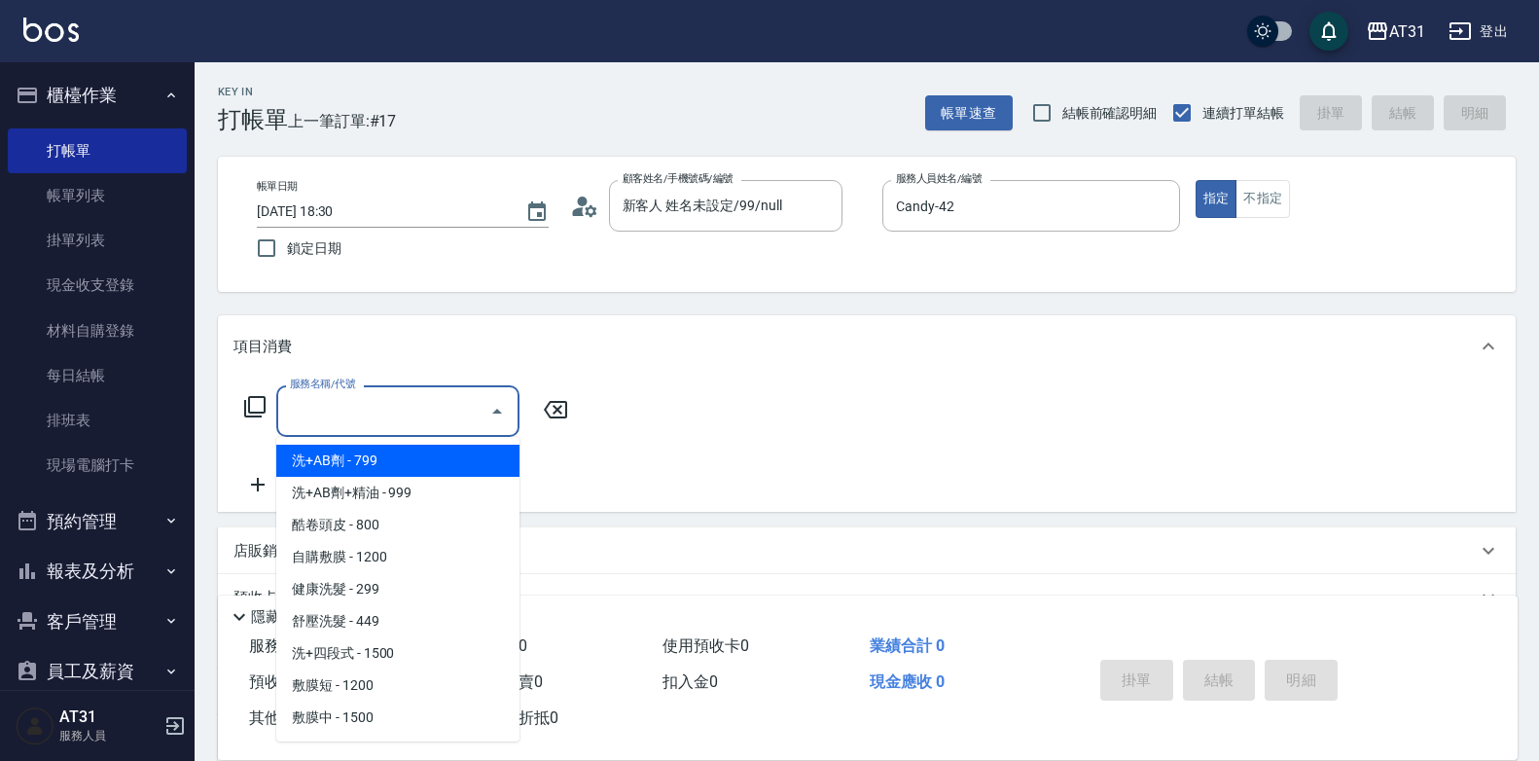
click at [402, 426] on input "服務名稱/代號" at bounding box center [383, 411] width 197 height 34
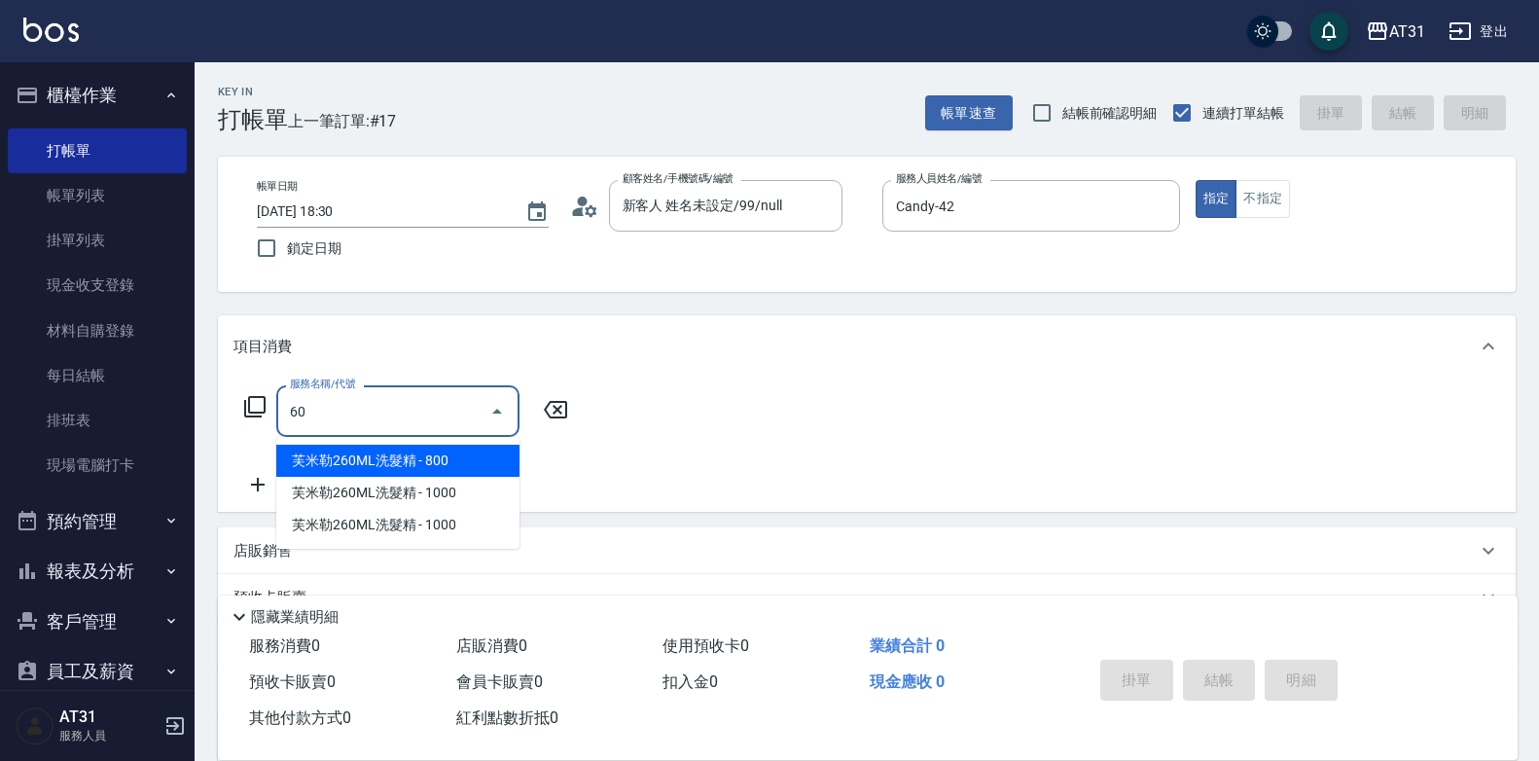
type input "609"
type input "110"
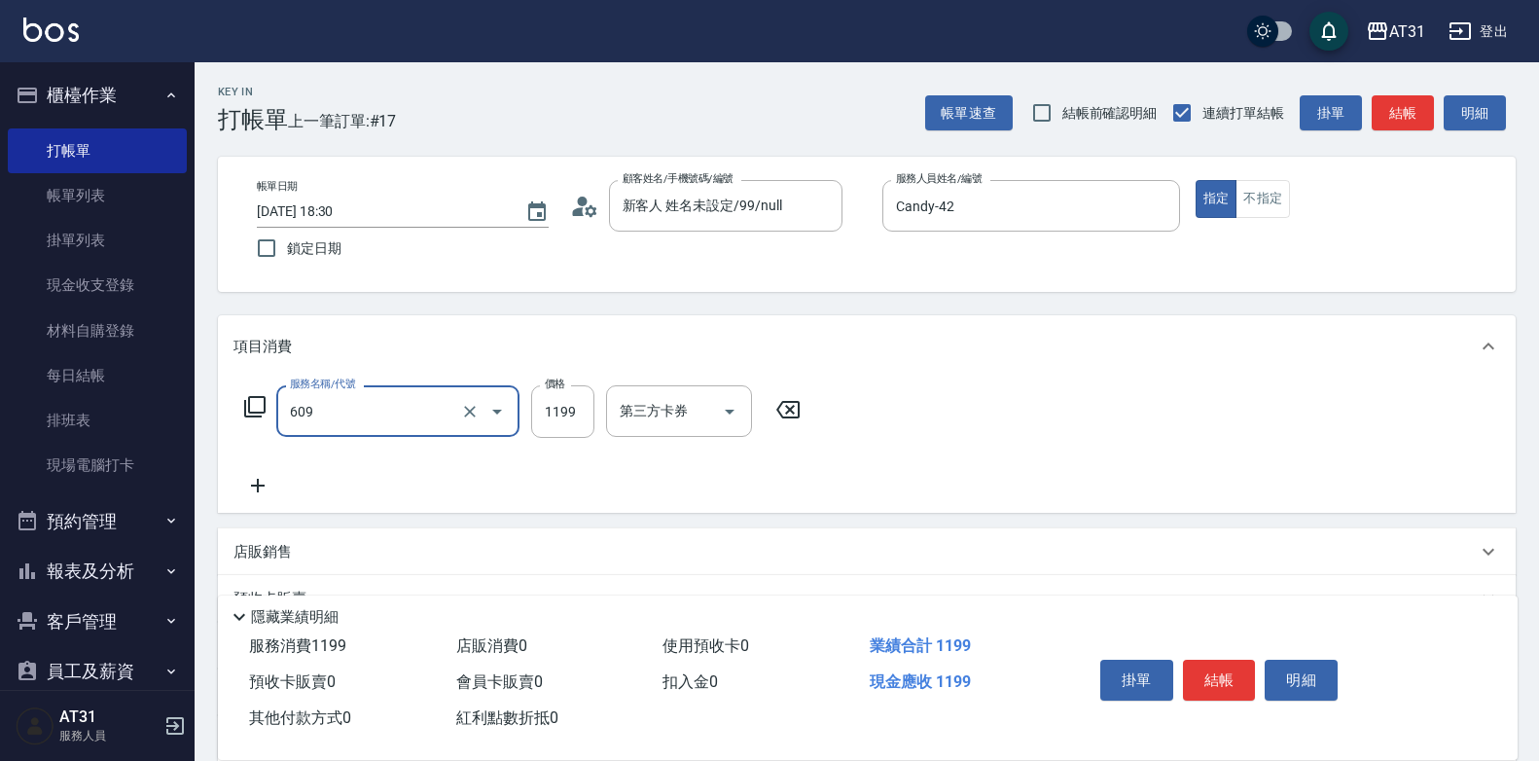
type input "自購三段(609)"
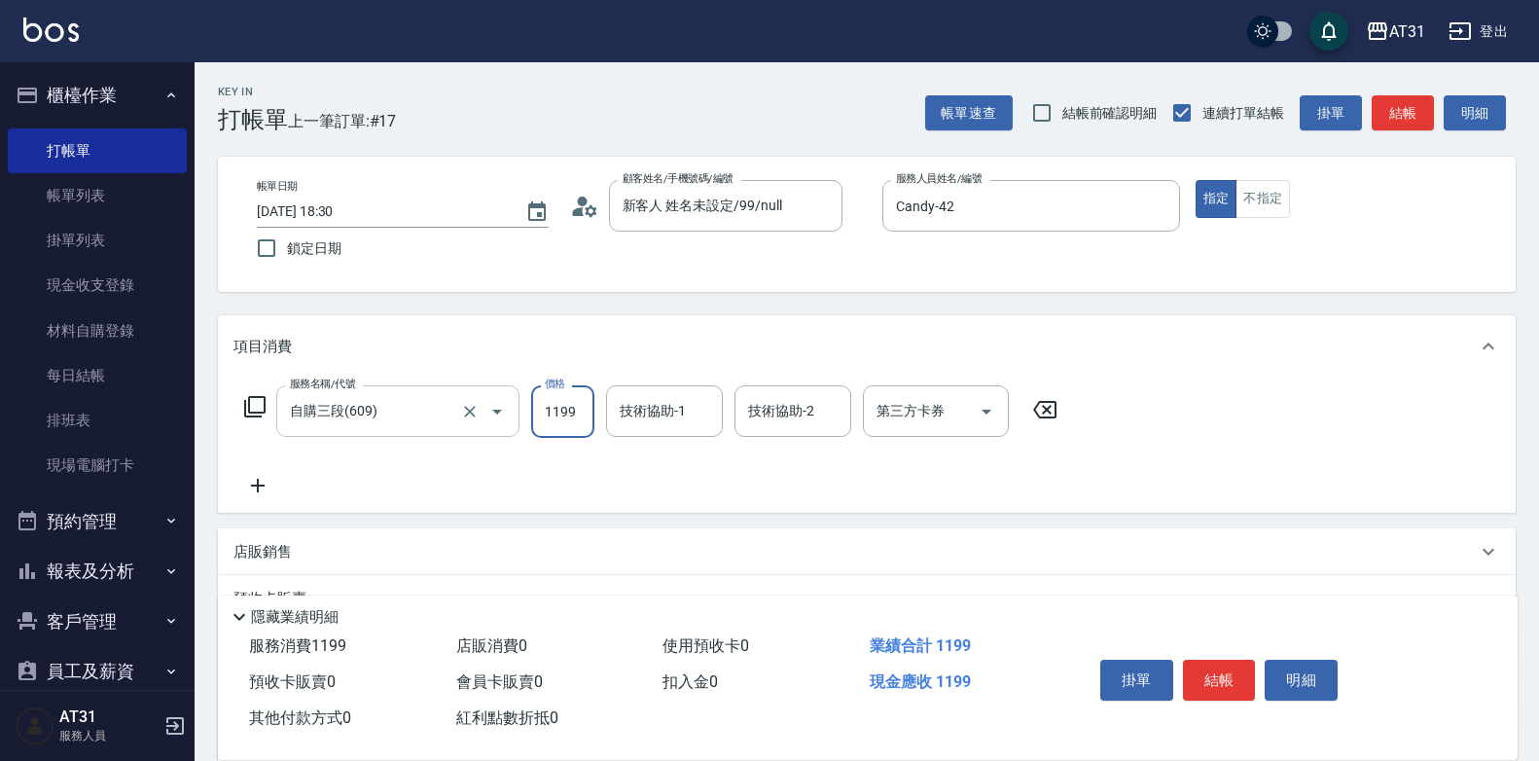
type input "0"
type input "60"
type input "600"
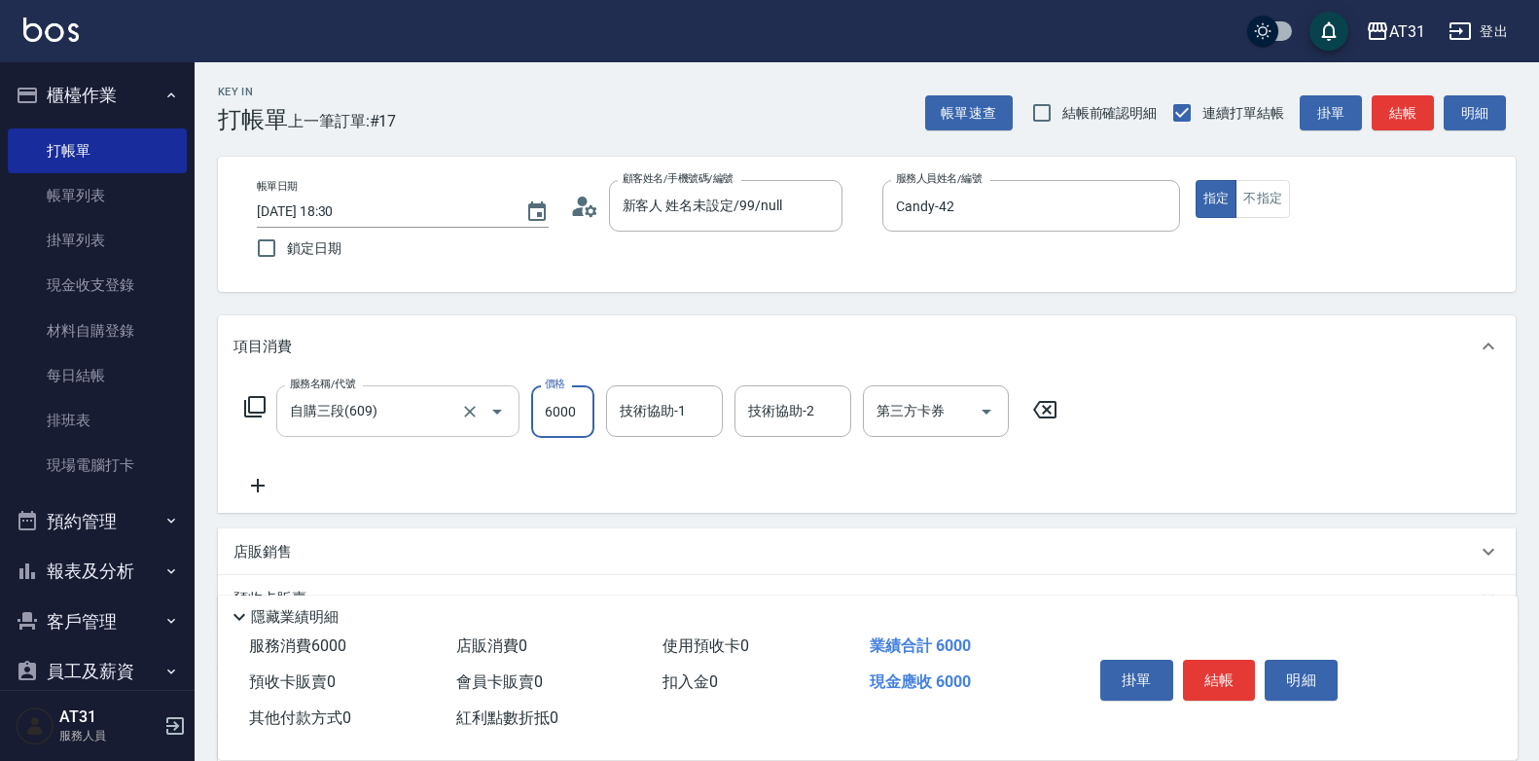
type input "6000"
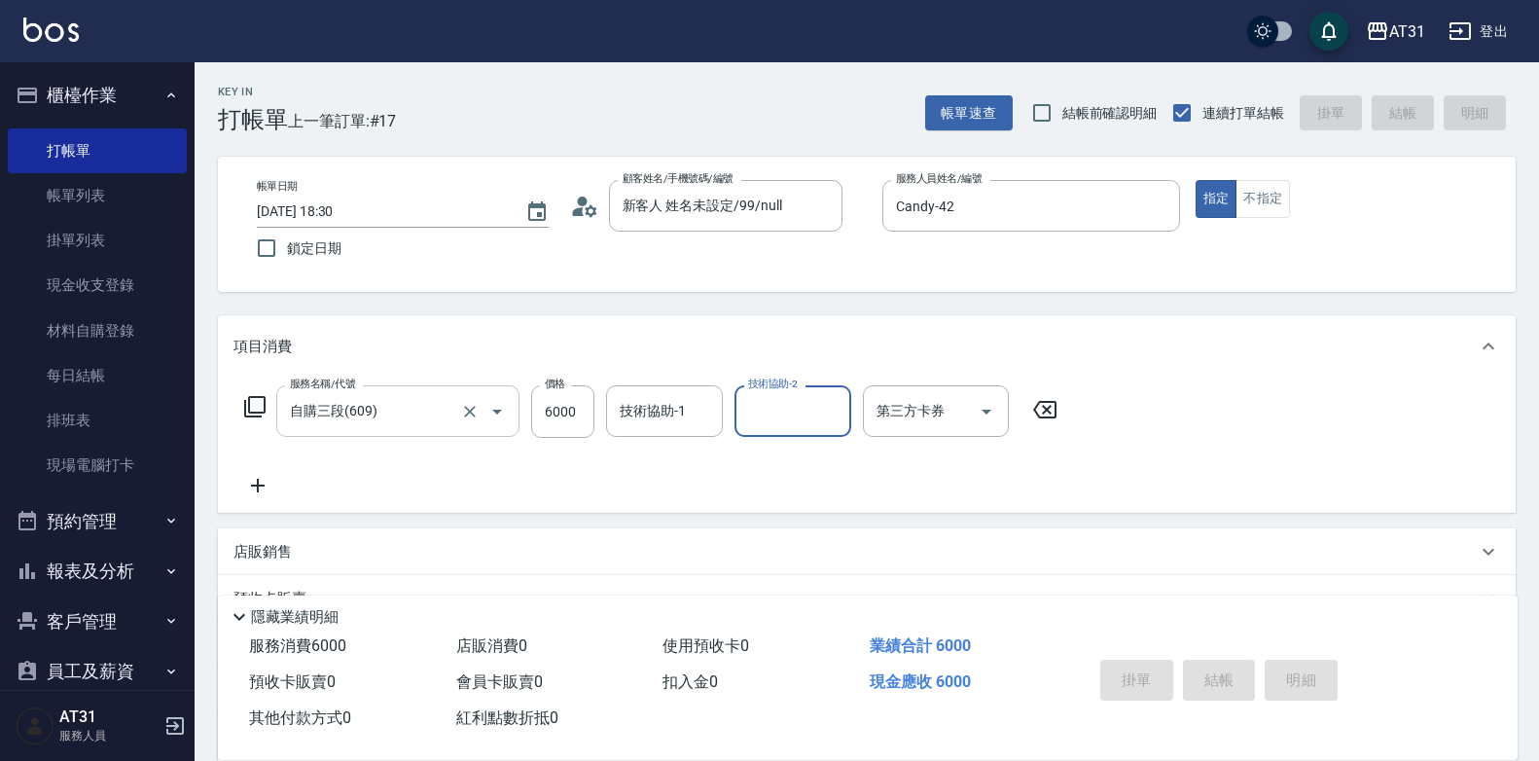
type input "2025/10/12 18:57"
type input "0"
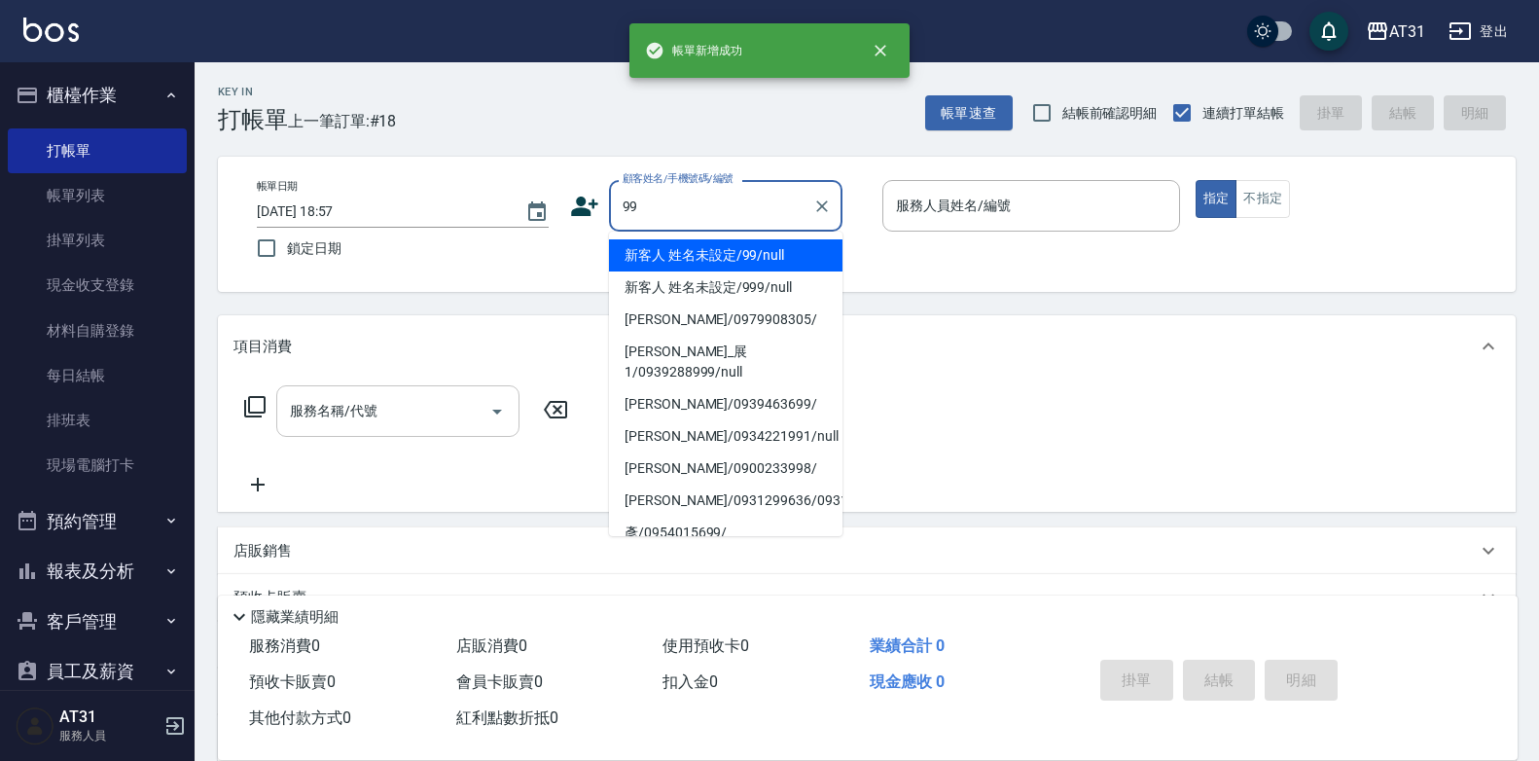
type input "新客人 姓名未設定/99/null"
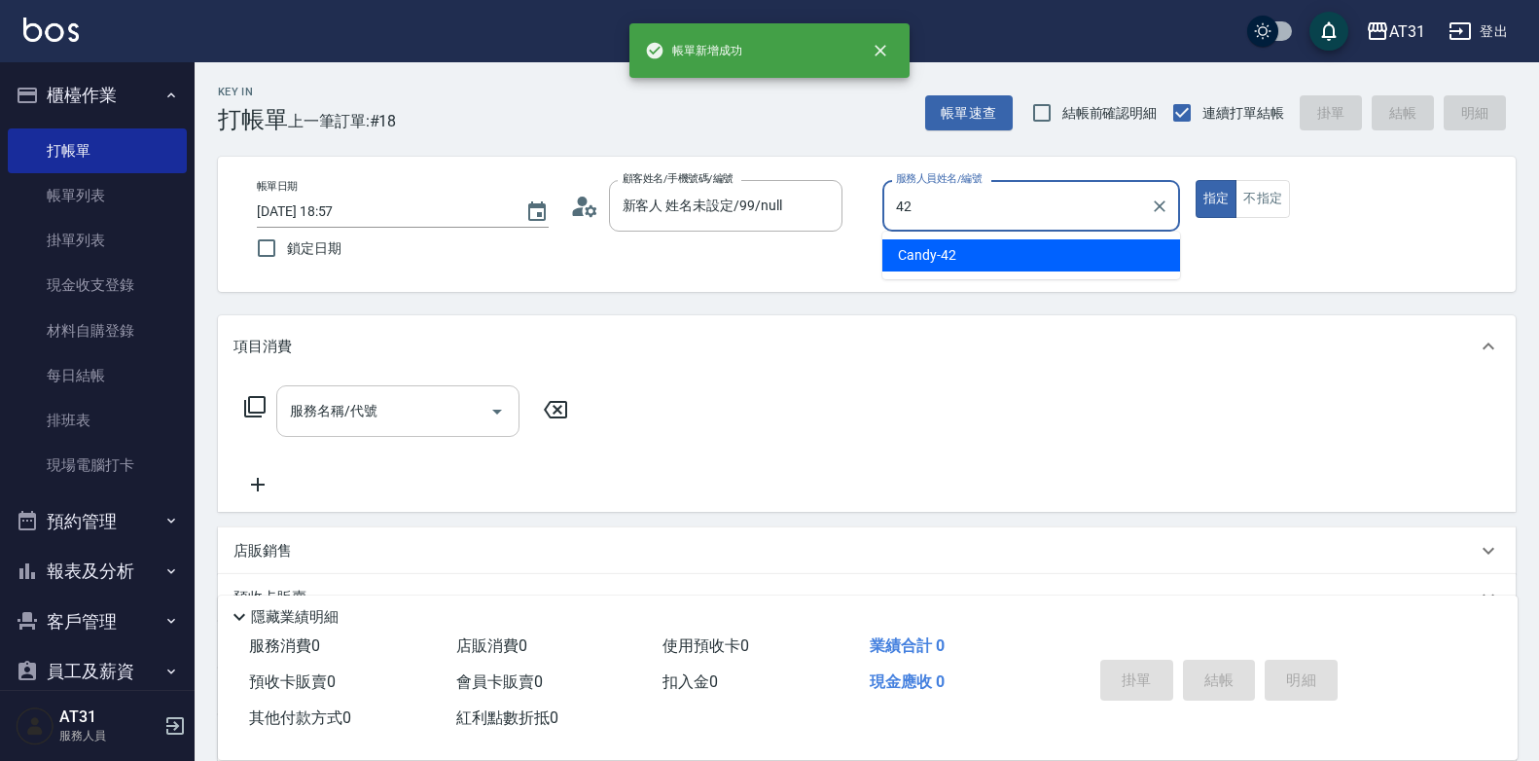
type input "Candy-42"
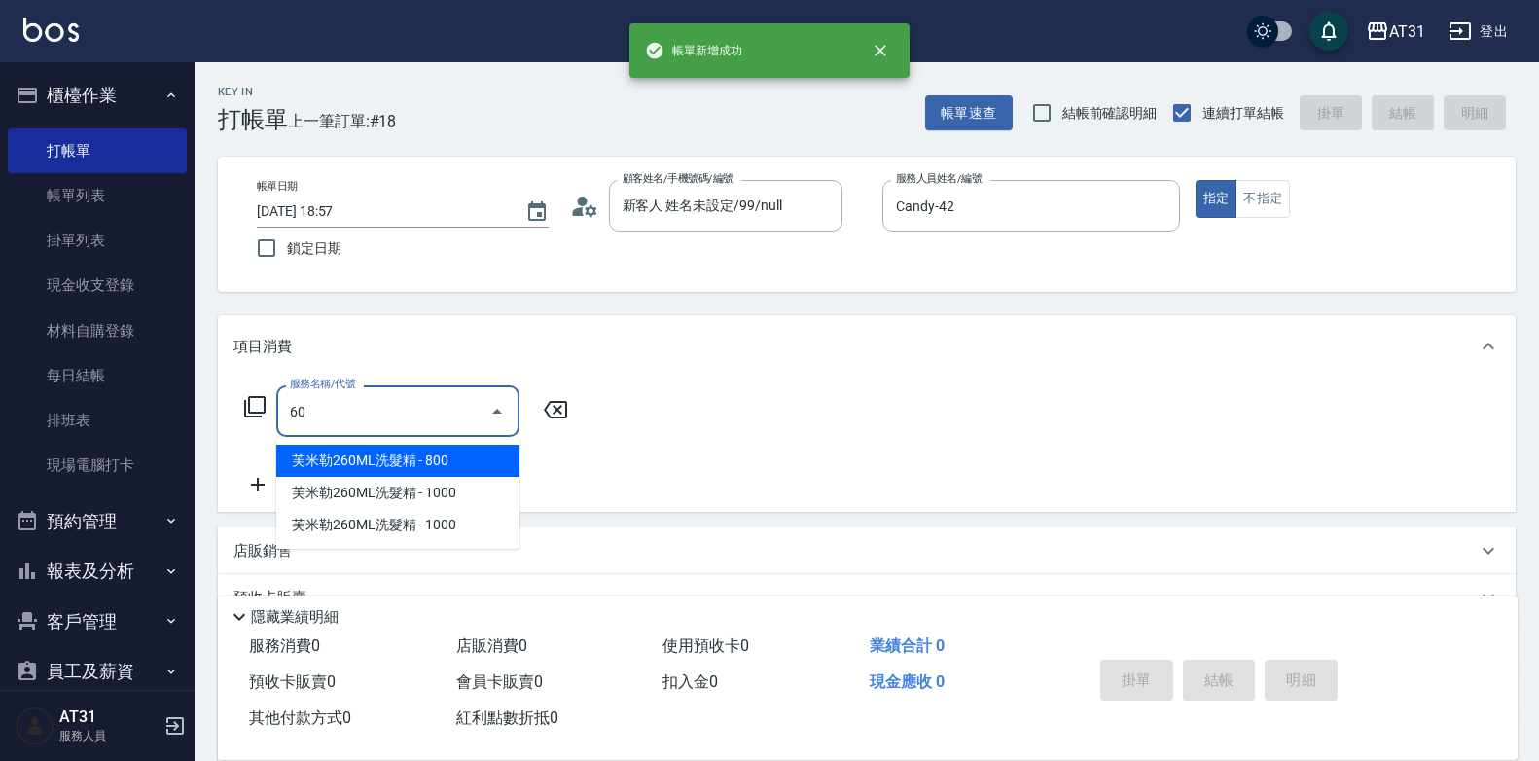
type input "609"
type input "110"
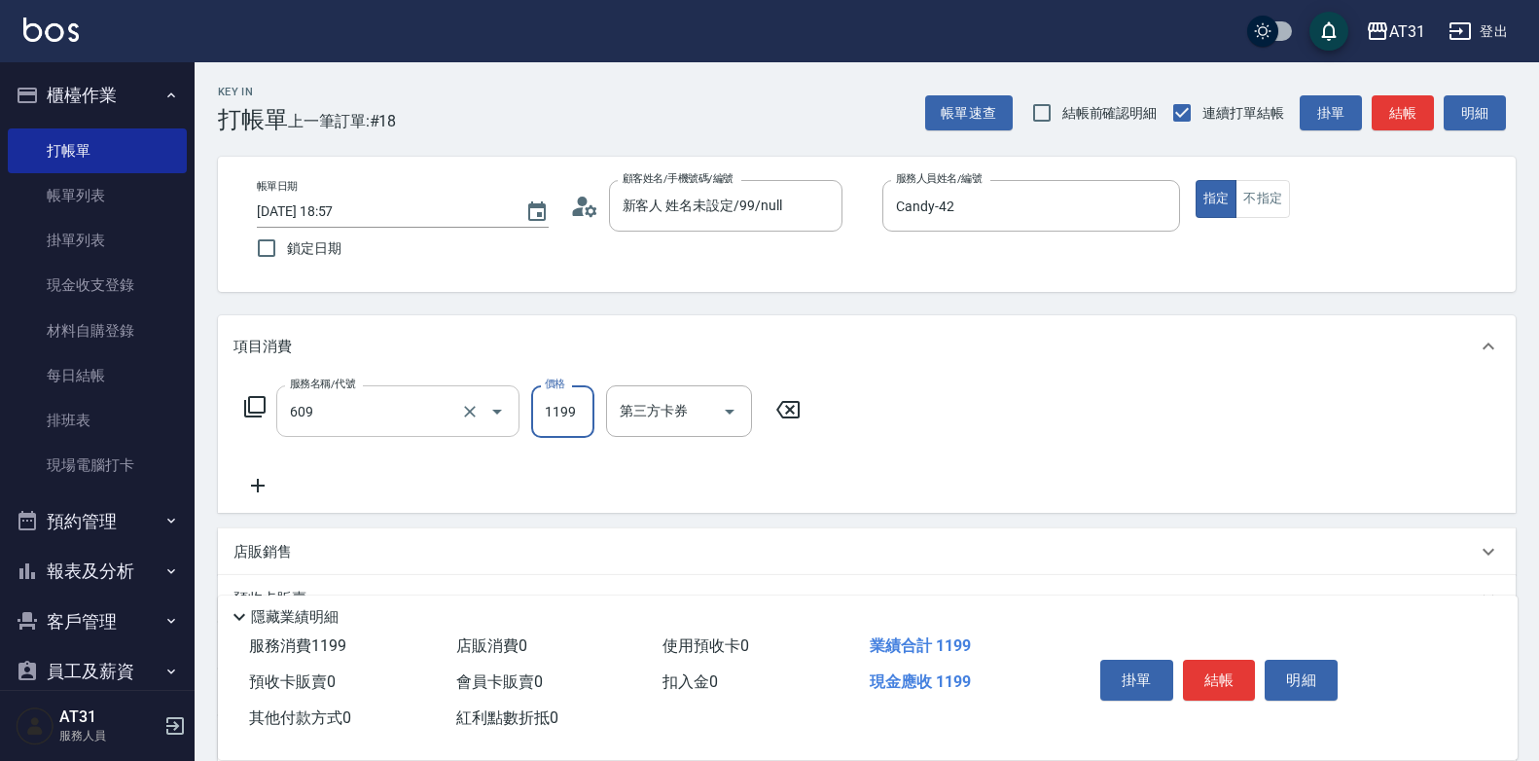
type input "自購三段(609)"
type input "0"
type input "340"
type input "3400"
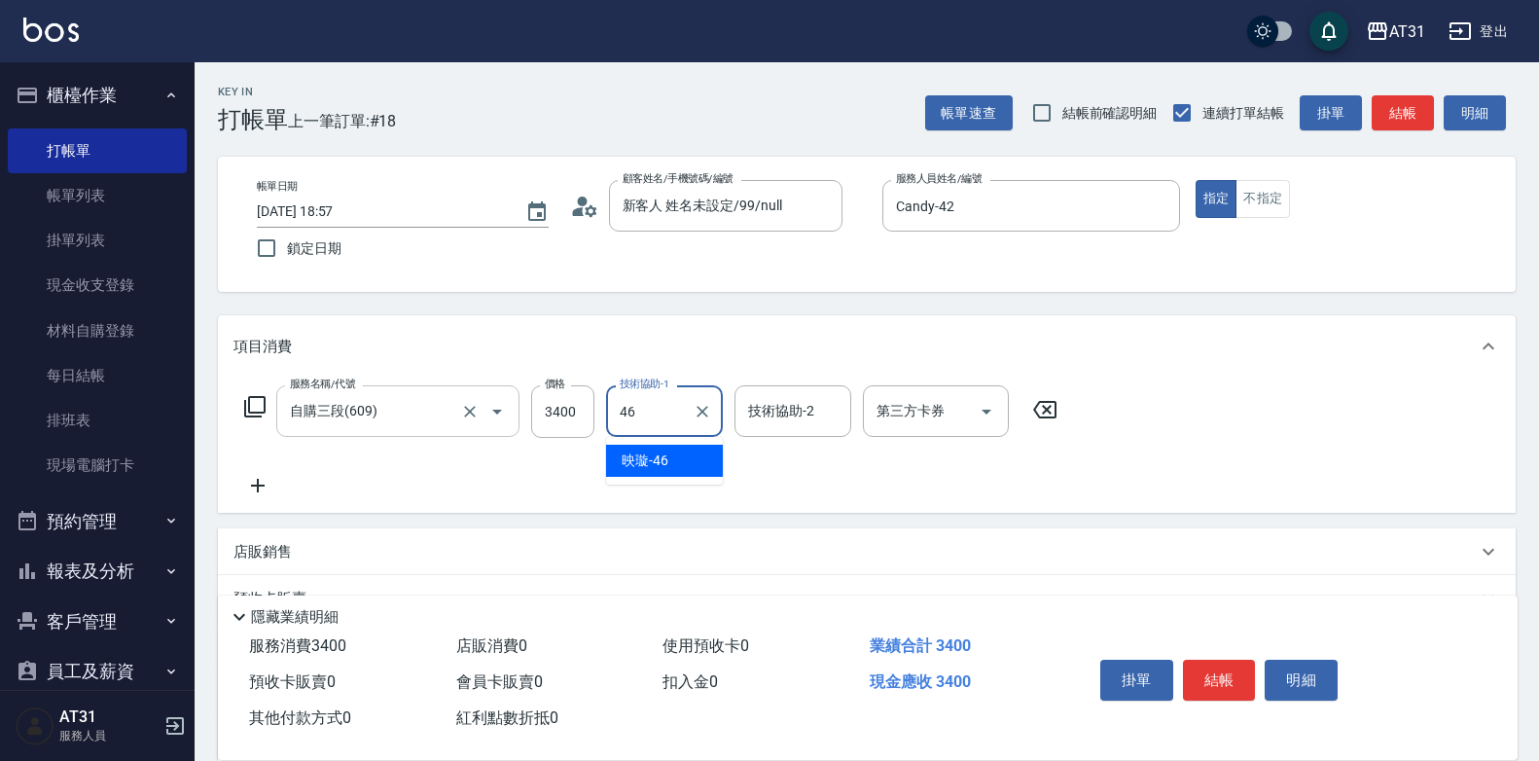
type input "映璇-46"
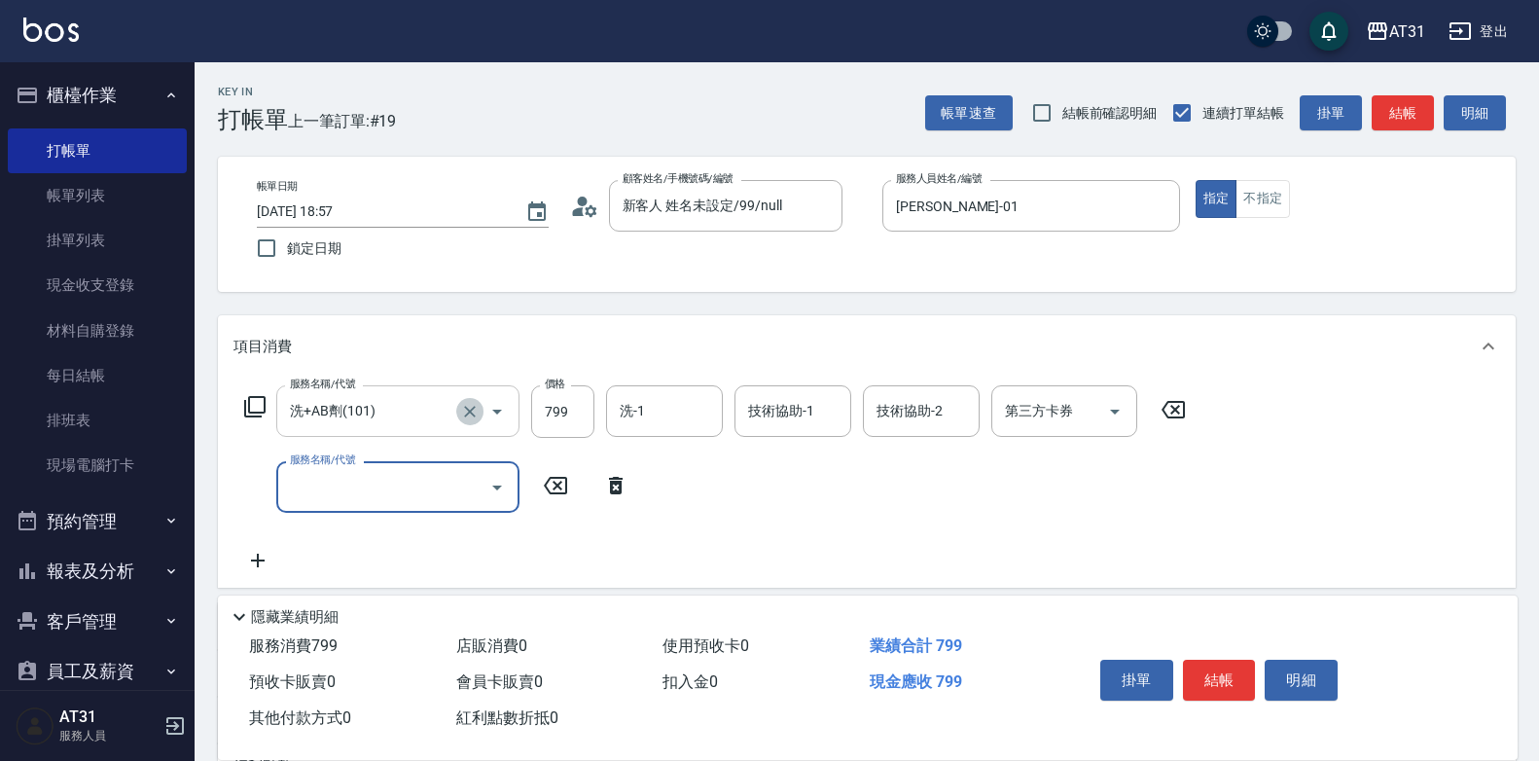
click at [469, 416] on icon "Clear" at bounding box center [469, 411] width 19 height 19
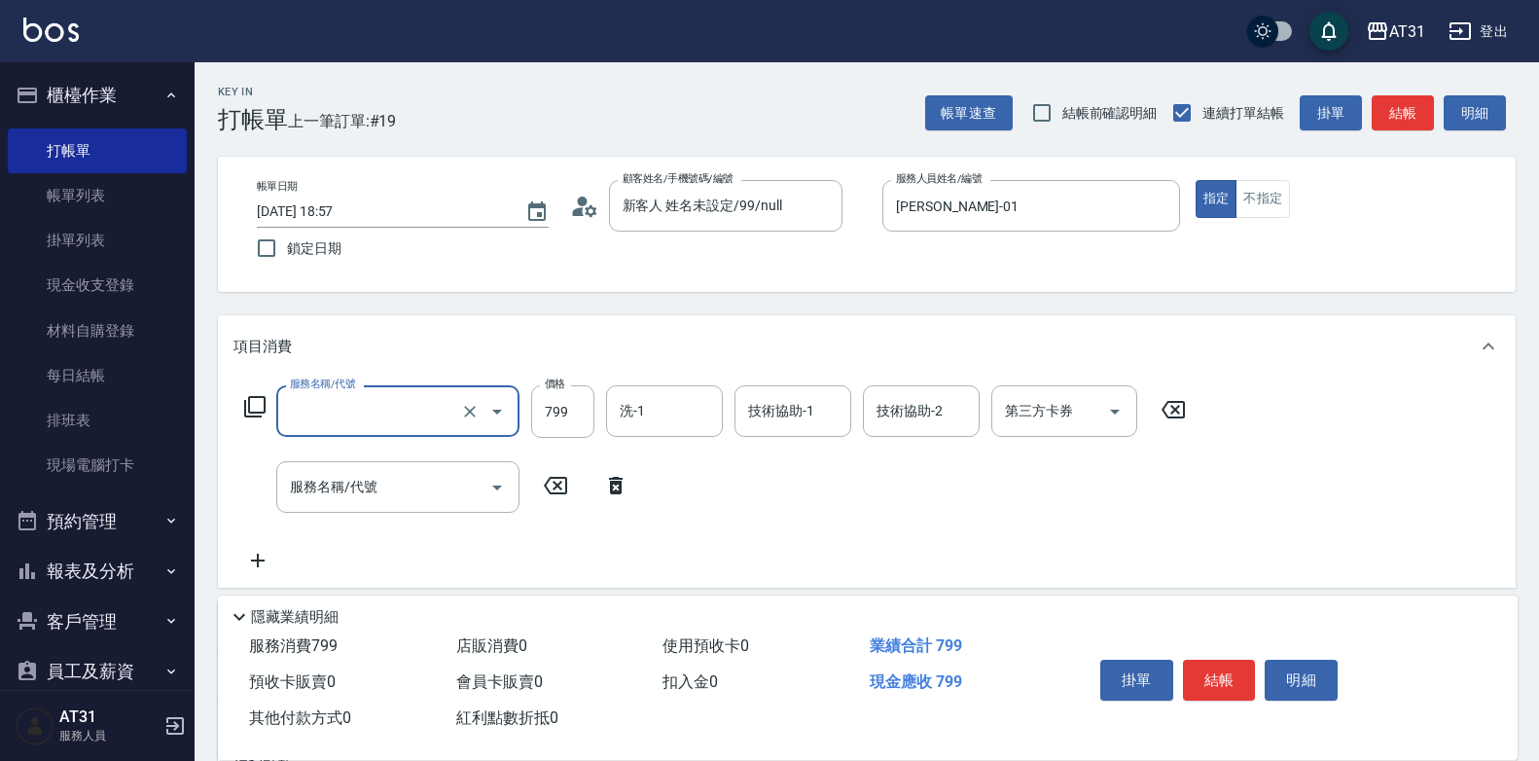
click at [424, 418] on input "服務名稱/代號" at bounding box center [370, 411] width 171 height 34
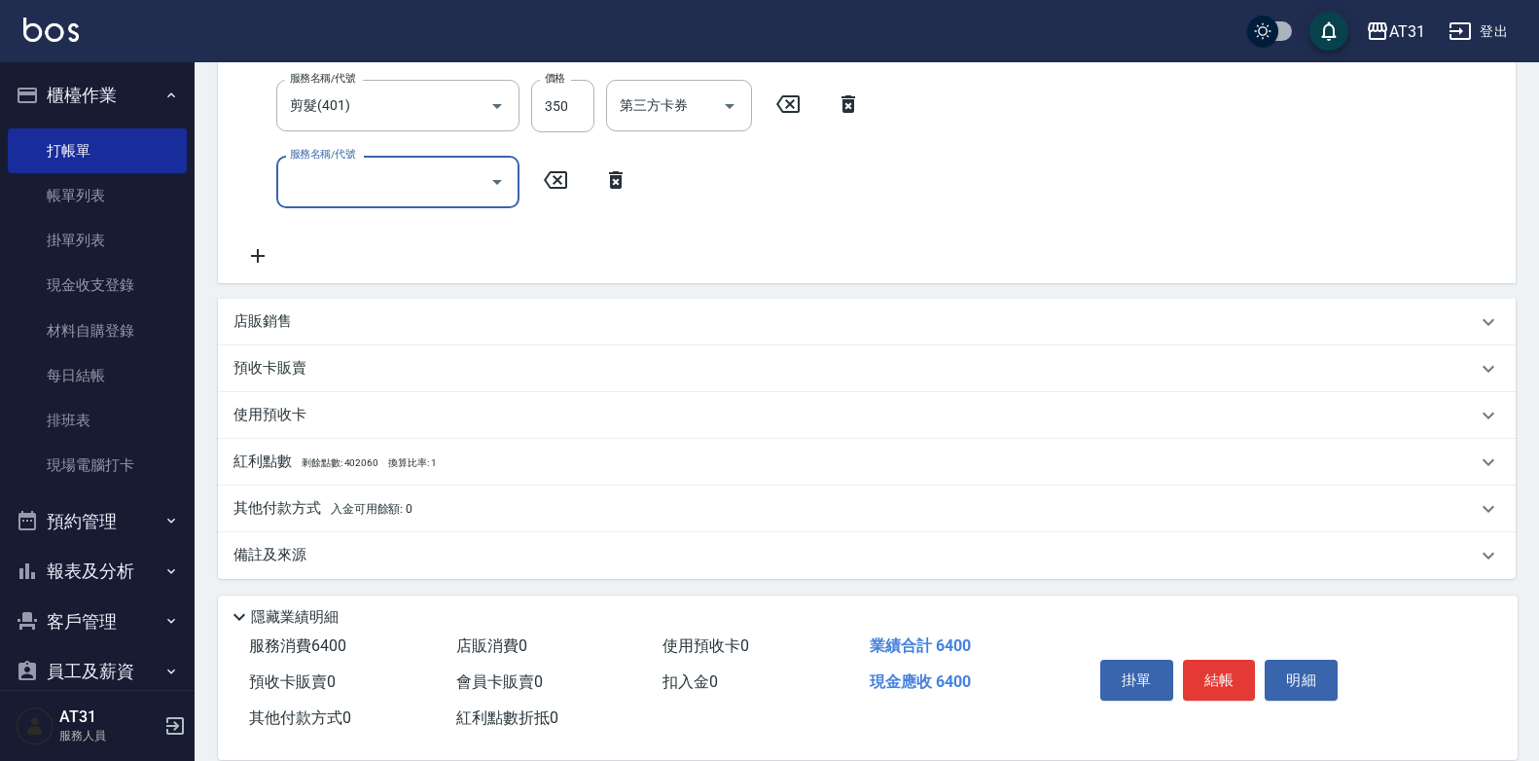
scroll to position [994, 0]
click at [322, 507] on p "其他付款方式 入金可用餘額: 0" at bounding box center [323, 503] width 179 height 21
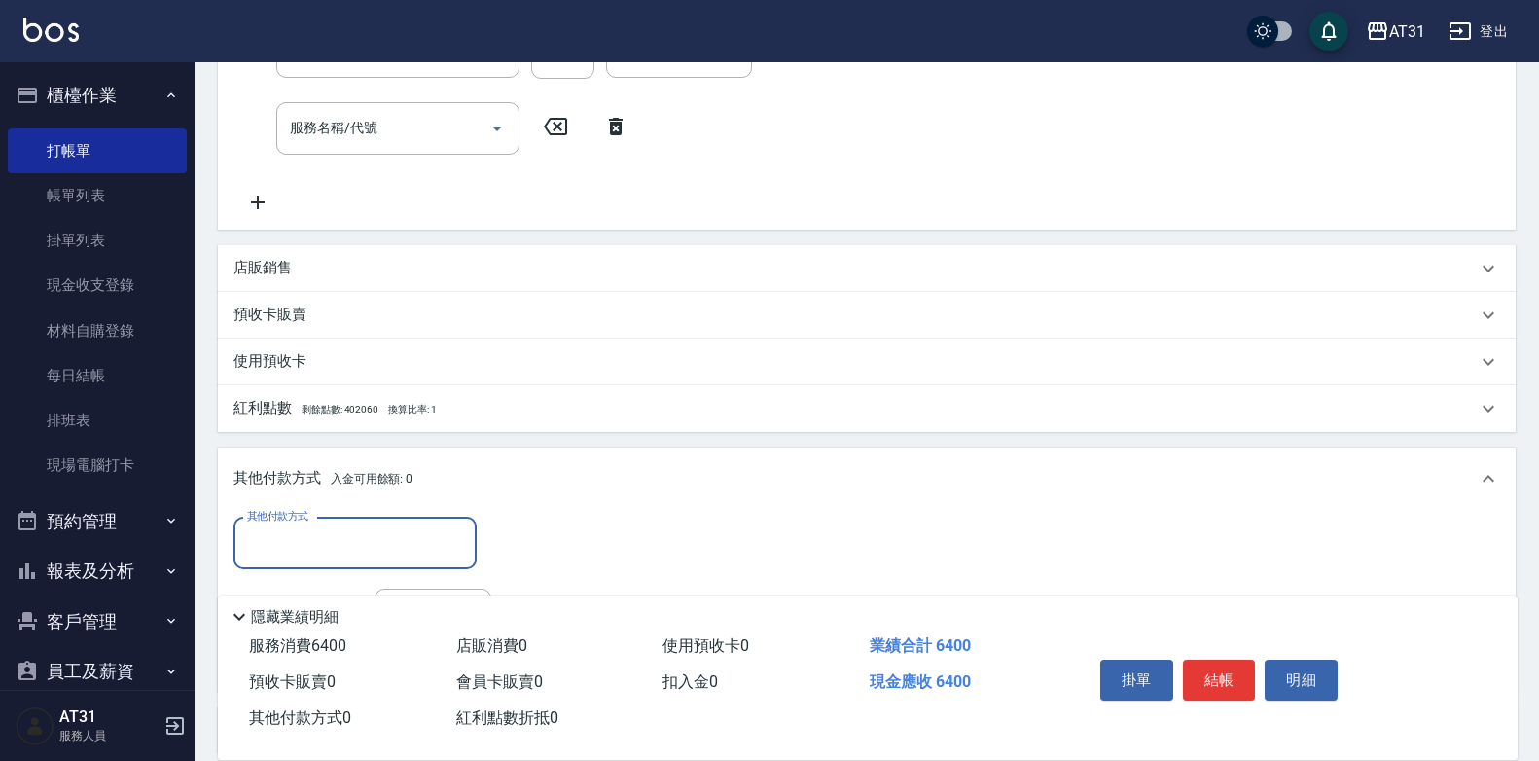
scroll to position [0, 0]
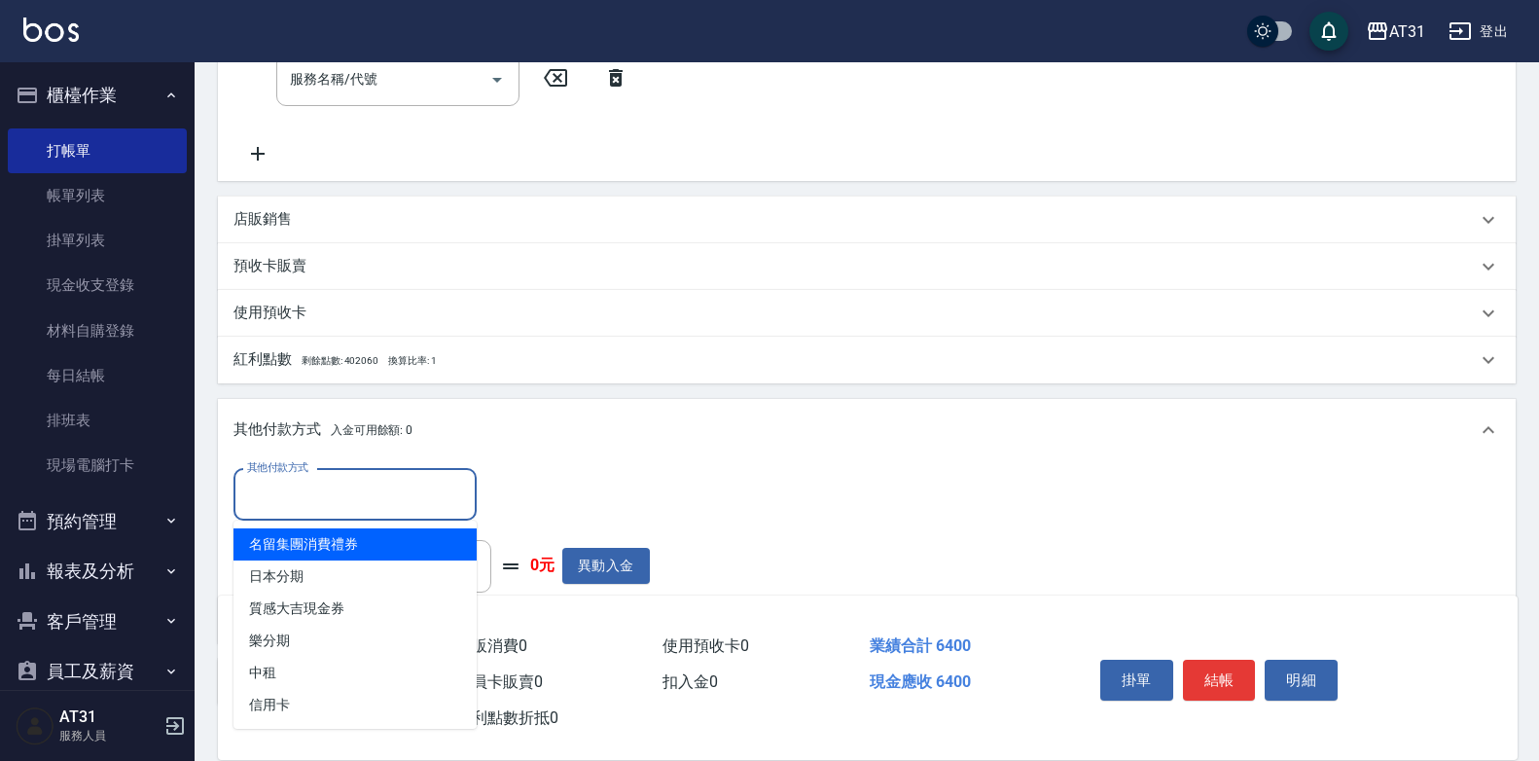
click at [331, 503] on input "其他付款方式" at bounding box center [355, 495] width 226 height 34
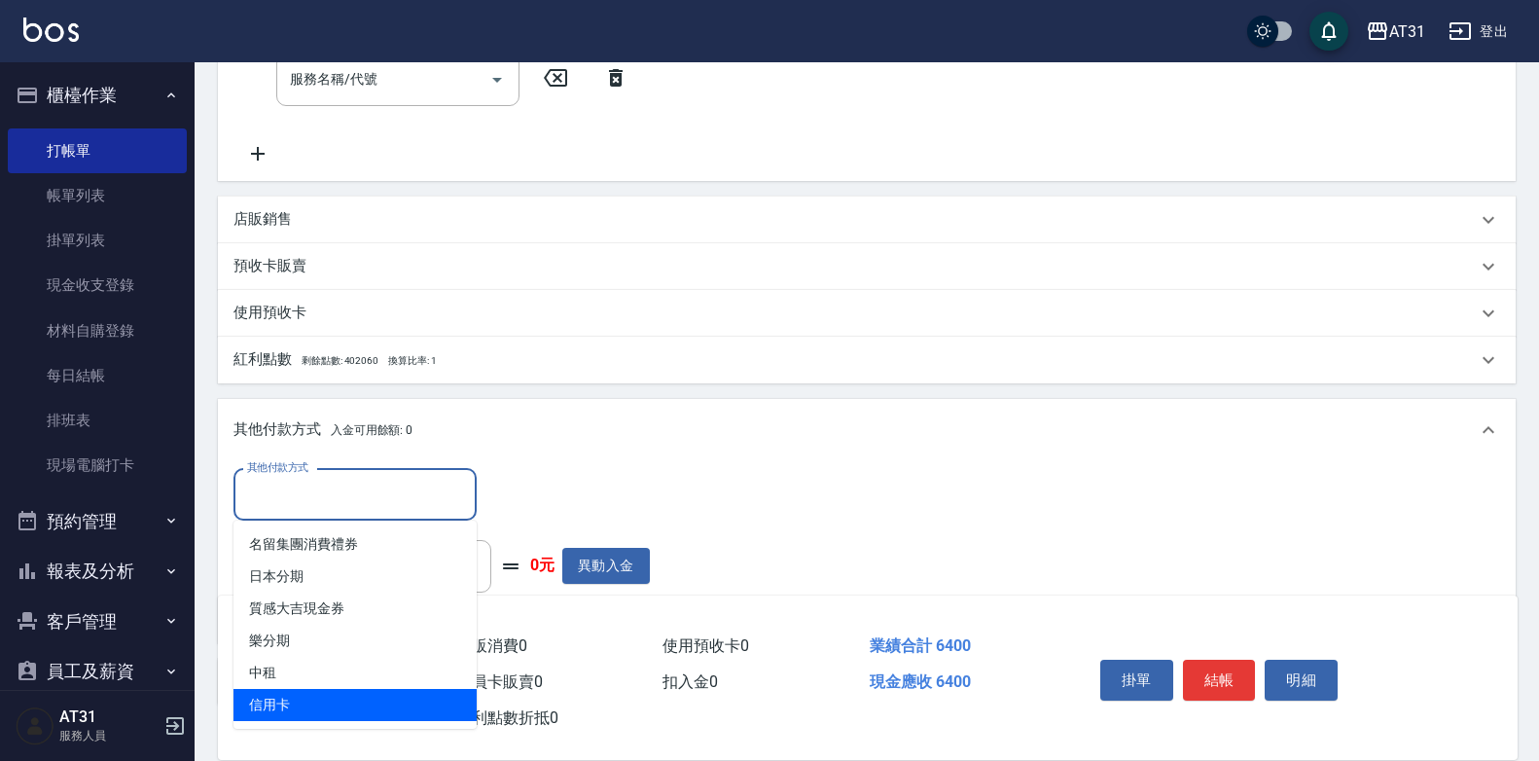
click at [328, 710] on span "信用卡" at bounding box center [355, 705] width 243 height 32
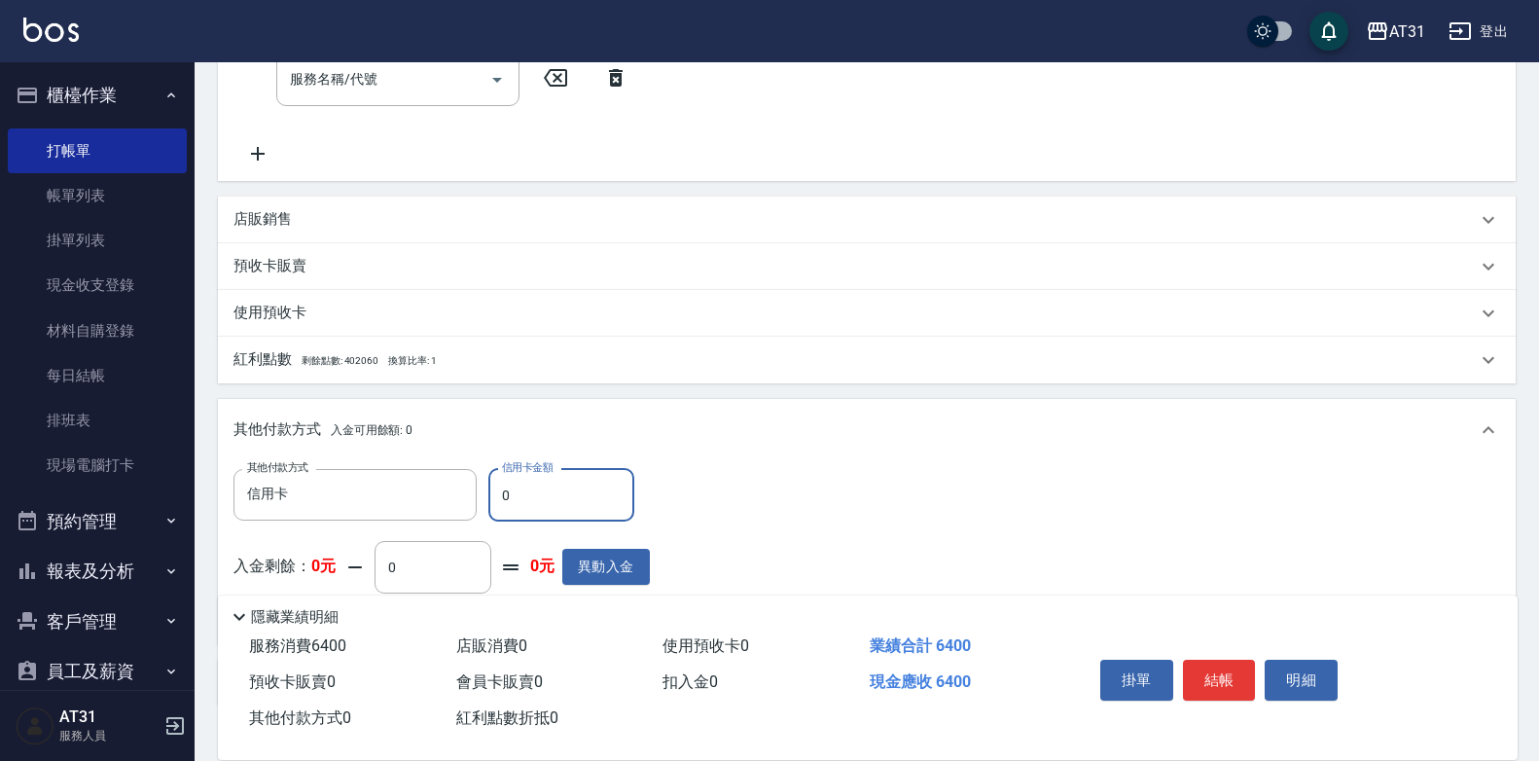
drag, startPoint x: 531, startPoint y: 507, endPoint x: 502, endPoint y: 507, distance: 29.2
click at [502, 507] on input "0" at bounding box center [561, 495] width 146 height 53
click at [1211, 668] on button "結帳" at bounding box center [1219, 680] width 73 height 41
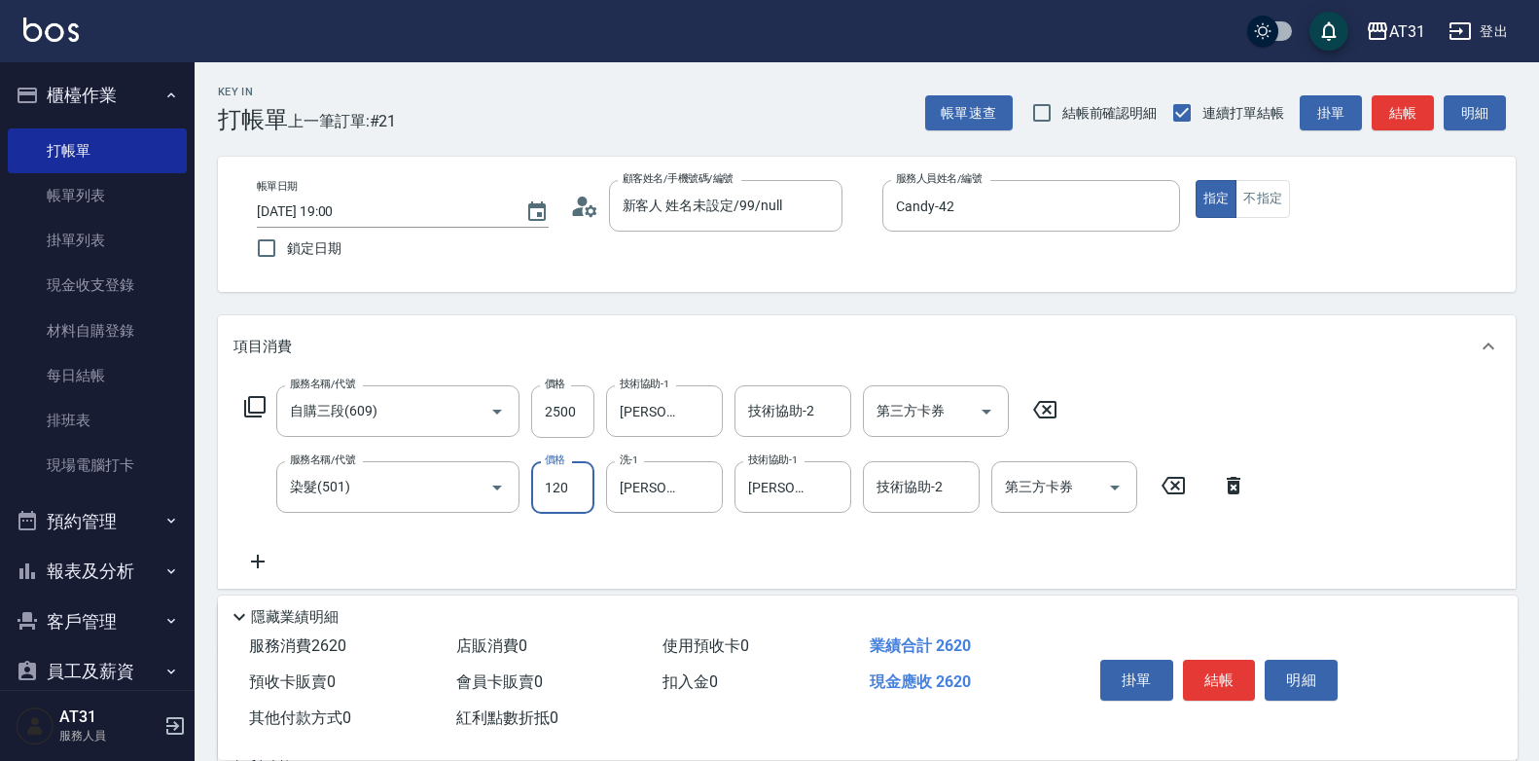
click at [572, 499] on input "120" at bounding box center [562, 487] width 63 height 53
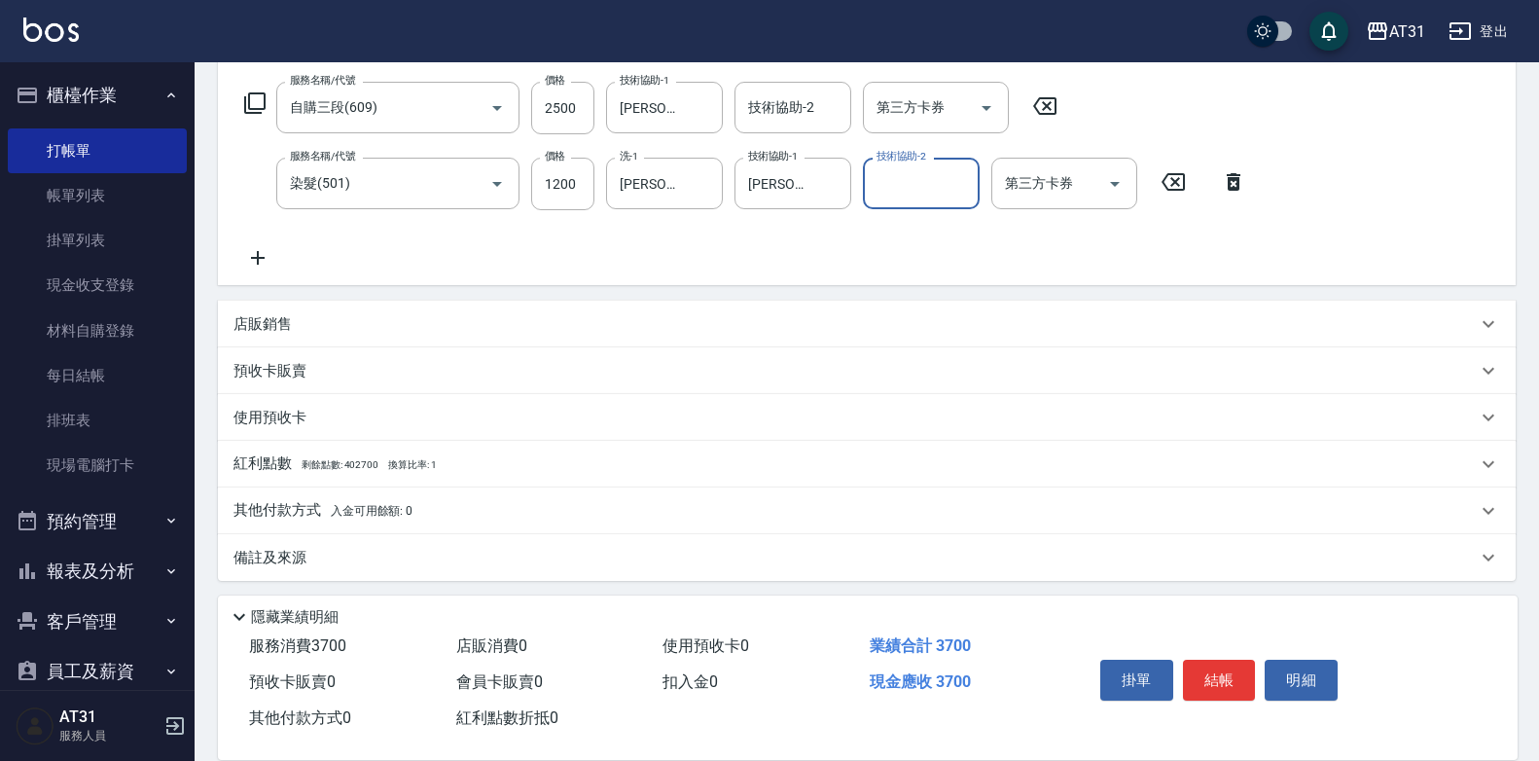
scroll to position [310, 0]
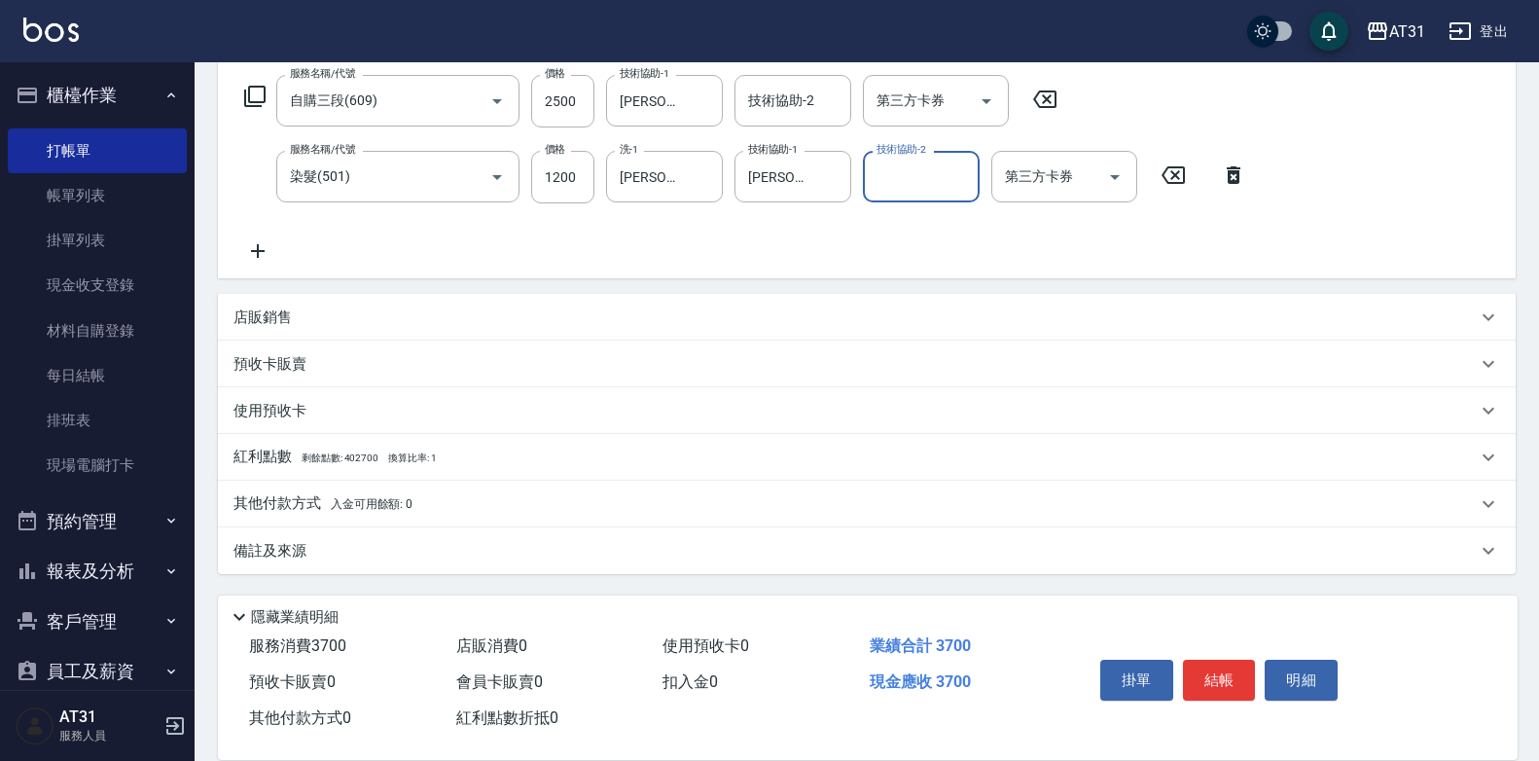
click at [292, 515] on p "其他付款方式 入金可用餘額: 0" at bounding box center [323, 503] width 179 height 21
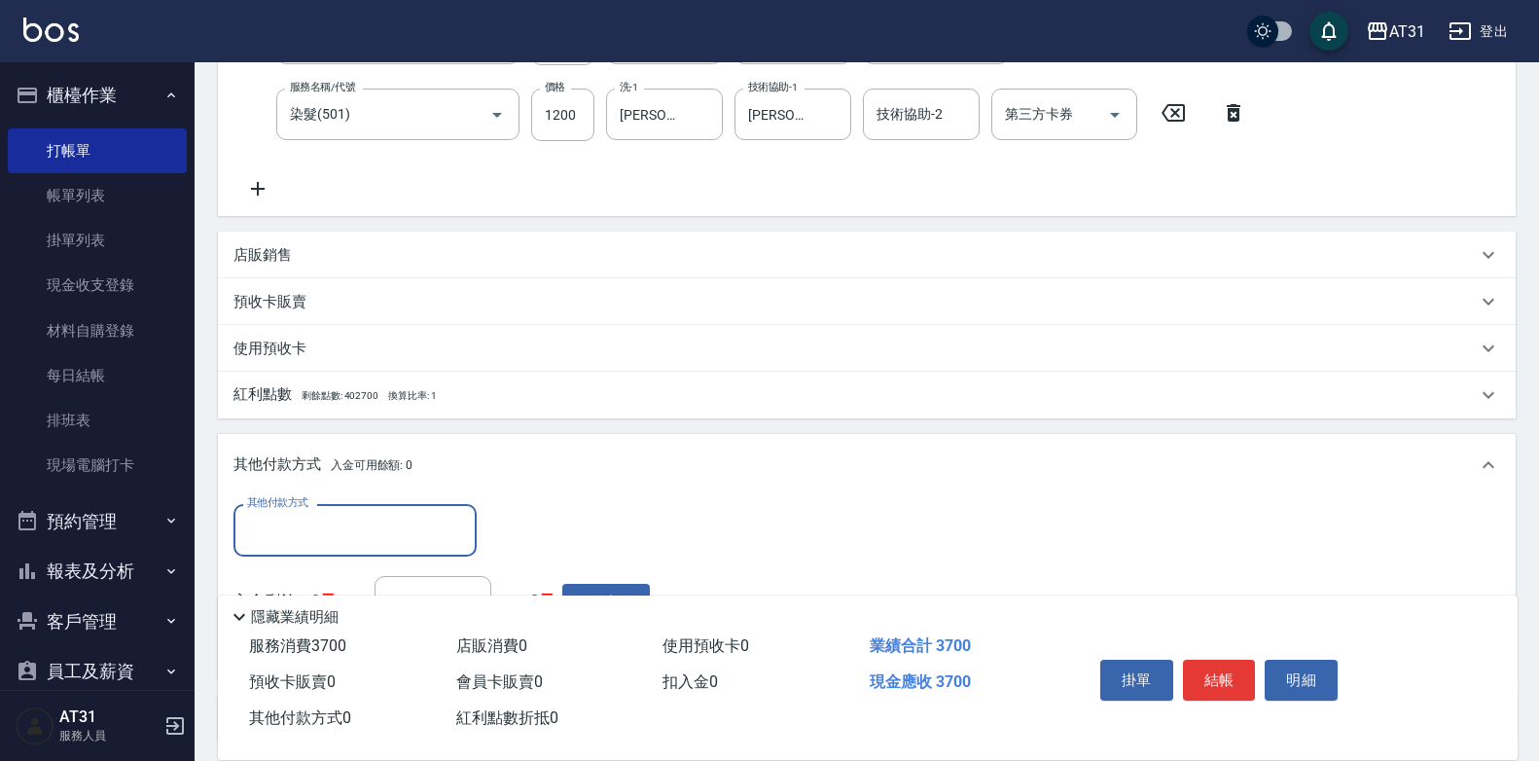
scroll to position [408, 0]
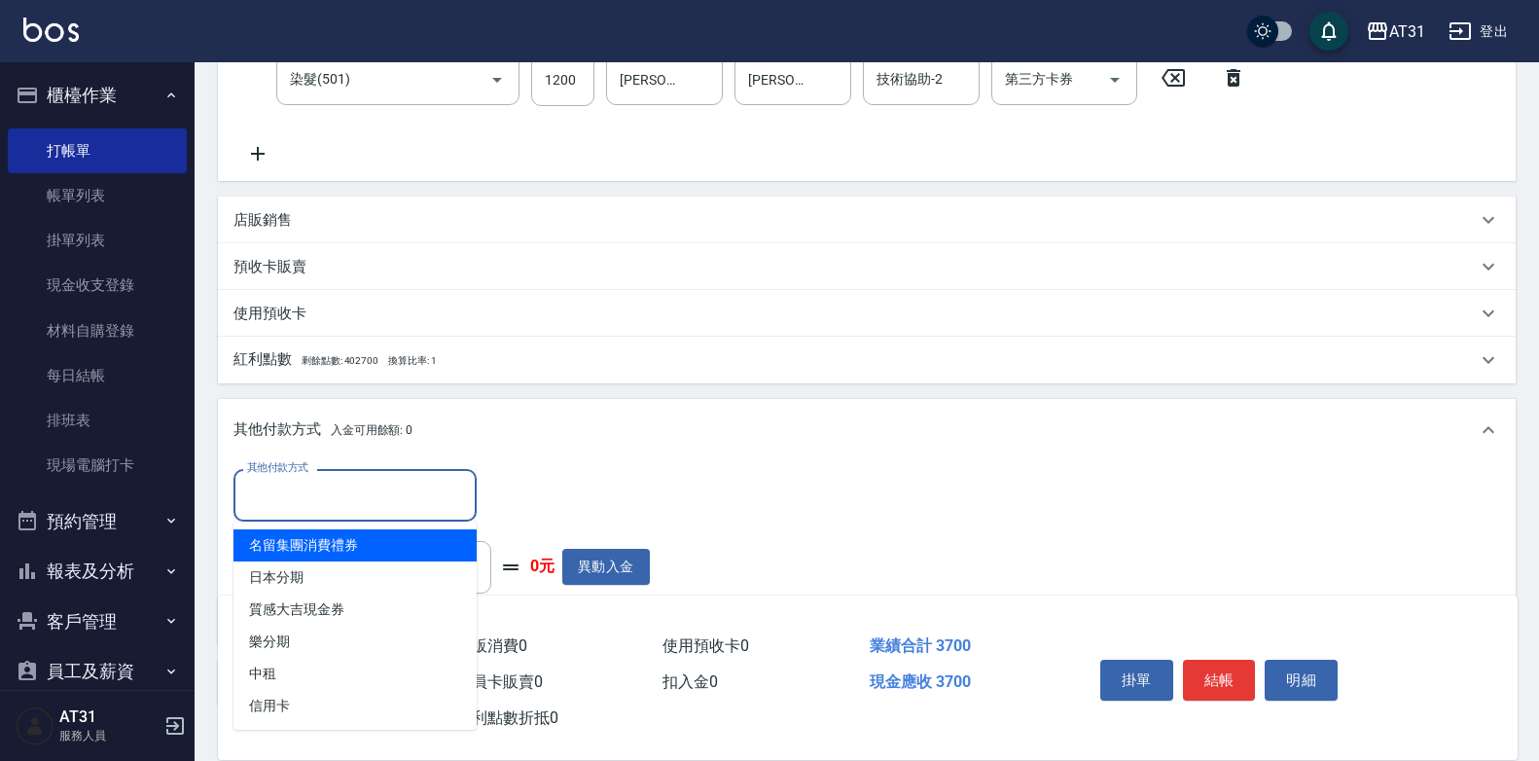
click at [318, 501] on input "其他付款方式" at bounding box center [355, 495] width 226 height 34
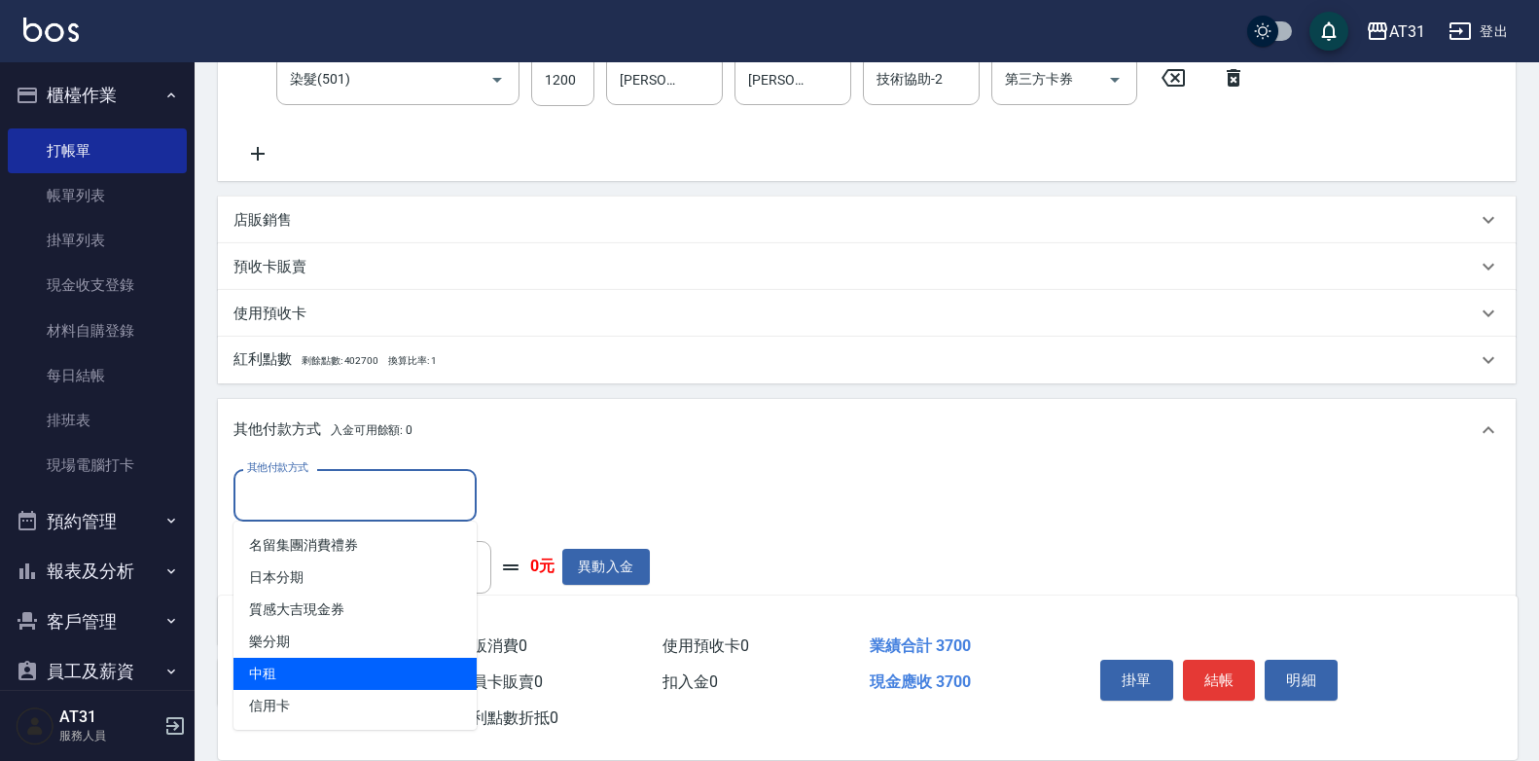
click at [291, 685] on span "中租" at bounding box center [355, 674] width 243 height 32
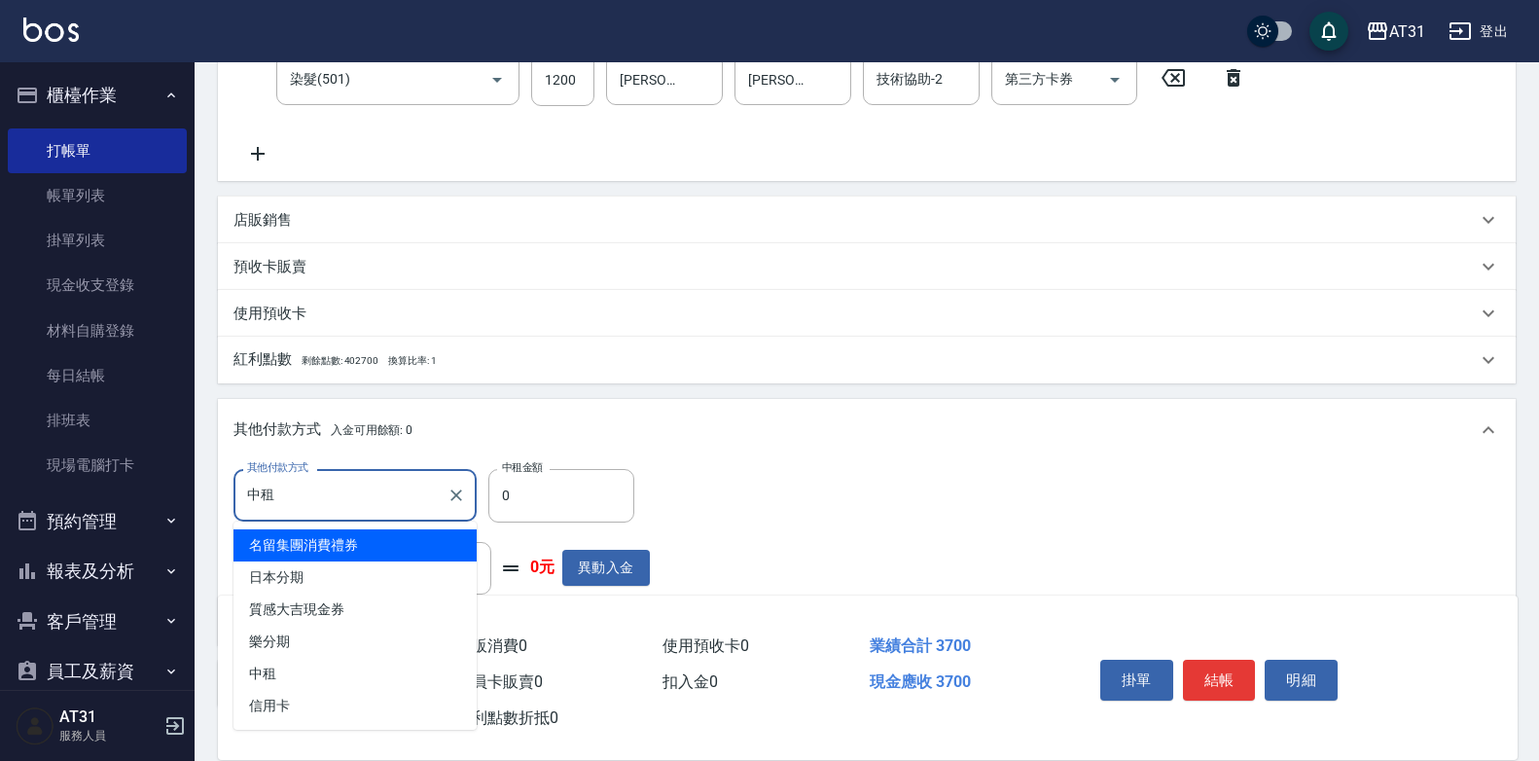
click at [331, 488] on input "中租" at bounding box center [340, 495] width 197 height 34
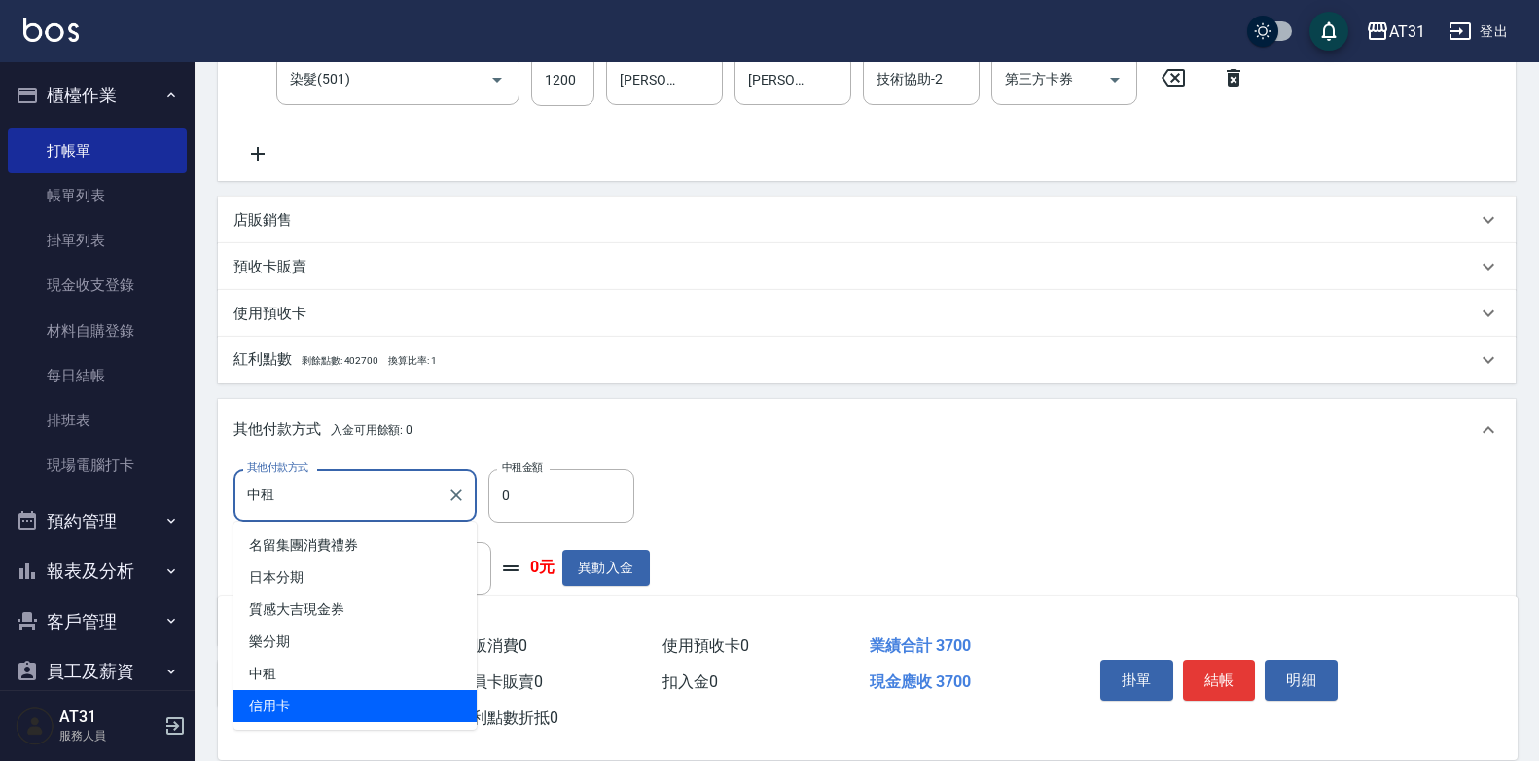
click at [272, 693] on span "信用卡" at bounding box center [355, 706] width 243 height 32
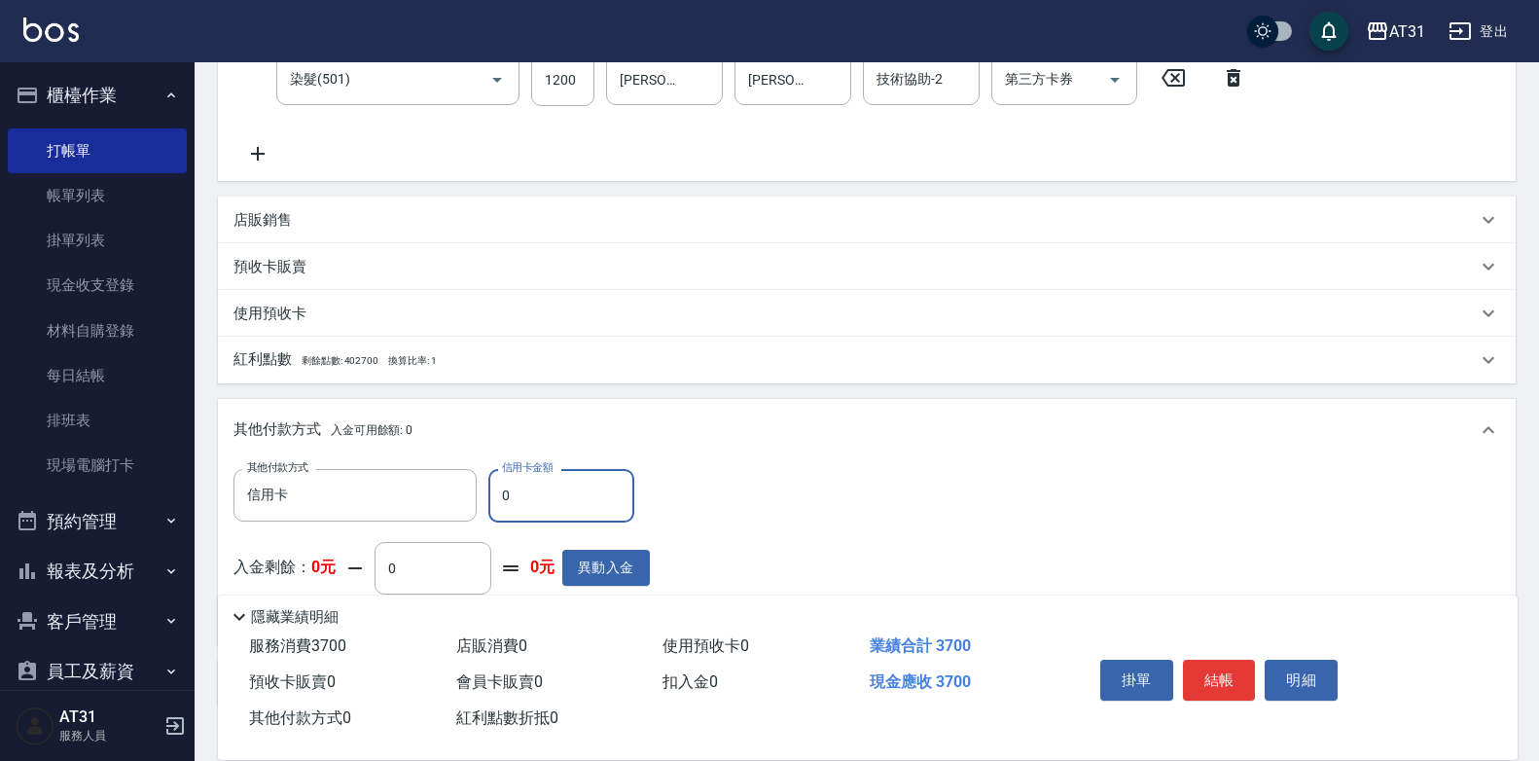
drag, startPoint x: 513, startPoint y: 482, endPoint x: 498, endPoint y: 480, distance: 14.7
click at [497, 480] on input "0" at bounding box center [561, 495] width 146 height 53
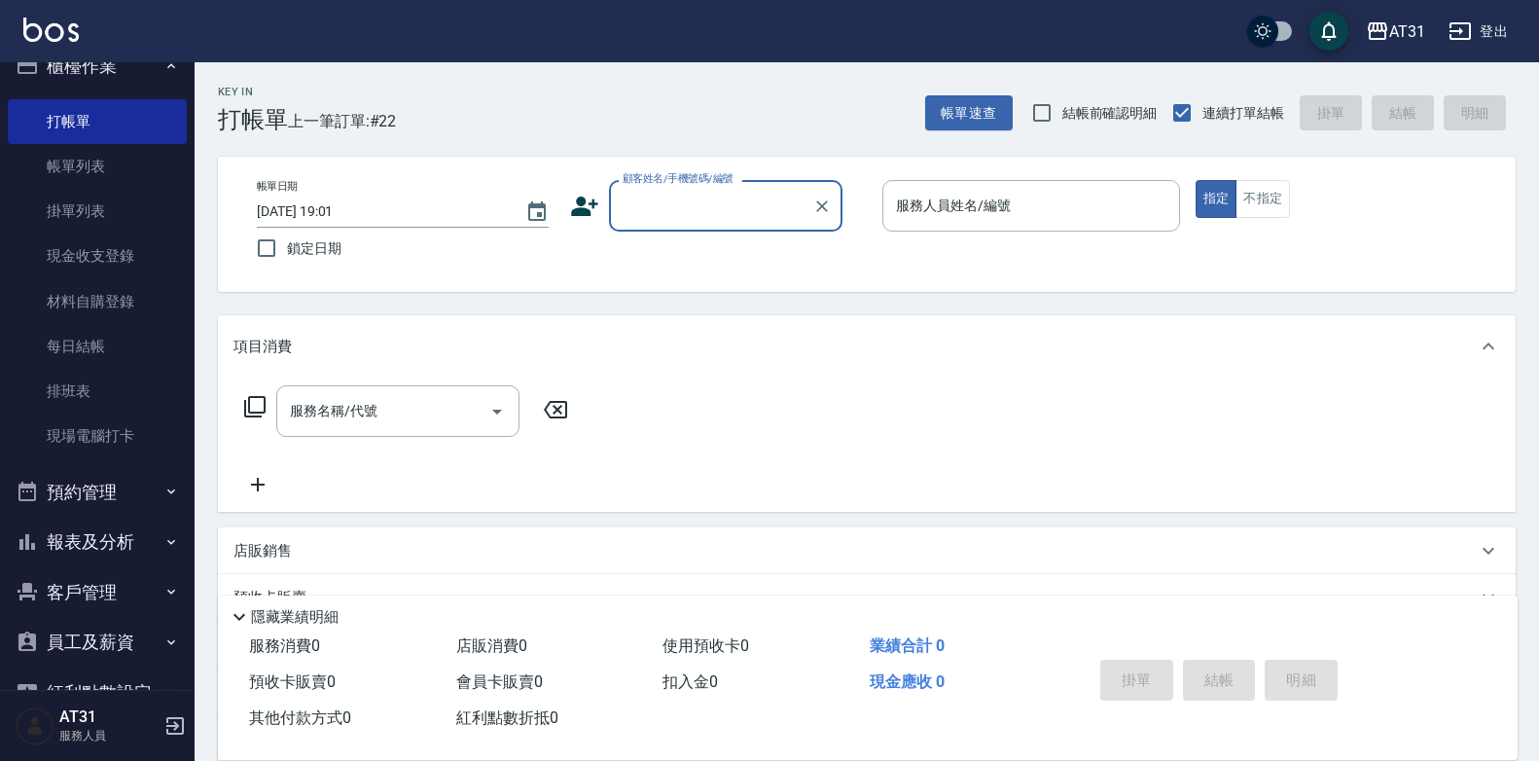
scroll to position [80, 0]
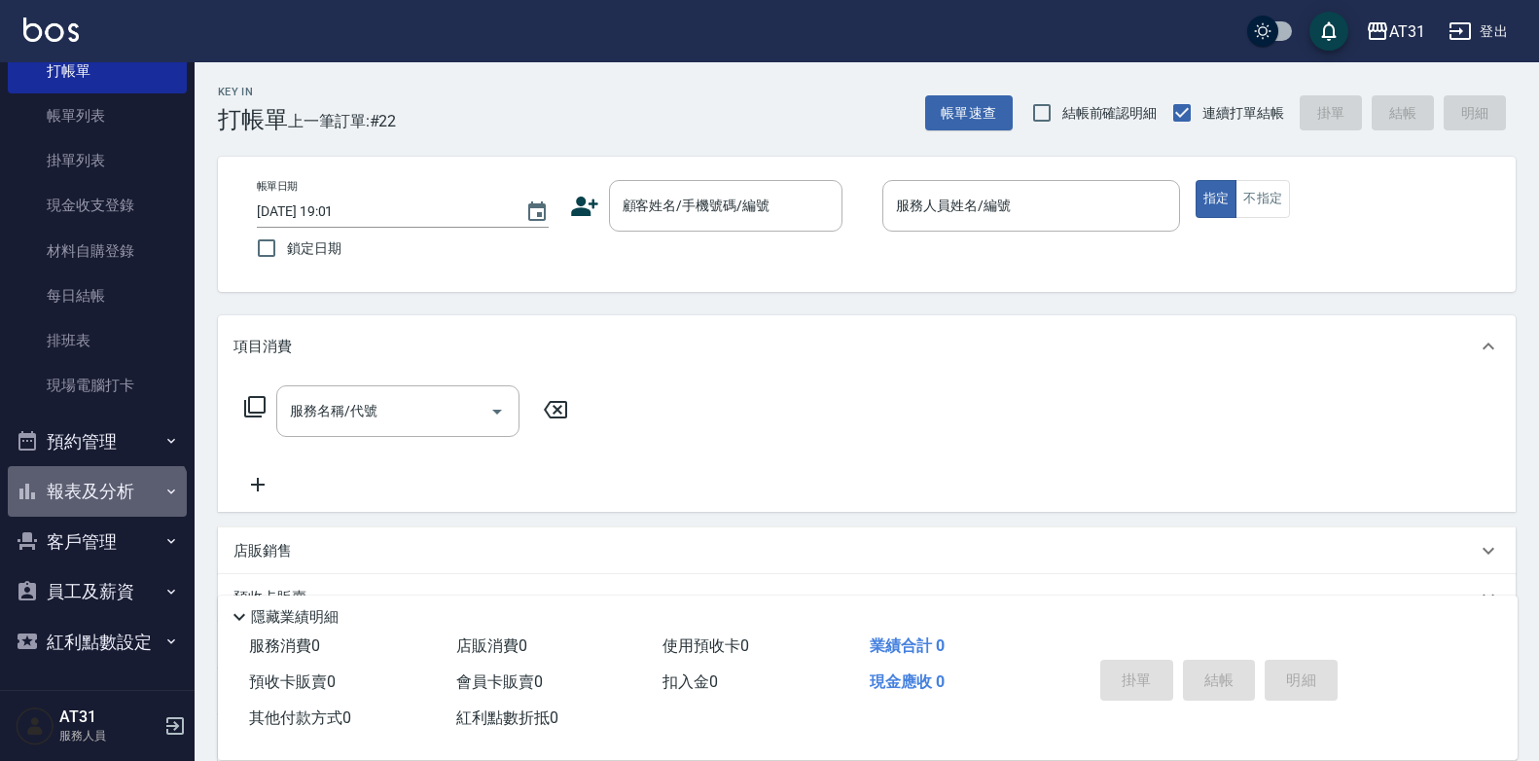
click at [95, 508] on button "報表及分析" at bounding box center [97, 491] width 179 height 51
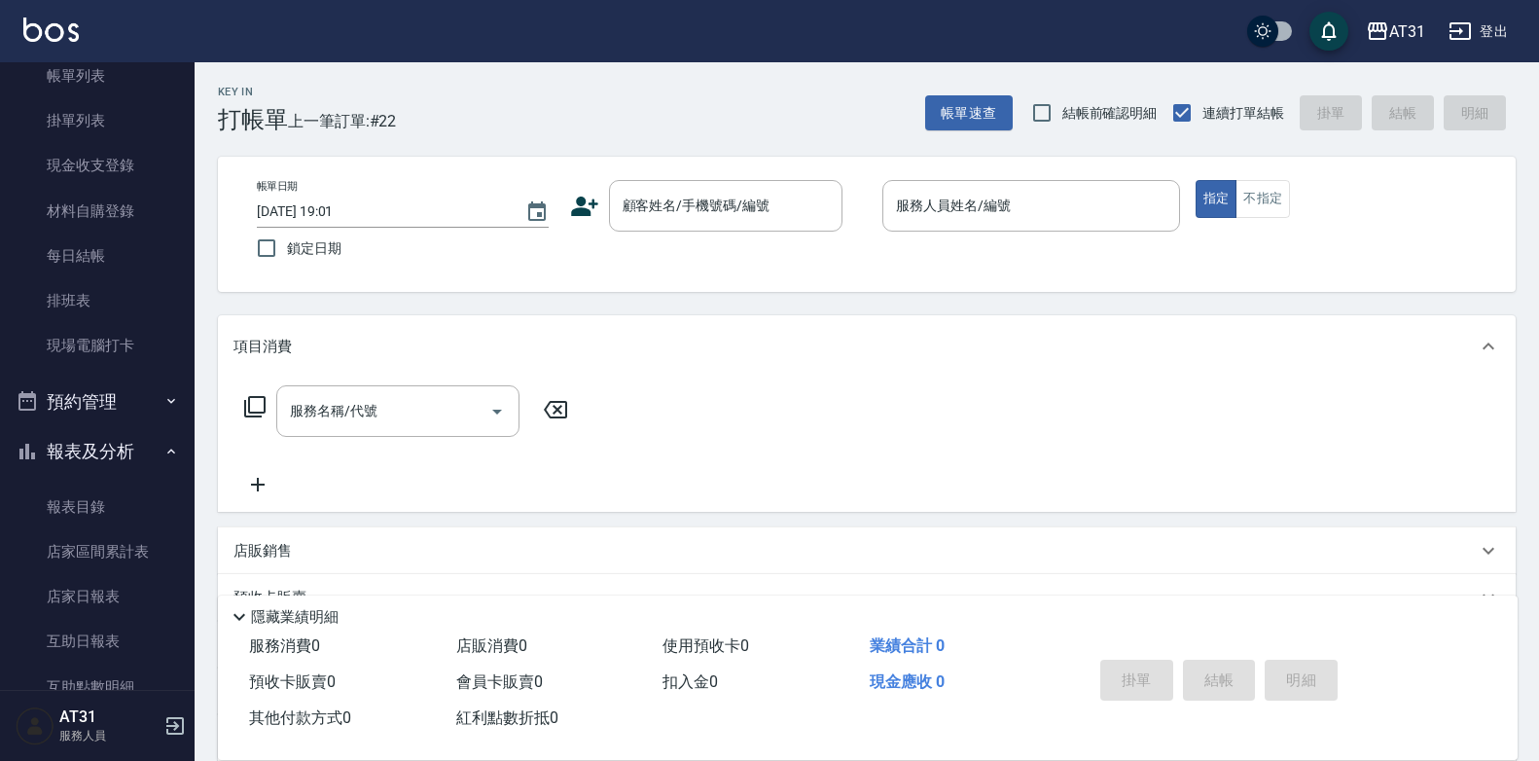
scroll to position [0, 0]
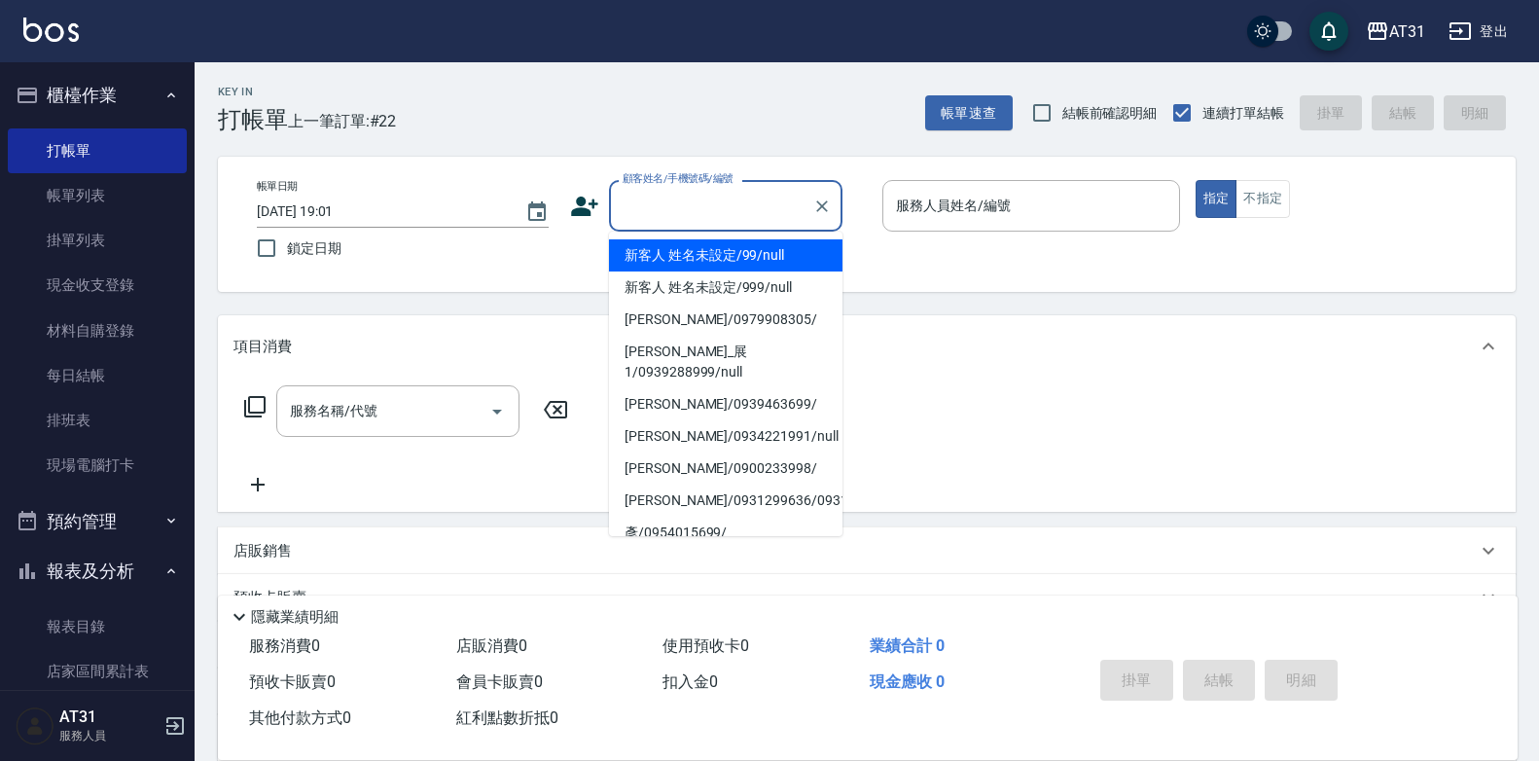
click at [700, 218] on input "顧客姓名/手機號碼/編號" at bounding box center [711, 206] width 187 height 34
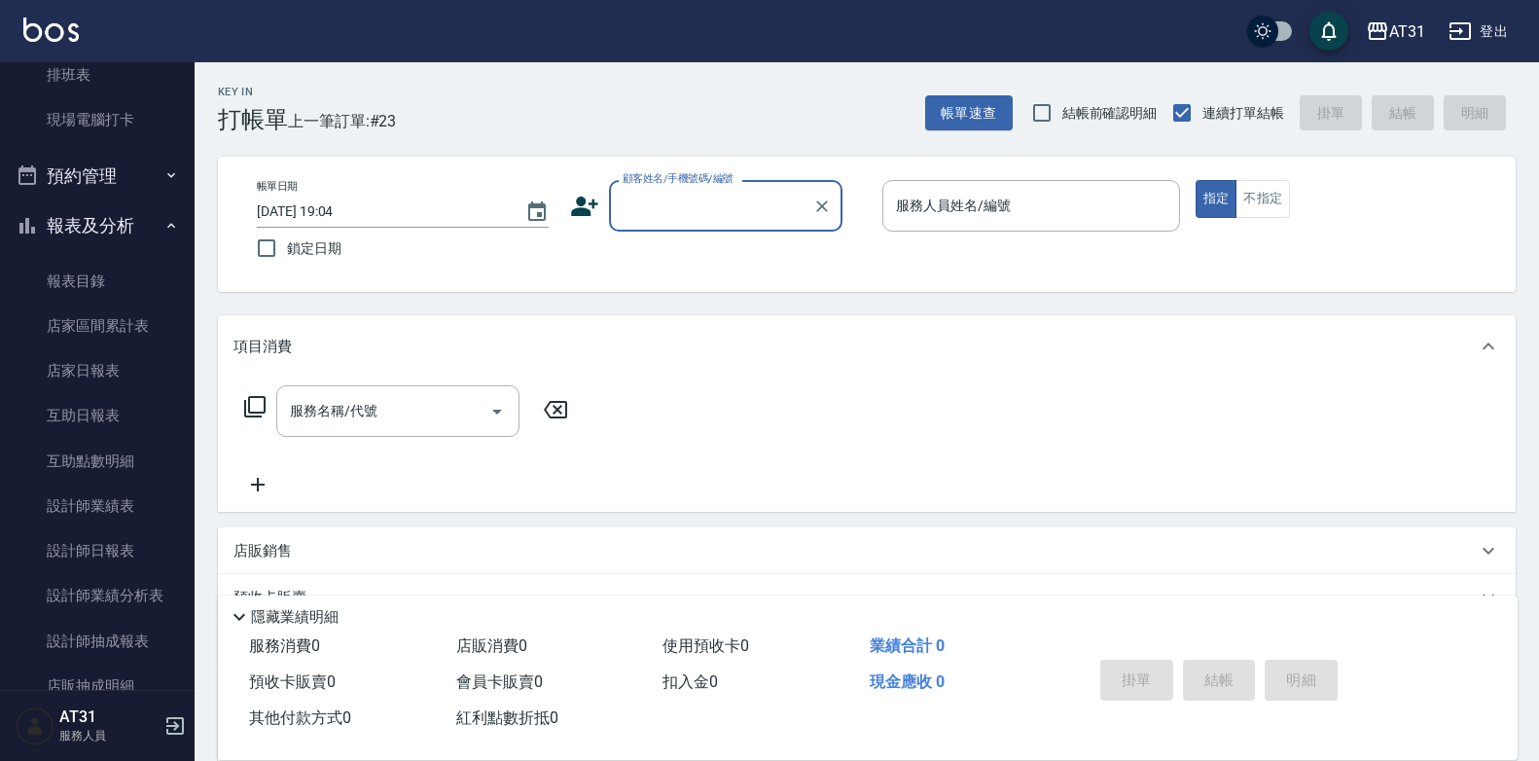
scroll to position [389, 0]
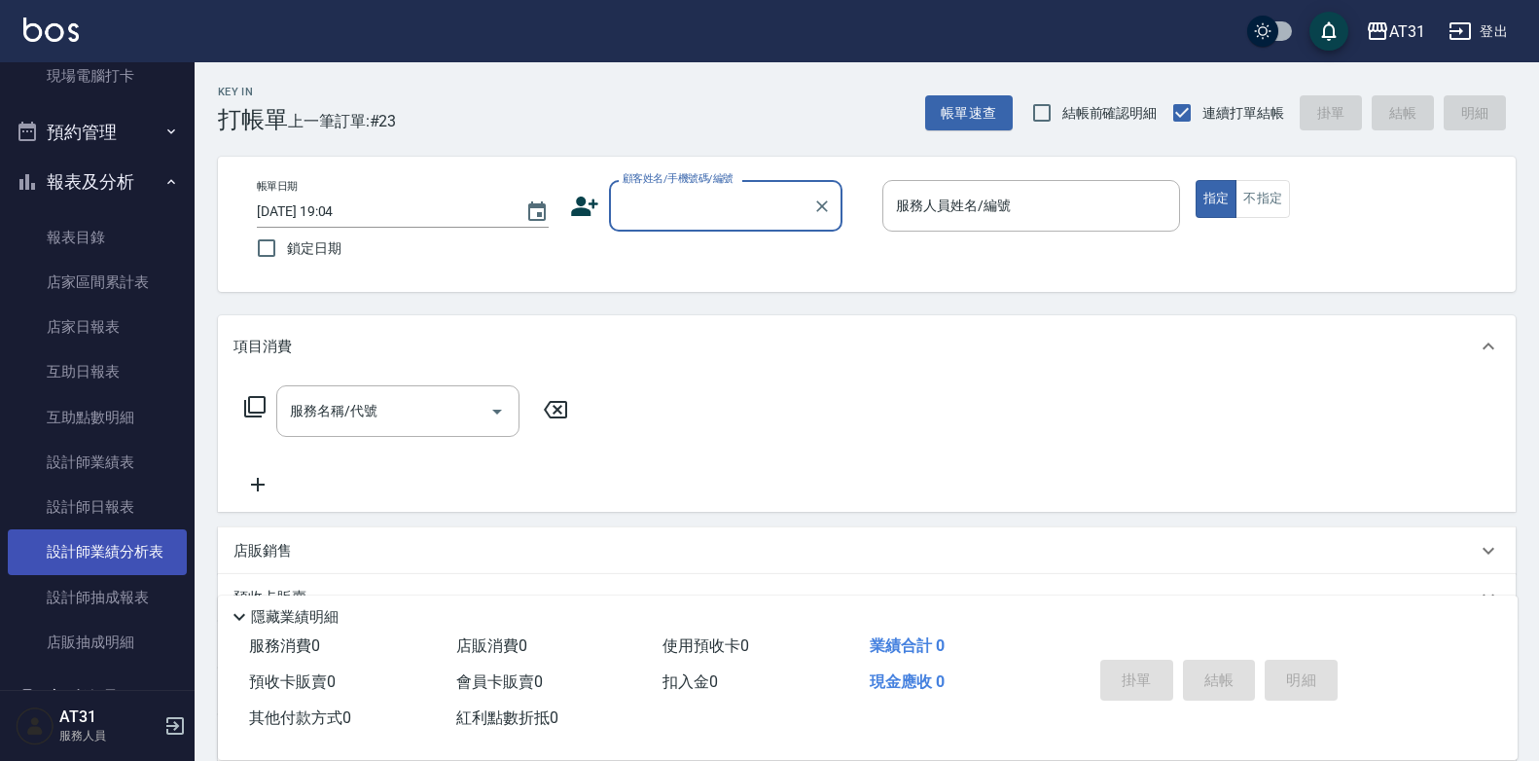
click at [94, 551] on link "設計師業績分析表" at bounding box center [97, 551] width 179 height 45
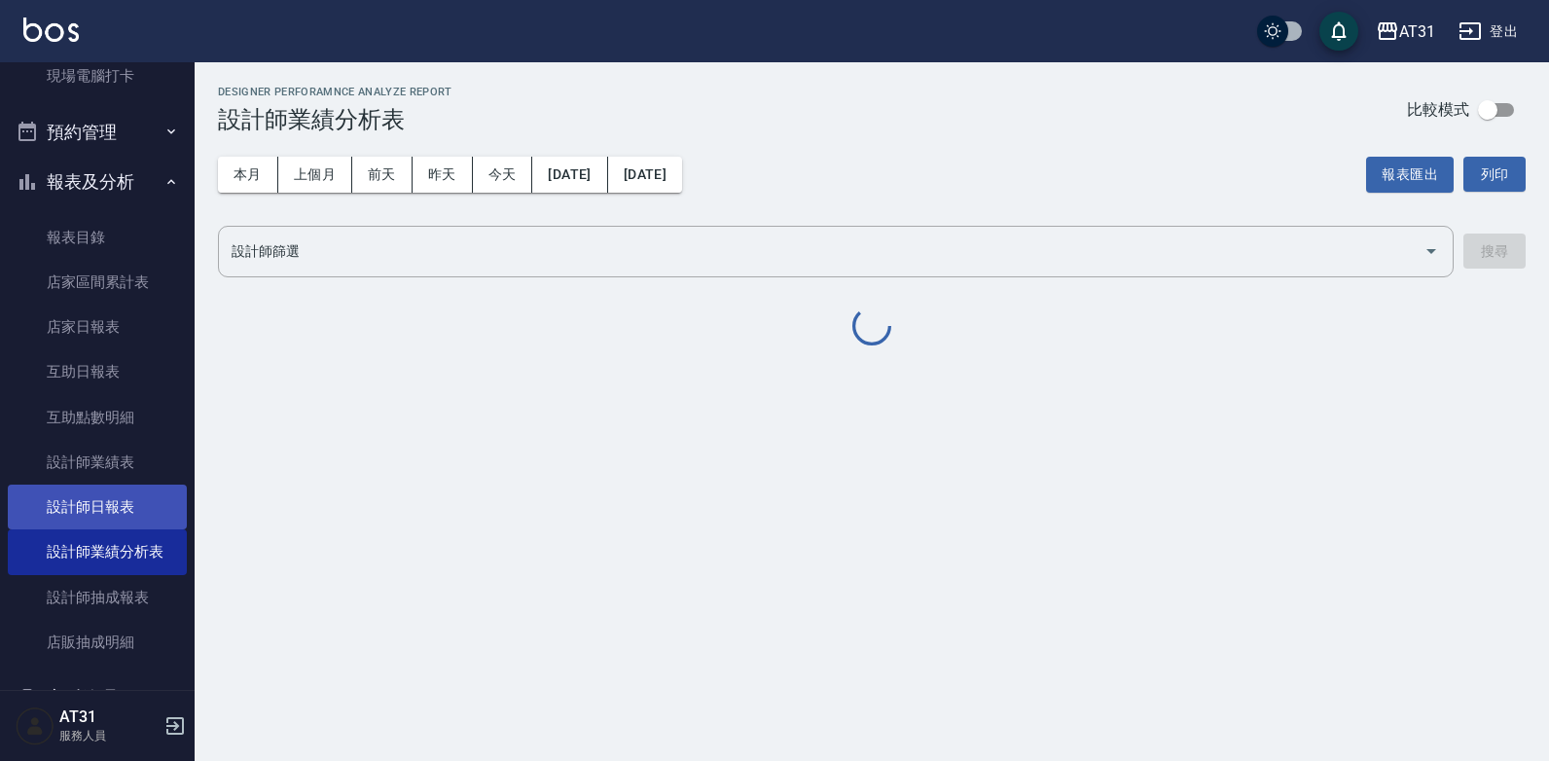
drag, startPoint x: 102, startPoint y: 529, endPoint x: 107, endPoint y: 521, distance: 10.0
click at [105, 526] on ul "報表目錄 店家區間累計表 店家日報表 互助日報表 互助點數明細 設計師業績表 設計師日報表 設計師業績分析表 設計師抽成報表 店販抽成明細" at bounding box center [97, 440] width 179 height 466
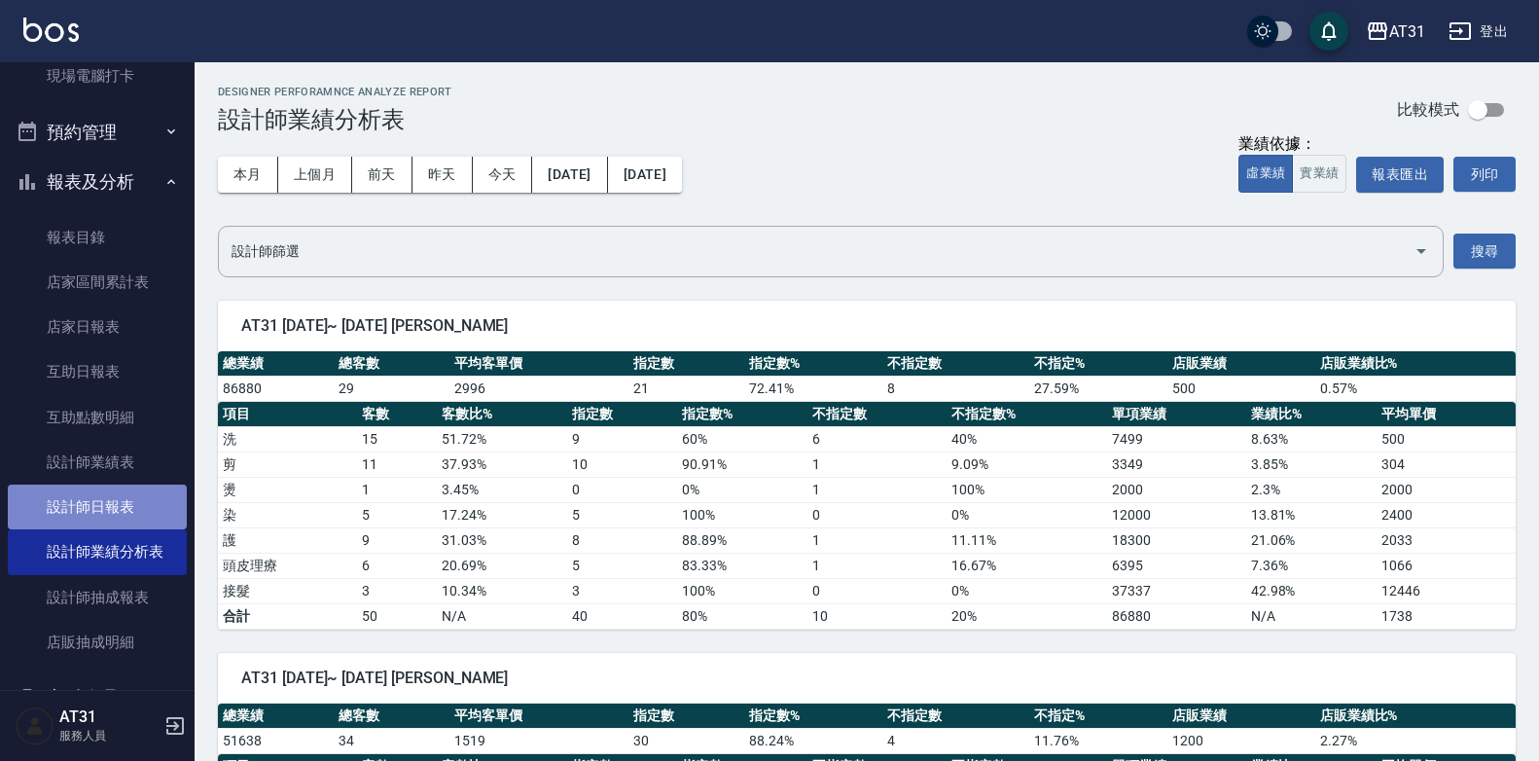
click at [110, 516] on link "設計師日報表" at bounding box center [97, 507] width 179 height 45
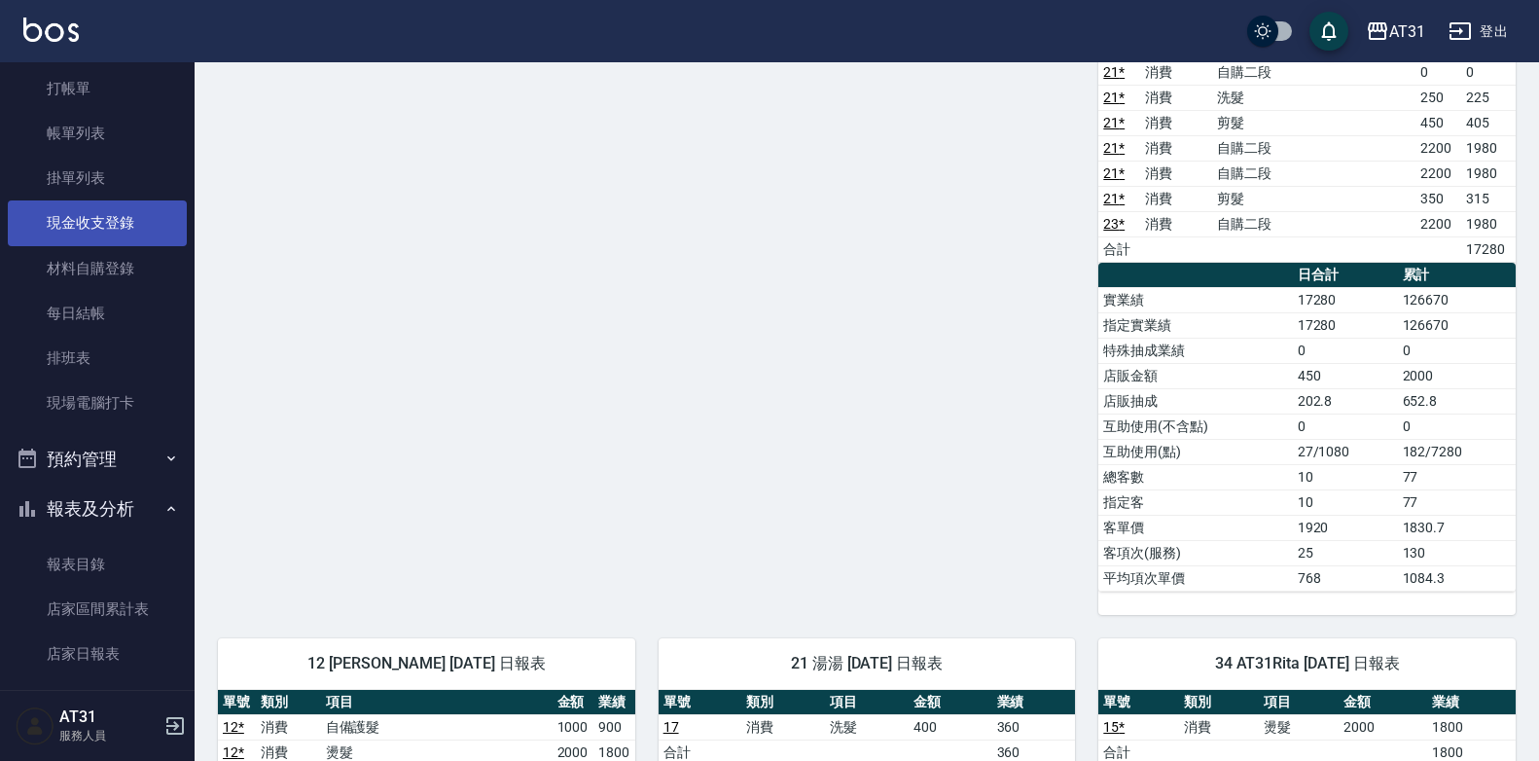
scroll to position [97, 0]
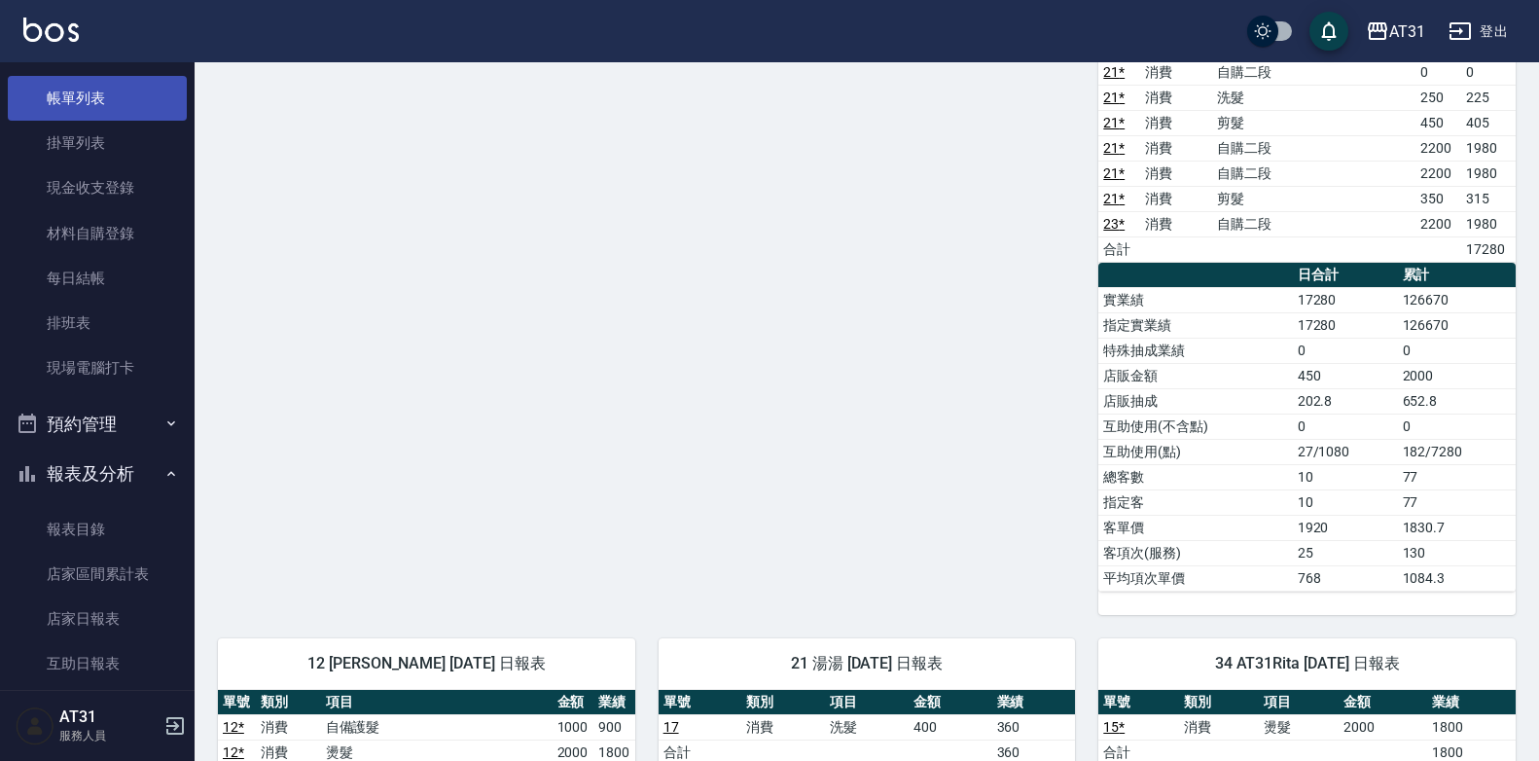
click at [90, 106] on link "帳單列表" at bounding box center [97, 98] width 179 height 45
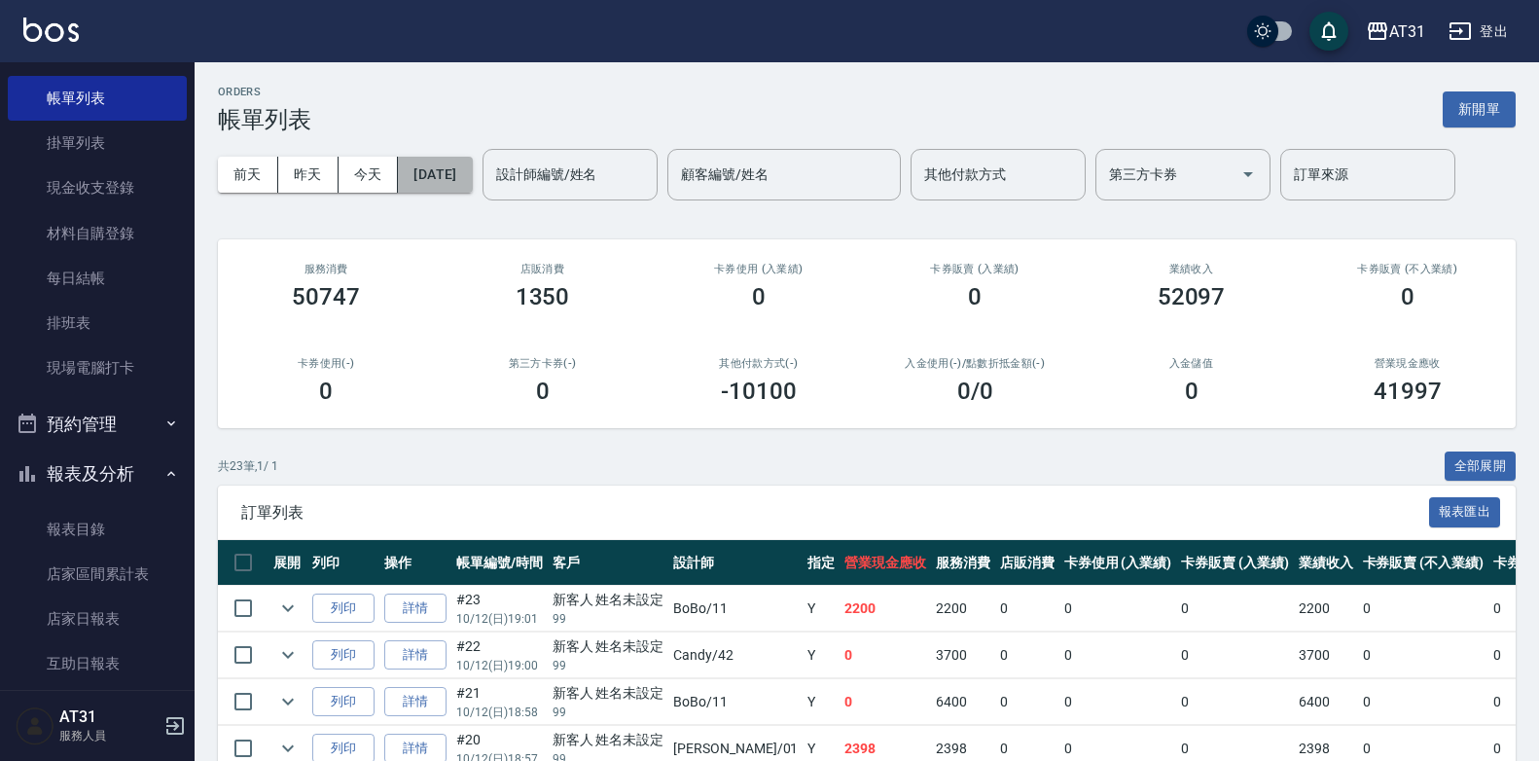
click at [434, 162] on button "2025/10/12" at bounding box center [435, 175] width 74 height 36
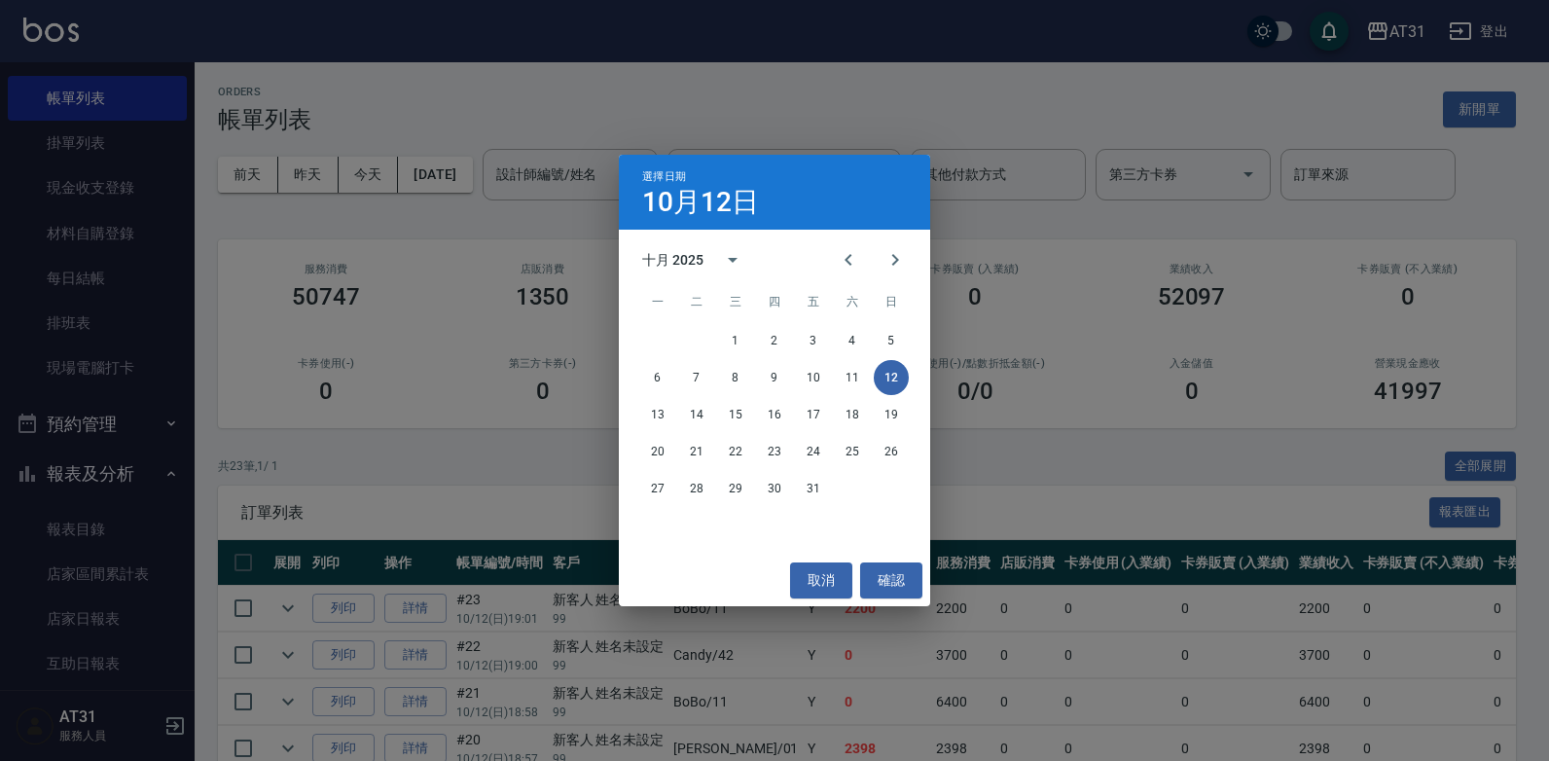
click at [488, 130] on div "選擇日期 10月12日 十月 2025 一 二 三 四 五 六 日 1 2 3 4 5 6 7 8 9 10 11 12 13 14 15 16 17 18 …" at bounding box center [774, 380] width 1549 height 761
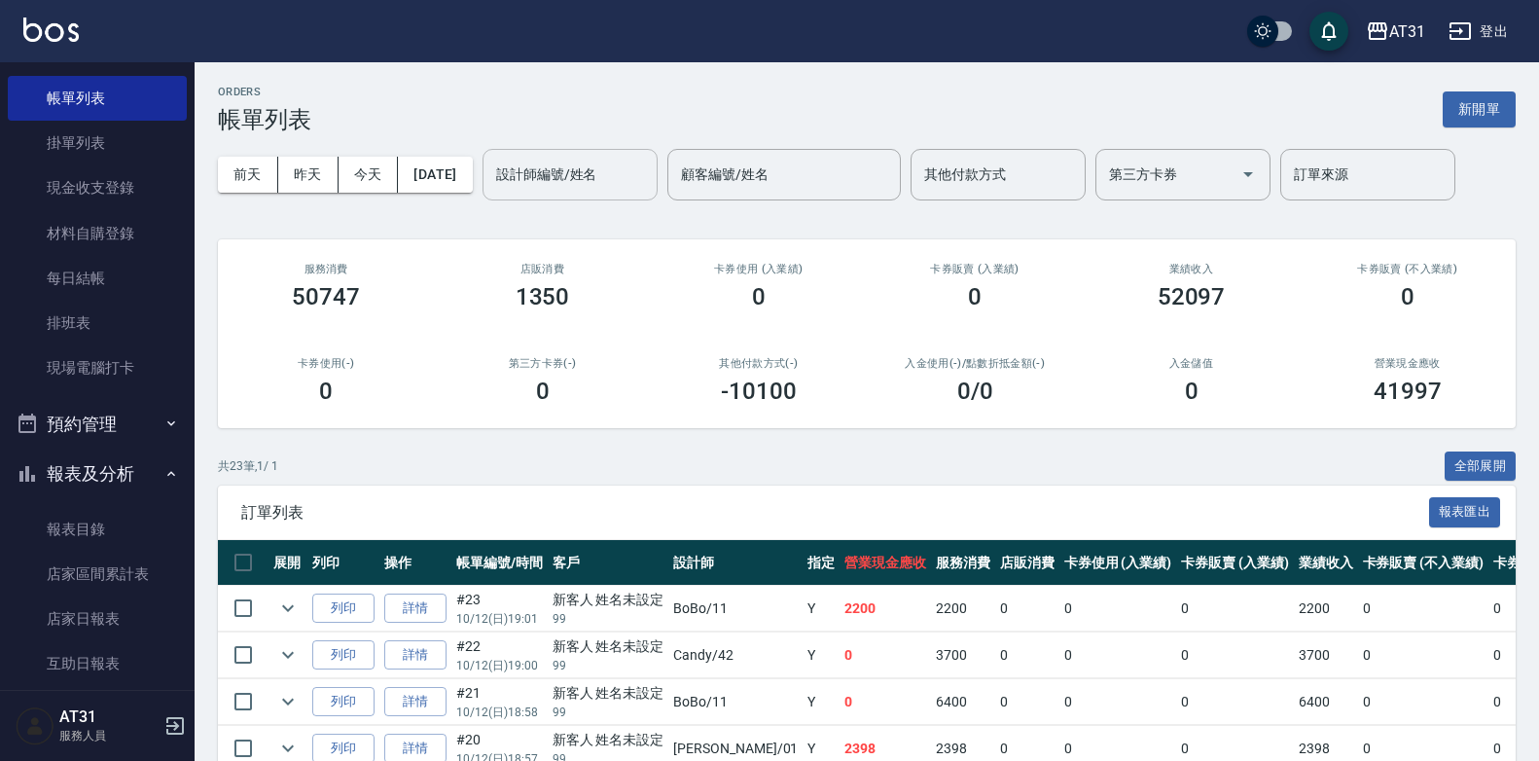
click at [595, 196] on div "設計師編號/姓名" at bounding box center [570, 175] width 175 height 52
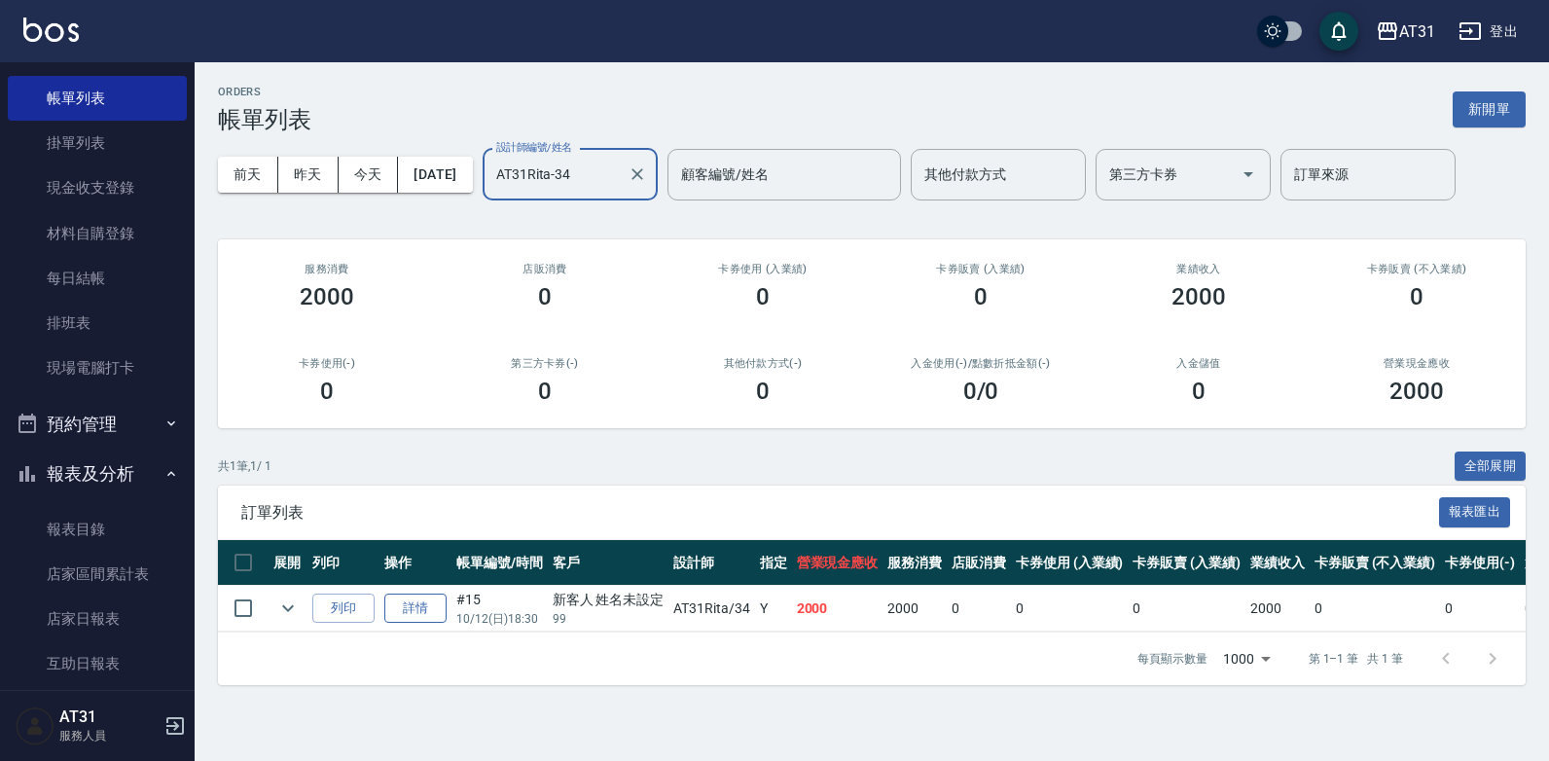
click at [415, 597] on link "詳情" at bounding box center [415, 609] width 62 height 30
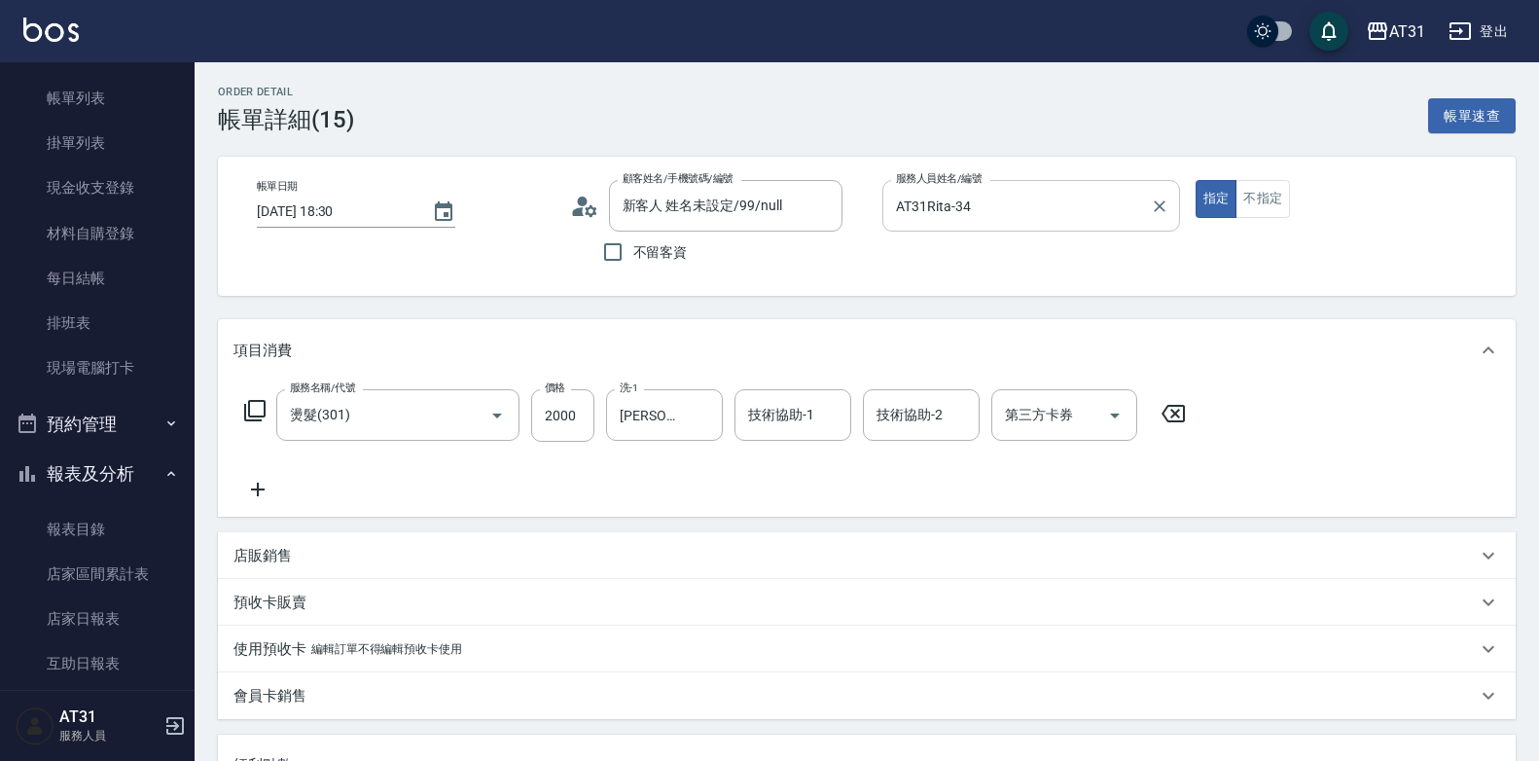
drag, startPoint x: 1147, startPoint y: 212, endPoint x: 1158, endPoint y: 218, distance: 12.2
click at [1158, 217] on button "Clear" at bounding box center [1159, 206] width 27 height 27
click at [1141, 207] on input "服務人員姓名/編號" at bounding box center [1031, 206] width 280 height 34
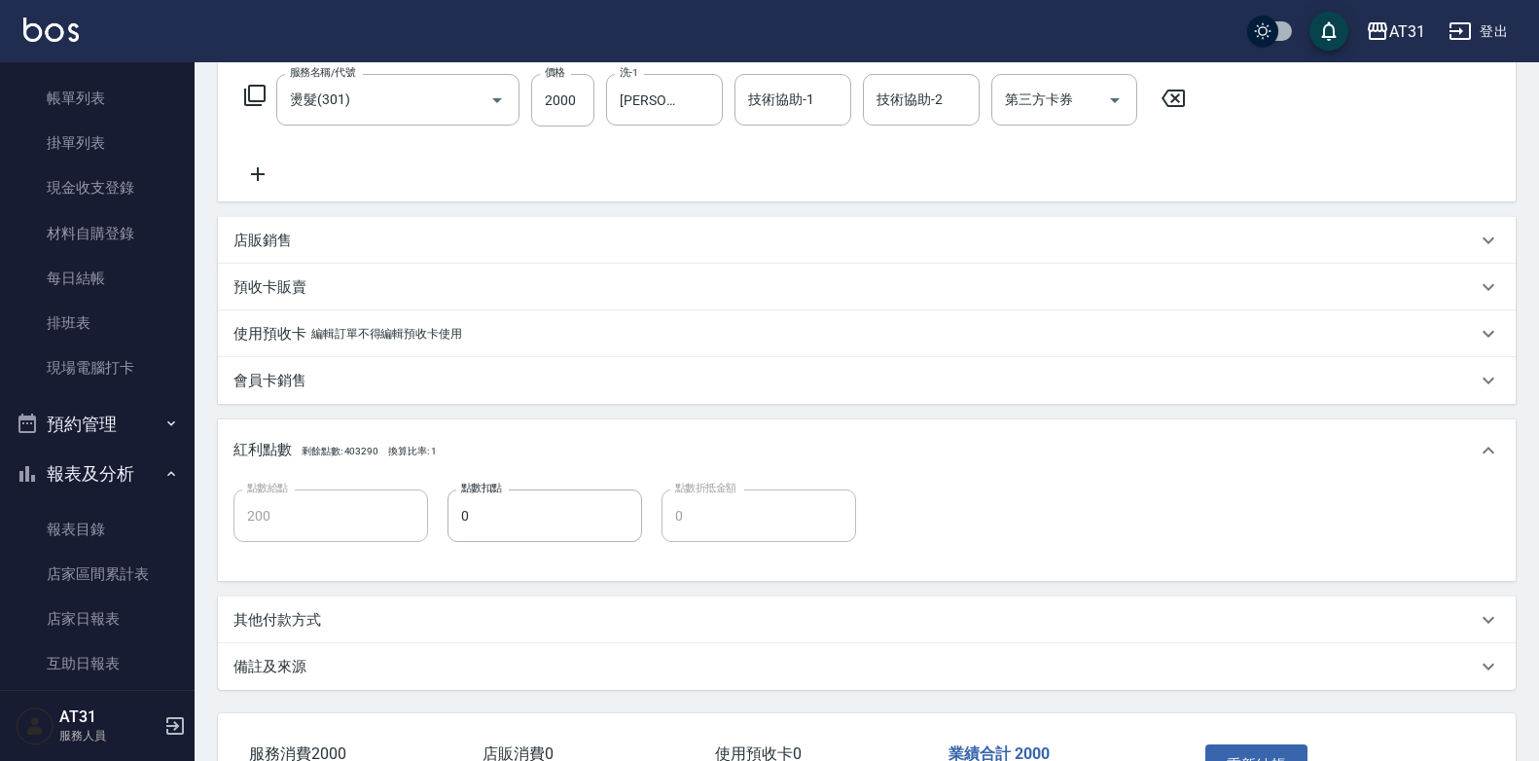
scroll to position [454, 0]
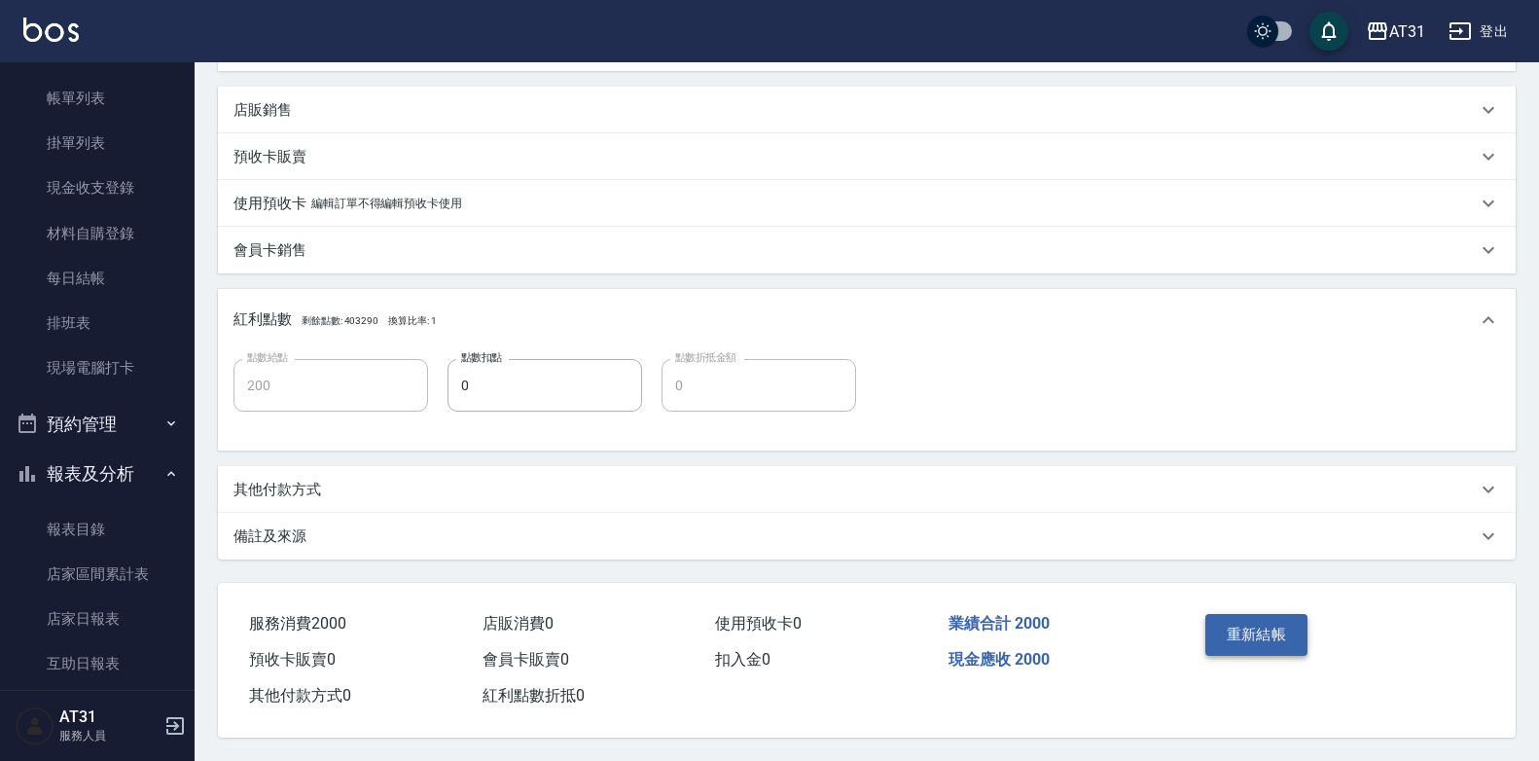
click at [1254, 625] on button "重新結帳" at bounding box center [1257, 634] width 103 height 41
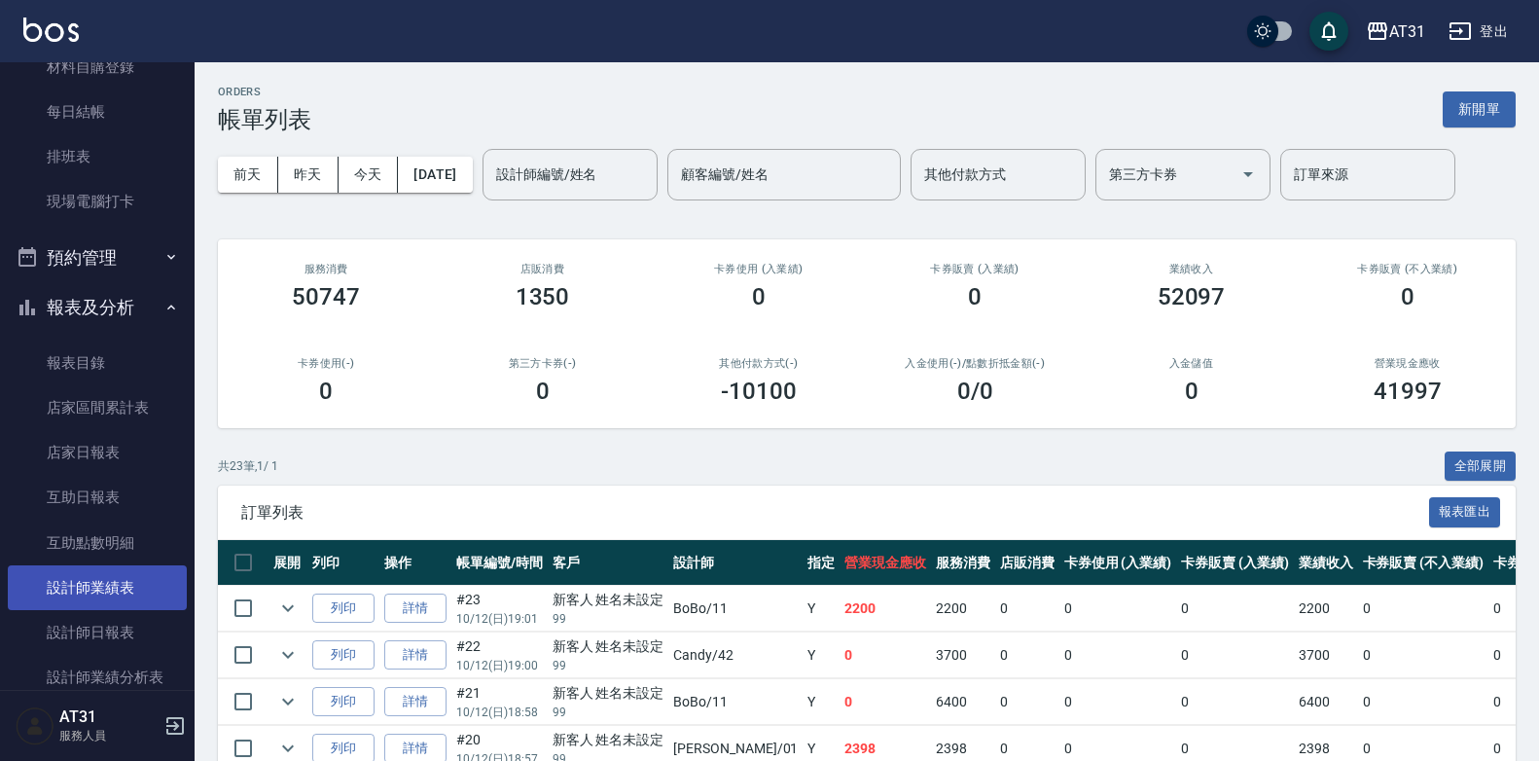
scroll to position [292, 0]
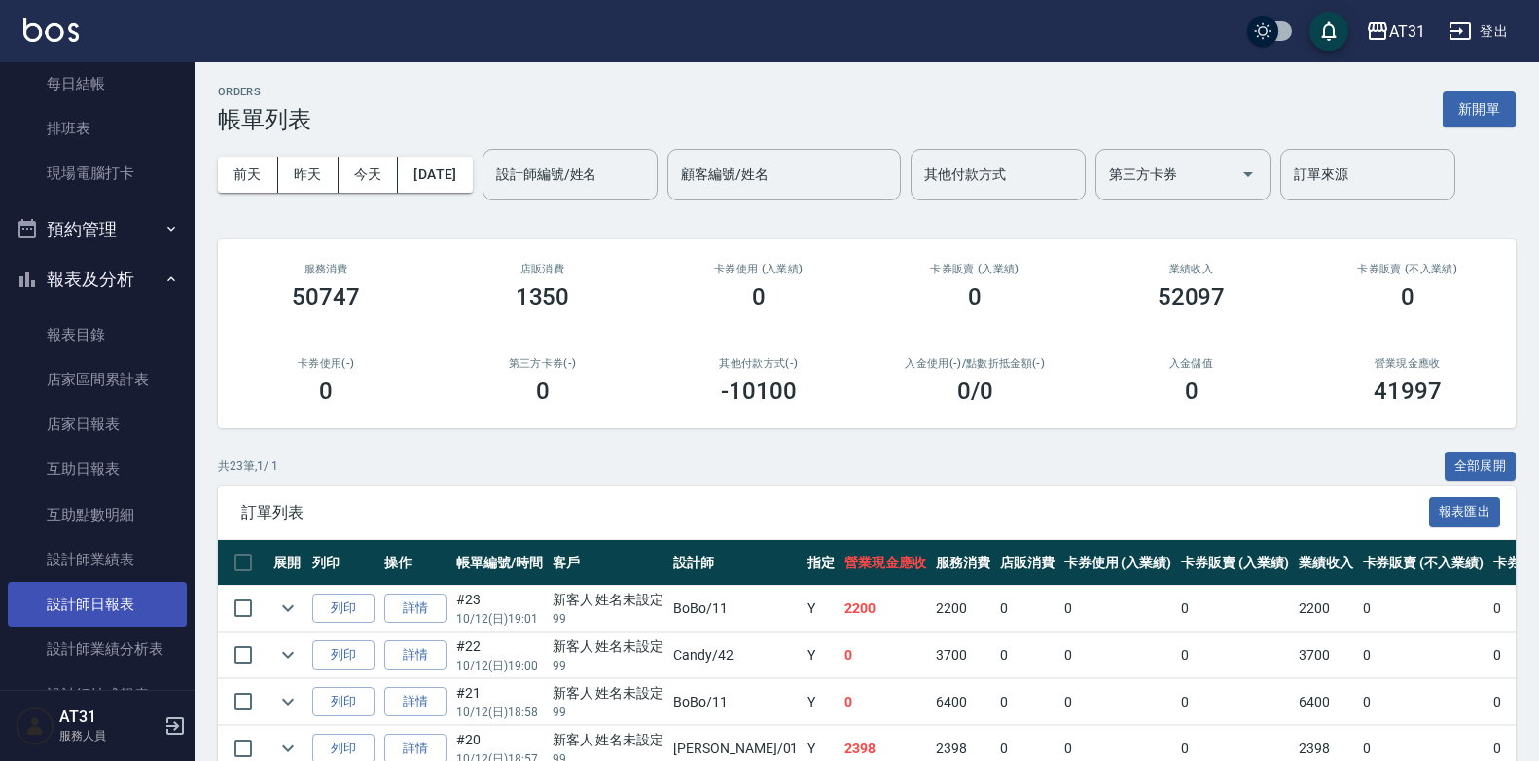
click at [99, 612] on link "設計師日報表" at bounding box center [97, 604] width 179 height 45
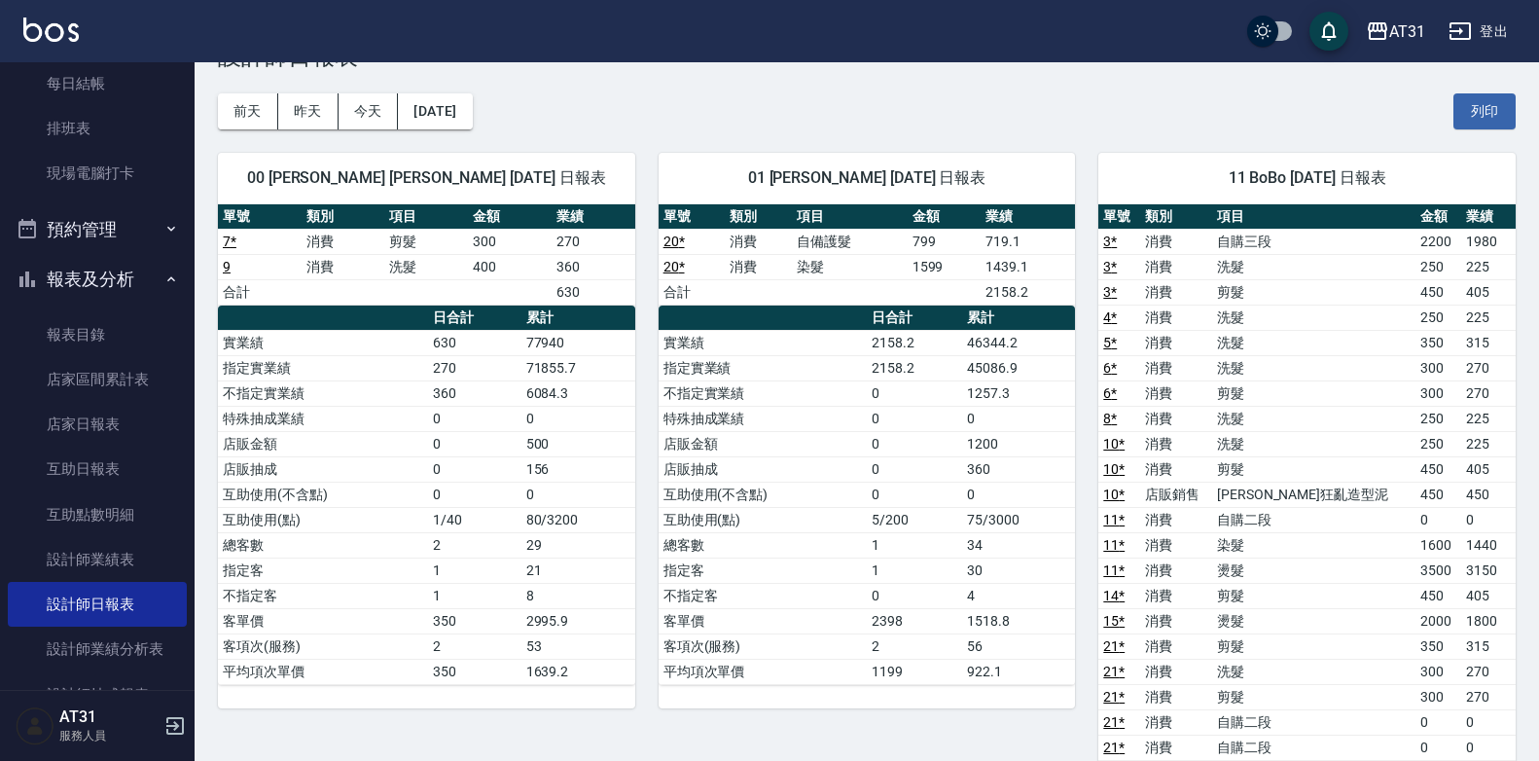
scroll to position [97, 0]
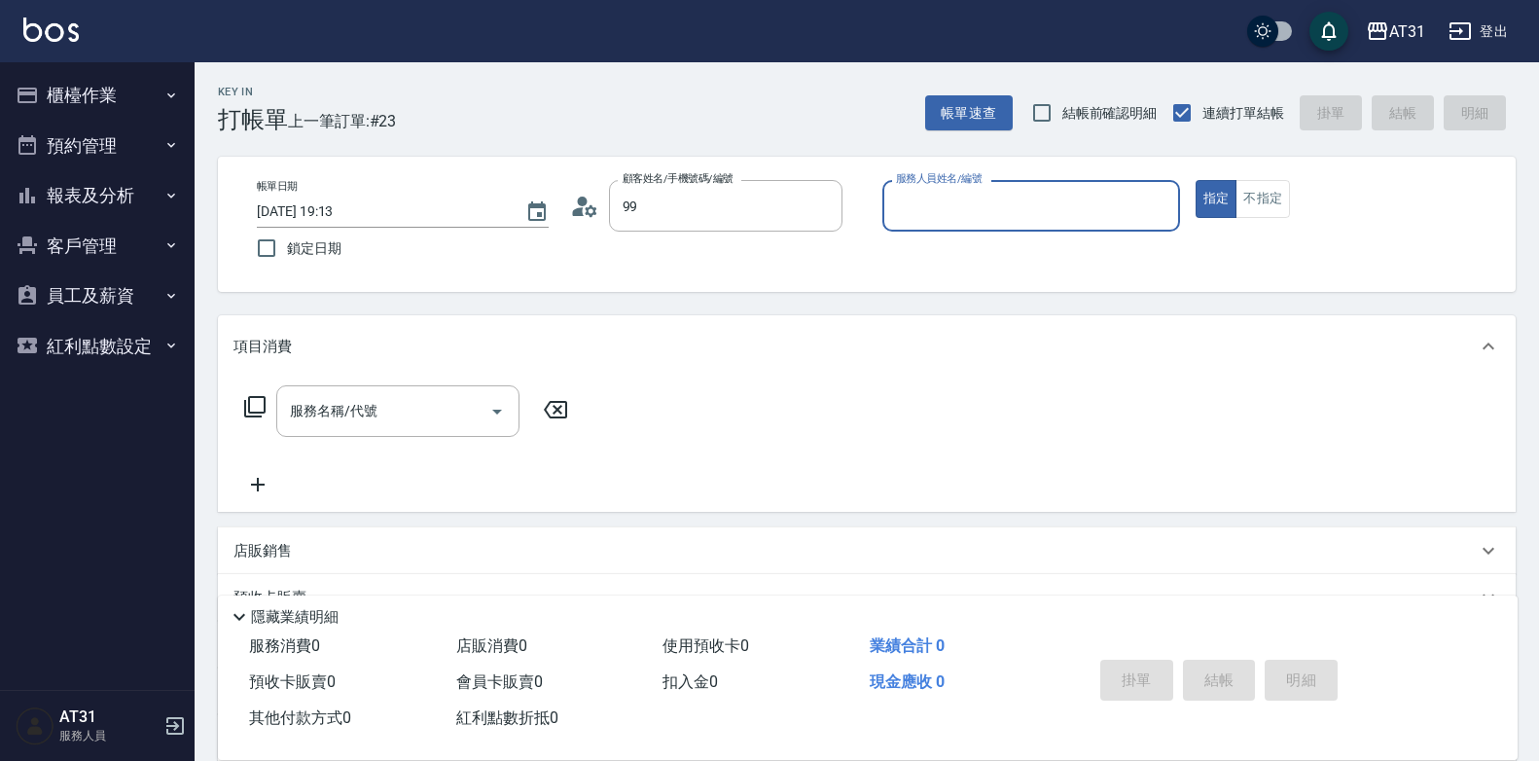
type input "新客人 姓名未設定/99/null"
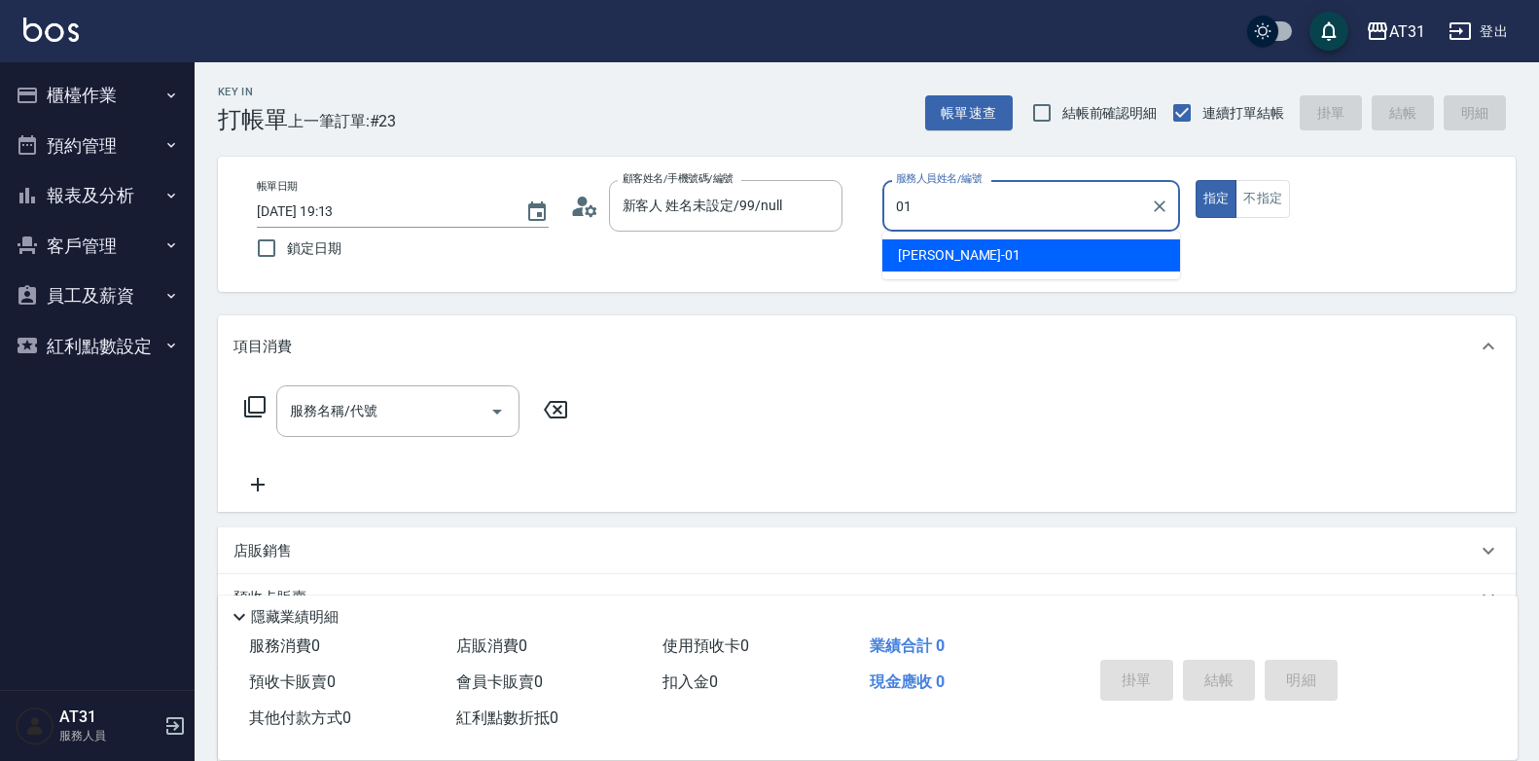
type input "[PERSON_NAME]-01"
type button "true"
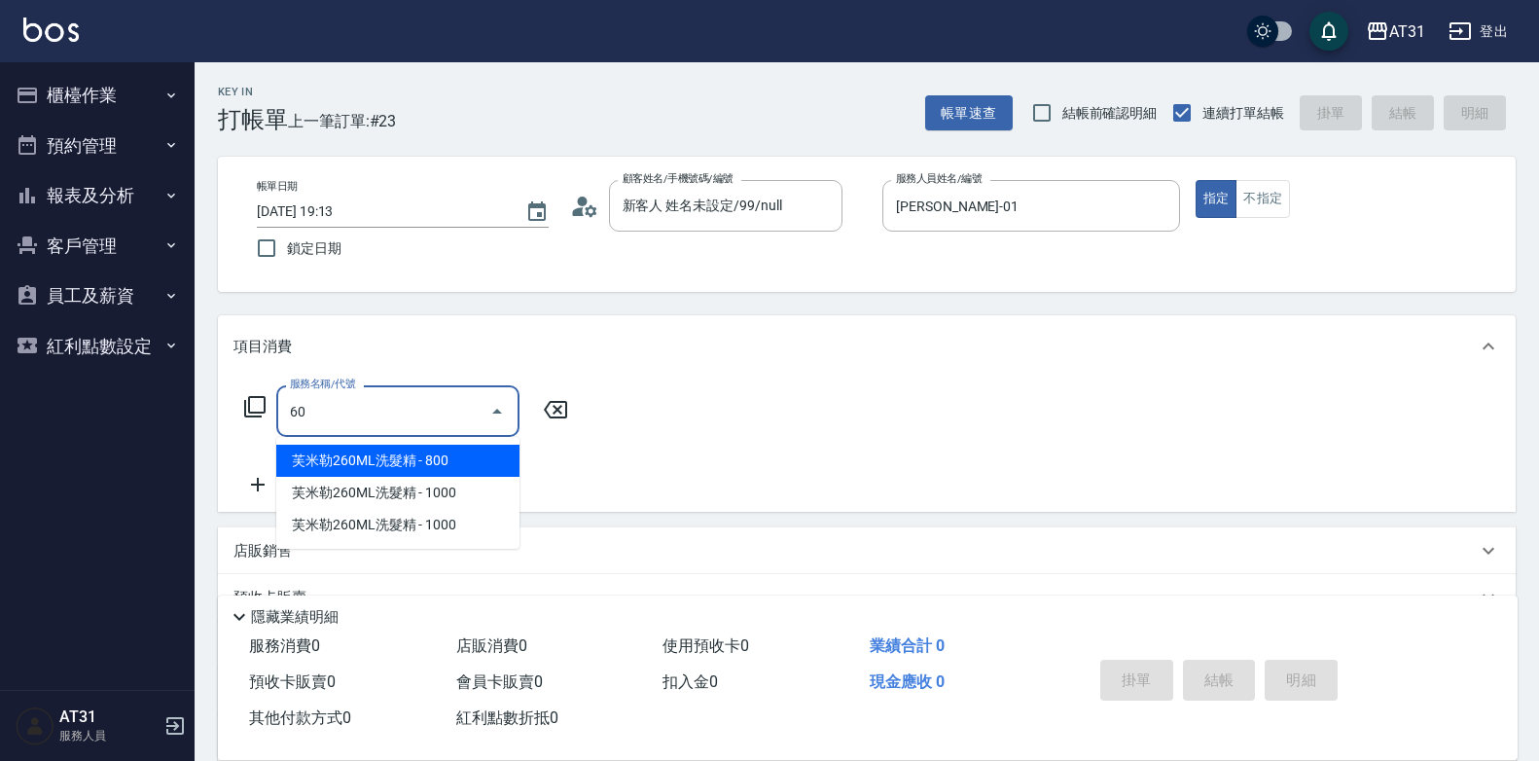
type input "609"
type input "110"
type input "自購三段(609)"
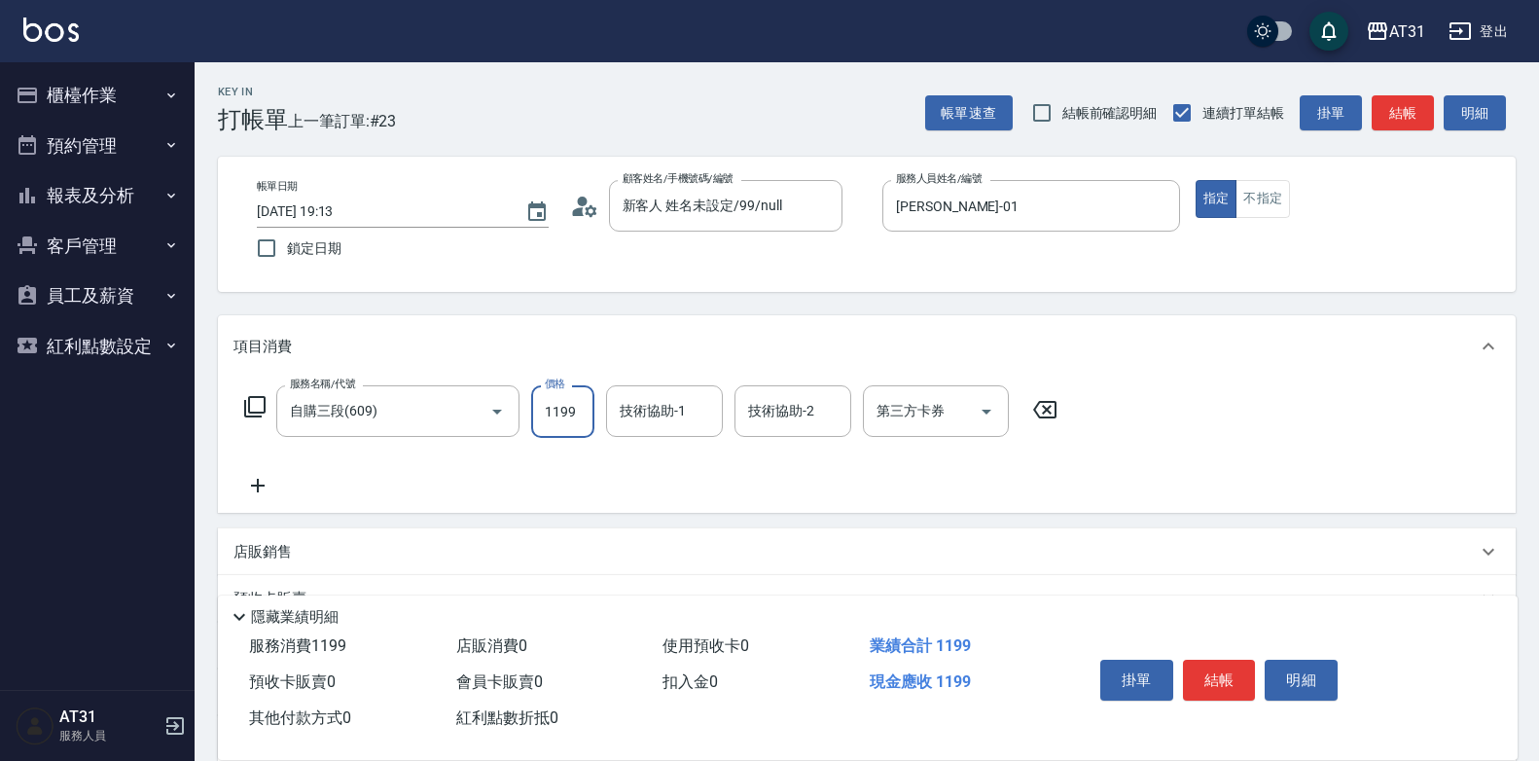
type input "0"
type input "24"
type input "20"
type input "240"
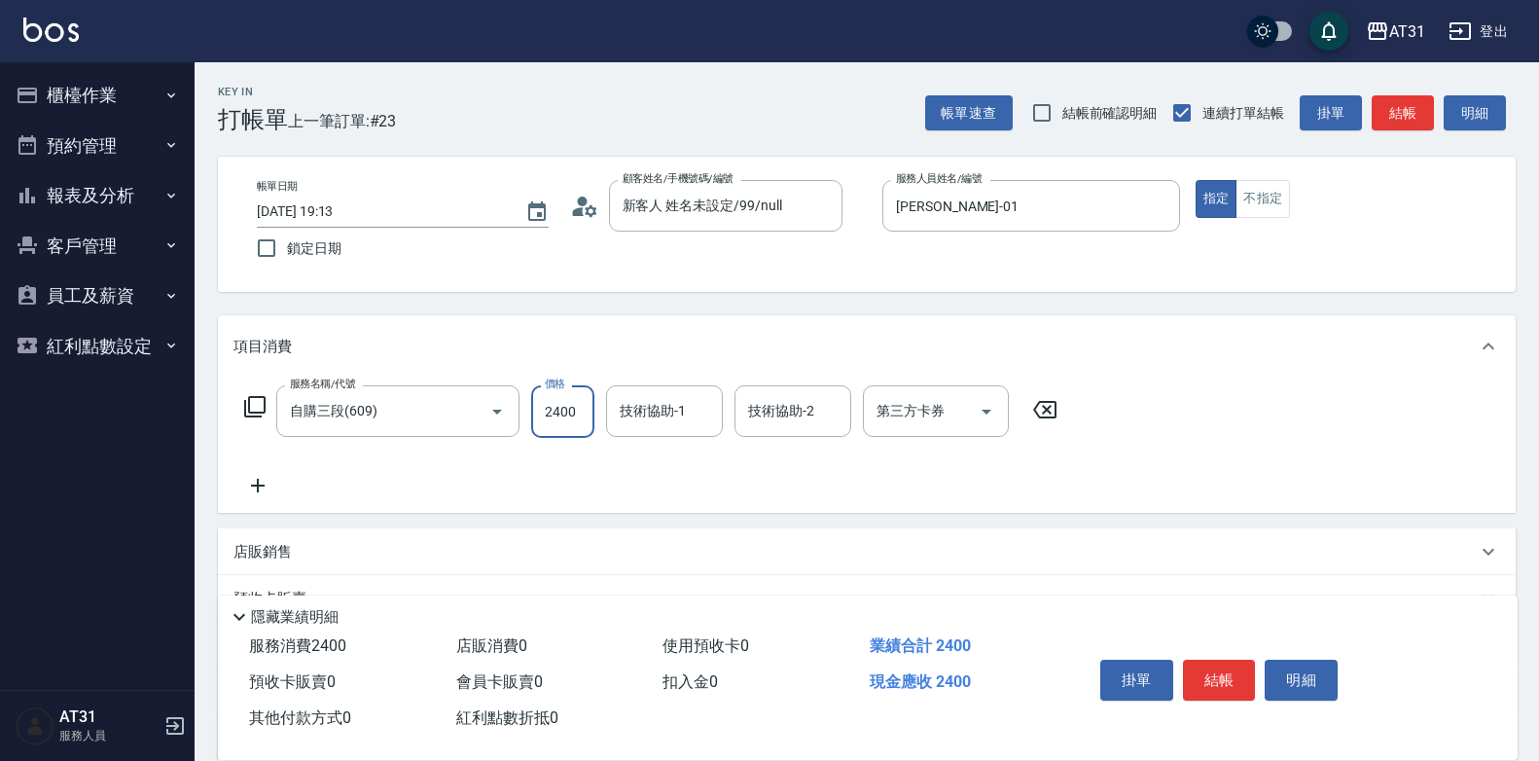
type input "2400"
type input "鳳梨-41"
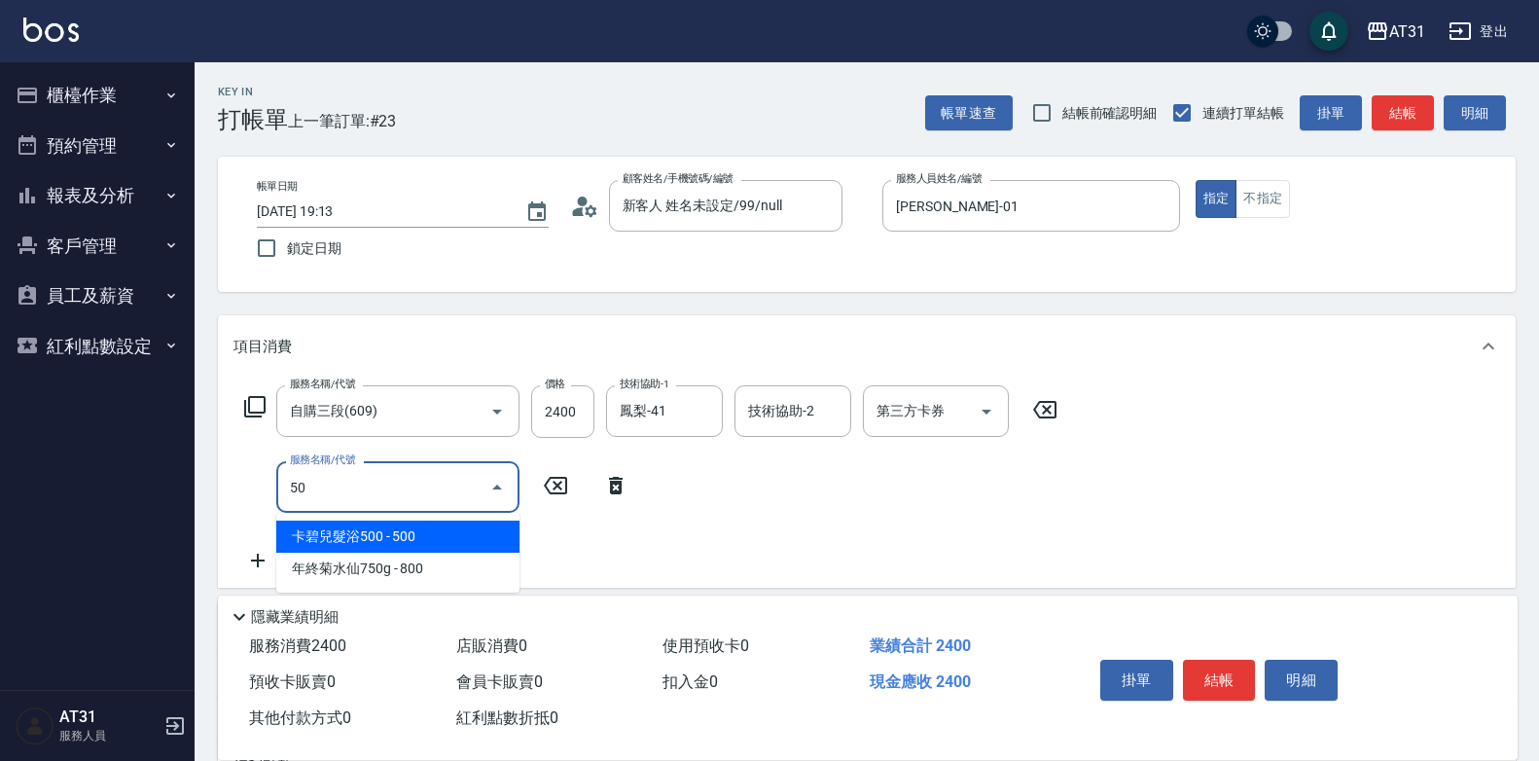
type input "501"
type input "400"
type input "染髮(501)"
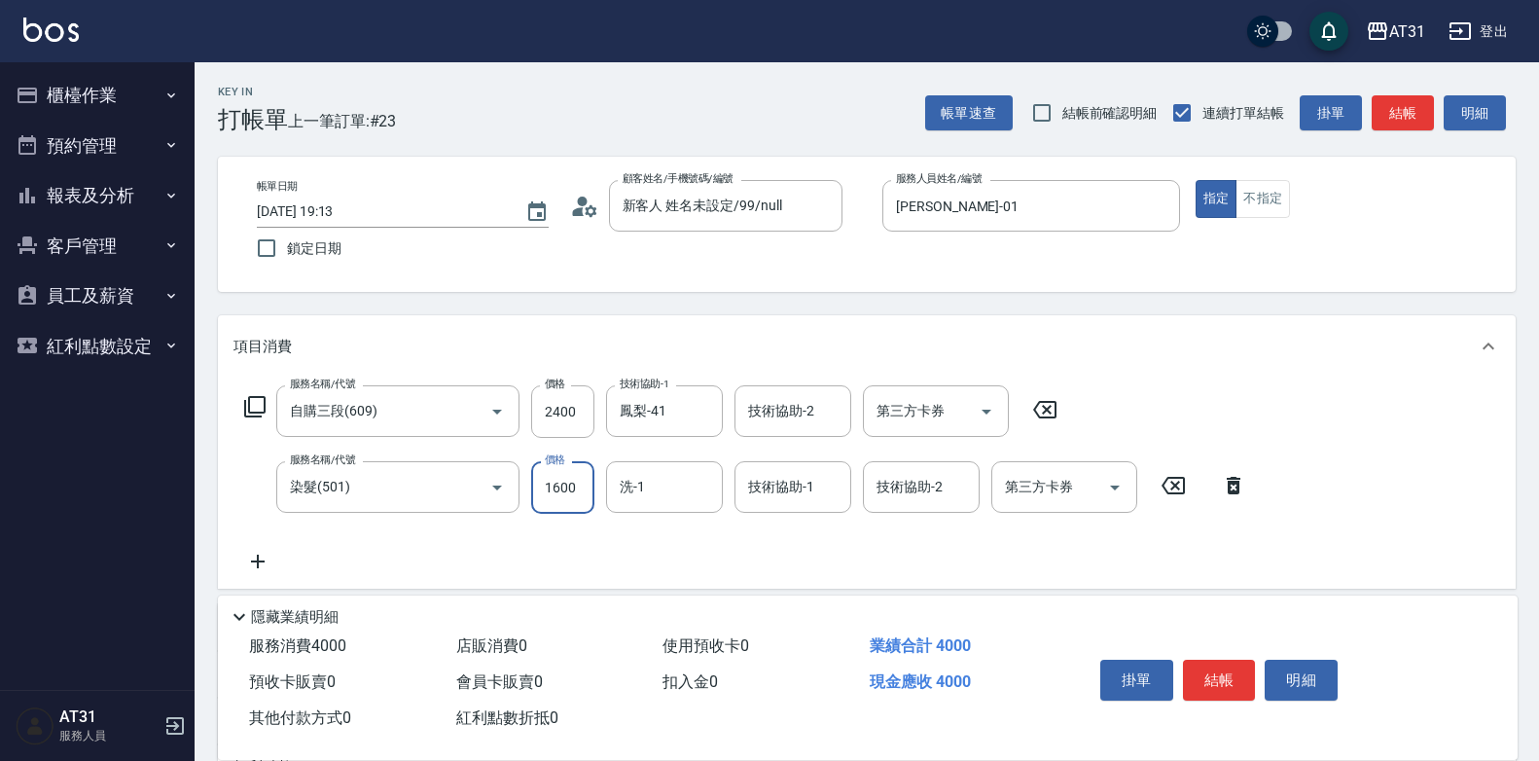
type input "240"
type input "220"
type input "260"
type input "2200"
type input "460"
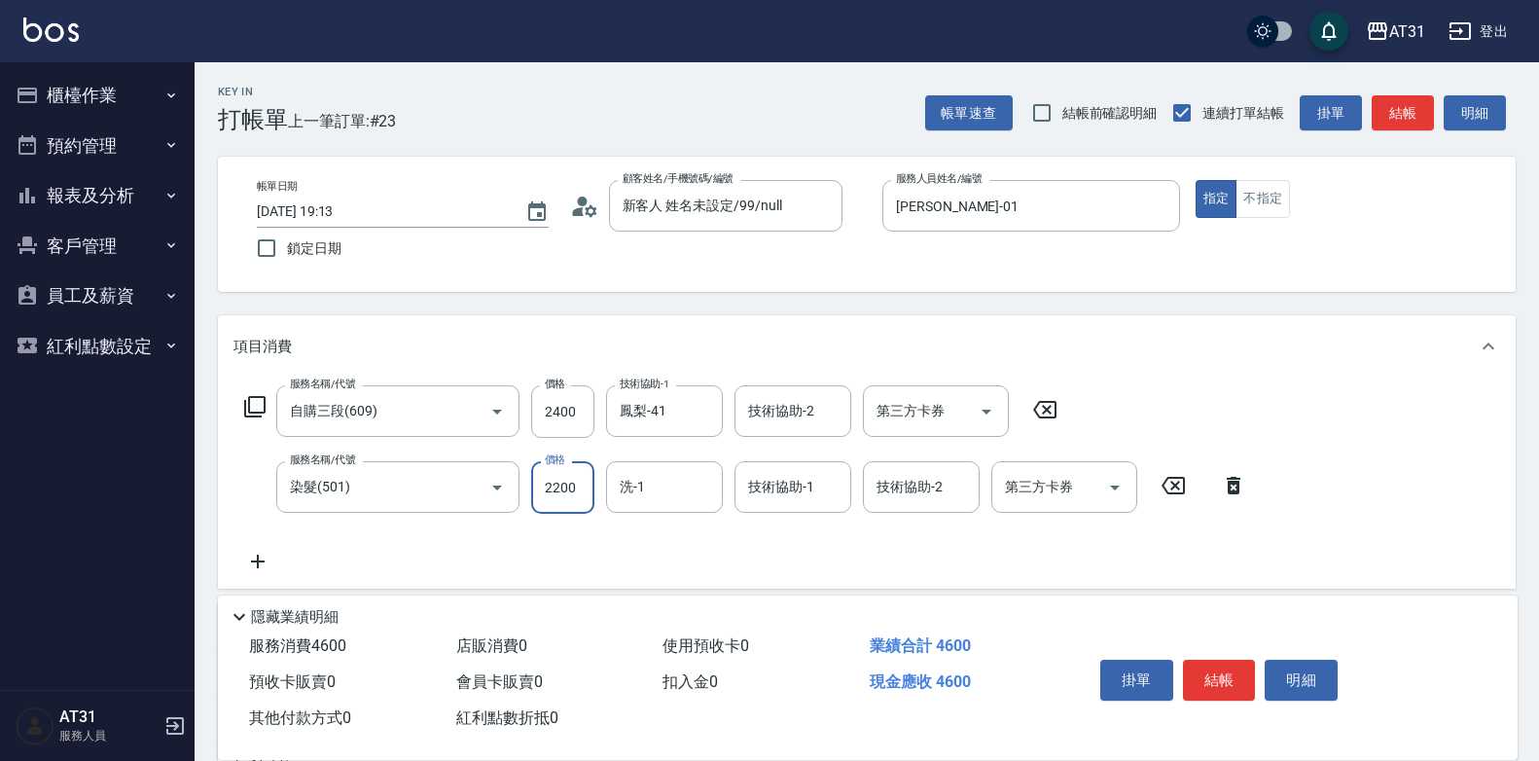
type input "22000"
type input "460"
type input "220"
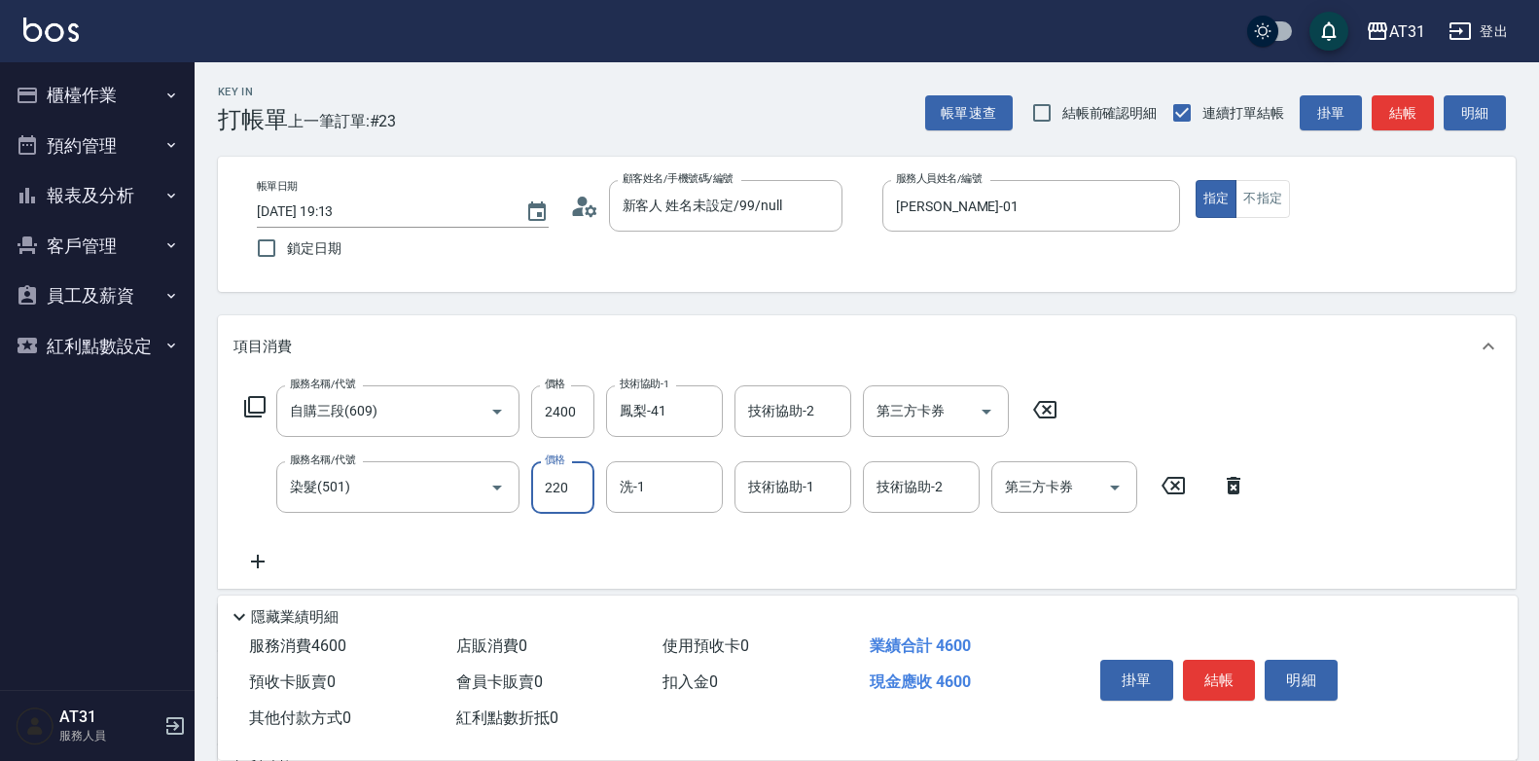
type input "260"
type input "22"
type input "240"
type input "220"
type input "260"
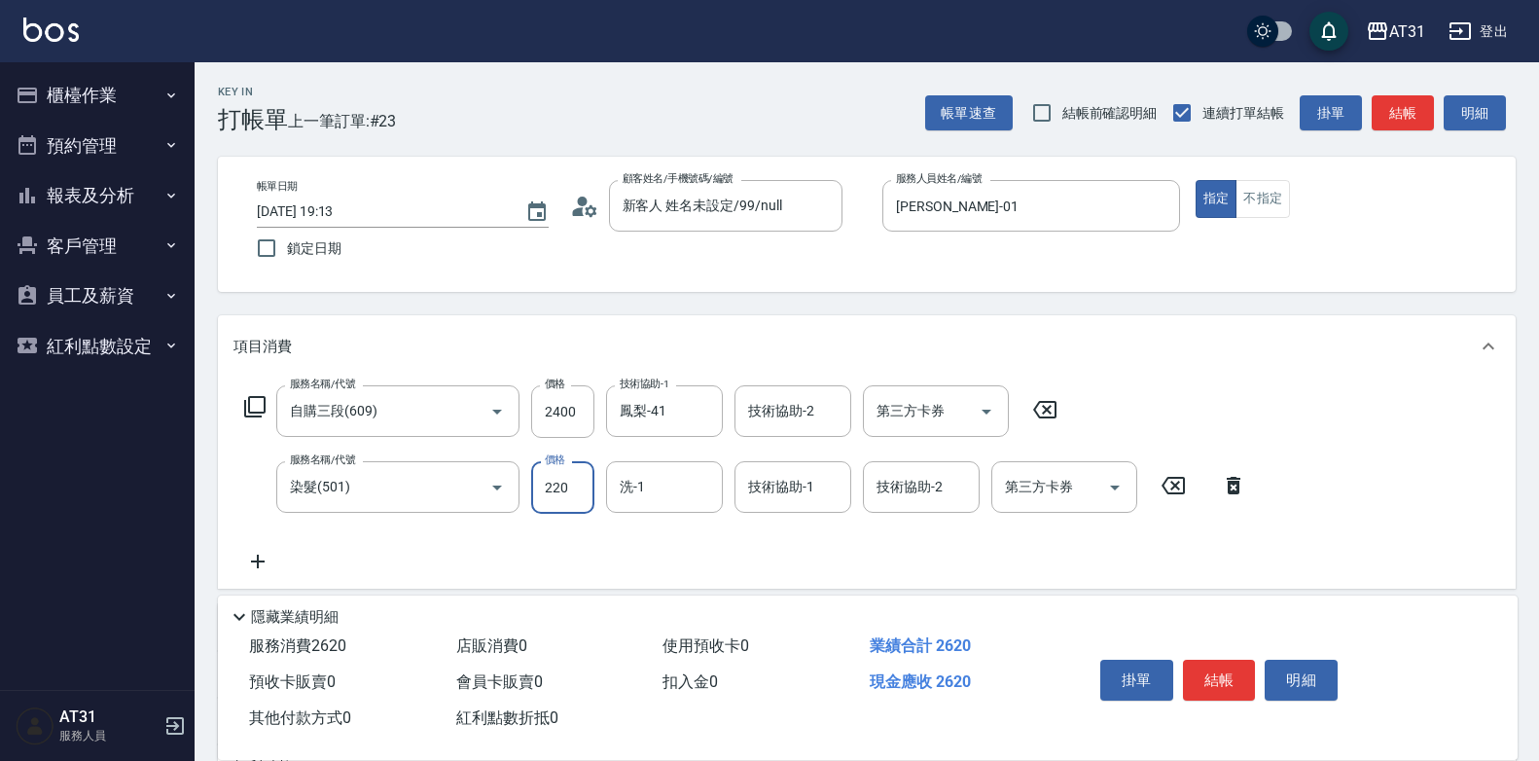
type input "2200"
type input "460"
type input "22000"
type input "2440"
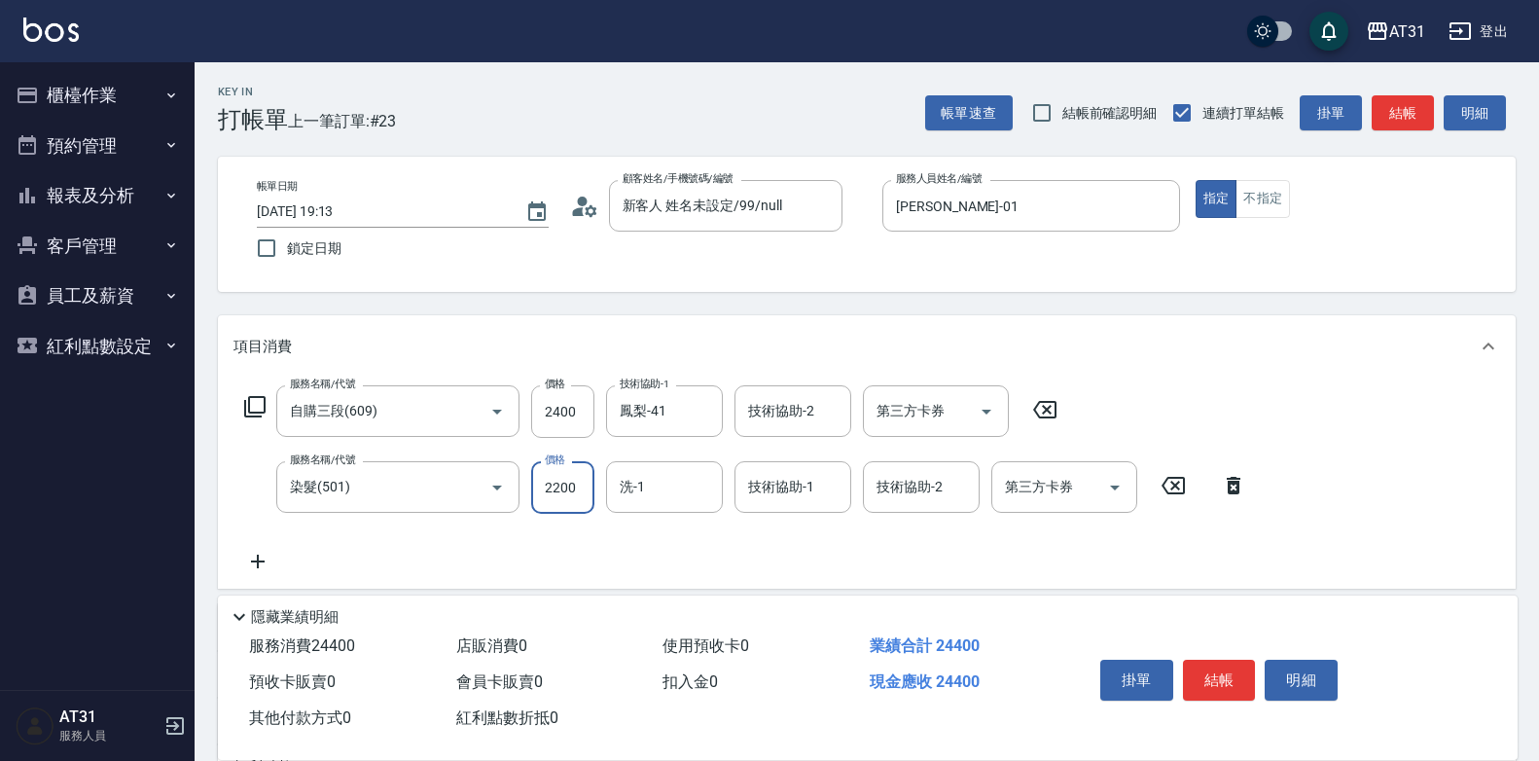
type input "220"
type input "260"
type input "22"
type input "240"
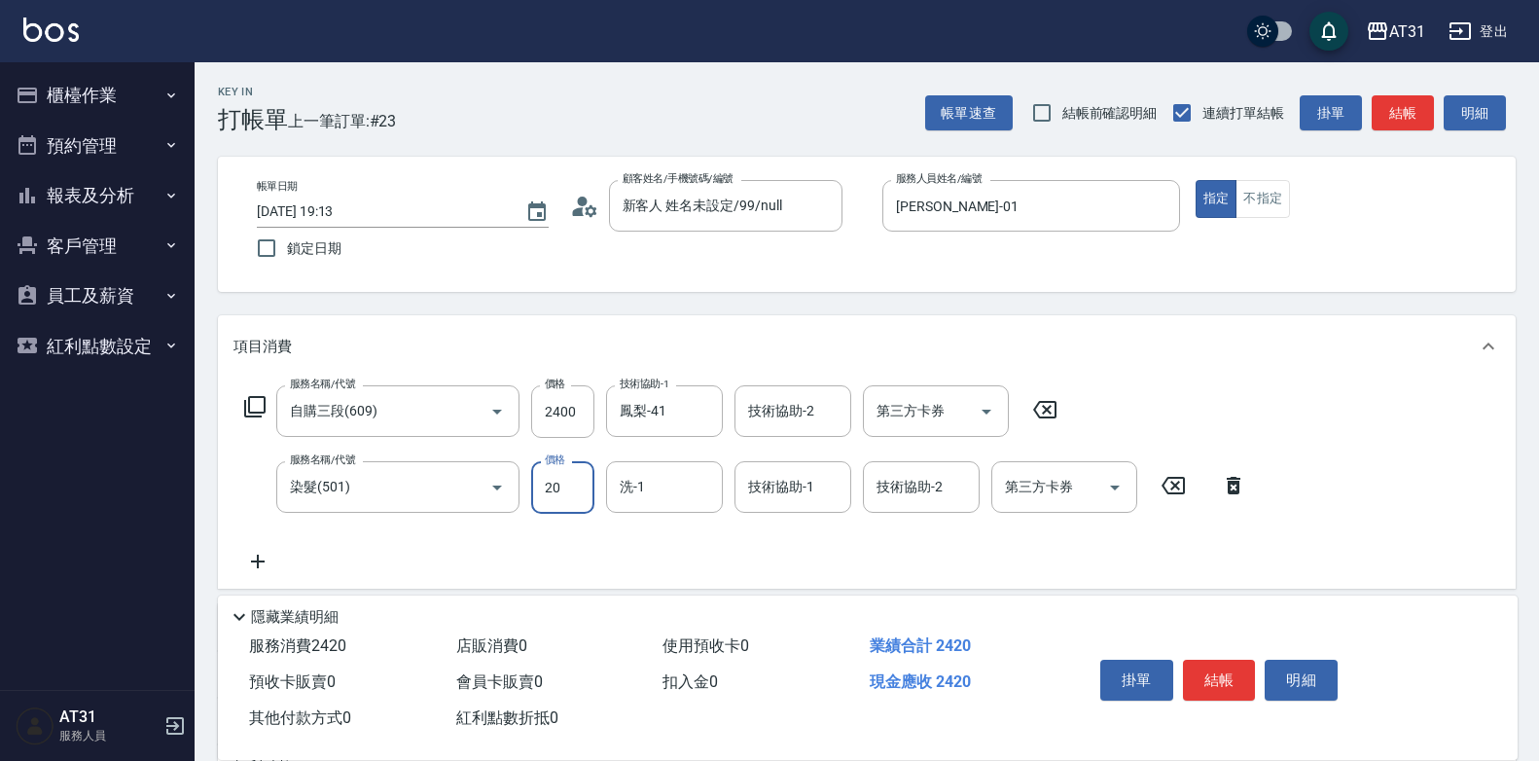
type input "200"
type input "260"
type input "2000"
type input "440"
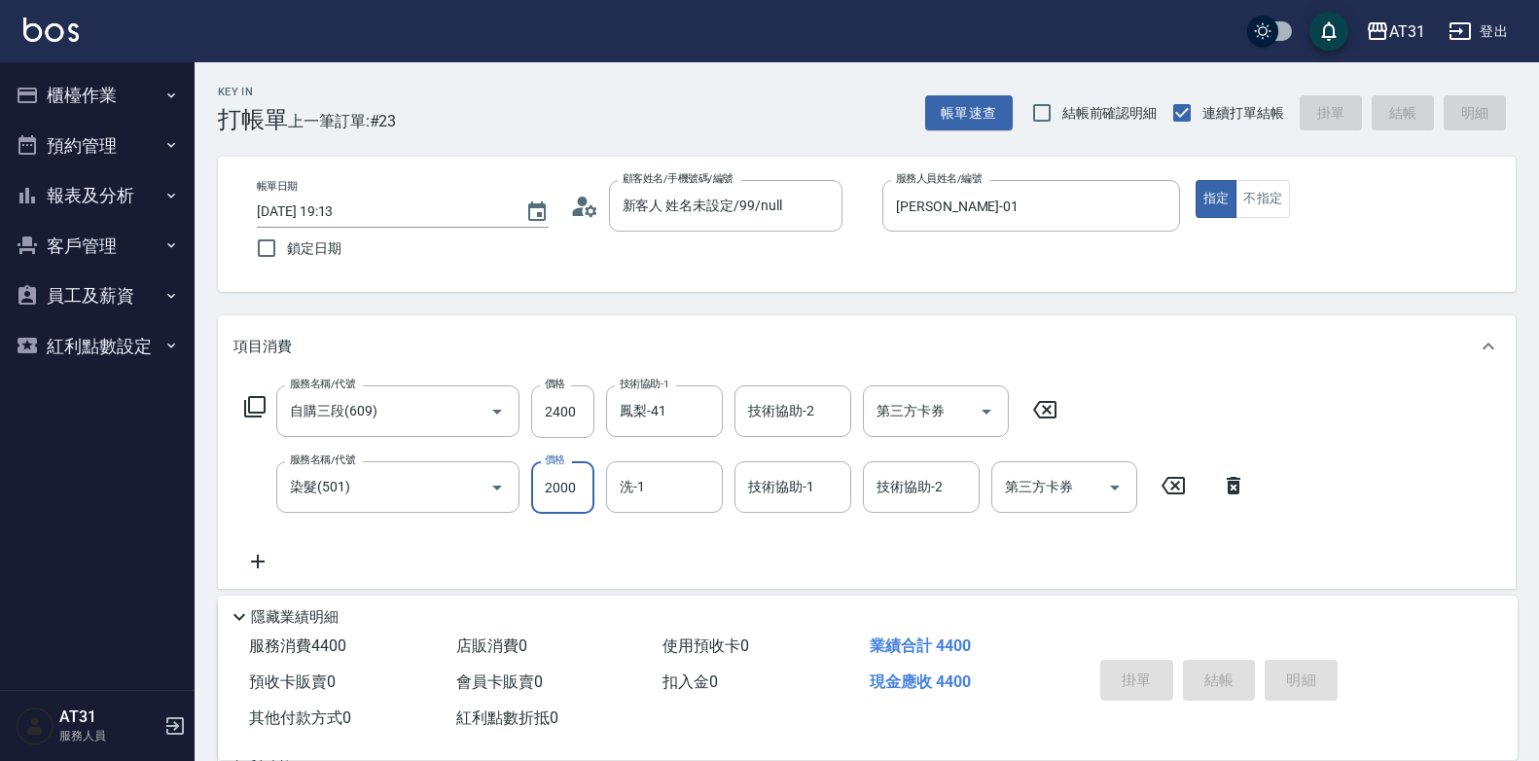
type input "[DATE] 19:14"
type input "0"
